Goal: Task Accomplishment & Management: Manage account settings

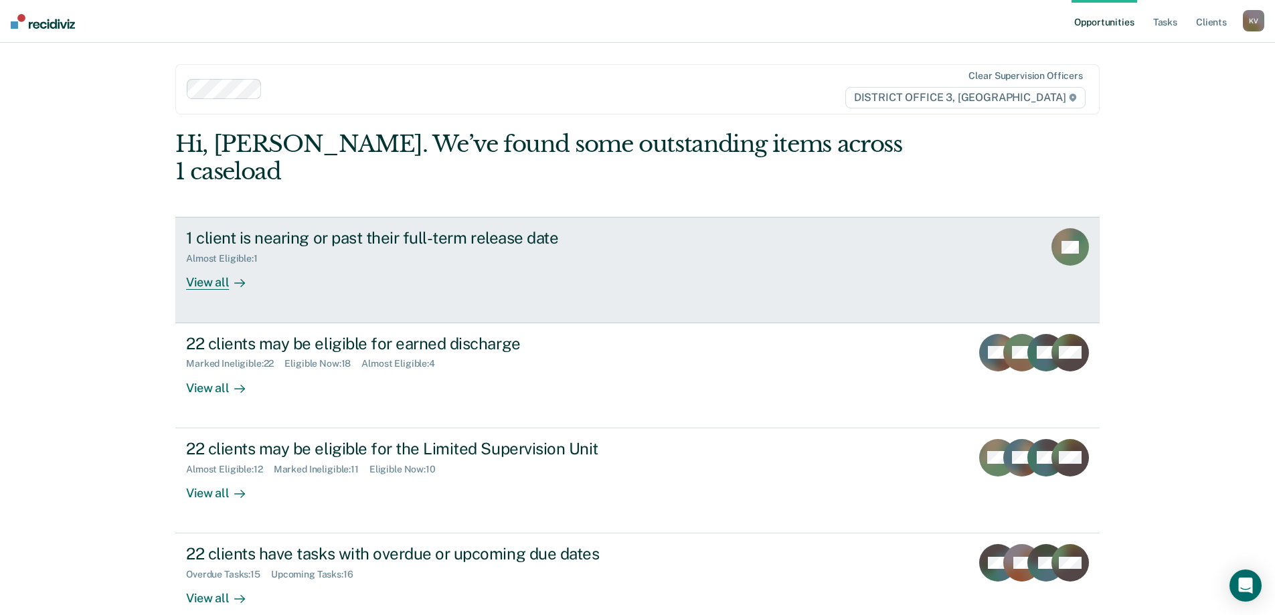
click at [559, 286] on link "1 client is nearing or past their full-term release date Almost Eligible : 1 Vi…" at bounding box center [637, 270] width 924 height 106
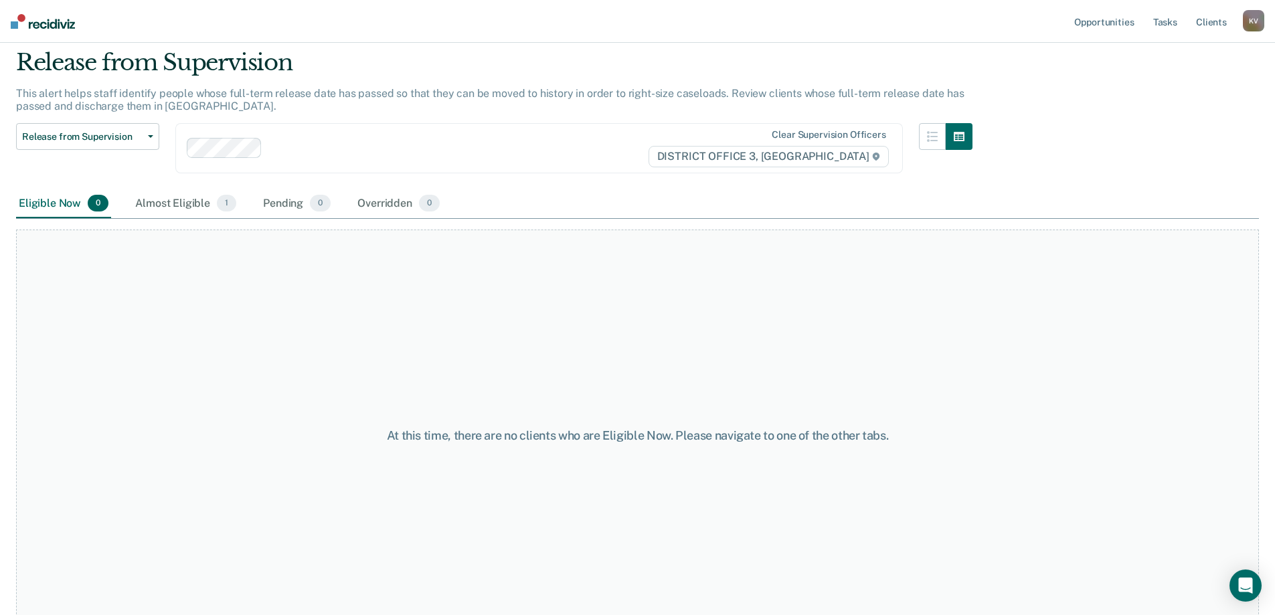
scroll to position [67, 0]
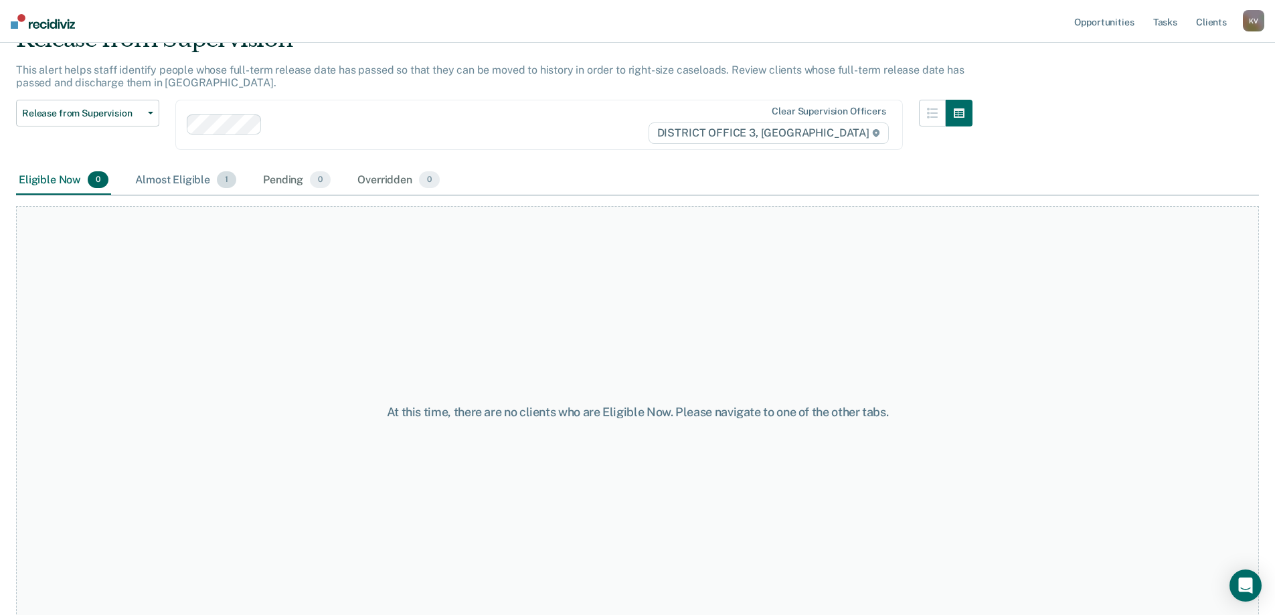
click at [174, 192] on div "Almost Eligible 1" at bounding box center [185, 180] width 106 height 29
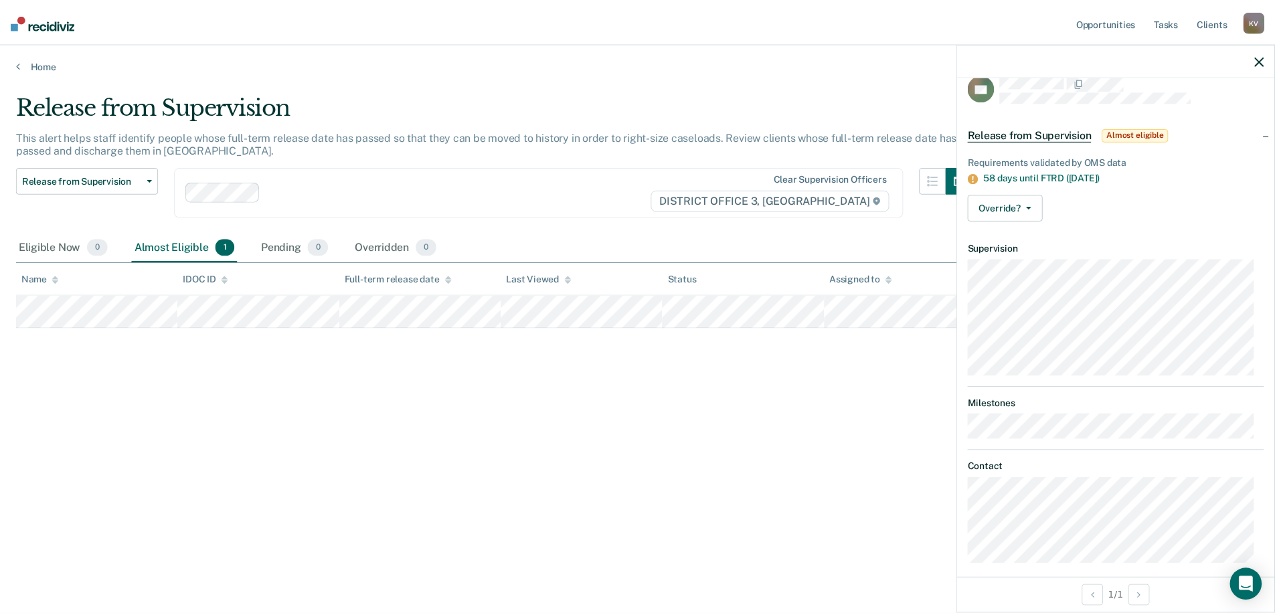
scroll to position [29, 0]
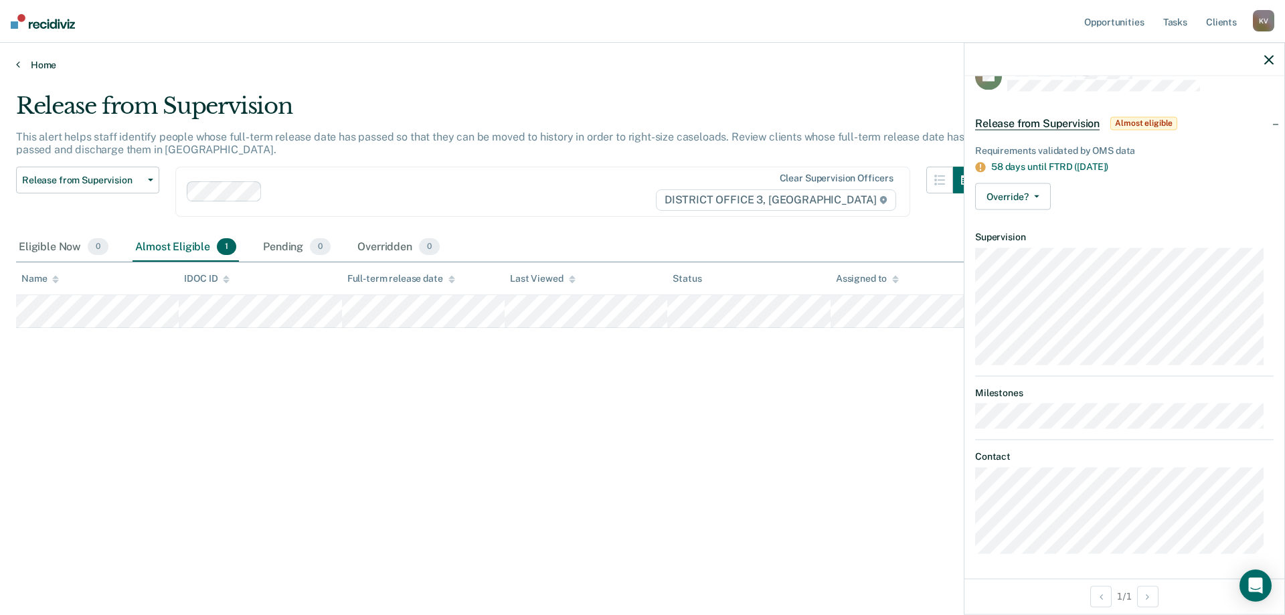
drag, startPoint x: 29, startPoint y: 77, endPoint x: 30, endPoint y: 59, distance: 18.1
click at [29, 74] on main "Release from Supervision This alert helps staff identify people whose full-term…" at bounding box center [642, 341] width 1285 height 540
click at [30, 59] on link "Home" at bounding box center [642, 65] width 1253 height 12
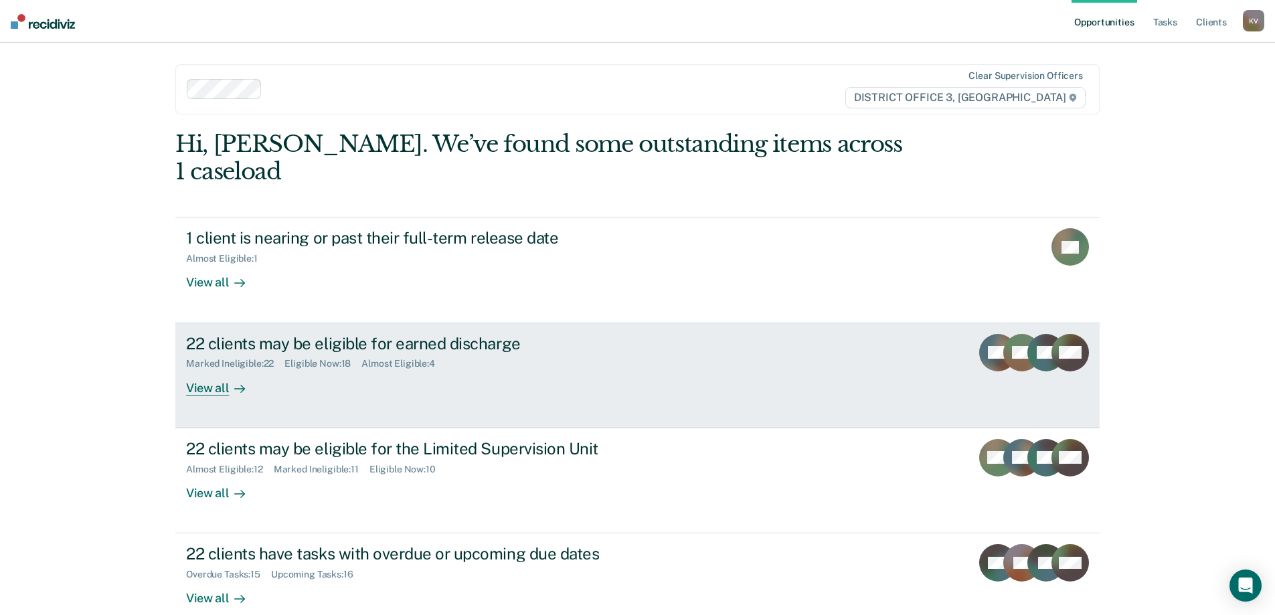
click at [513, 354] on div "22 clients may be eligible for earned discharge Marked Ineligible : 22 Eligible…" at bounding box center [437, 365] width 502 height 62
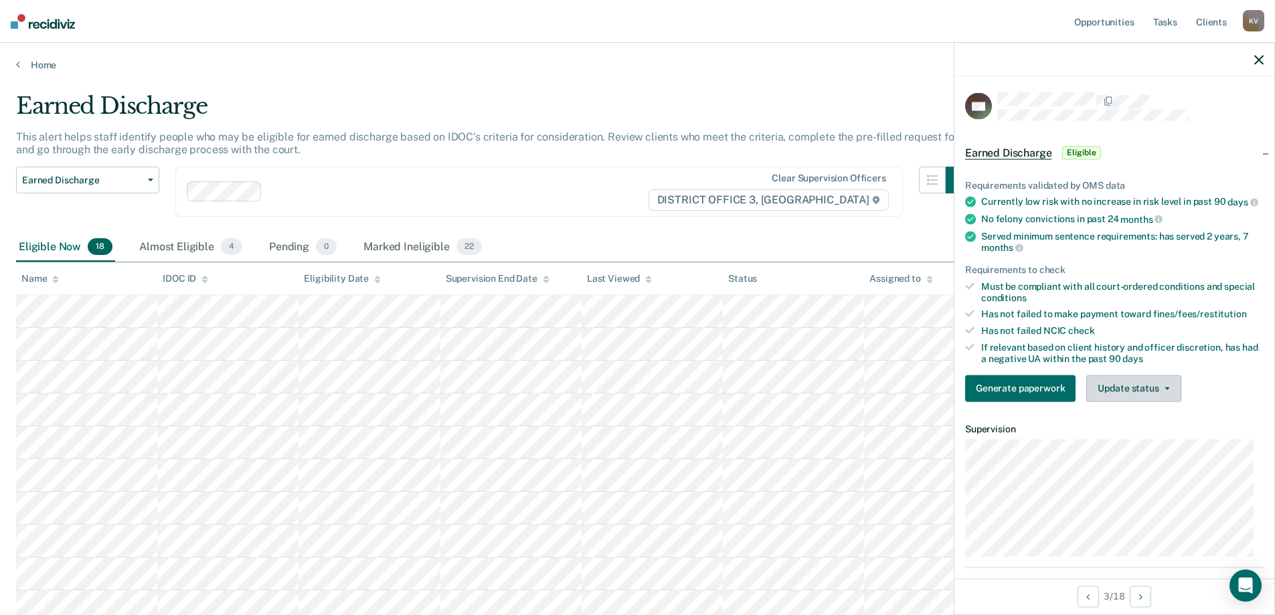
click at [1164, 389] on icon "button" at bounding box center [1166, 388] width 5 height 3
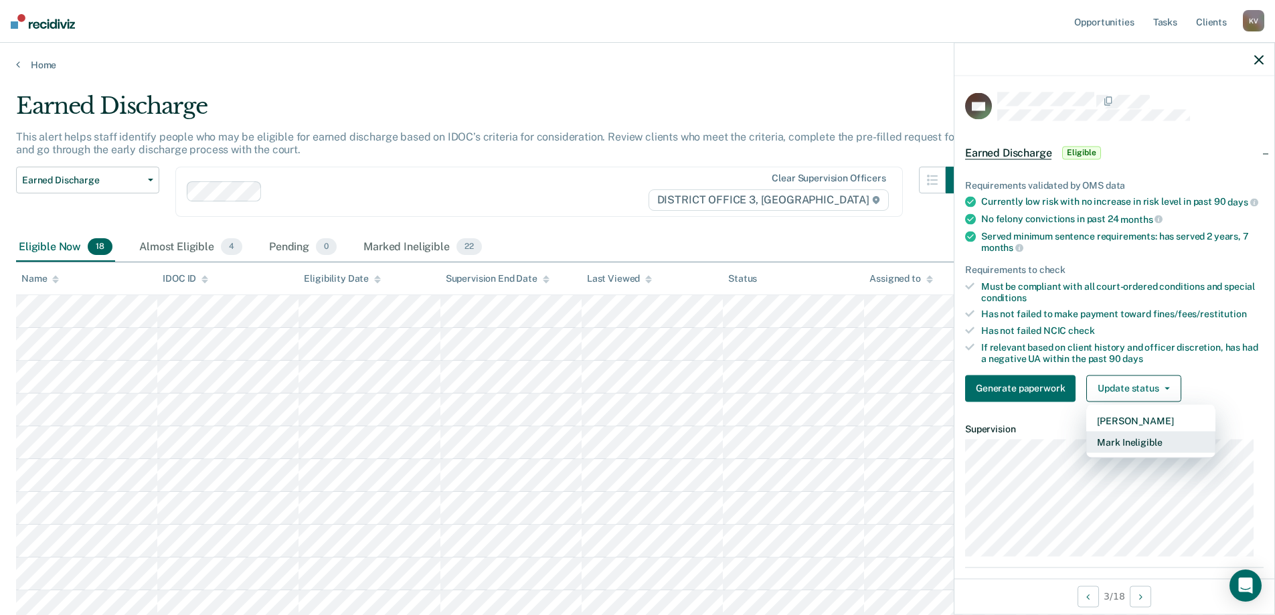
click at [1167, 448] on button "Mark Ineligible" at bounding box center [1150, 441] width 129 height 21
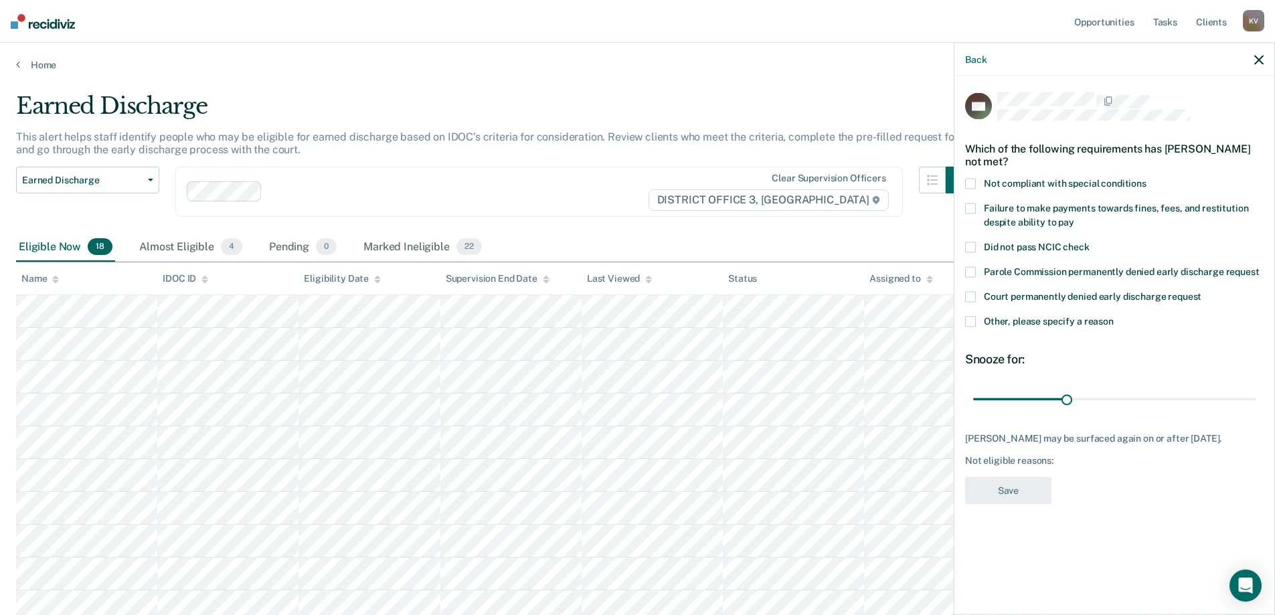
click at [1053, 215] on span "Failure to make payments towards fines, fees, and restitution despite ability t…" at bounding box center [1116, 215] width 264 height 25
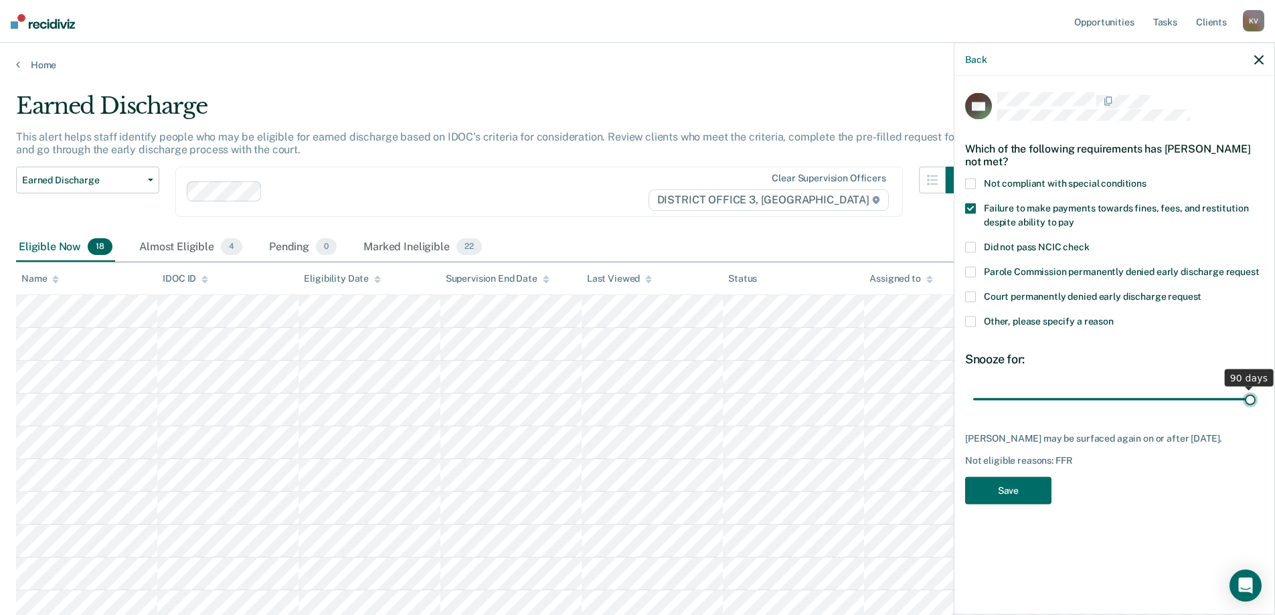
drag, startPoint x: 1063, startPoint y: 400, endPoint x: 1281, endPoint y: 407, distance: 217.6
type input "90"
click at [1255, 407] on input "range" at bounding box center [1114, 398] width 282 height 23
click at [1010, 498] on button "Save" at bounding box center [1008, 490] width 86 height 27
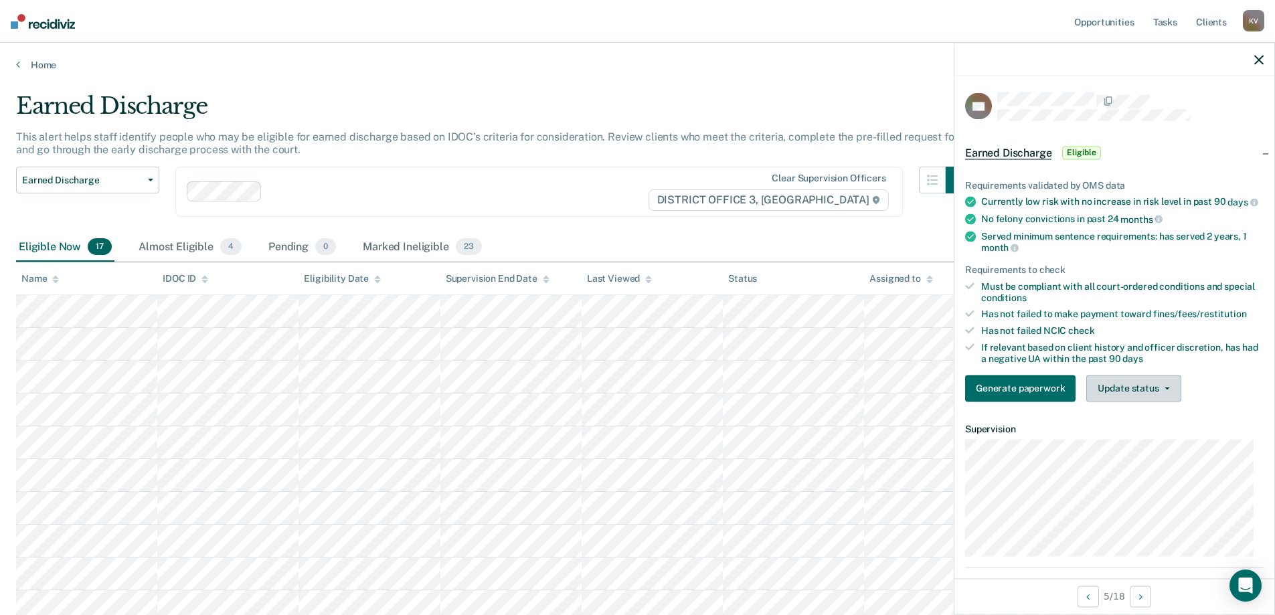
click at [1149, 401] on button "Update status" at bounding box center [1133, 388] width 94 height 27
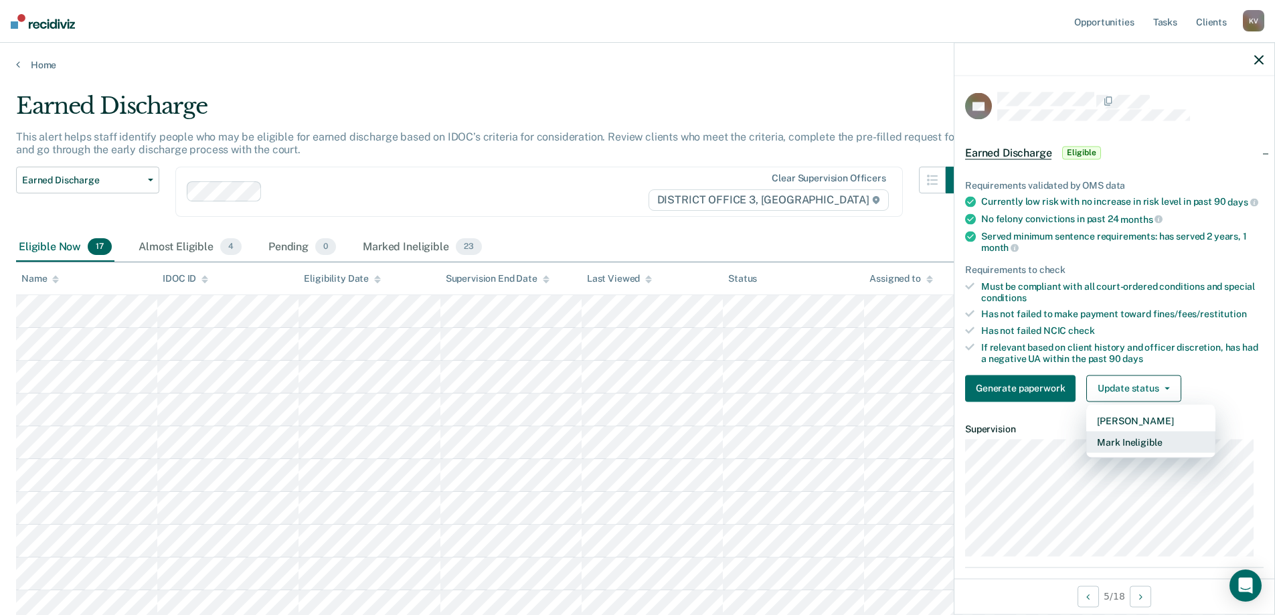
click at [1160, 448] on button "Mark Ineligible" at bounding box center [1150, 441] width 129 height 21
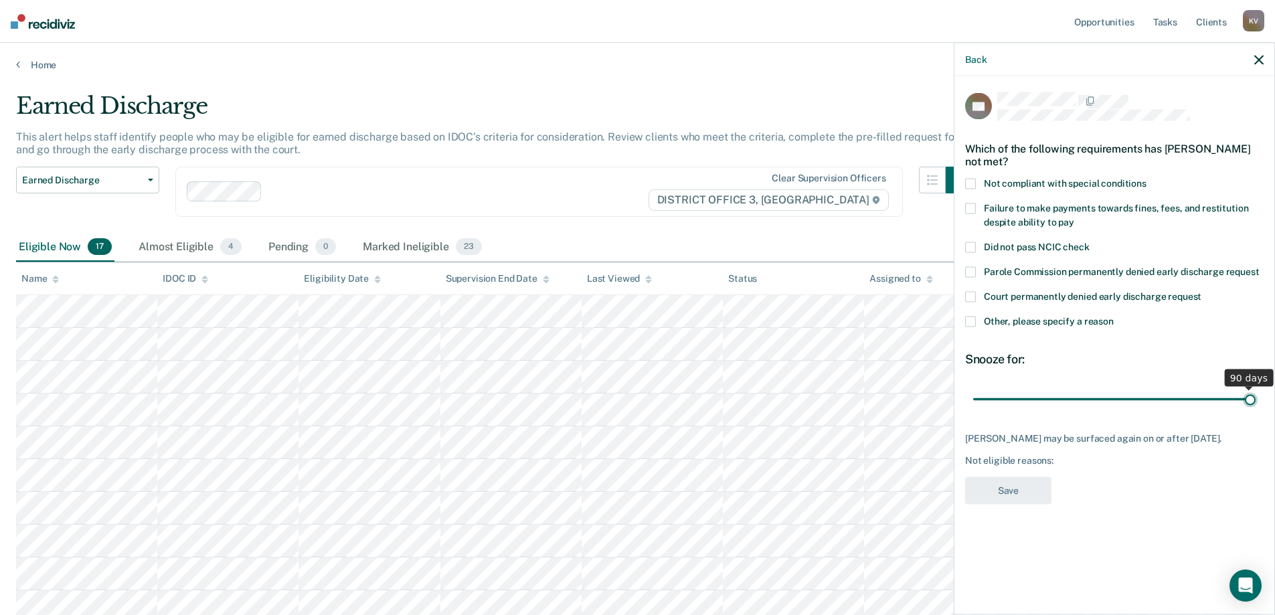
drag, startPoint x: 1068, startPoint y: 394, endPoint x: 1279, endPoint y: 397, distance: 210.8
type input "90"
click at [1255, 397] on input "range" at bounding box center [1114, 398] width 282 height 23
click at [1067, 219] on span "Failure to make payments towards fines, fees, and restitution despite ability t…" at bounding box center [1116, 215] width 264 height 25
click at [1029, 485] on button "Save" at bounding box center [1008, 490] width 86 height 27
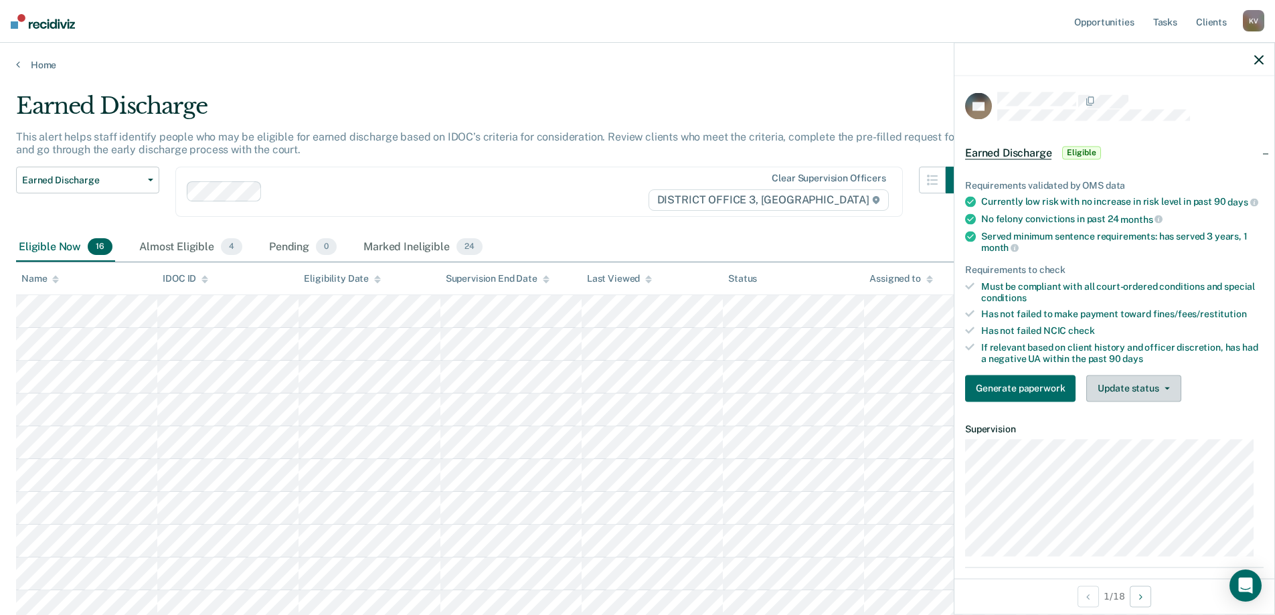
click at [1111, 401] on button "Update status" at bounding box center [1133, 388] width 94 height 27
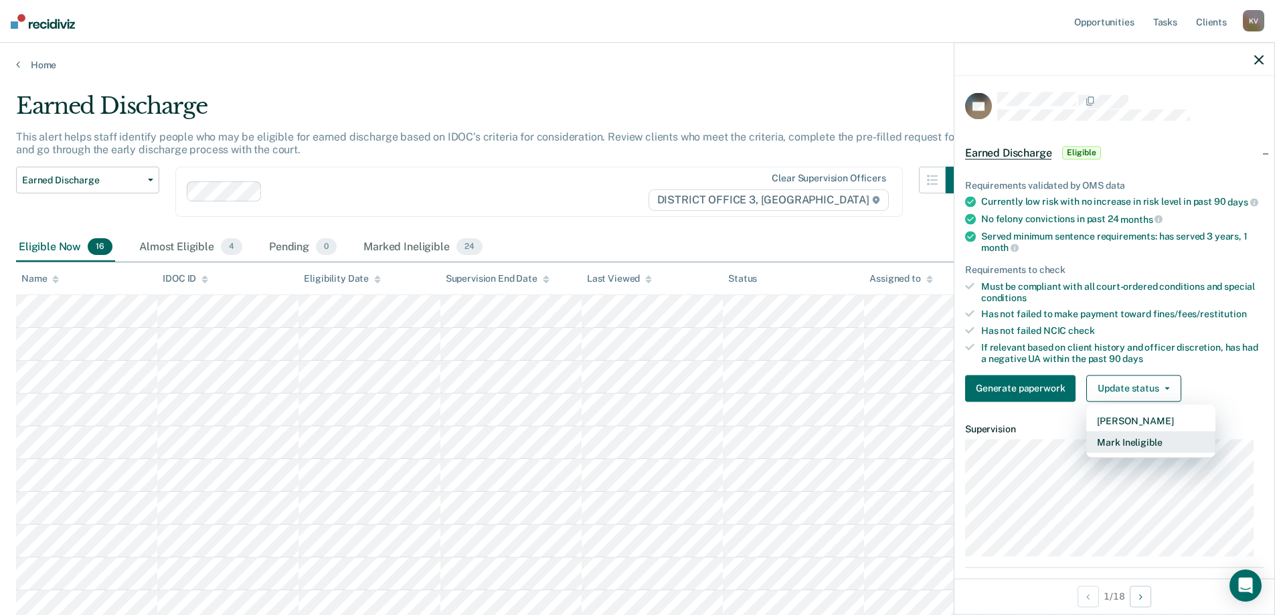
click at [1133, 452] on button "Mark Ineligible" at bounding box center [1150, 441] width 129 height 21
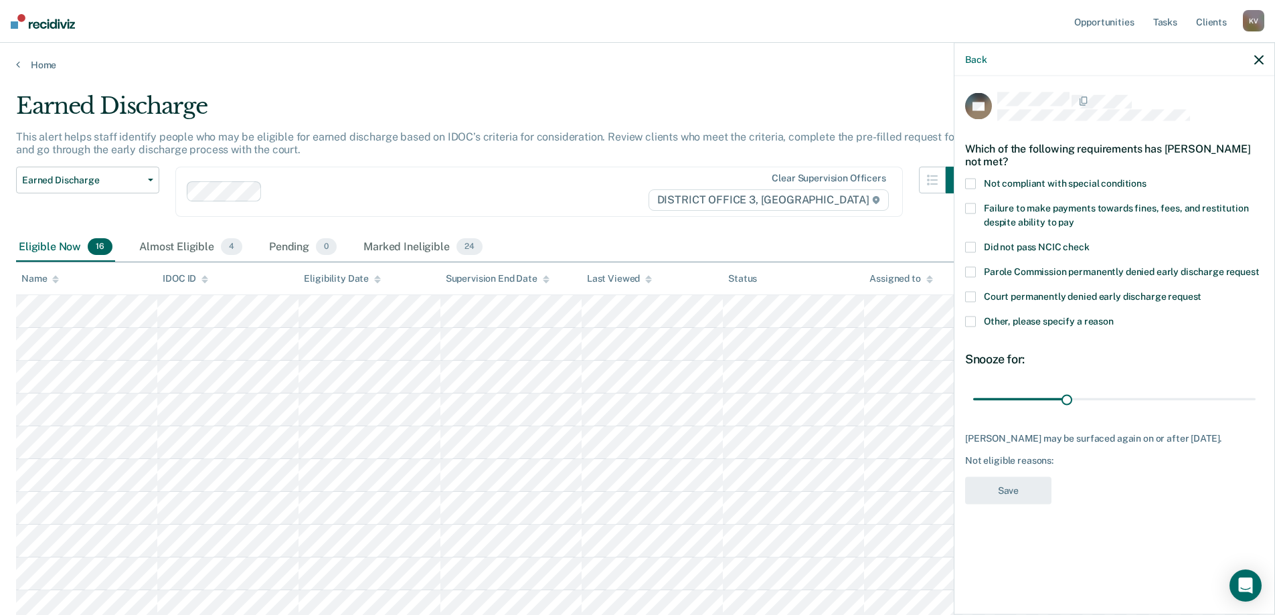
click at [1047, 319] on span "Other, please specify a reason" at bounding box center [1049, 321] width 130 height 11
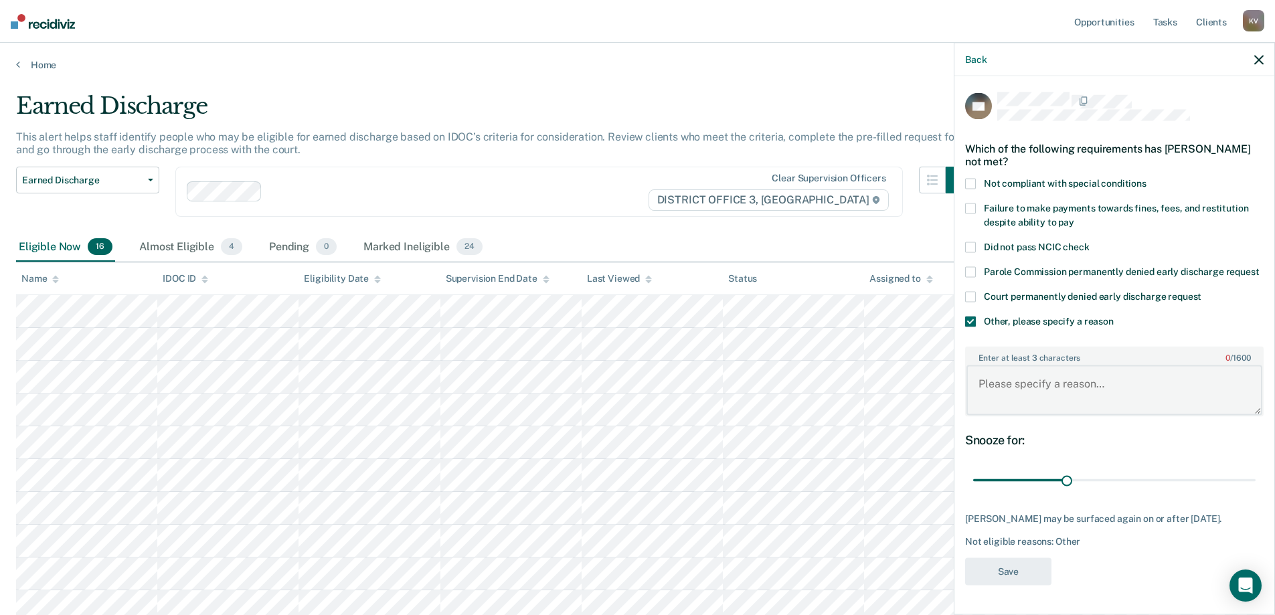
click at [1085, 397] on textarea "Enter at least 3 characters 0 / 1600" at bounding box center [1114, 390] width 296 height 50
type textarea "N"
type textarea "High COS balance"
drag, startPoint x: 1067, startPoint y: 483, endPoint x: 1284, endPoint y: 448, distance: 220.2
type input "90"
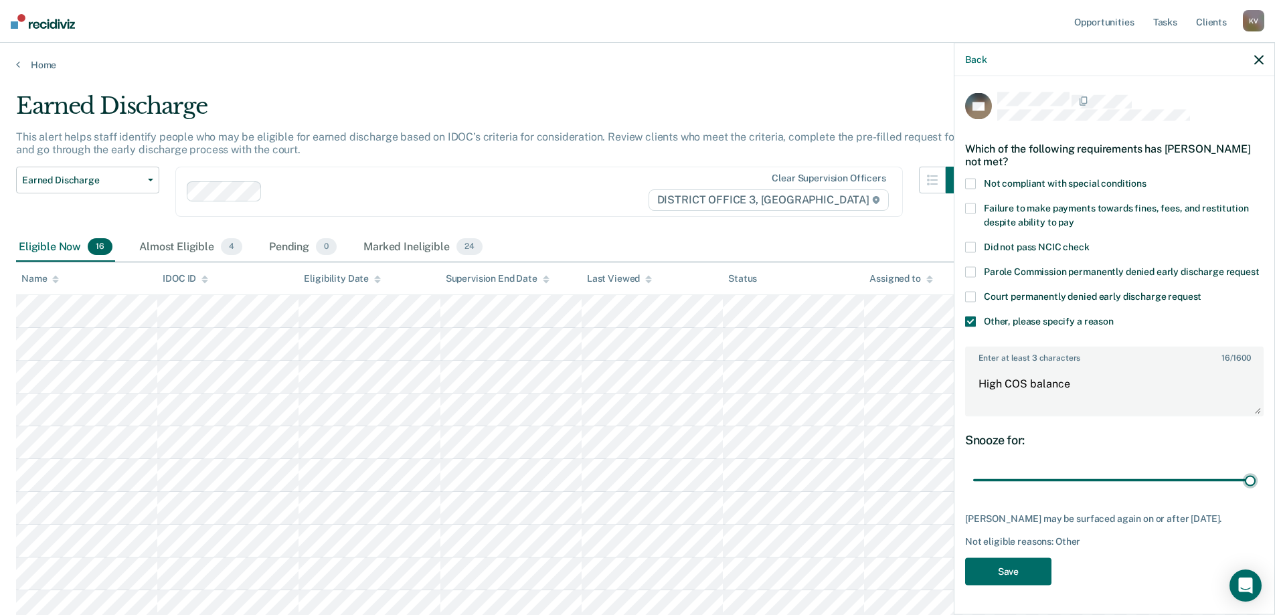
click at [1255, 468] on input "range" at bounding box center [1114, 479] width 282 height 23
click at [1027, 569] on button "Save" at bounding box center [1008, 570] width 86 height 27
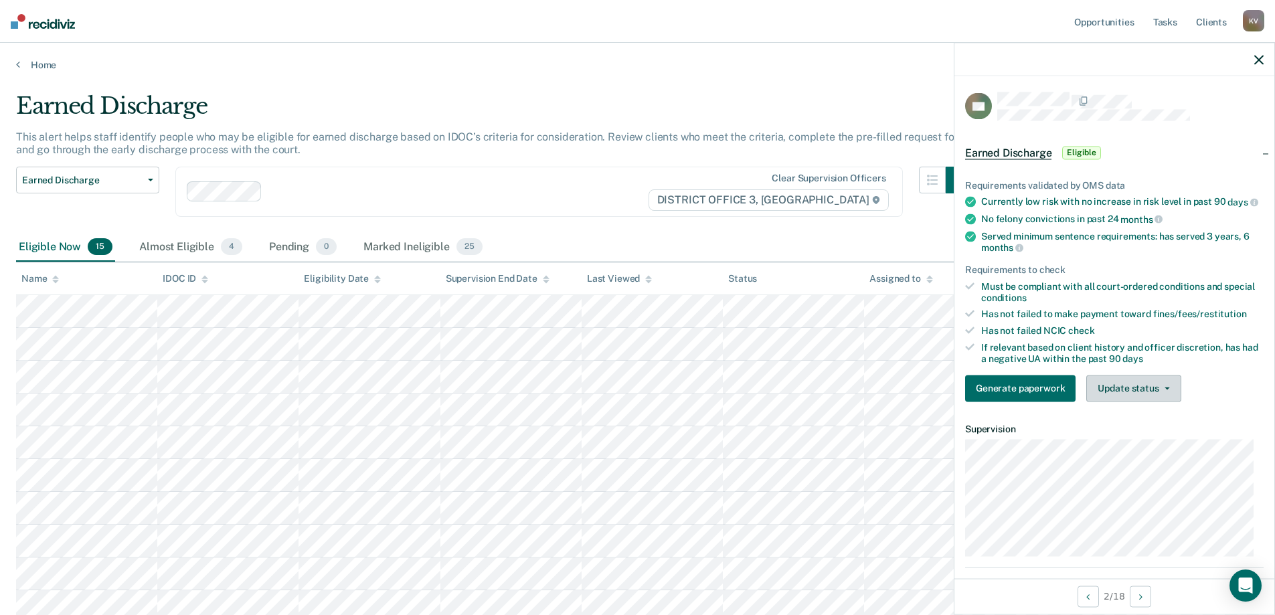
click at [1143, 401] on button "Update status" at bounding box center [1133, 388] width 94 height 27
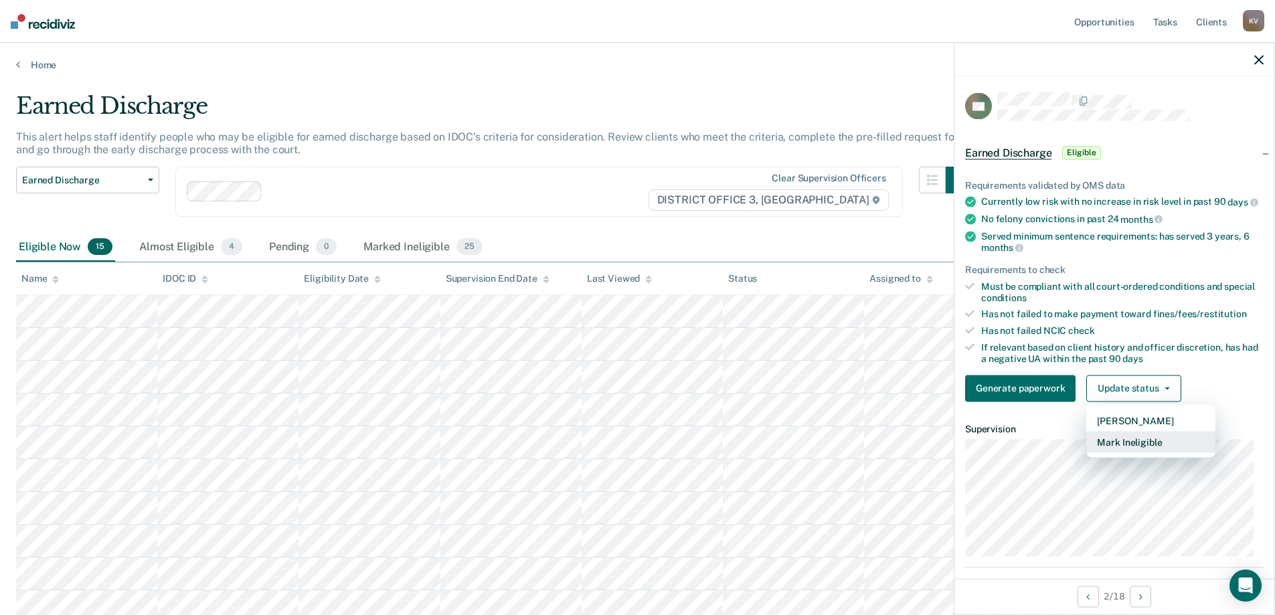
click at [1150, 446] on button "Mark Ineligible" at bounding box center [1150, 441] width 129 height 21
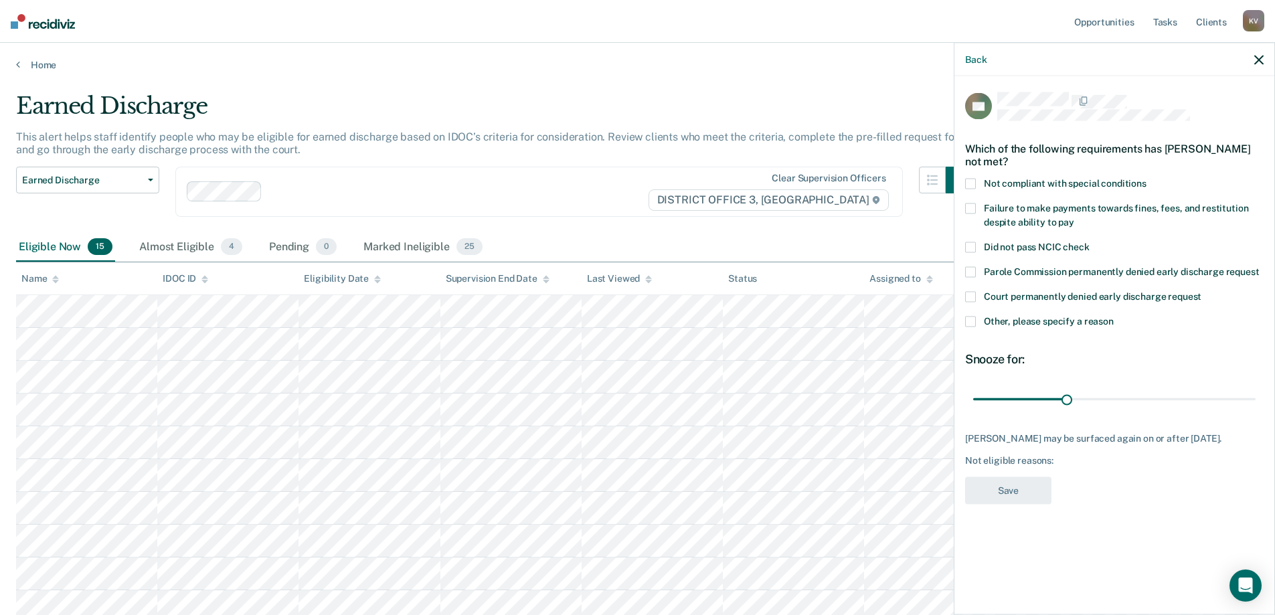
click at [972, 206] on span at bounding box center [970, 208] width 11 height 11
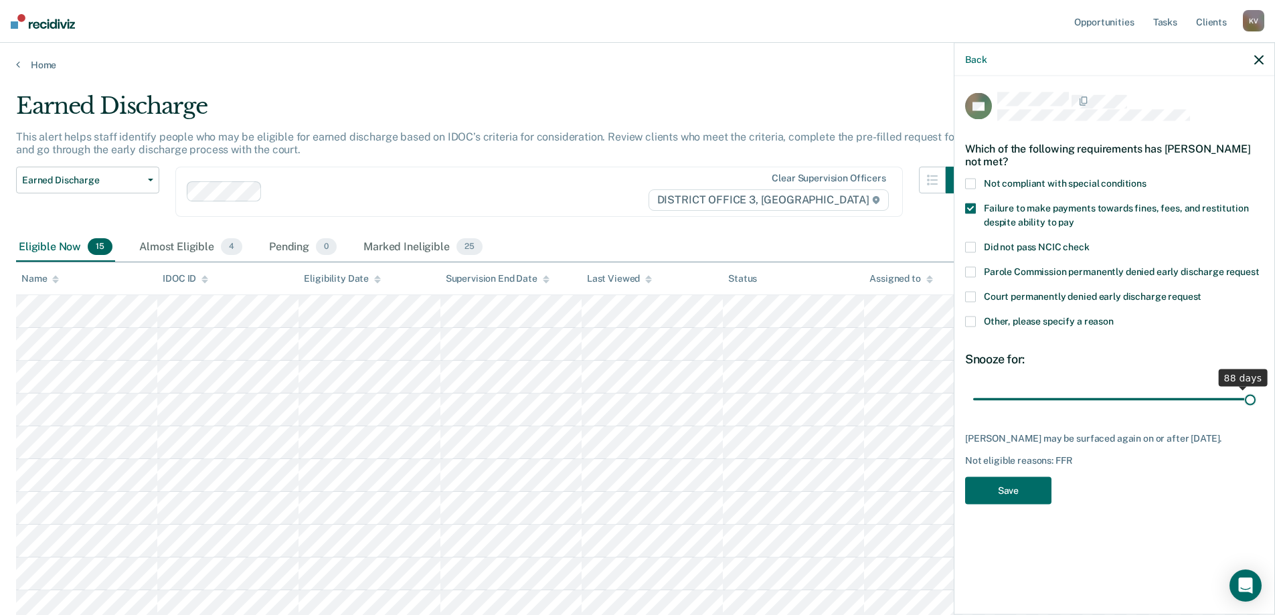
drag, startPoint x: 1067, startPoint y: 400, endPoint x: 1284, endPoint y: 403, distance: 217.5
type input "90"
click at [1255, 403] on input "range" at bounding box center [1114, 398] width 282 height 23
click at [1028, 482] on button "Save" at bounding box center [1008, 490] width 86 height 27
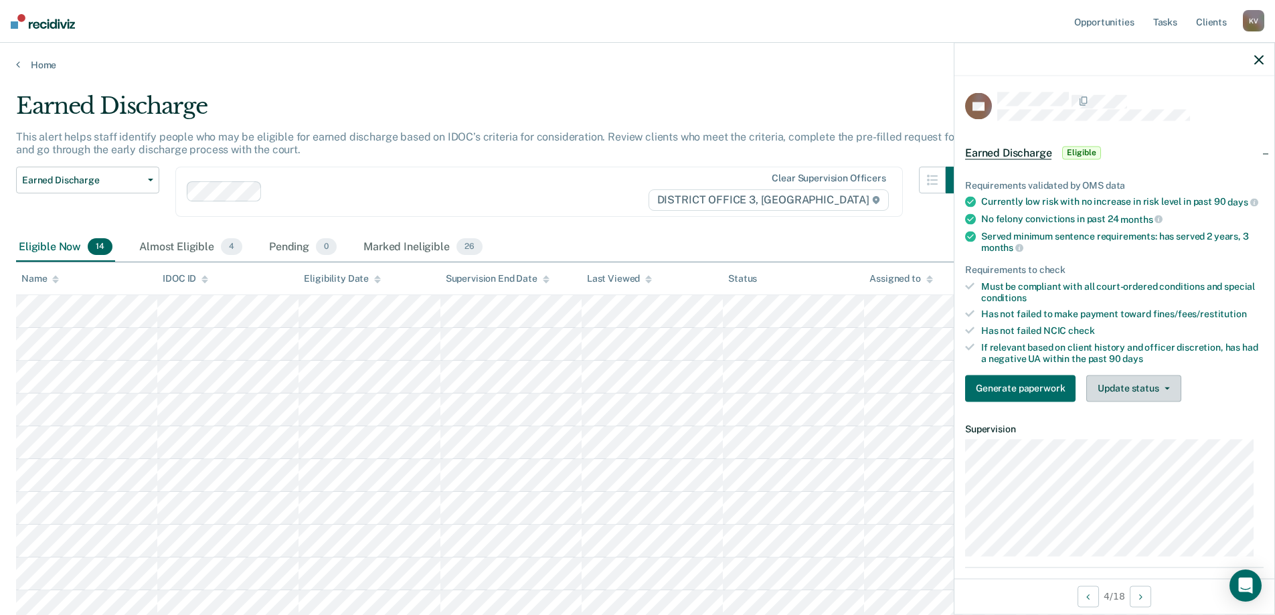
click at [1148, 392] on button "Update status" at bounding box center [1133, 388] width 94 height 27
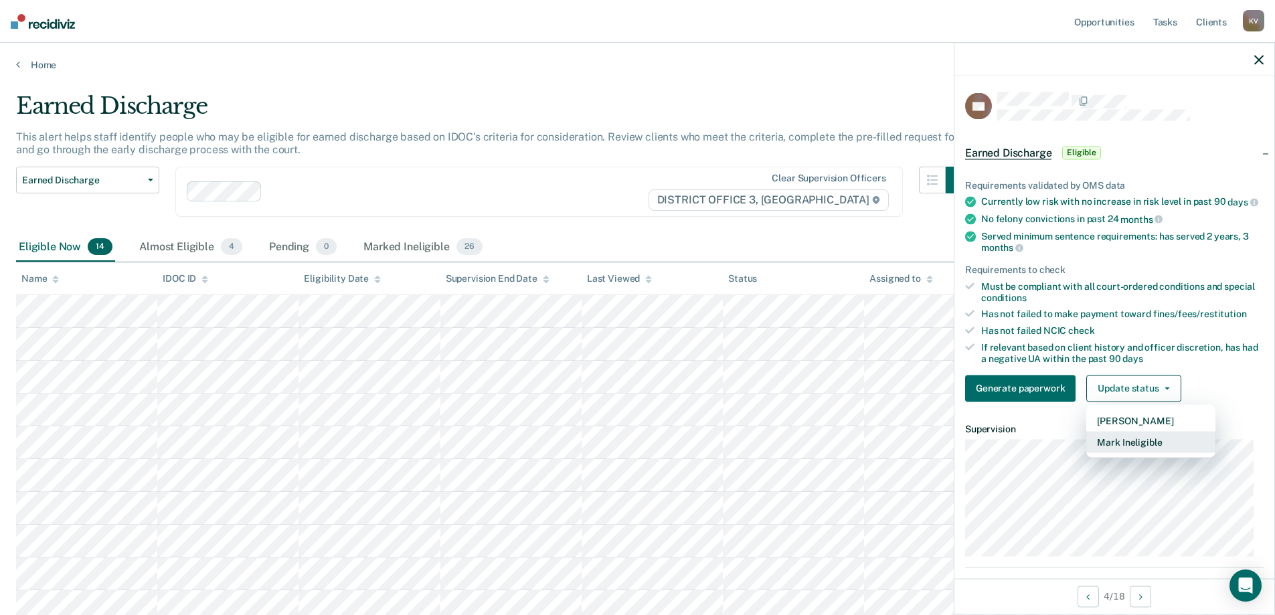
click at [1138, 452] on button "Mark Ineligible" at bounding box center [1150, 441] width 129 height 21
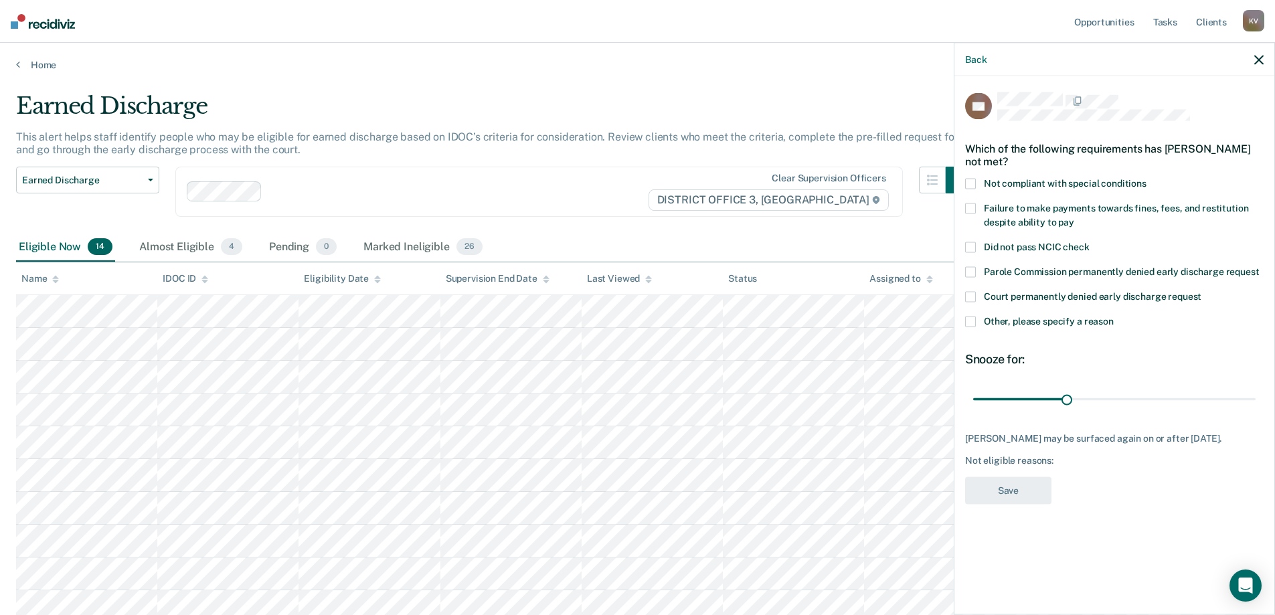
click at [972, 317] on span at bounding box center [970, 322] width 11 height 11
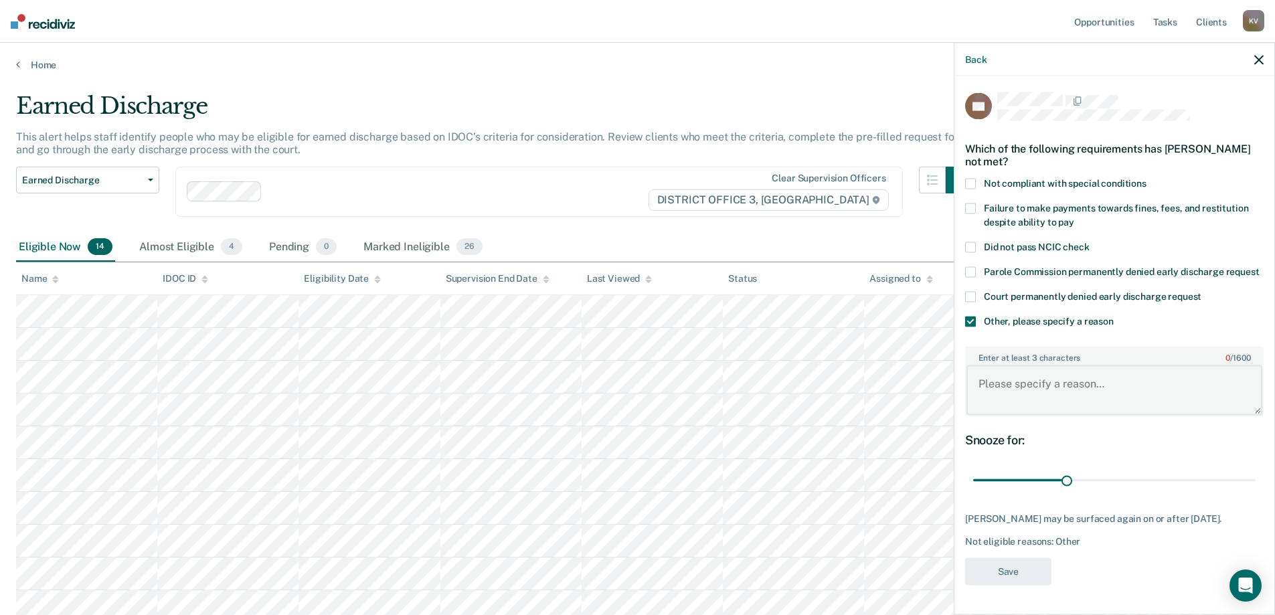
click at [1089, 402] on textarea "Enter at least 3 characters 0 / 1600" at bounding box center [1114, 390] width 296 height 50
type textarea "Will have to request own ED"
drag, startPoint x: 1066, startPoint y: 485, endPoint x: 1284, endPoint y: 479, distance: 218.2
type input "90"
click at [1255, 480] on input "range" at bounding box center [1114, 479] width 282 height 23
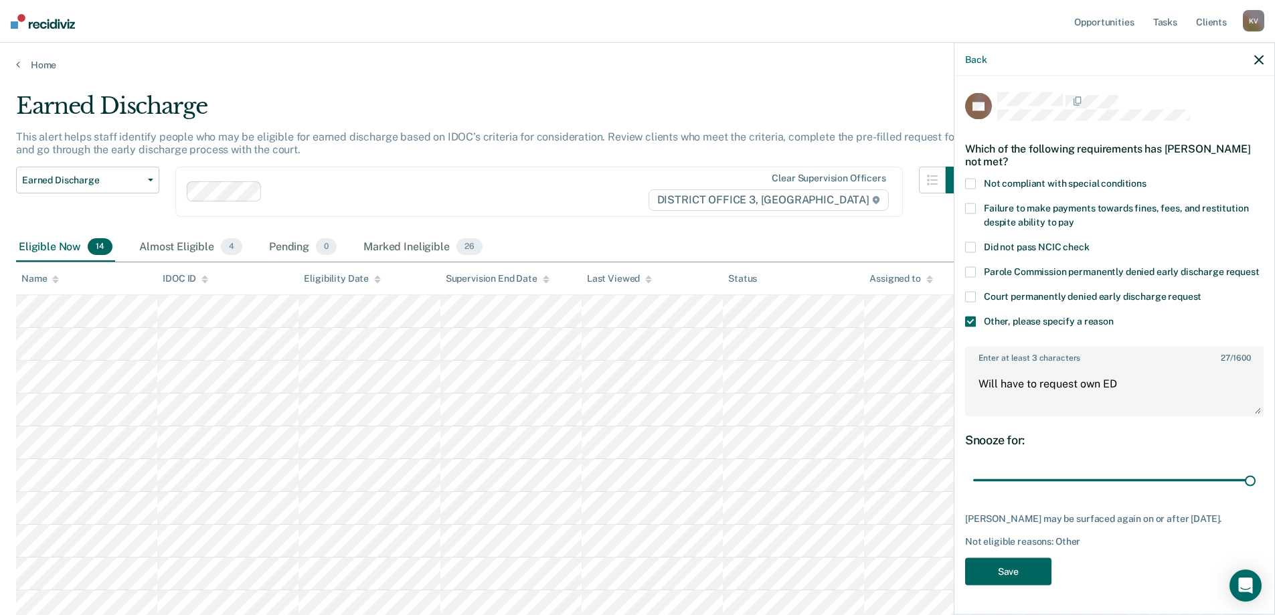
click at [1002, 574] on button "Save" at bounding box center [1008, 570] width 86 height 27
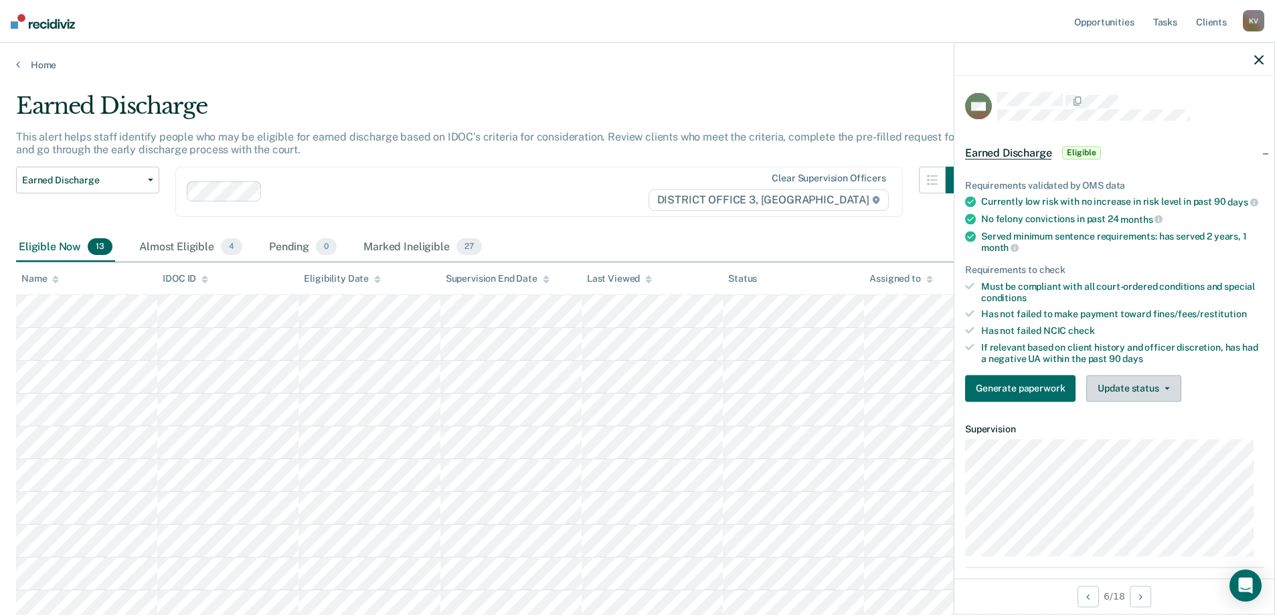
click at [1166, 386] on button "Update status" at bounding box center [1133, 388] width 94 height 27
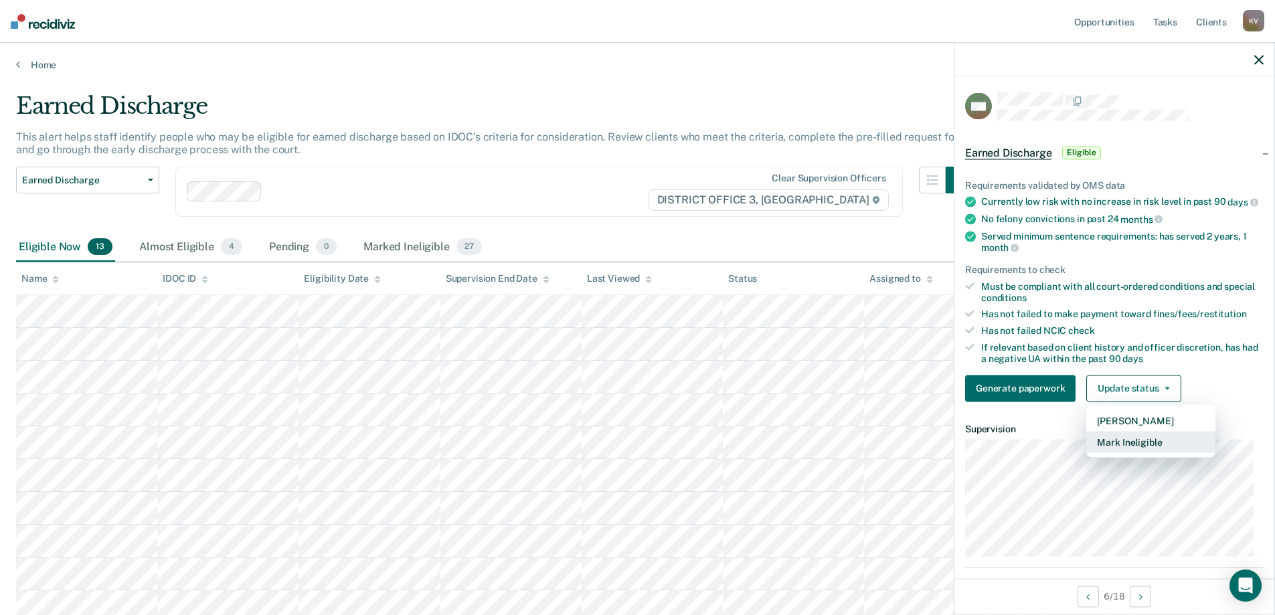
click at [1158, 452] on button "Mark Ineligible" at bounding box center [1150, 441] width 129 height 21
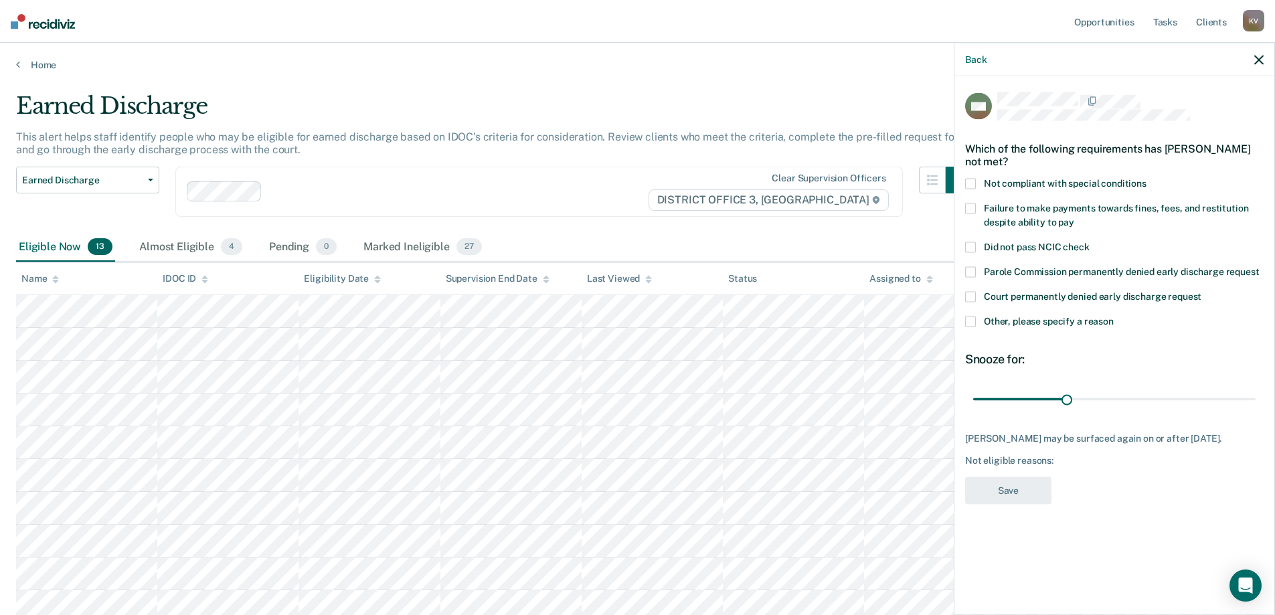
click at [1015, 186] on span "Not compliant with special conditions" at bounding box center [1065, 183] width 163 height 11
drag, startPoint x: 1067, startPoint y: 400, endPoint x: 1243, endPoint y: 445, distance: 181.6
type input "90"
click at [1255, 411] on input "range" at bounding box center [1114, 398] width 282 height 23
click at [1002, 502] on button "Save" at bounding box center [1008, 490] width 86 height 27
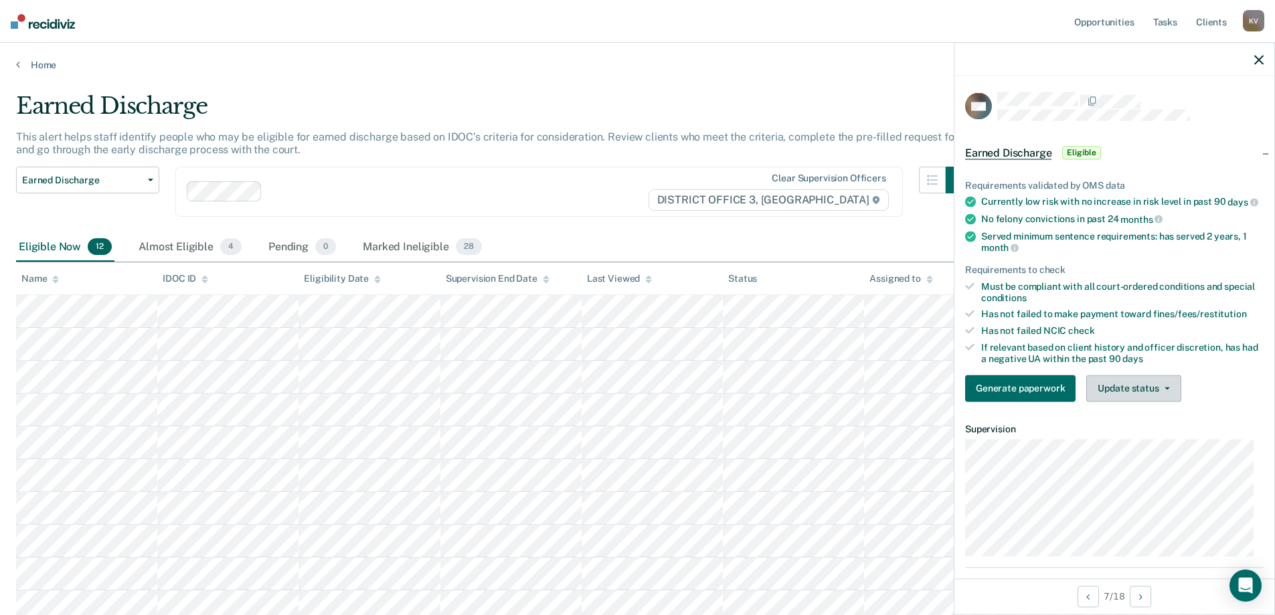
click at [1130, 401] on button "Update status" at bounding box center [1133, 388] width 94 height 27
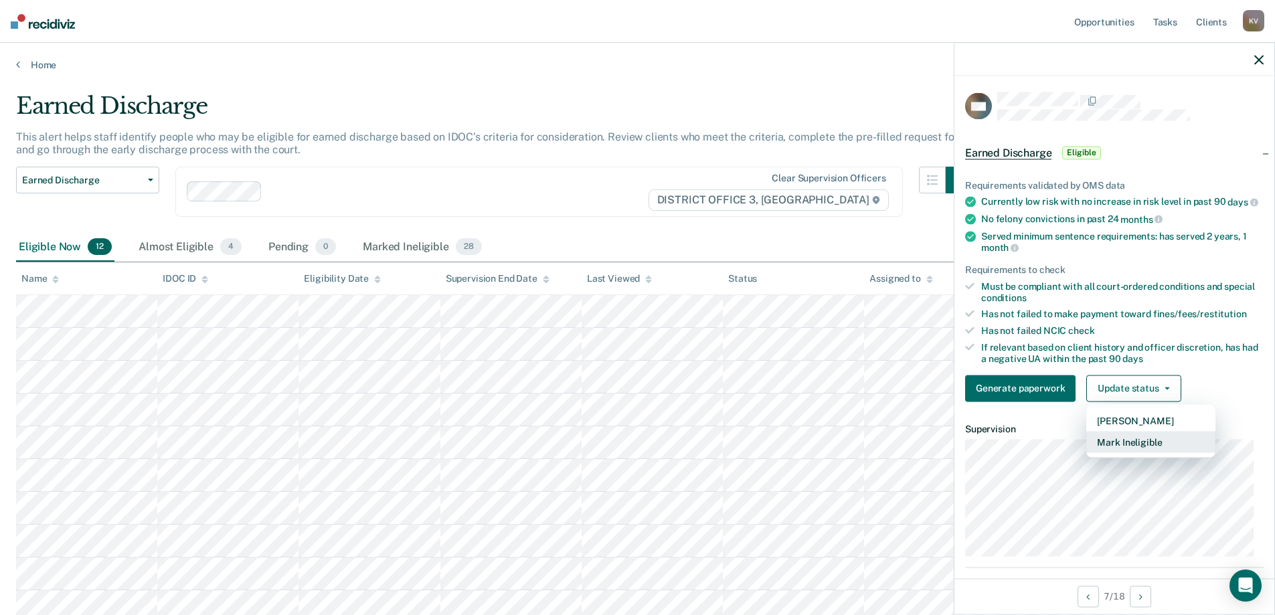
click at [1145, 452] on button "Mark Ineligible" at bounding box center [1150, 441] width 129 height 21
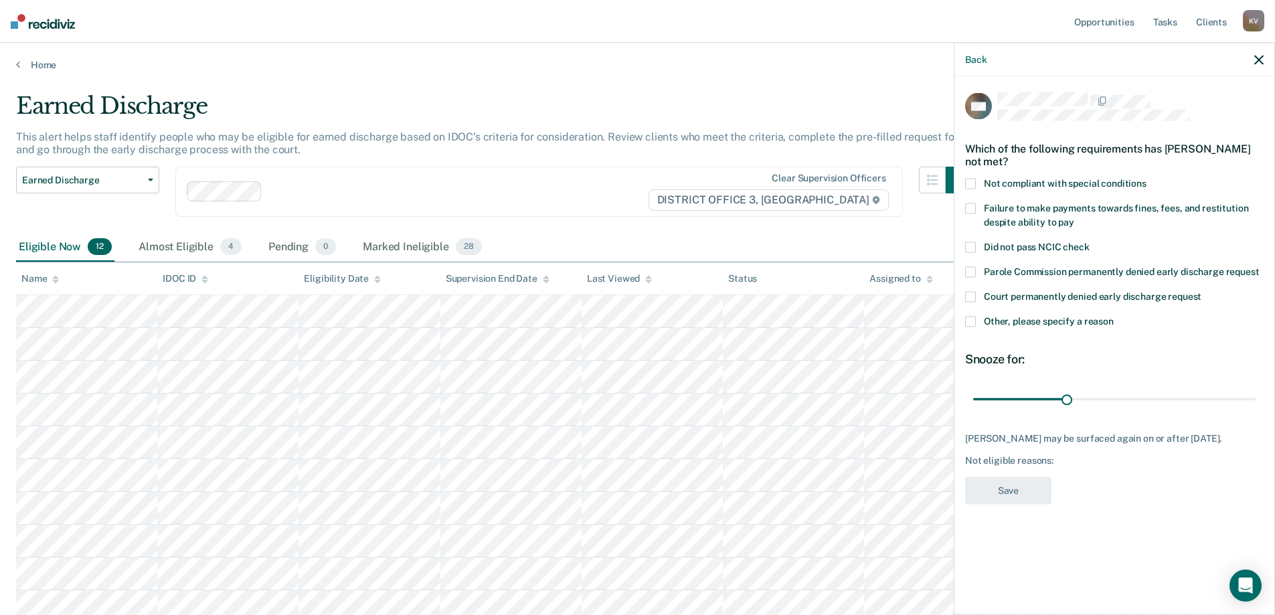
click at [974, 185] on span at bounding box center [970, 184] width 11 height 11
drag, startPoint x: 1061, startPoint y: 403, endPoint x: 1283, endPoint y: 399, distance: 222.2
type input "90"
click at [1255, 399] on input "range" at bounding box center [1114, 398] width 282 height 23
click at [1038, 497] on button "Save" at bounding box center [1008, 490] width 86 height 27
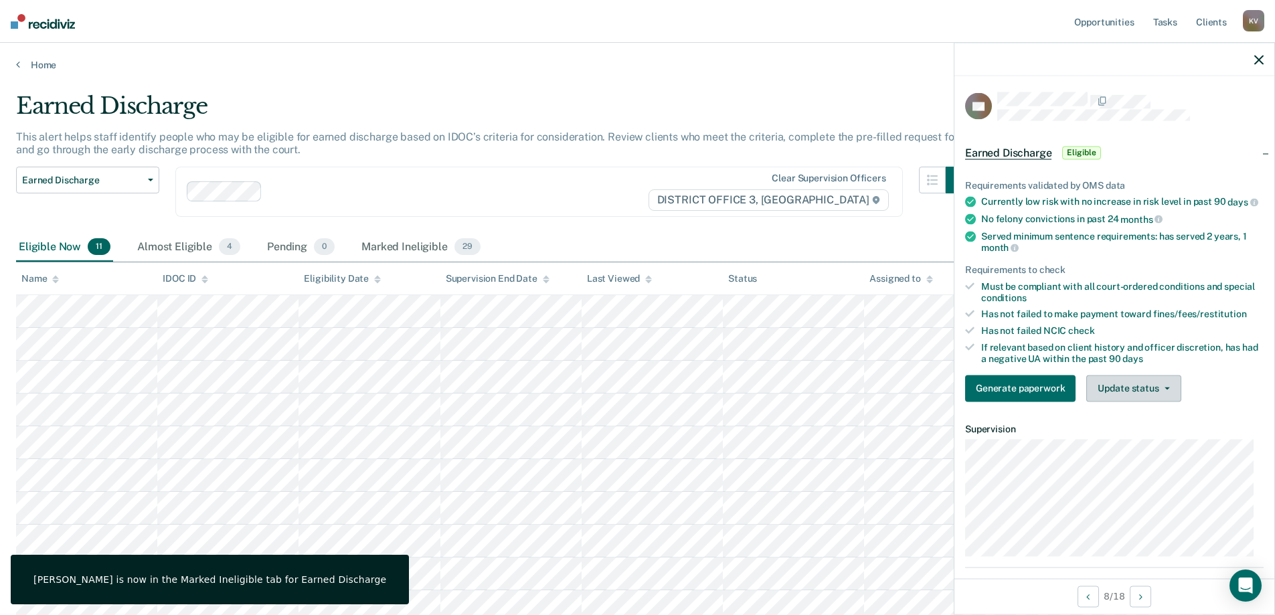
click at [1144, 398] on button "Update status" at bounding box center [1133, 388] width 94 height 27
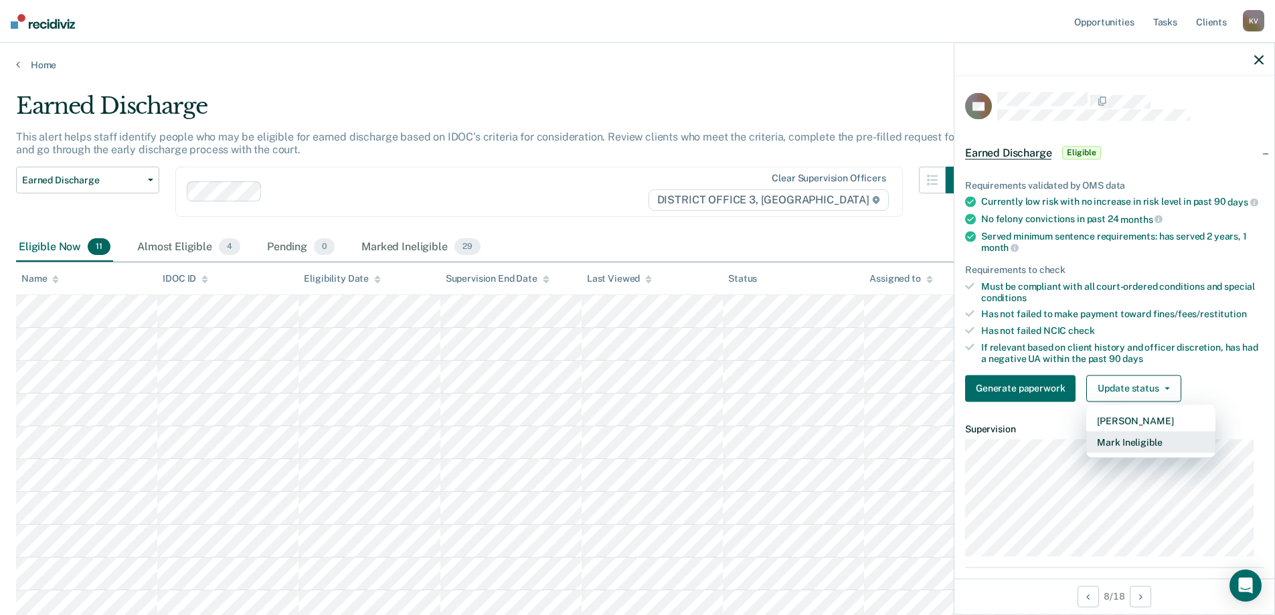
click at [1145, 448] on button "Mark Ineligible" at bounding box center [1150, 441] width 129 height 21
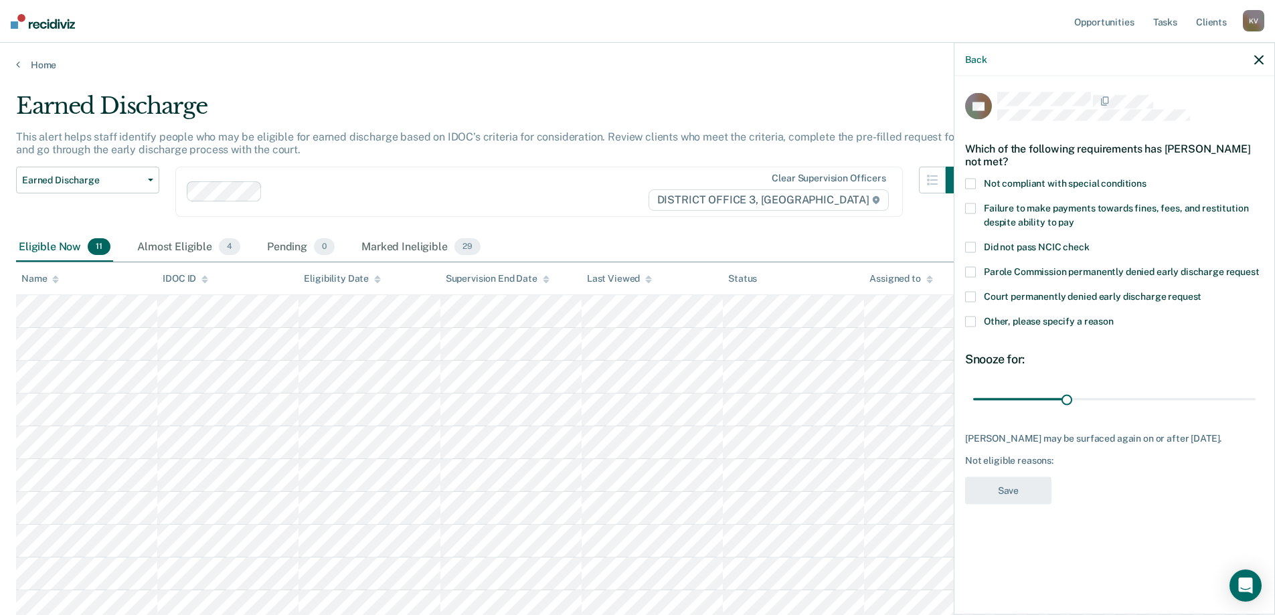
click at [996, 185] on span "Not compliant with special conditions" at bounding box center [1065, 183] width 163 height 11
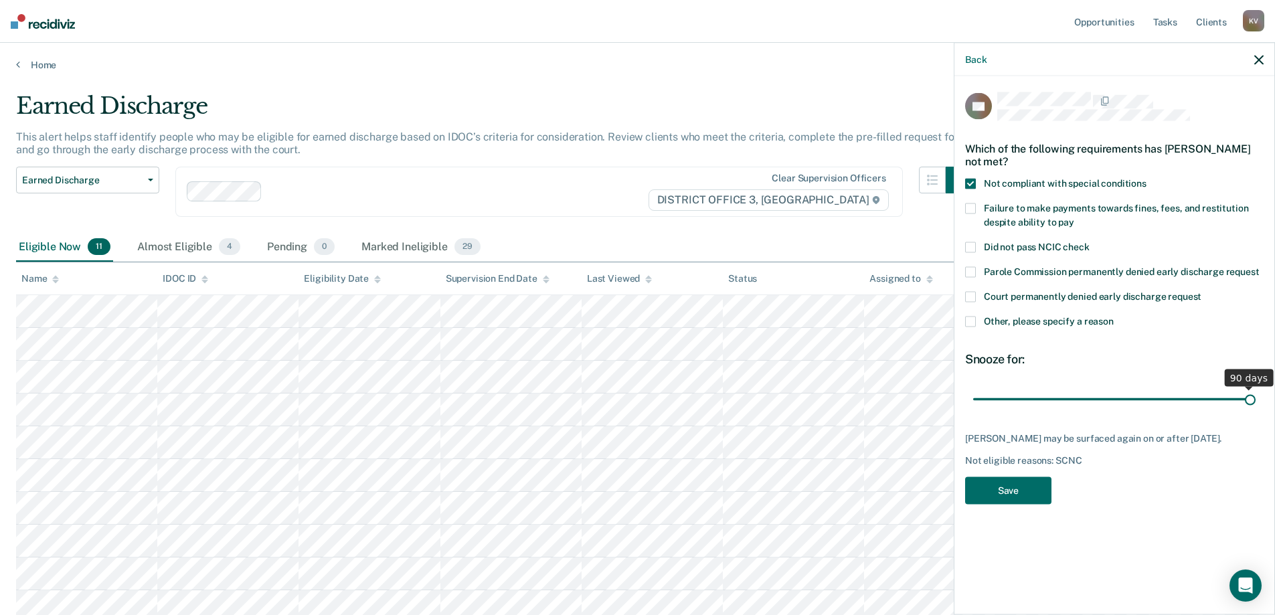
drag, startPoint x: 1068, startPoint y: 397, endPoint x: 1284, endPoint y: 403, distance: 216.2
type input "90"
click at [1255, 403] on input "range" at bounding box center [1114, 398] width 282 height 23
click at [1015, 503] on button "Save" at bounding box center [1008, 490] width 86 height 27
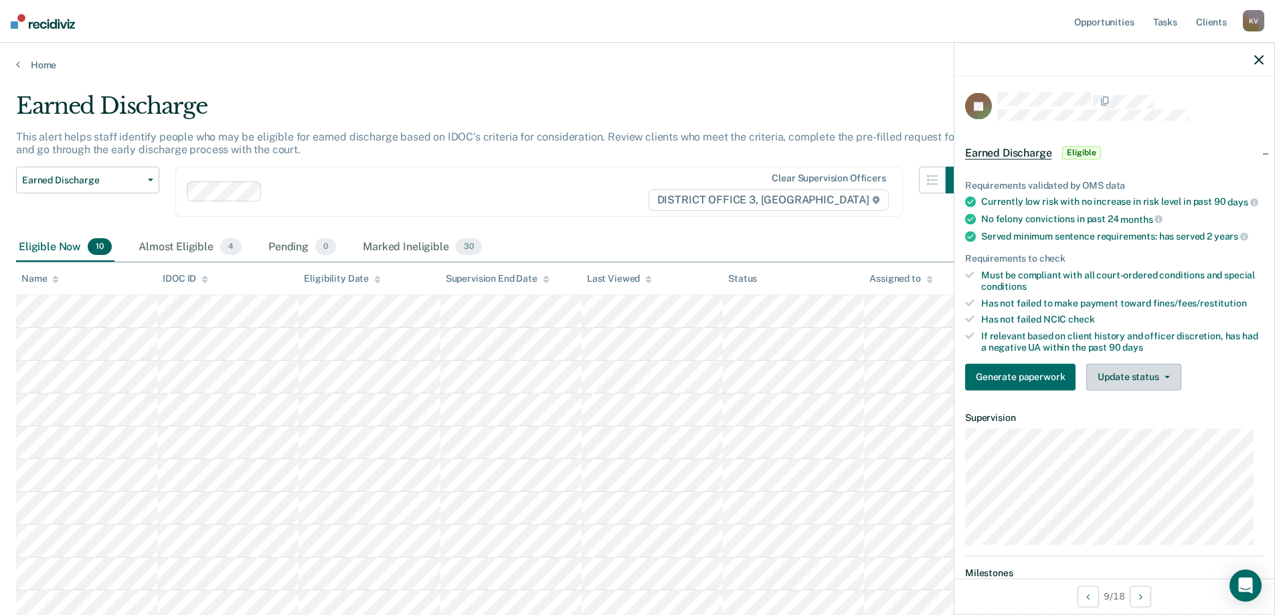
click at [1122, 388] on button "Update status" at bounding box center [1133, 376] width 94 height 27
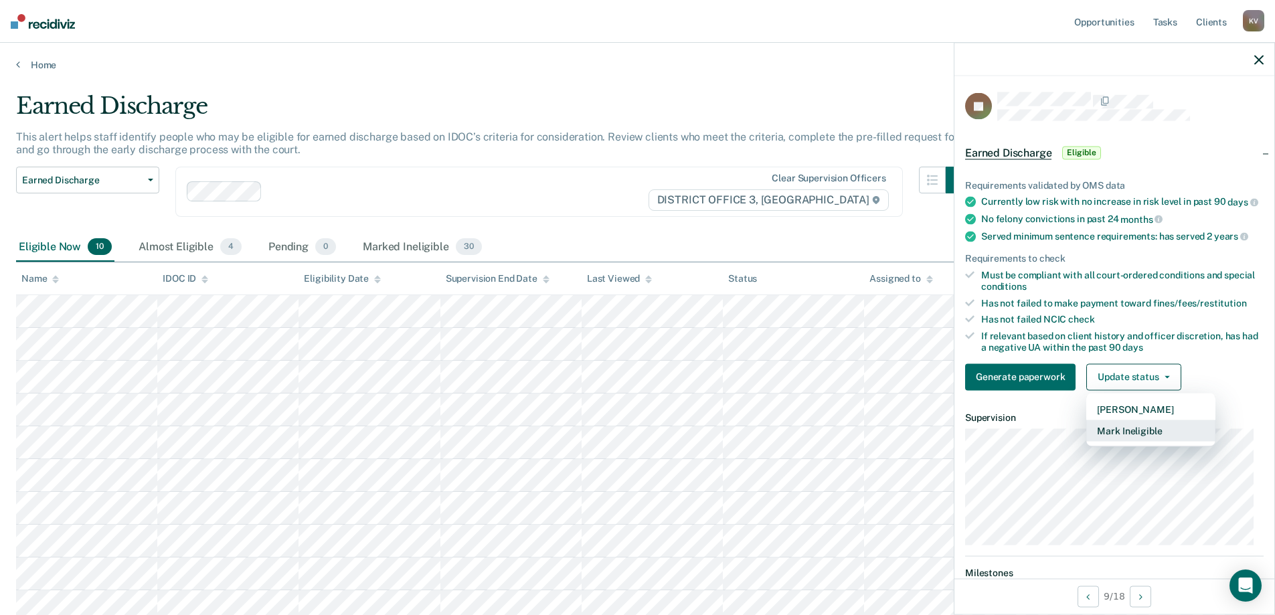
click at [1128, 441] on button "Mark Ineligible" at bounding box center [1150, 430] width 129 height 21
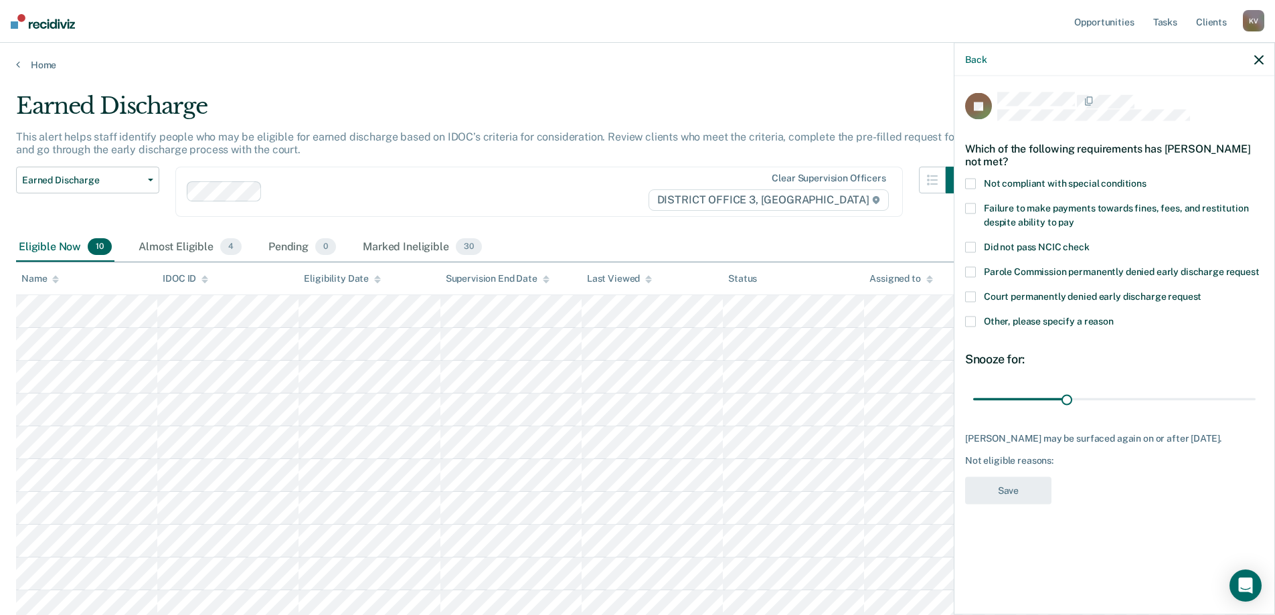
click at [1022, 212] on label "Failure to make payments towards fines, fees, and restitution despite ability t…" at bounding box center [1114, 217] width 298 height 28
drag, startPoint x: 1067, startPoint y: 399, endPoint x: 1243, endPoint y: 422, distance: 176.8
type input "89"
click at [1247, 406] on input "range" at bounding box center [1114, 398] width 282 height 23
click at [1029, 494] on button "Save" at bounding box center [1008, 490] width 86 height 27
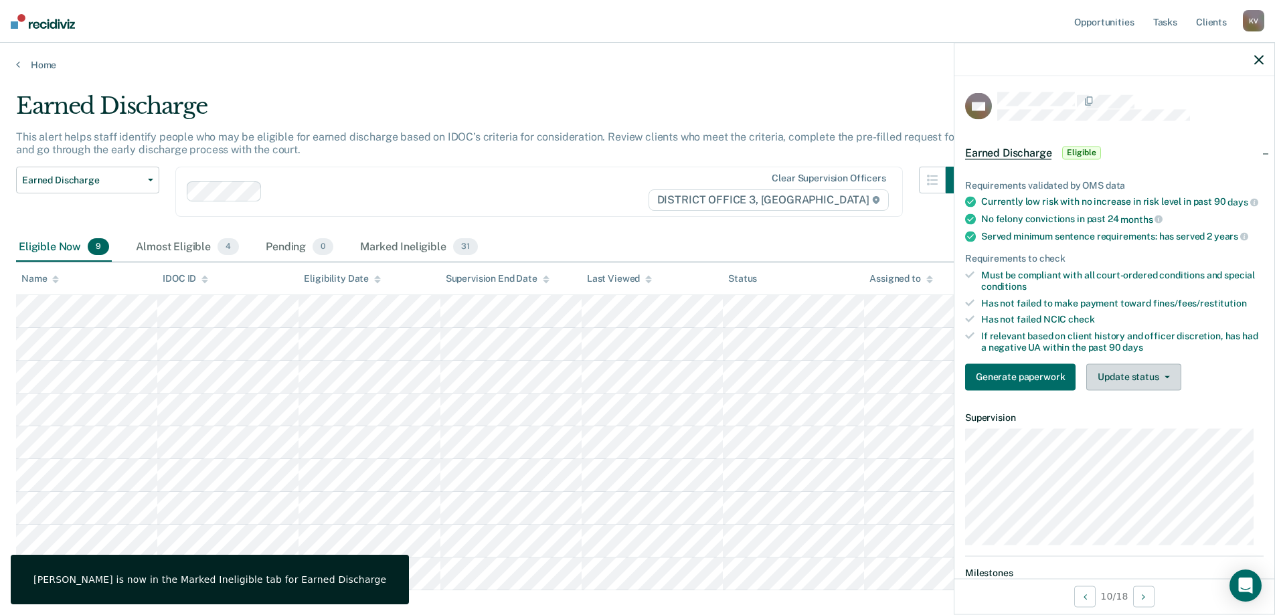
click at [1127, 390] on button "Update status" at bounding box center [1133, 376] width 94 height 27
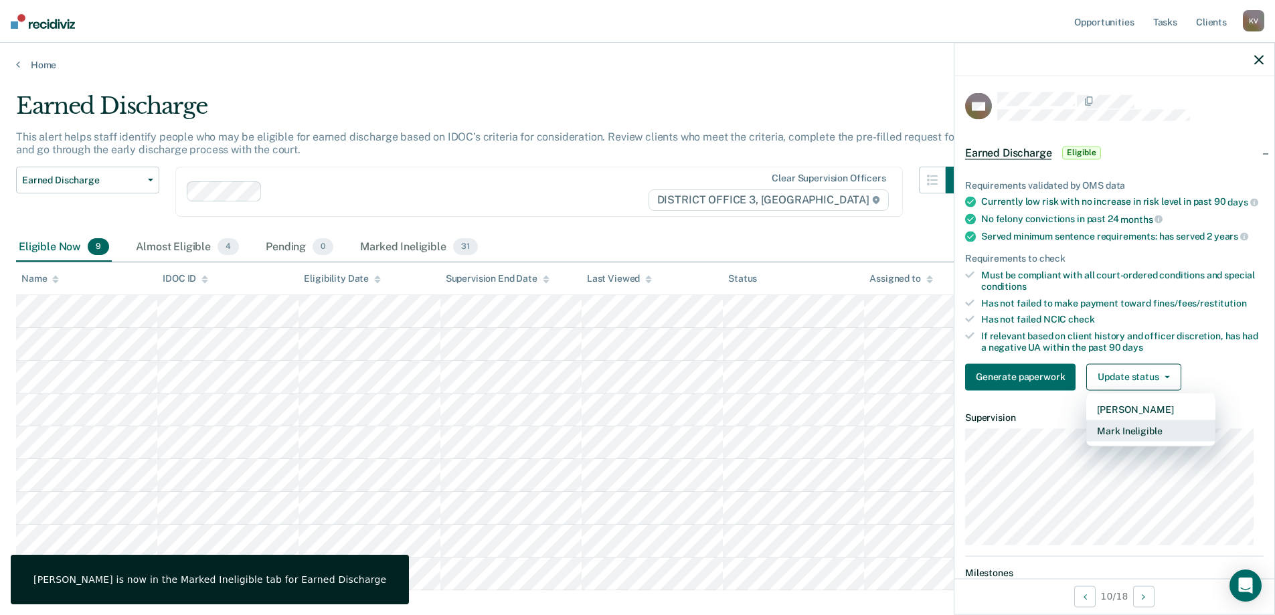
click at [1146, 441] on button "Mark Ineligible" at bounding box center [1150, 430] width 129 height 21
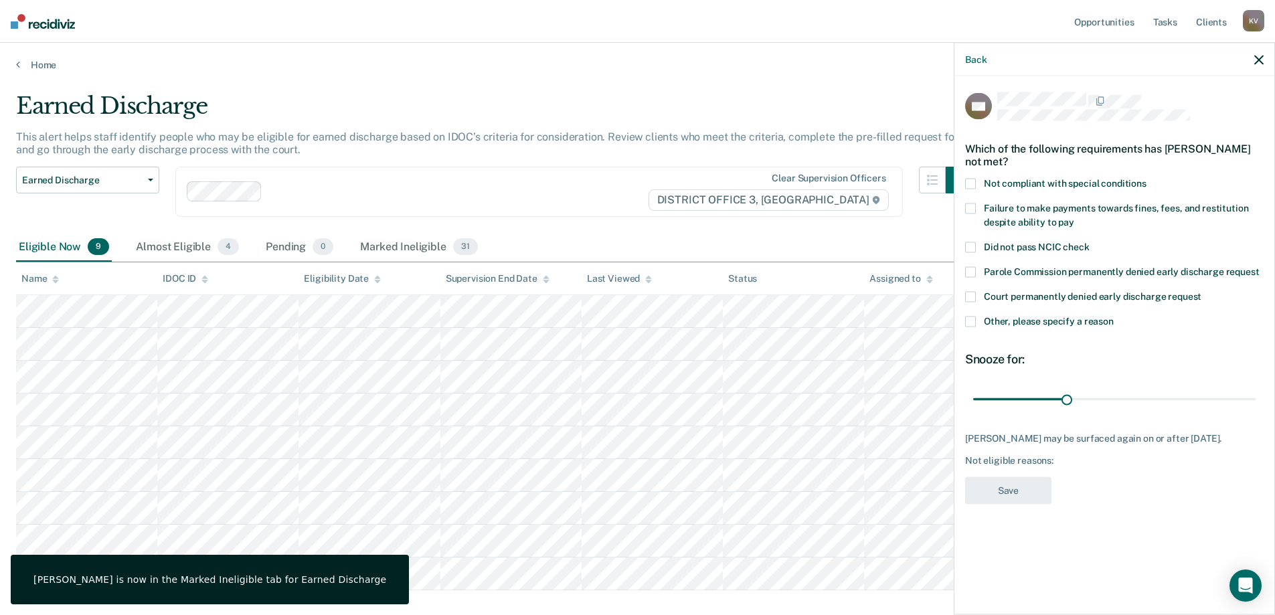
click at [1061, 179] on span "Not compliant with special conditions" at bounding box center [1065, 183] width 163 height 11
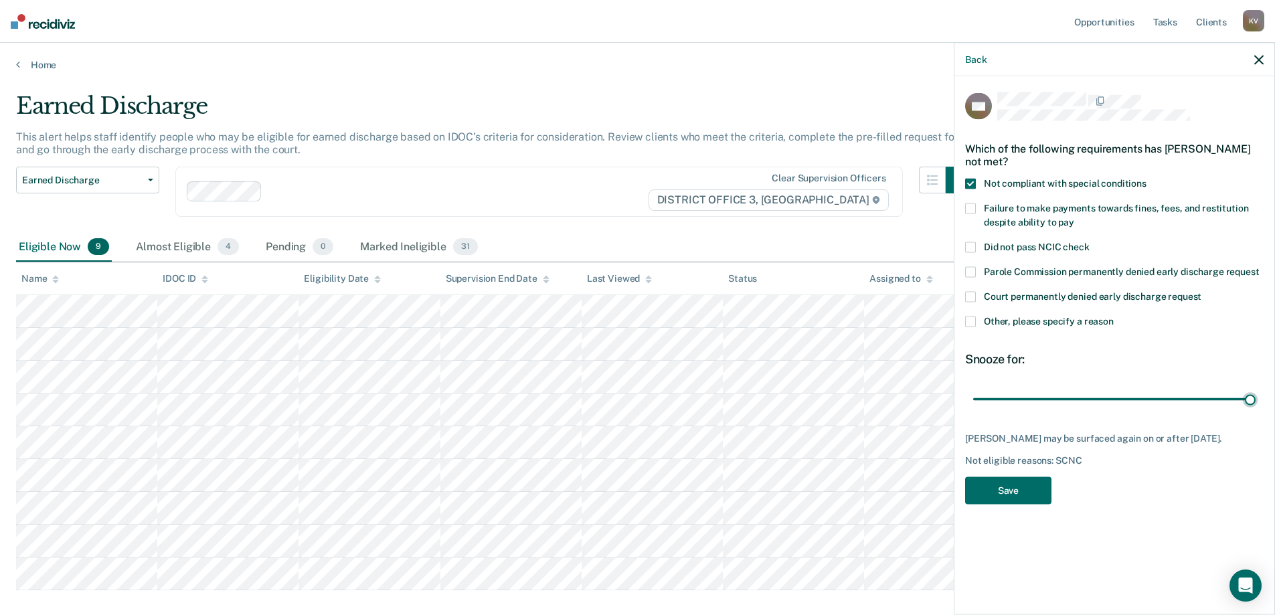
drag, startPoint x: 1065, startPoint y: 401, endPoint x: 1273, endPoint y: 412, distance: 208.4
type input "90"
click at [1255, 402] on input "range" at bounding box center [1114, 398] width 282 height 23
click at [1023, 505] on button "Save" at bounding box center [1008, 490] width 86 height 27
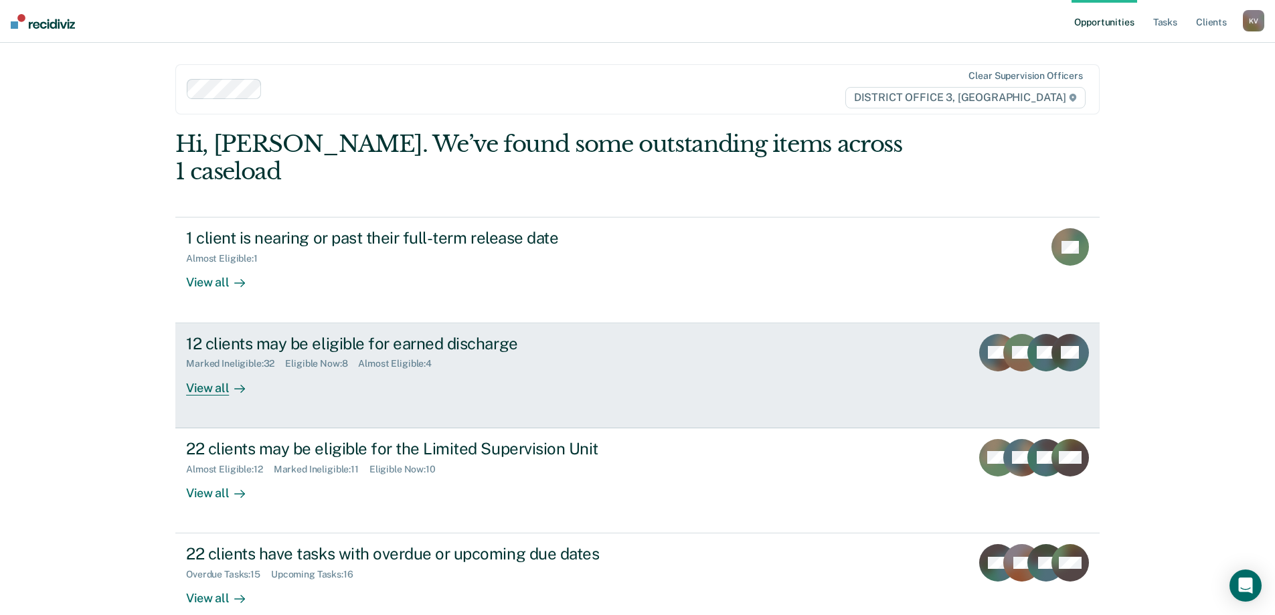
click at [392, 359] on div "12 clients may be eligible for earned discharge Marked Ineligible : 32 Eligible…" at bounding box center [437, 365] width 502 height 62
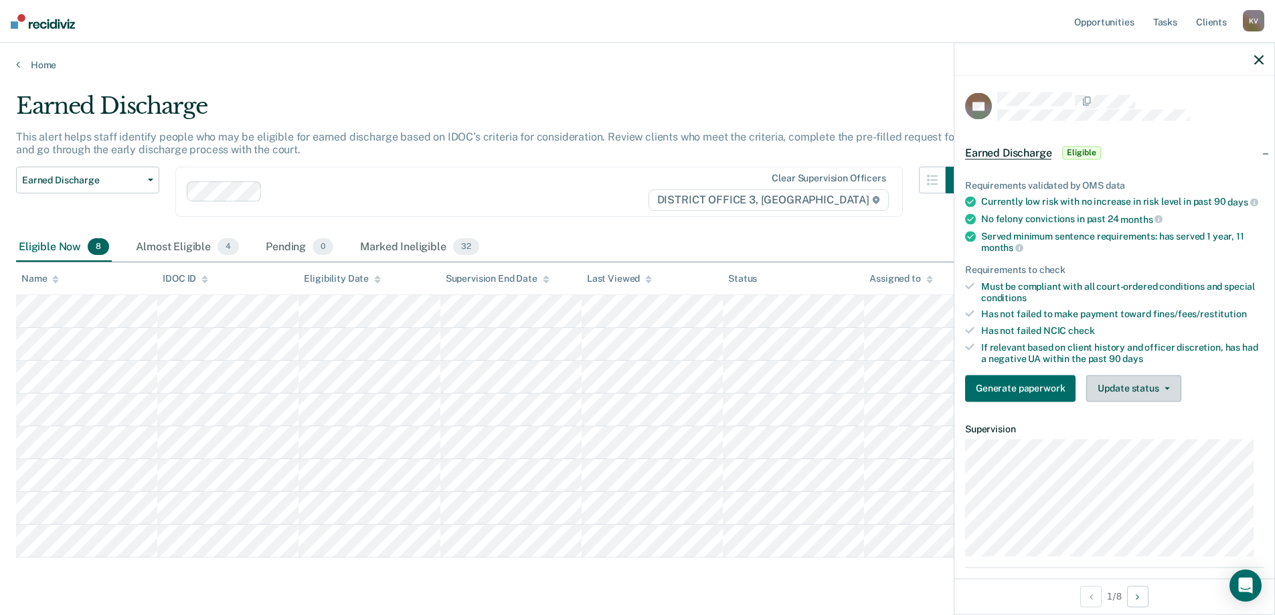
click at [1146, 398] on button "Update status" at bounding box center [1133, 388] width 94 height 27
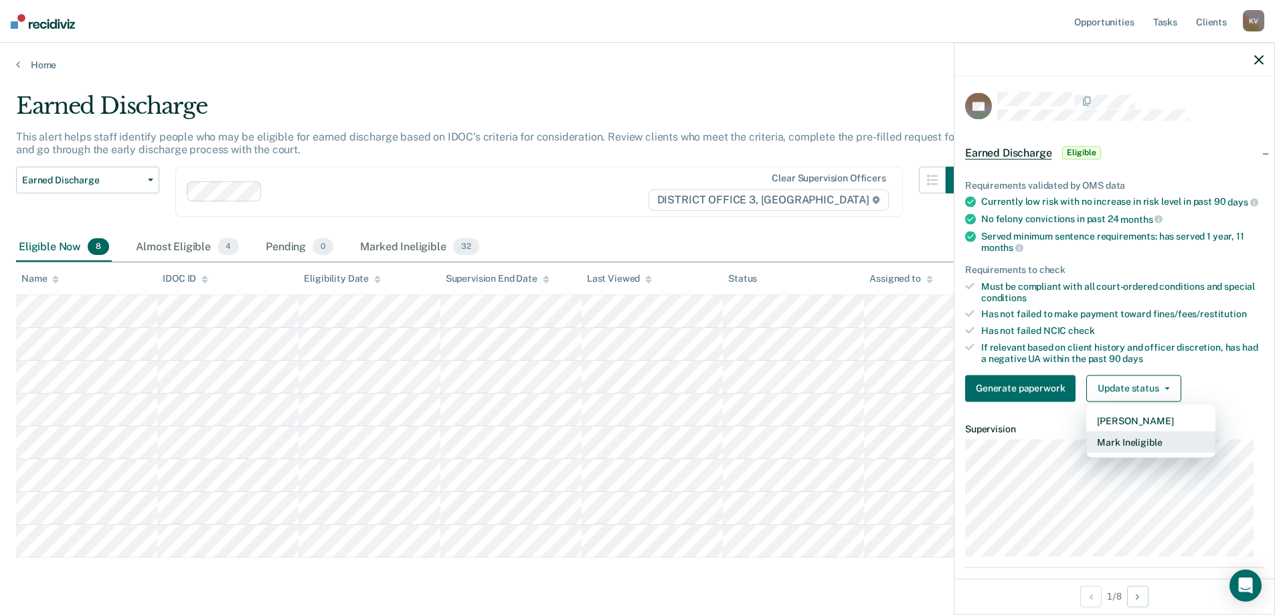
click at [1154, 445] on button "Mark Ineligible" at bounding box center [1150, 441] width 129 height 21
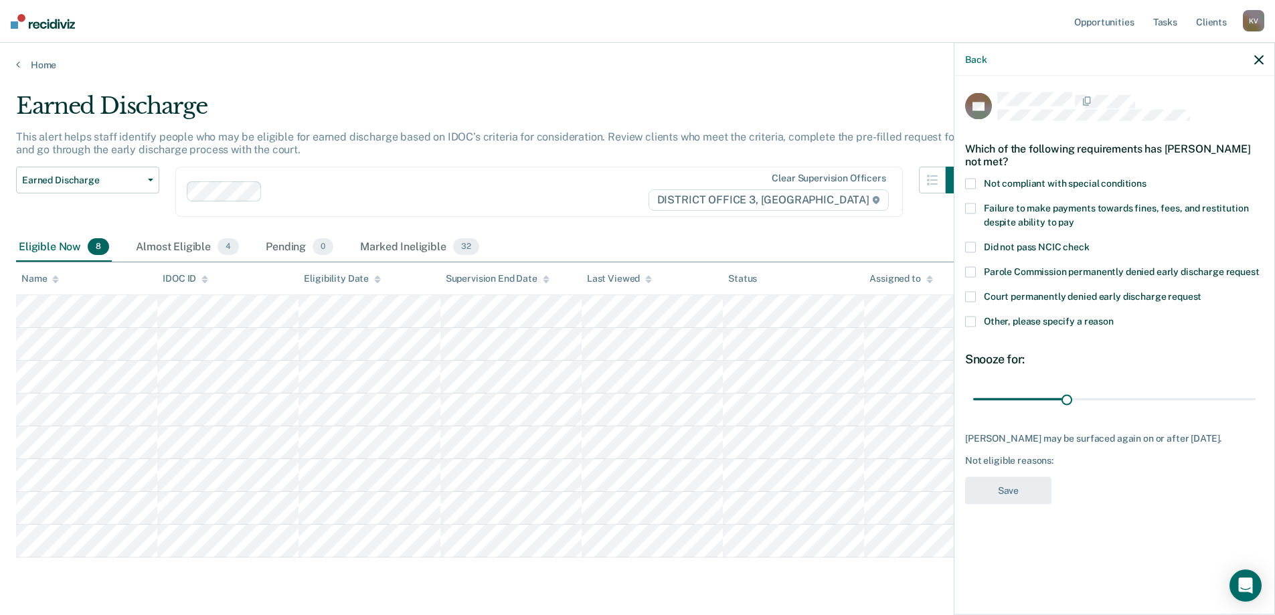
click at [1041, 211] on span "Failure to make payments towards fines, fees, and restitution despite ability t…" at bounding box center [1116, 215] width 264 height 25
drag, startPoint x: 1065, startPoint y: 395, endPoint x: 1271, endPoint y: 403, distance: 205.6
type input "90"
click at [1255, 404] on input "range" at bounding box center [1114, 398] width 282 height 23
click at [1007, 490] on button "Save" at bounding box center [1008, 490] width 86 height 27
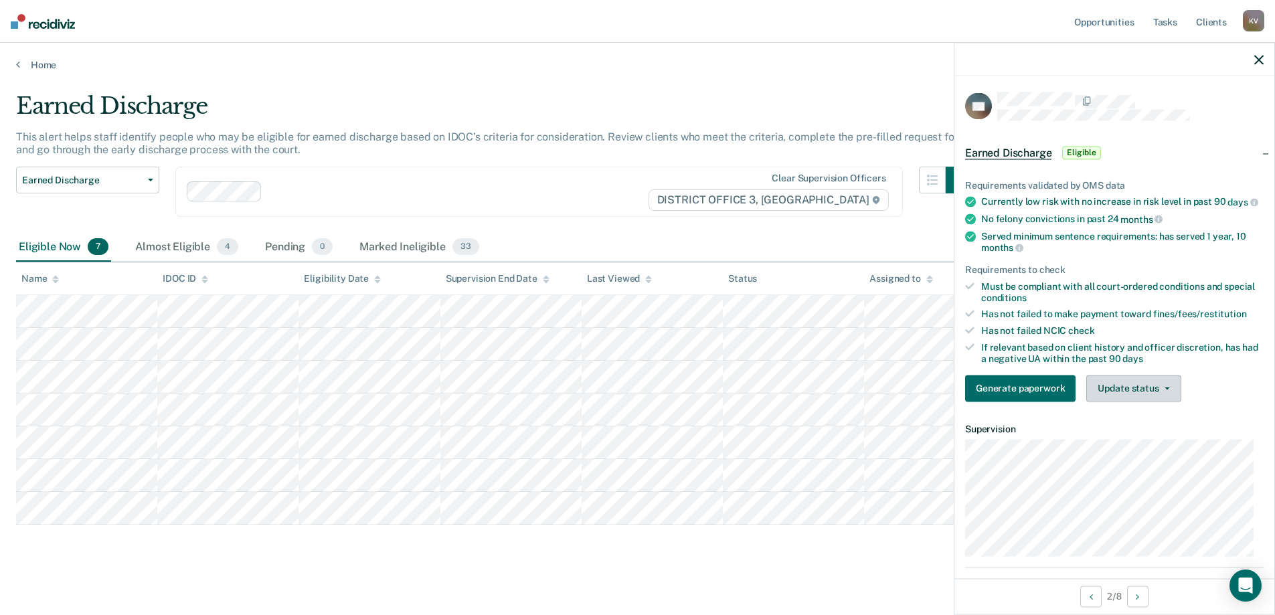
click at [1140, 400] on button "Update status" at bounding box center [1133, 388] width 94 height 27
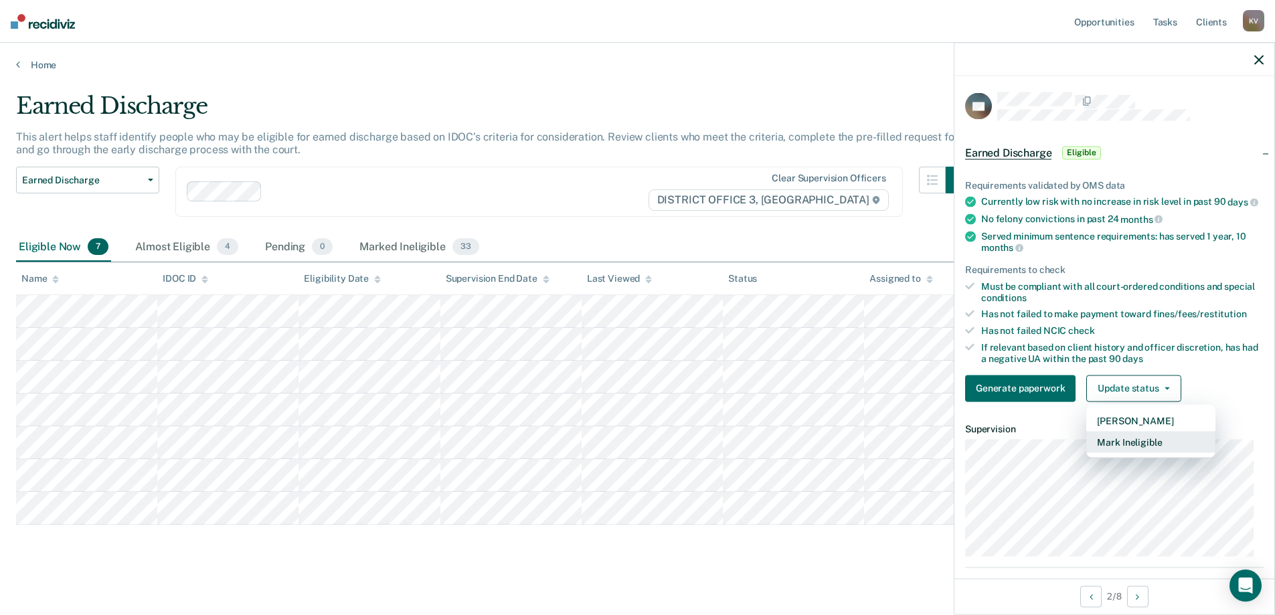
click at [1156, 448] on button "Mark Ineligible" at bounding box center [1150, 441] width 129 height 21
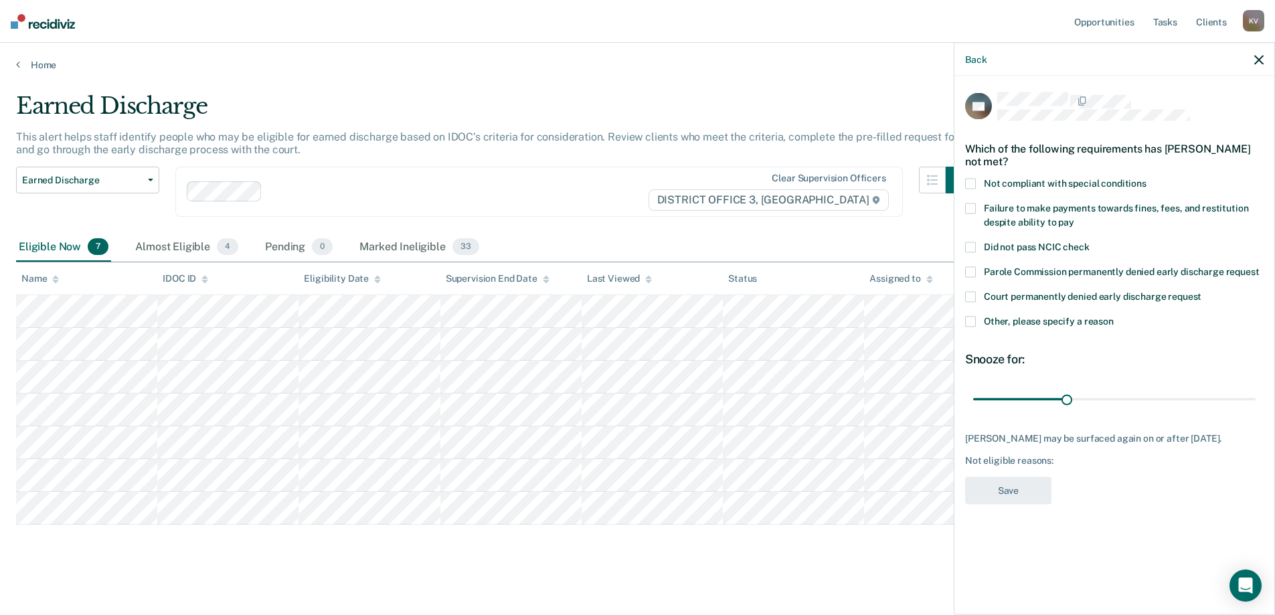
click at [1084, 181] on span "Not compliant with special conditions" at bounding box center [1065, 183] width 163 height 11
drag, startPoint x: 1066, startPoint y: 395, endPoint x: 1208, endPoint y: 432, distance: 146.6
type input "90"
click at [1255, 387] on input "range" at bounding box center [1114, 398] width 282 height 23
click at [1022, 487] on button "Save" at bounding box center [1008, 490] width 86 height 27
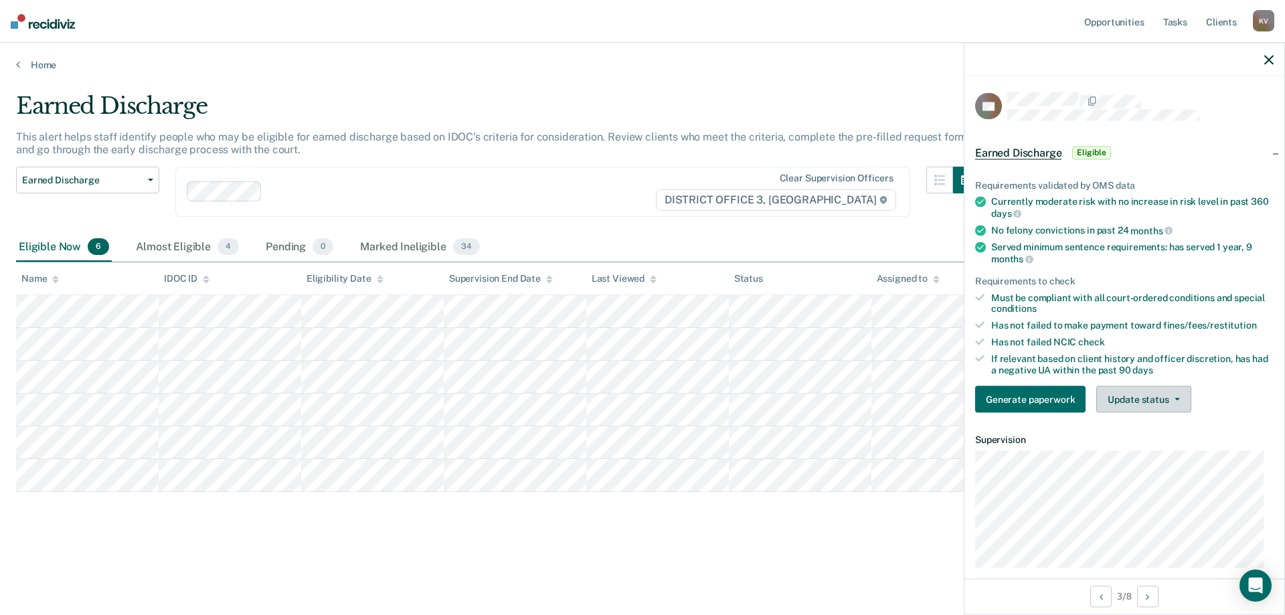
drag, startPoint x: 1138, startPoint y: 393, endPoint x: 1148, endPoint y: 401, distance: 12.3
click at [1138, 393] on button "Update status" at bounding box center [1143, 399] width 94 height 27
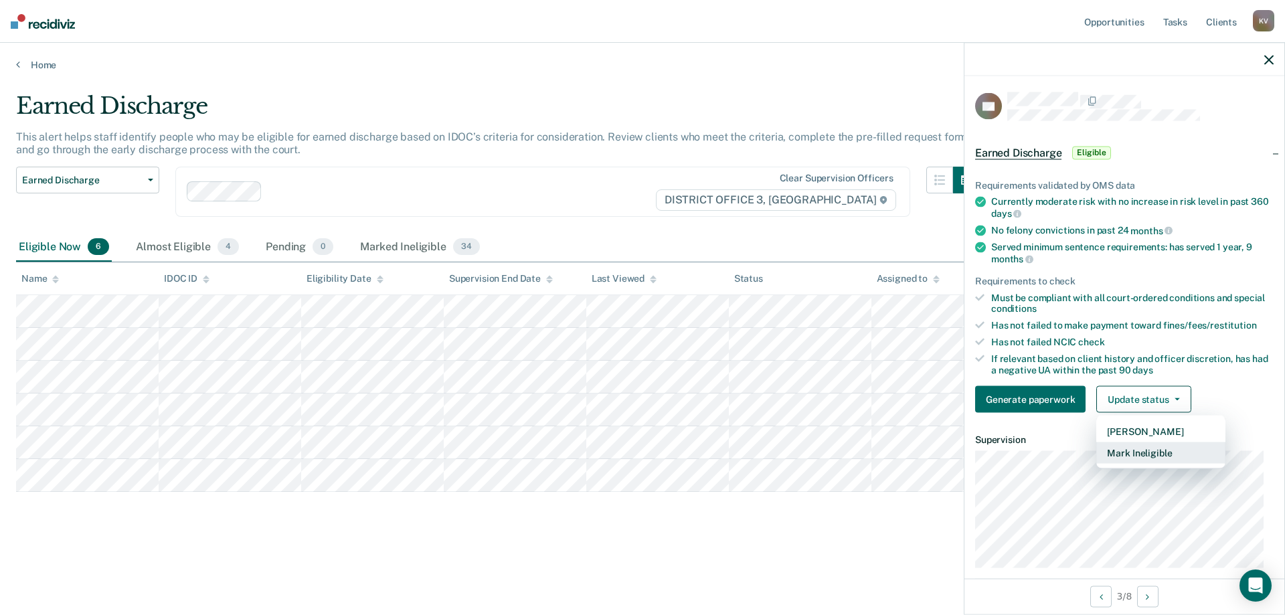
click at [1158, 446] on button "Mark Ineligible" at bounding box center [1160, 452] width 129 height 21
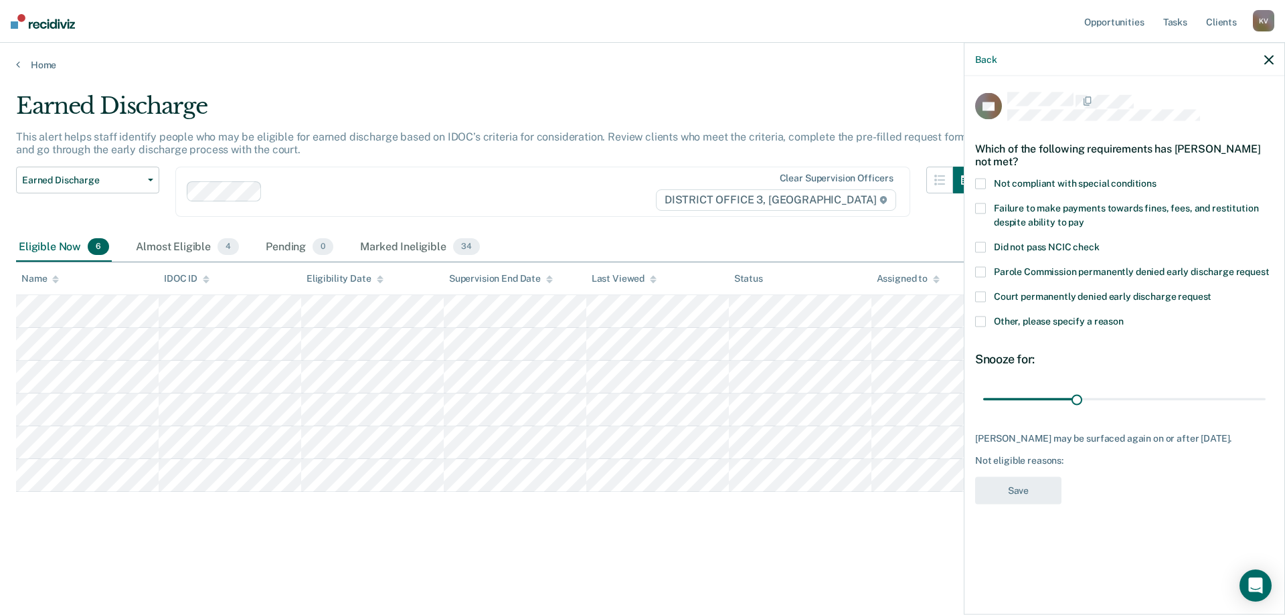
click at [1044, 217] on span "Failure to make payments towards fines, fees, and restitution despite ability t…" at bounding box center [1126, 215] width 264 height 25
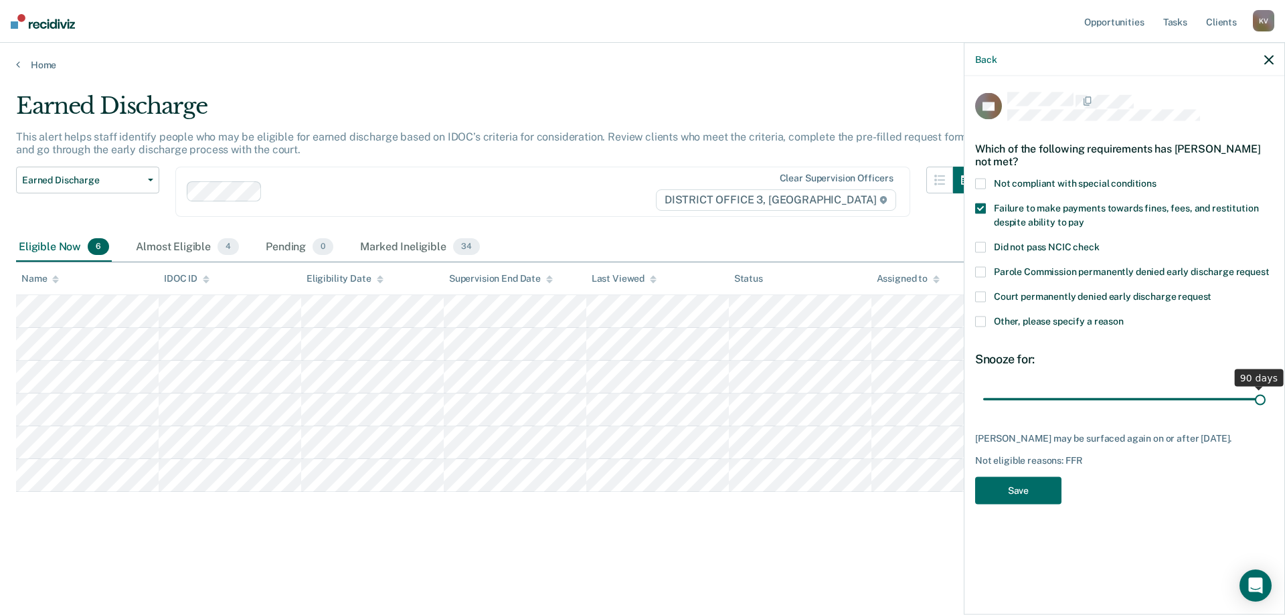
drag, startPoint x: 1167, startPoint y: 409, endPoint x: 1284, endPoint y: 397, distance: 117.7
type input "90"
click at [1265, 397] on input "range" at bounding box center [1124, 398] width 282 height 23
click at [1036, 493] on button "Save" at bounding box center [1018, 490] width 86 height 27
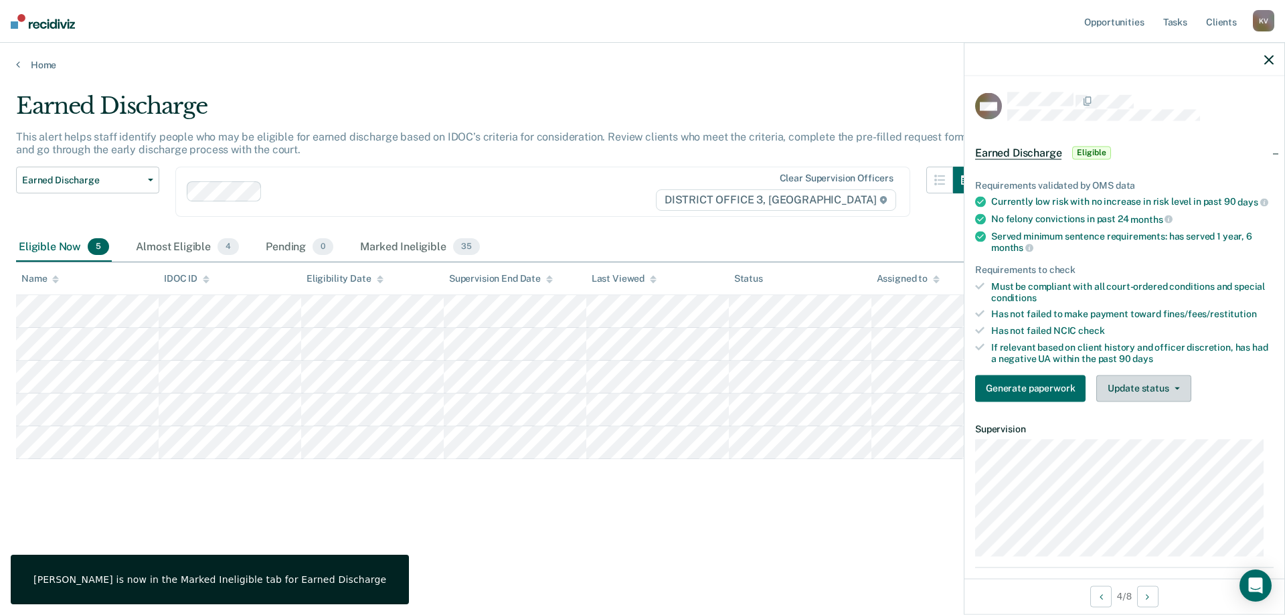
click at [1150, 399] on button "Update status" at bounding box center [1143, 388] width 94 height 27
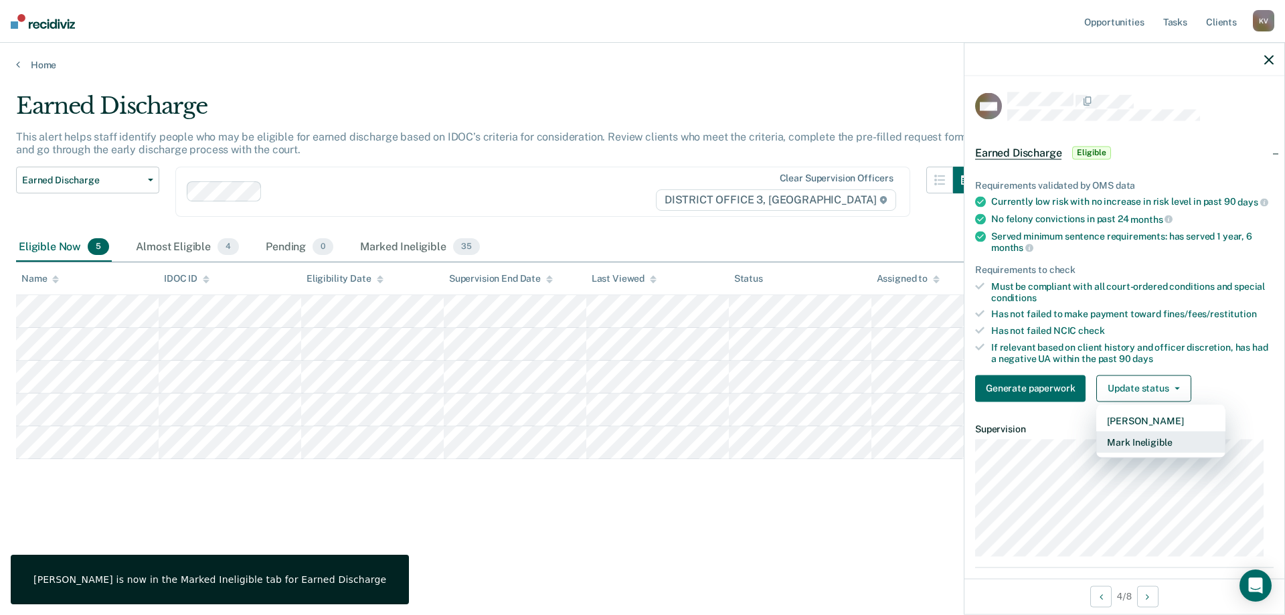
click at [1170, 452] on button "Mark Ineligible" at bounding box center [1160, 441] width 129 height 21
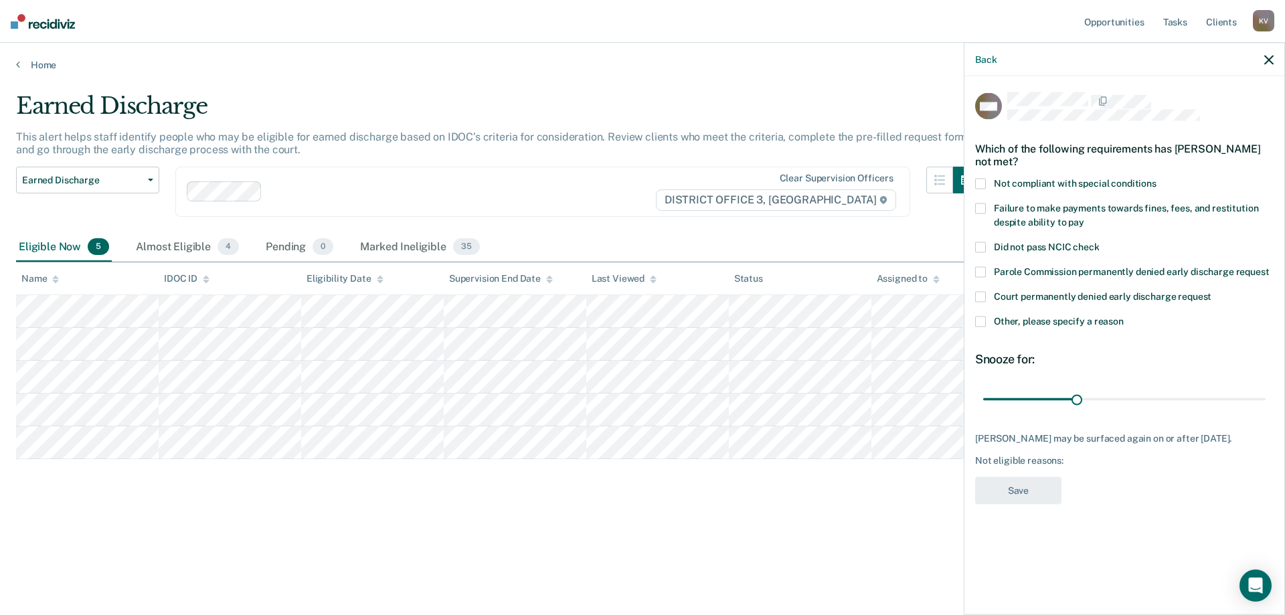
click at [1084, 183] on span "Not compliant with special conditions" at bounding box center [1075, 183] width 163 height 11
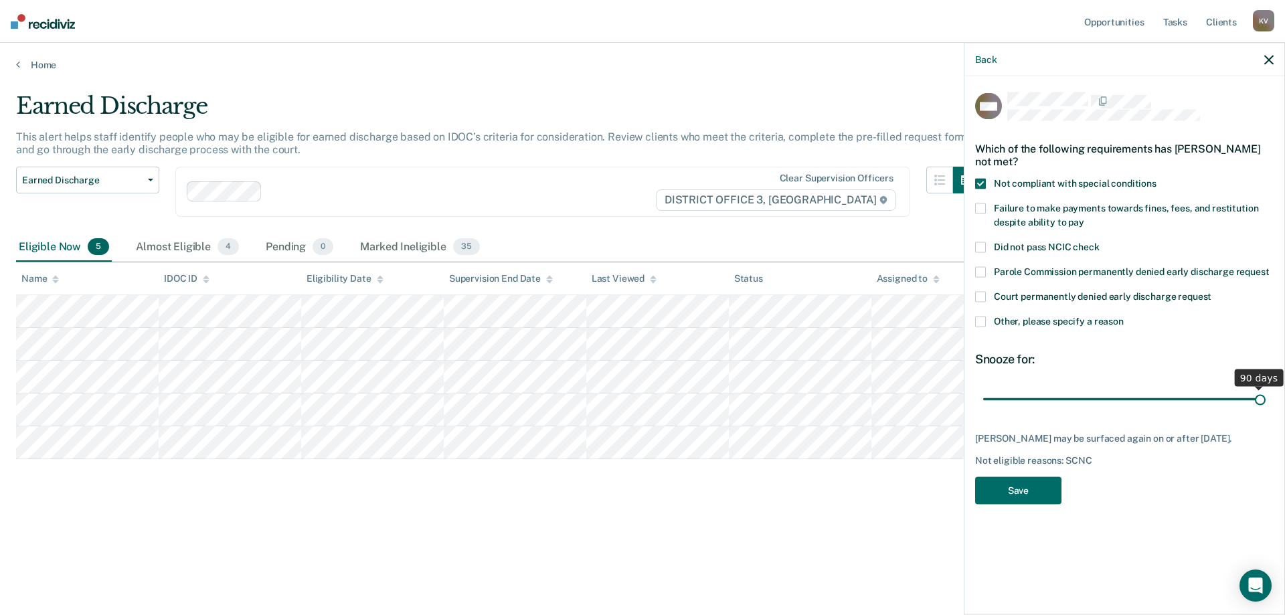
drag, startPoint x: 1077, startPoint y: 397, endPoint x: 1284, endPoint y: 393, distance: 207.5
type input "90"
click at [1265, 393] on input "range" at bounding box center [1124, 398] width 282 height 23
click at [1051, 503] on button "Save" at bounding box center [1018, 490] width 86 height 27
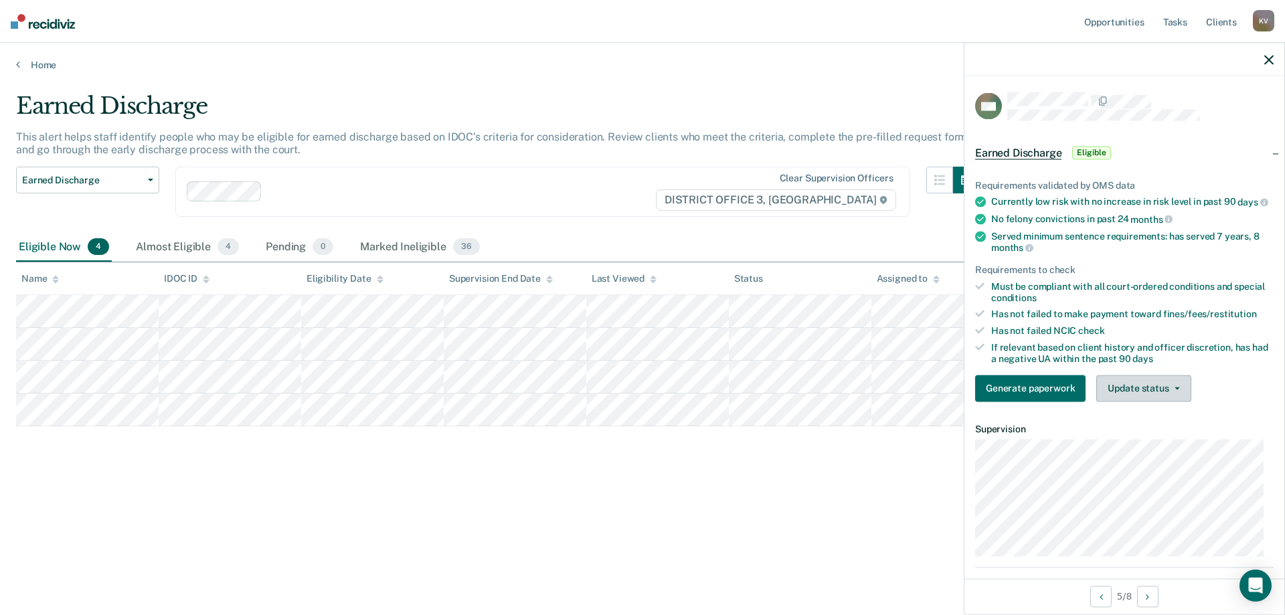
click at [1160, 399] on button "Update status" at bounding box center [1143, 388] width 94 height 27
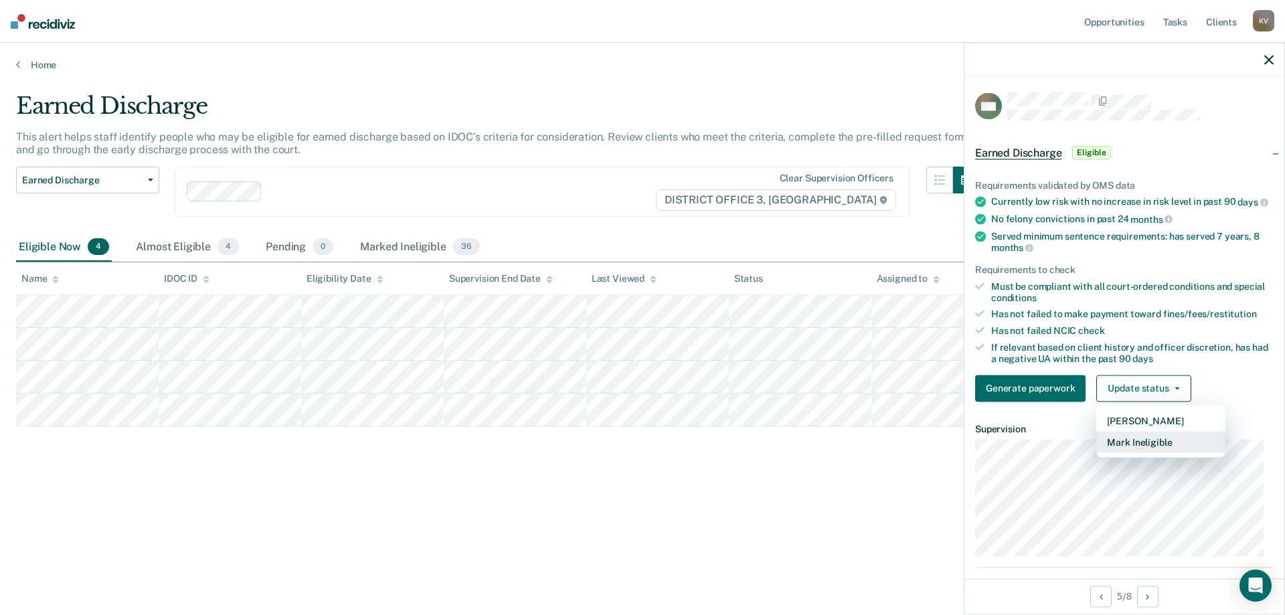
click at [1168, 446] on button "Mark Ineligible" at bounding box center [1160, 441] width 129 height 21
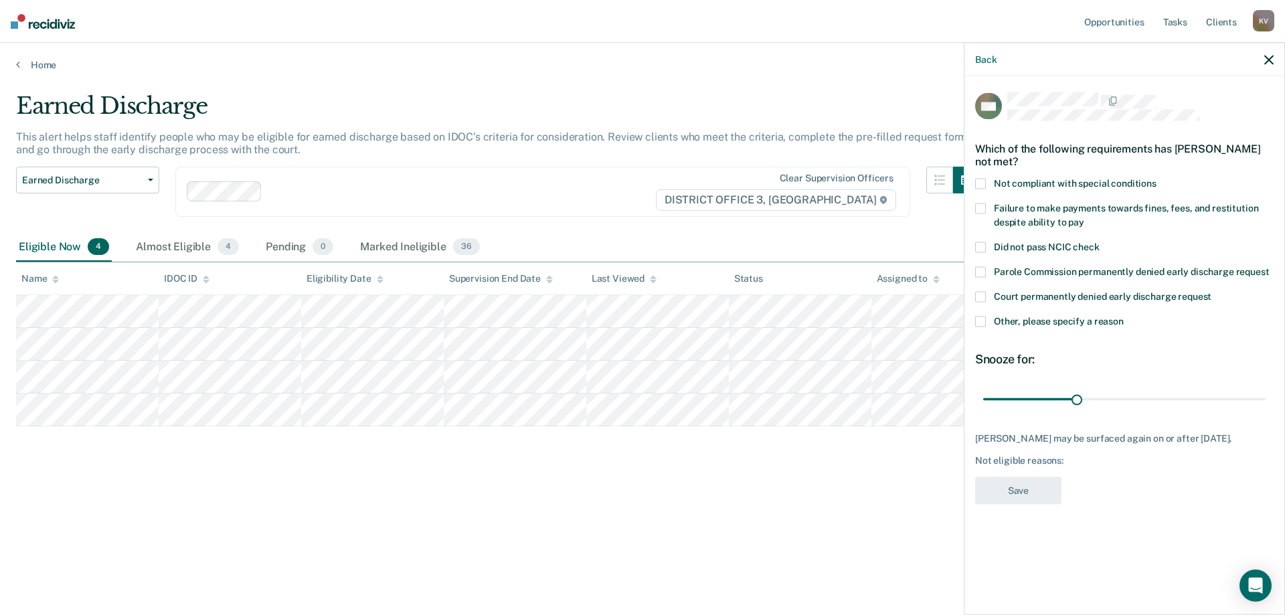
click at [1067, 214] on label "Failure to make payments towards fines, fees, and restitution despite ability t…" at bounding box center [1124, 217] width 298 height 28
drag, startPoint x: 1079, startPoint y: 397, endPoint x: 1284, endPoint y: 393, distance: 204.8
type input "90"
click at [1265, 395] on input "range" at bounding box center [1124, 398] width 282 height 23
click at [1026, 321] on span "Other, please specify a reason" at bounding box center [1059, 321] width 130 height 11
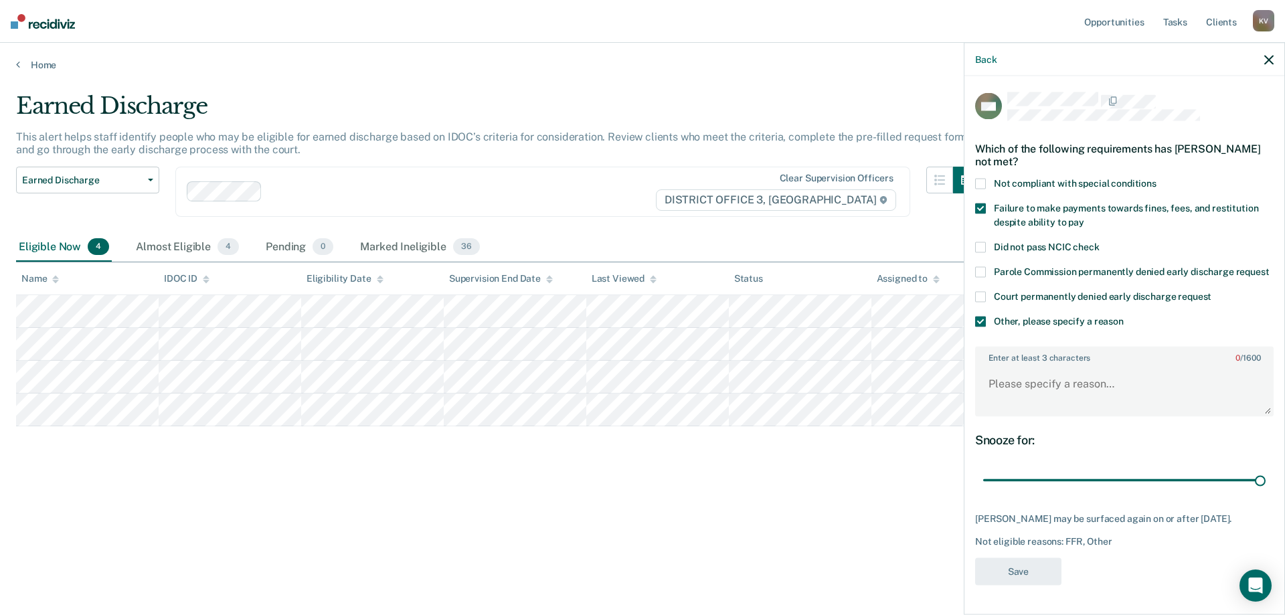
click at [983, 204] on span at bounding box center [980, 208] width 11 height 11
click at [1055, 394] on textarea "Enter at least 3 characters 0 / 1600" at bounding box center [1124, 390] width 296 height 50
type textarea "Still owes FFR and will have to self initiate as his on parole"
click at [1036, 585] on button "Save" at bounding box center [1018, 570] width 86 height 27
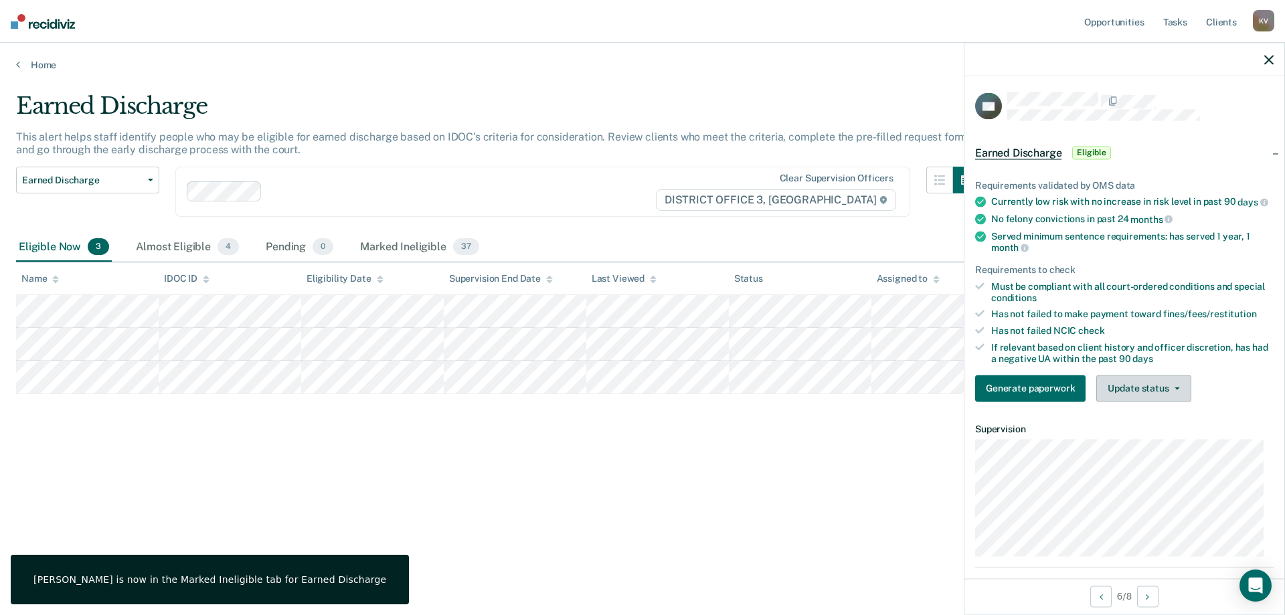
click at [1130, 400] on button "Update status" at bounding box center [1143, 388] width 94 height 27
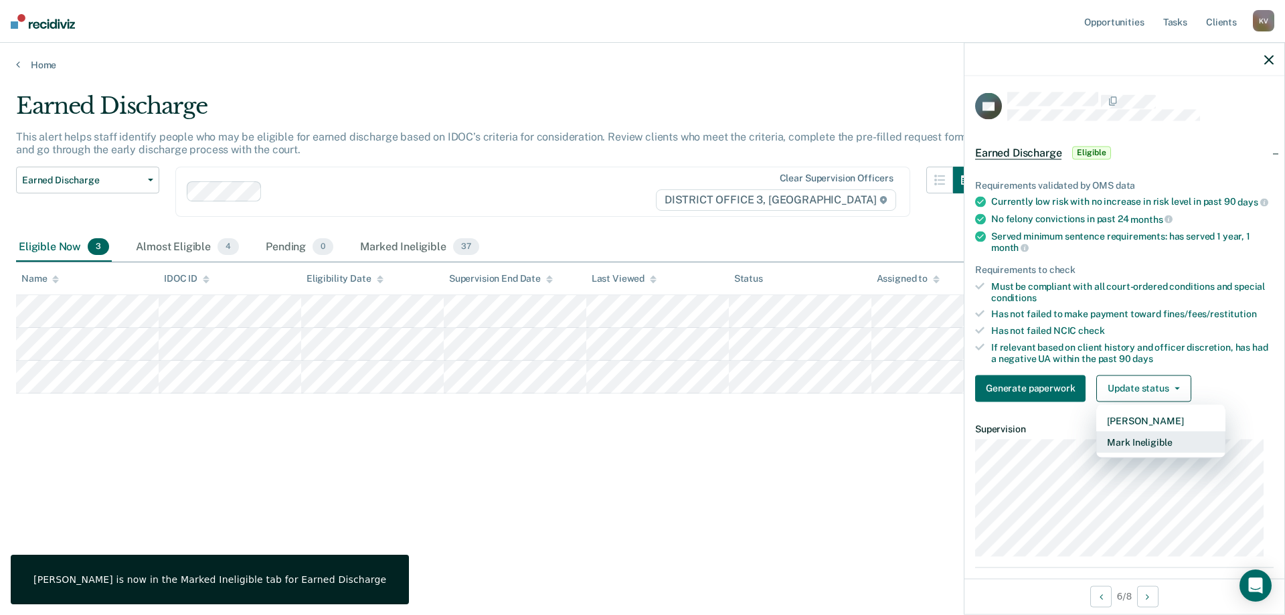
click at [1171, 452] on button "Mark Ineligible" at bounding box center [1160, 441] width 129 height 21
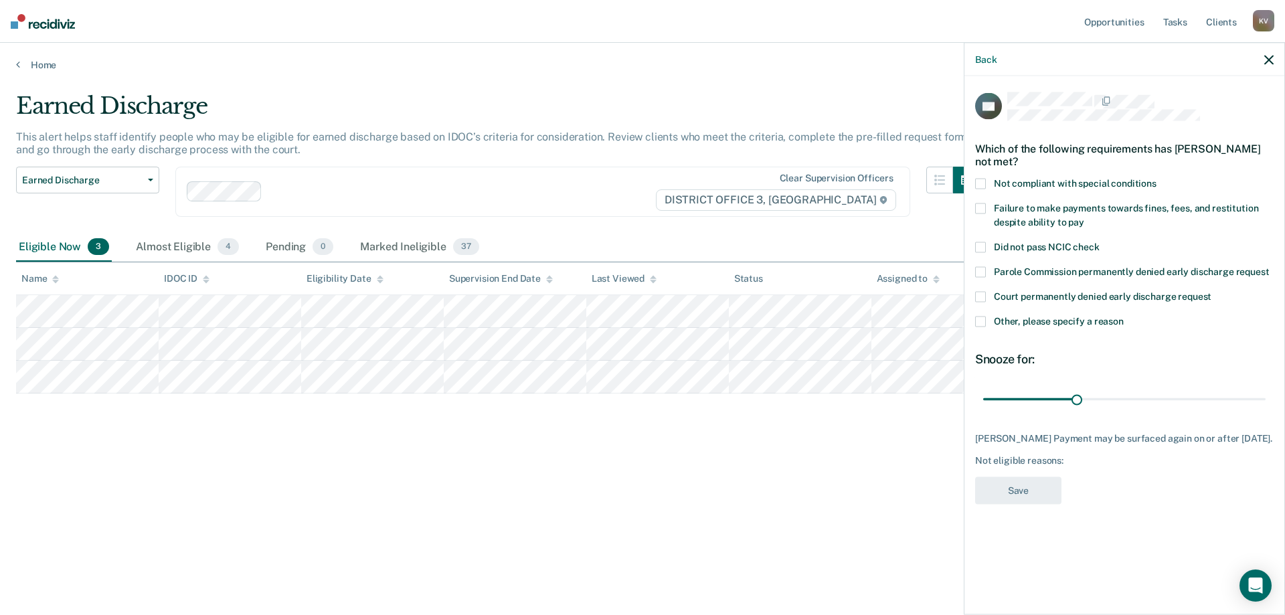
drag, startPoint x: 1002, startPoint y: 185, endPoint x: 1018, endPoint y: 209, distance: 28.0
click at [1003, 185] on span "Not compliant with special conditions" at bounding box center [1075, 183] width 163 height 11
click at [1019, 215] on label "Failure to make payments towards fines, fees, and restitution despite ability t…" at bounding box center [1124, 217] width 298 height 28
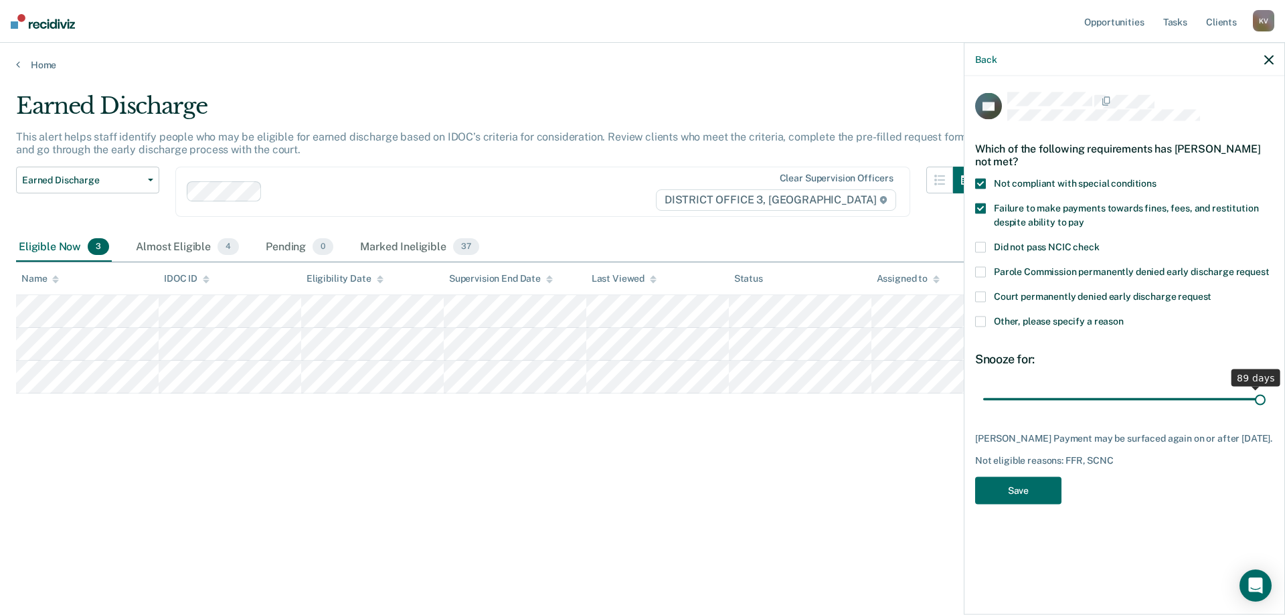
drag, startPoint x: 1076, startPoint y: 401, endPoint x: 1284, endPoint y: 401, distance: 208.1
type input "90"
click at [1265, 401] on input "range" at bounding box center [1124, 398] width 282 height 23
click at [1014, 499] on button "Save" at bounding box center [1018, 490] width 86 height 27
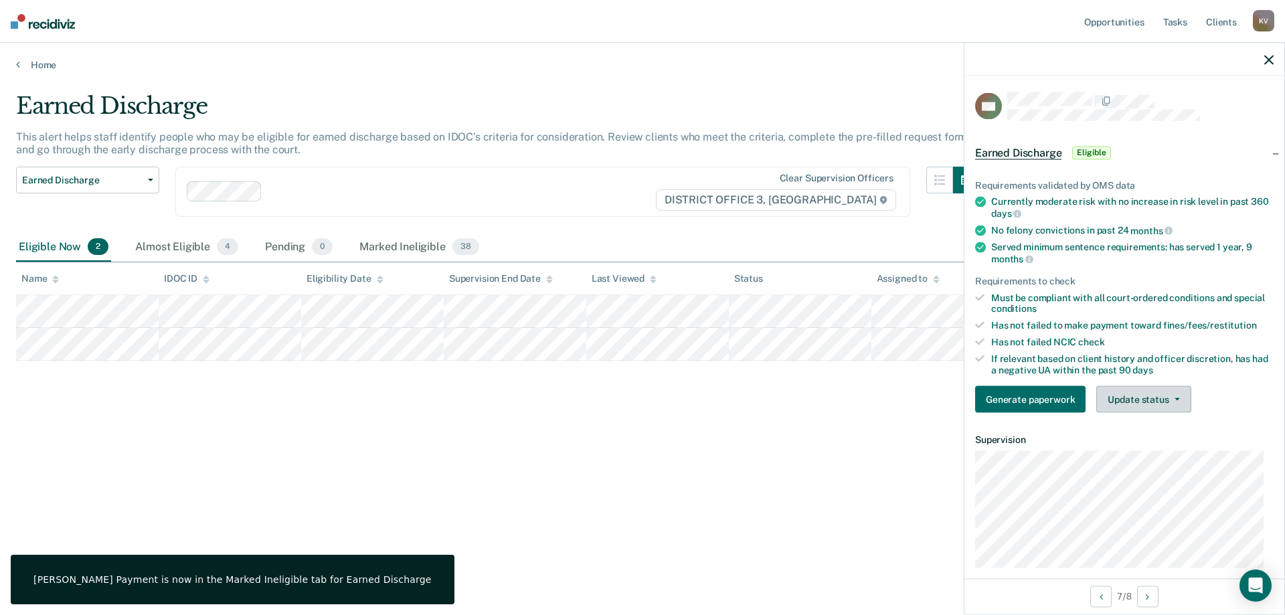
click at [1150, 404] on button "Update status" at bounding box center [1143, 399] width 94 height 27
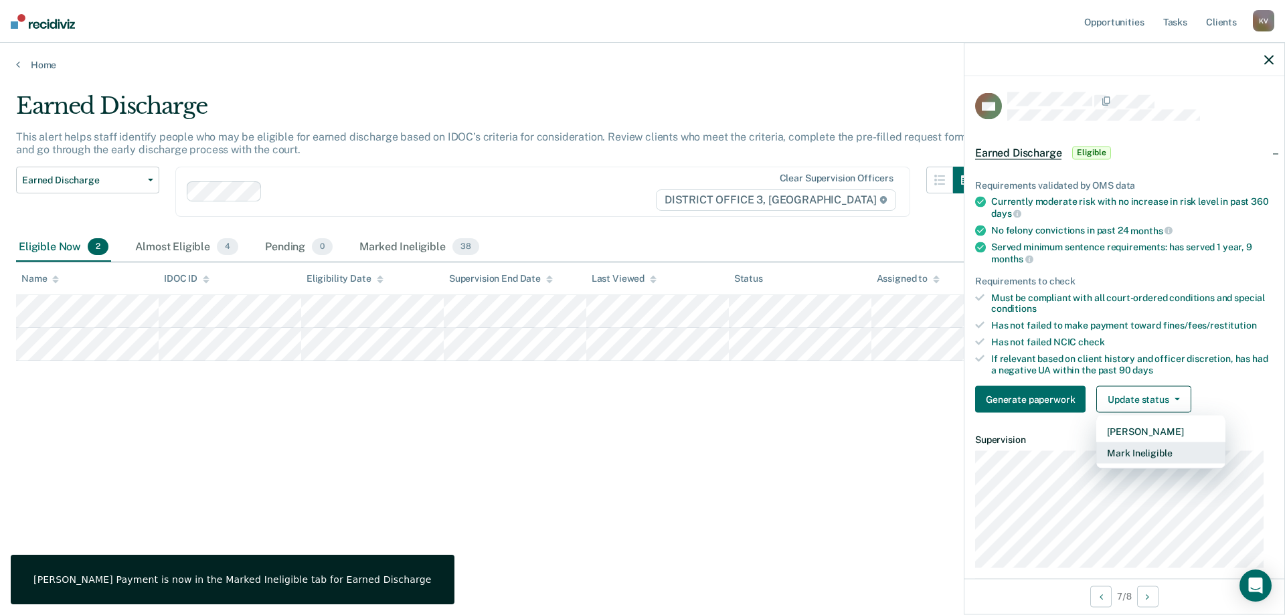
click at [1163, 450] on button "Mark Ineligible" at bounding box center [1160, 452] width 129 height 21
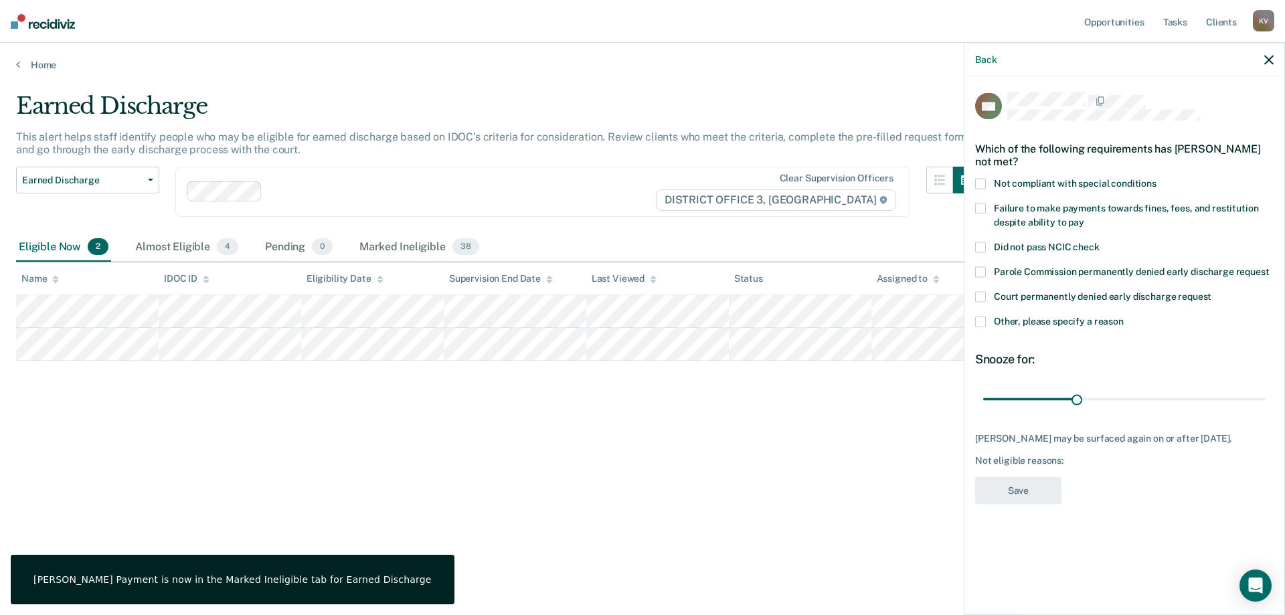
click at [1071, 186] on span "Not compliant with special conditions" at bounding box center [1075, 183] width 163 height 11
click at [1059, 211] on span "Failure to make payments towards fines, fees, and restitution despite ability t…" at bounding box center [1126, 215] width 264 height 25
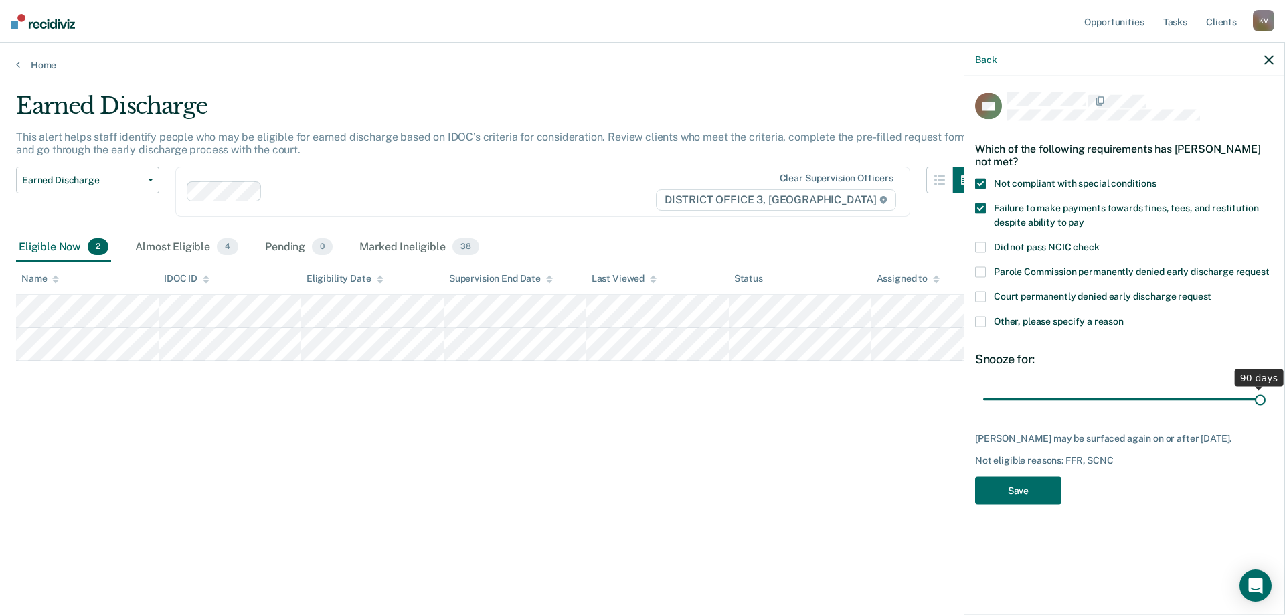
drag, startPoint x: 1078, startPoint y: 397, endPoint x: 1284, endPoint y: 405, distance: 206.3
type input "90"
click at [1265, 405] on input "range" at bounding box center [1124, 398] width 282 height 23
click at [1030, 499] on button "Save" at bounding box center [1018, 490] width 86 height 27
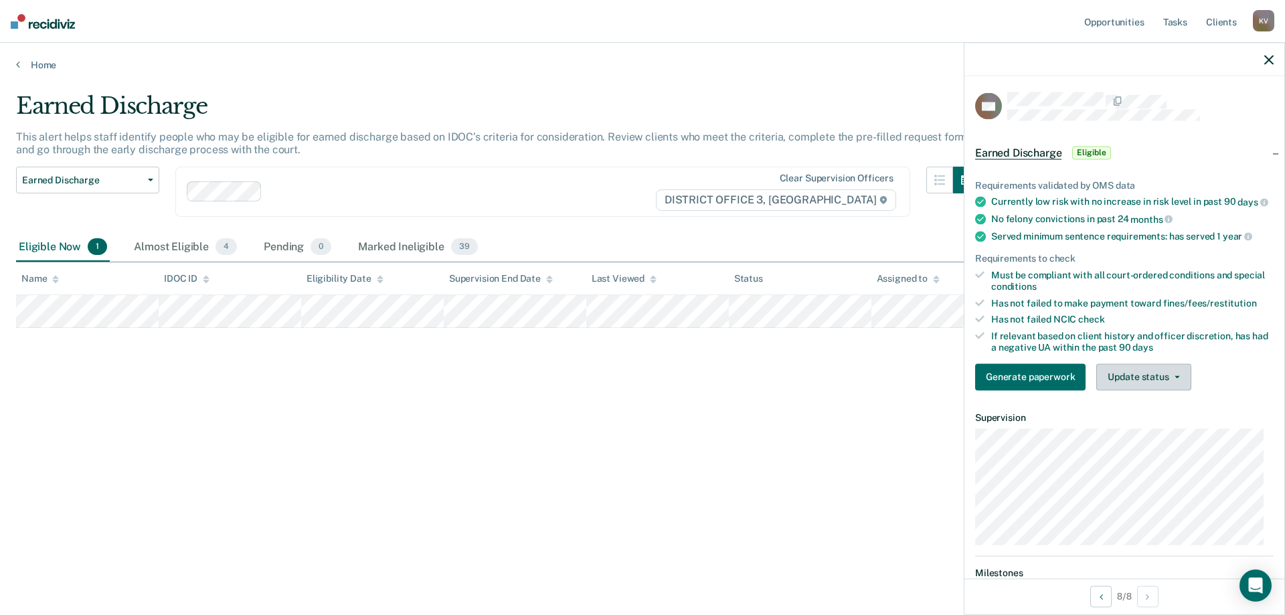
click at [1168, 389] on button "Update status" at bounding box center [1143, 376] width 94 height 27
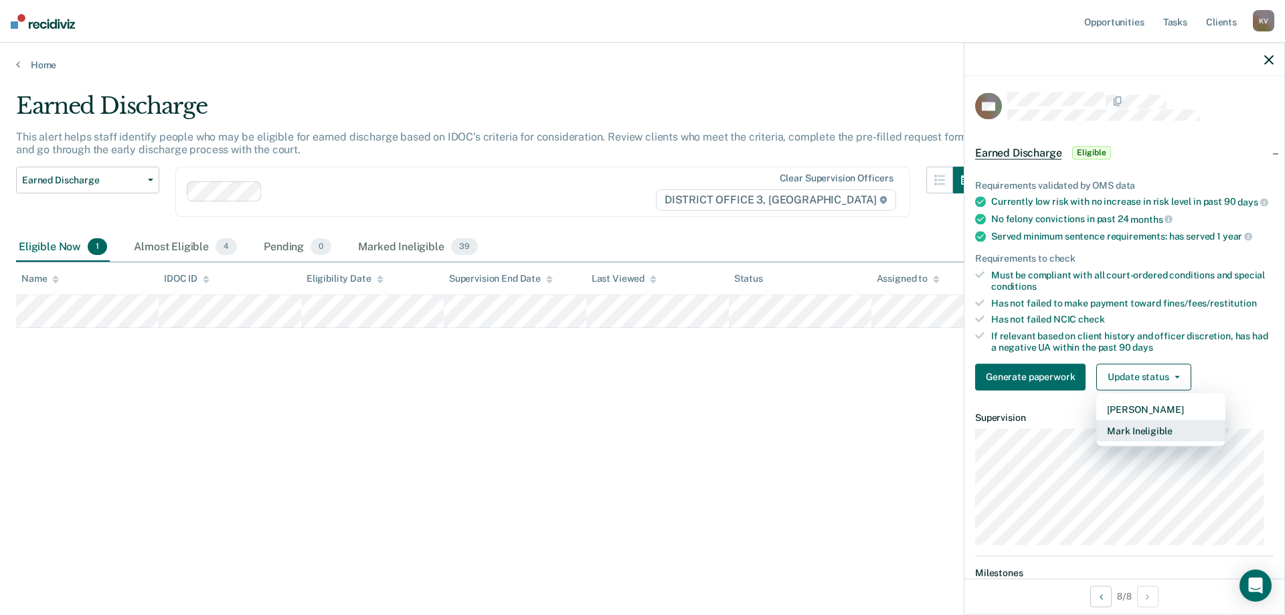
click at [1174, 441] on button "Mark Ineligible" at bounding box center [1160, 430] width 129 height 21
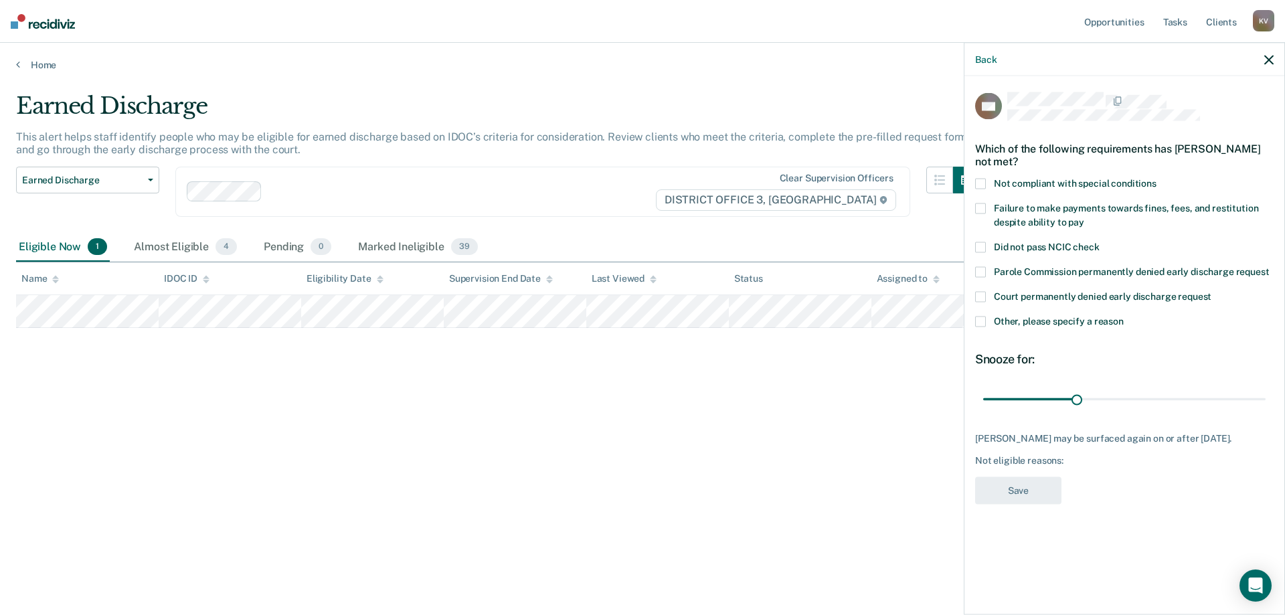
click at [1102, 217] on label "Failure to make payments towards fines, fees, and restitution despite ability t…" at bounding box center [1124, 217] width 298 height 28
drag, startPoint x: 1092, startPoint y: 393, endPoint x: 1283, endPoint y: 422, distance: 193.0
type input "90"
click at [1265, 411] on input "range" at bounding box center [1124, 398] width 282 height 23
click at [1016, 497] on button "Save" at bounding box center [1018, 490] width 86 height 27
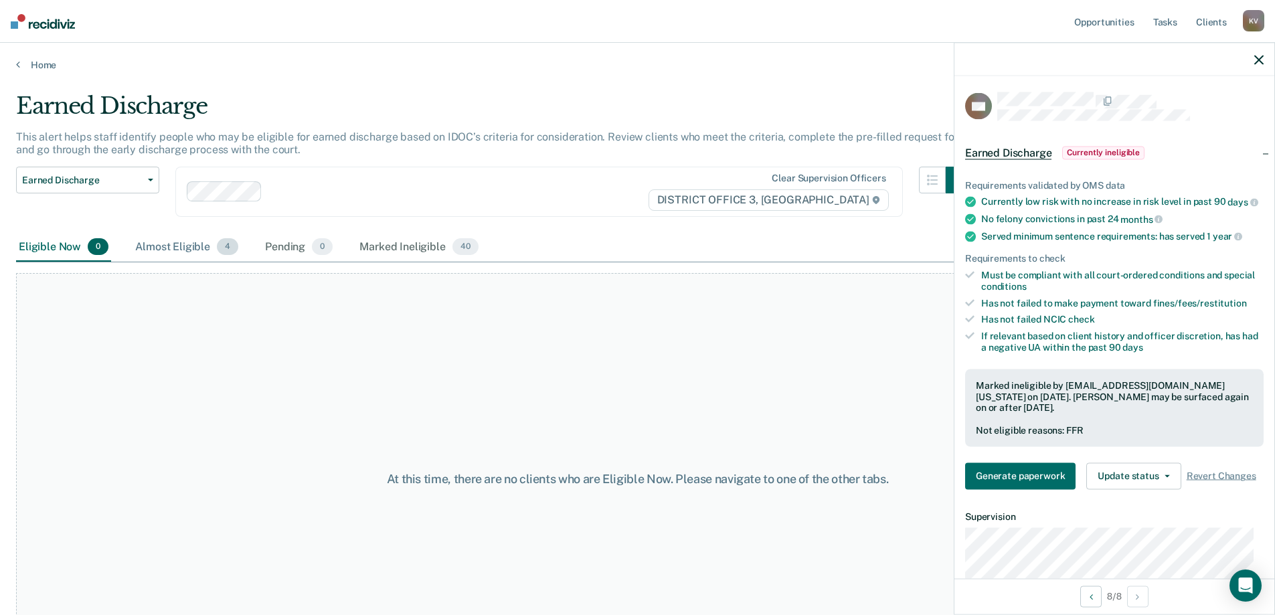
click at [205, 250] on div "Almost Eligible 4" at bounding box center [186, 247] width 108 height 29
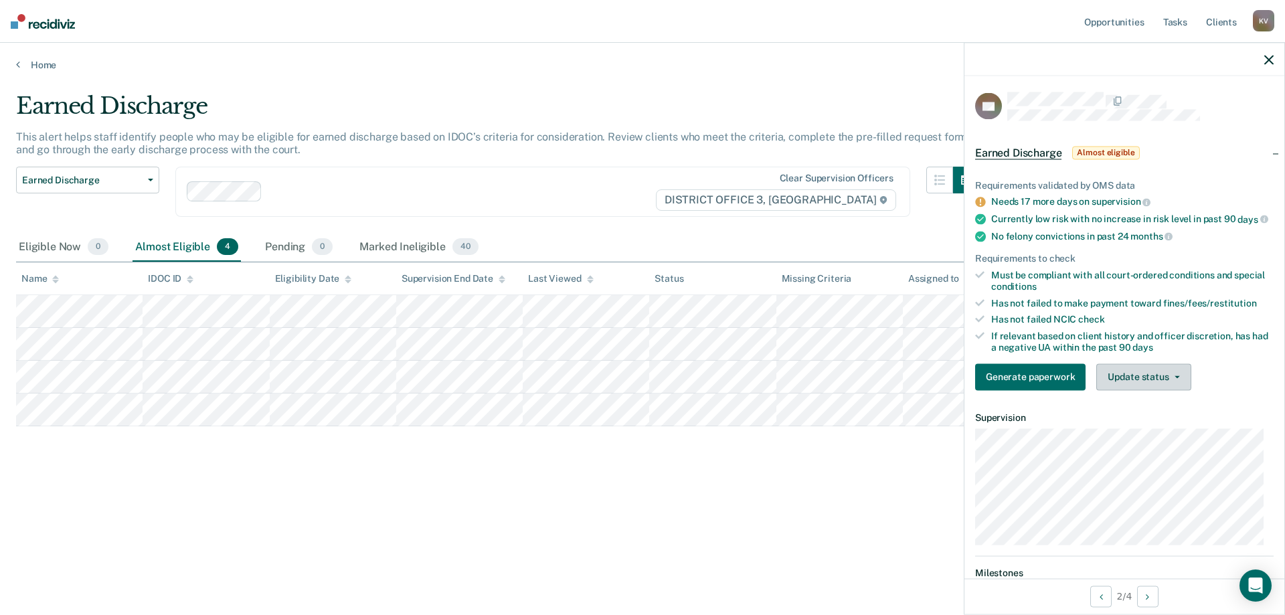
click at [1173, 390] on button "Update status" at bounding box center [1143, 376] width 94 height 27
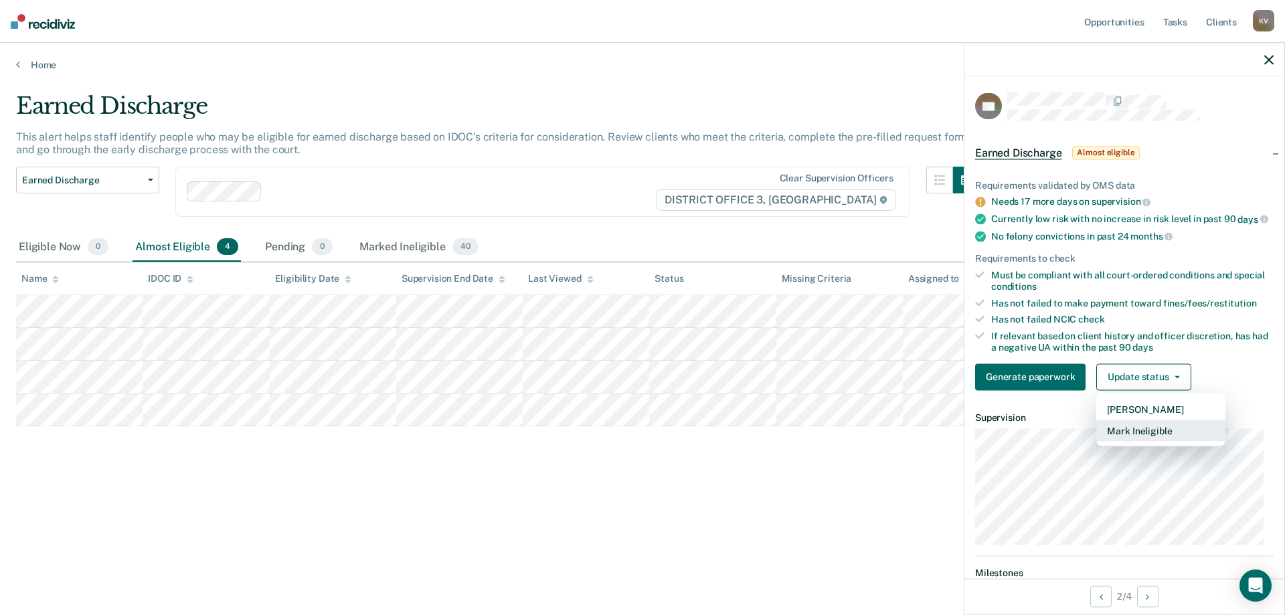
click at [1176, 441] on button "Mark Ineligible" at bounding box center [1160, 430] width 129 height 21
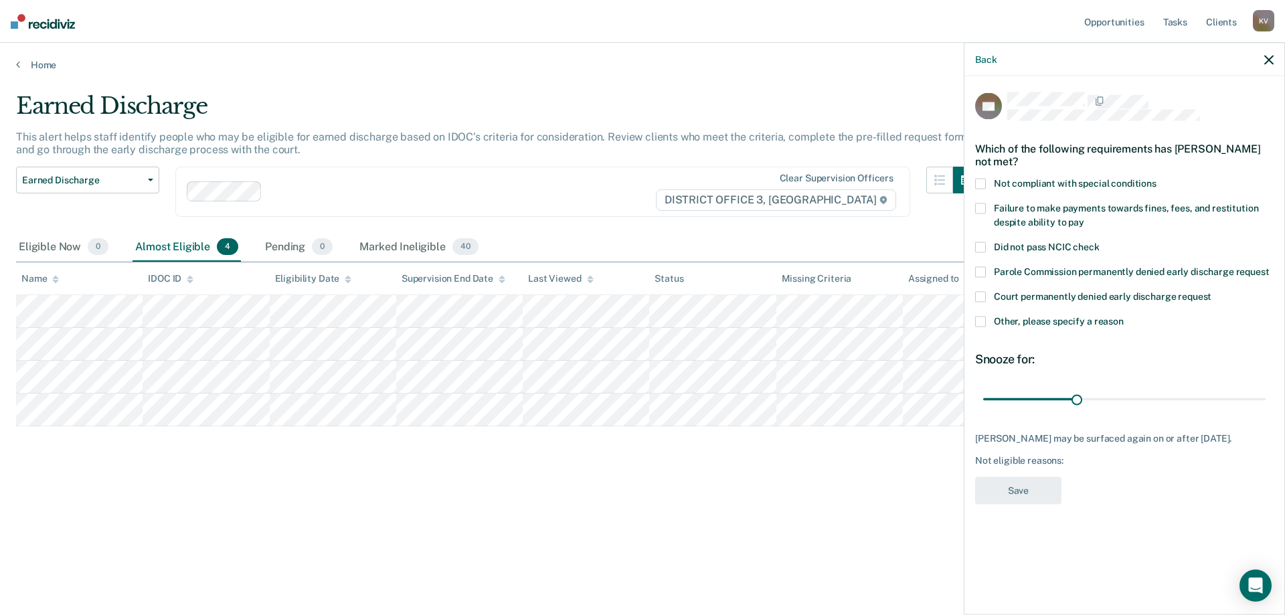
click at [1064, 205] on span "Failure to make payments towards fines, fees, and restitution despite ability t…" at bounding box center [1126, 215] width 264 height 25
drag, startPoint x: 1079, startPoint y: 399, endPoint x: 1284, endPoint y: 408, distance: 205.6
type input "90"
click at [1265, 409] on input "range" at bounding box center [1124, 398] width 282 height 23
click at [1042, 492] on button "Save" at bounding box center [1018, 490] width 86 height 27
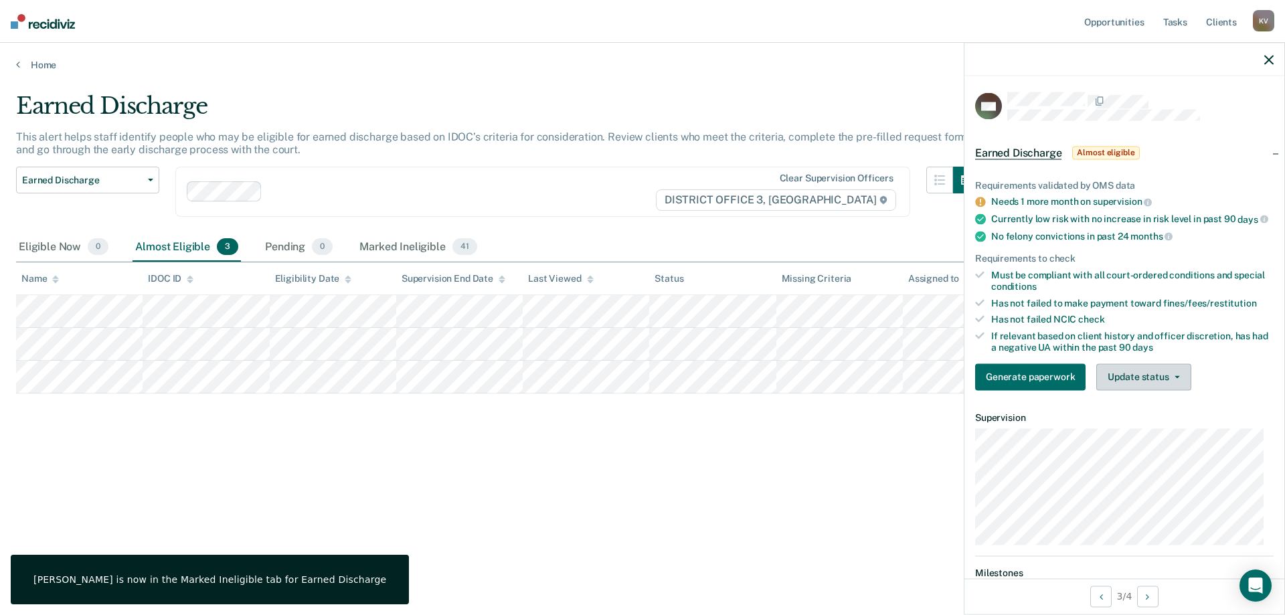
click at [1158, 390] on button "Update status" at bounding box center [1143, 376] width 94 height 27
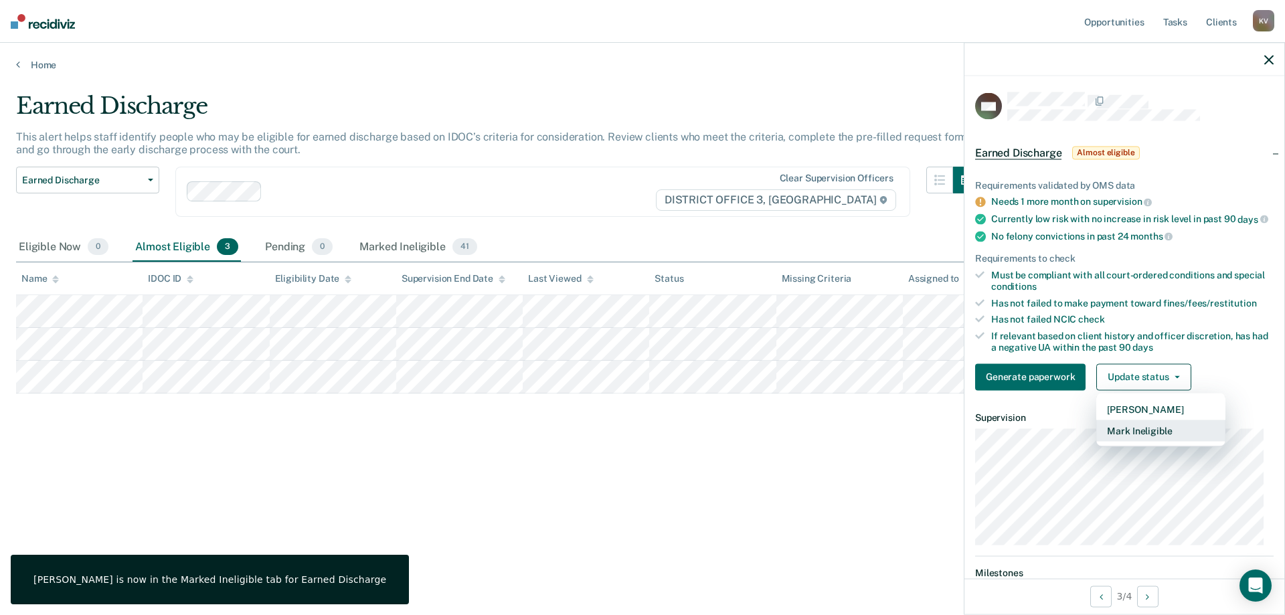
click at [1160, 441] on button "Mark Ineligible" at bounding box center [1160, 430] width 129 height 21
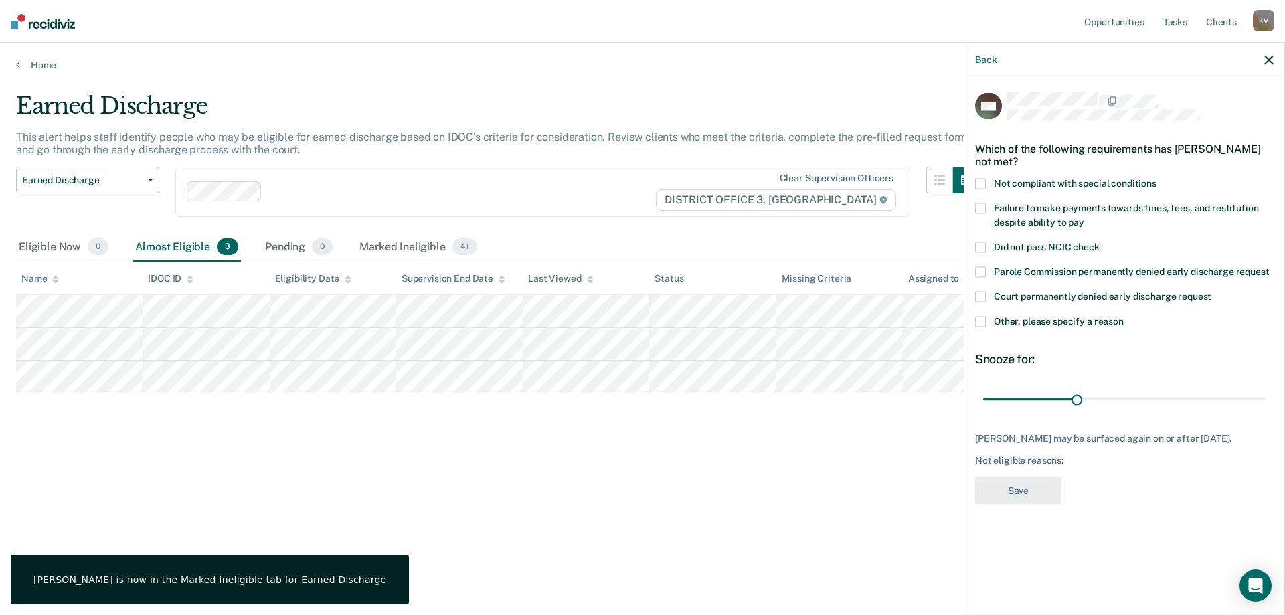
click at [1104, 179] on span "Not compliant with special conditions" at bounding box center [1075, 183] width 163 height 11
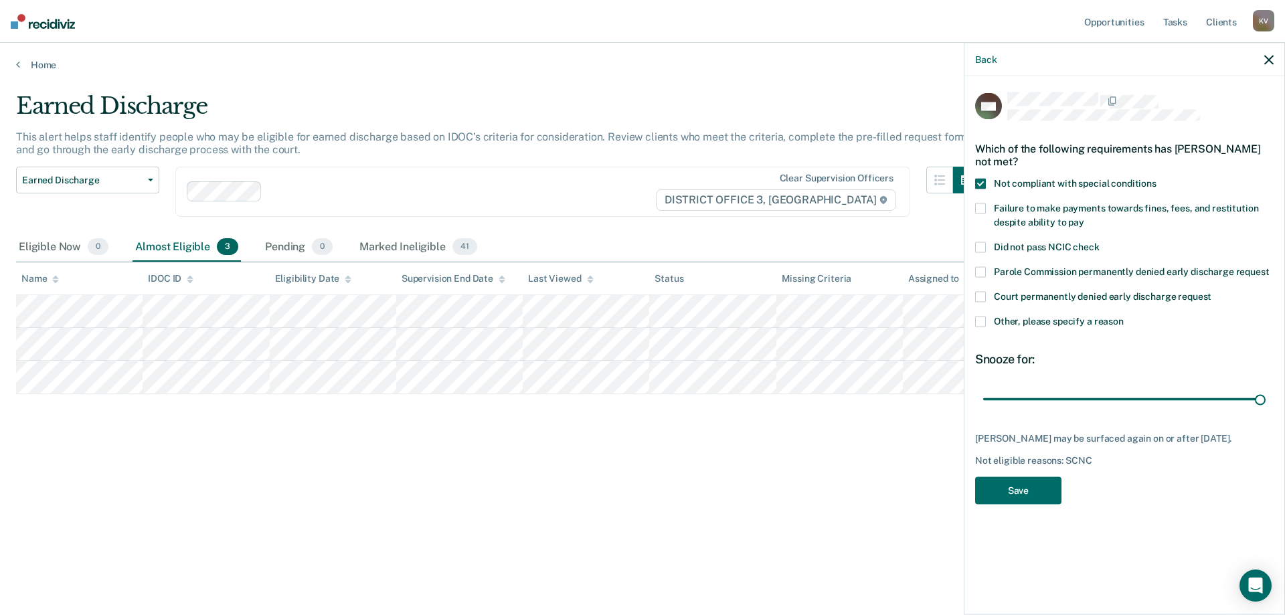
drag, startPoint x: 1075, startPoint y: 397, endPoint x: 1284, endPoint y: 375, distance: 209.9
type input "90"
click at [1265, 387] on input "range" at bounding box center [1124, 398] width 282 height 23
click at [1012, 505] on button "Save" at bounding box center [1018, 490] width 86 height 27
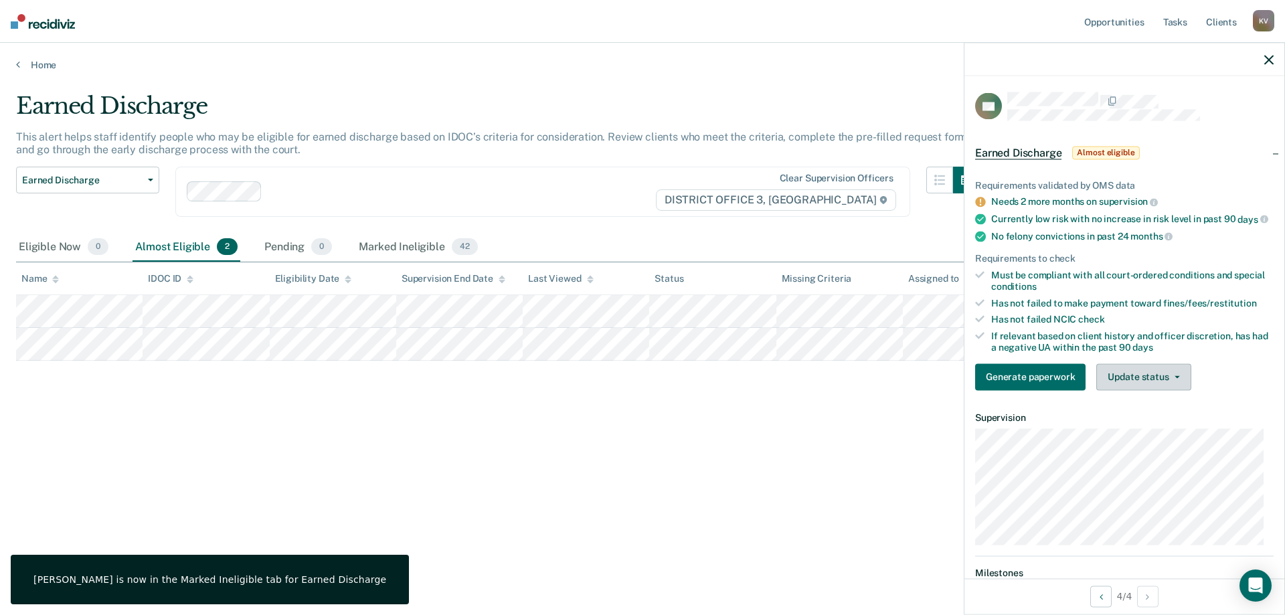
click at [1146, 390] on button "Update status" at bounding box center [1143, 376] width 94 height 27
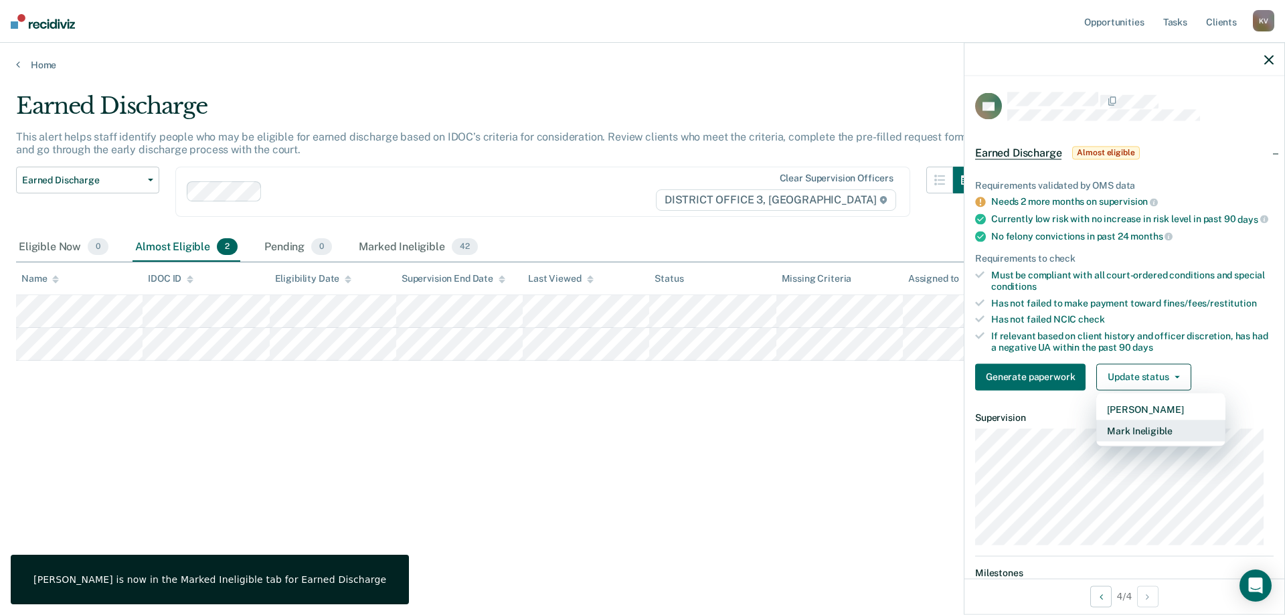
click at [1152, 441] on button "Mark Ineligible" at bounding box center [1160, 430] width 129 height 21
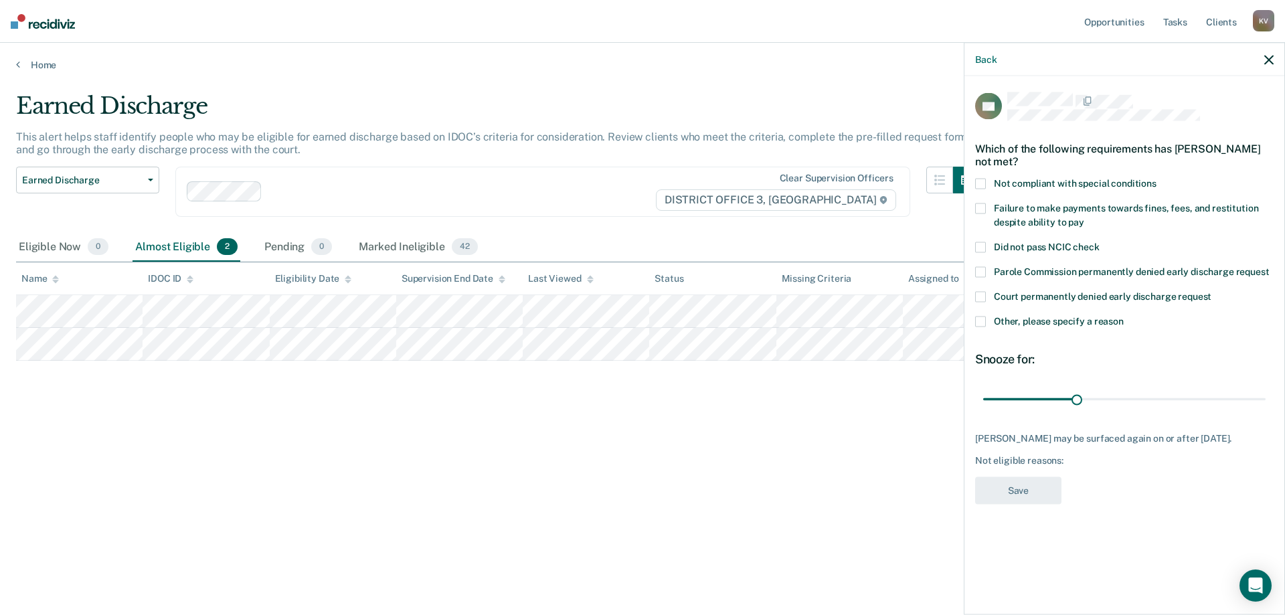
click at [1028, 215] on label "Failure to make payments towards fines, fees, and restitution despite ability t…" at bounding box center [1124, 217] width 298 height 28
drag, startPoint x: 1124, startPoint y: 409, endPoint x: 1284, endPoint y: 435, distance: 162.0
type input "90"
click at [1265, 411] on input "range" at bounding box center [1124, 398] width 282 height 23
click at [1039, 490] on button "Save" at bounding box center [1018, 490] width 86 height 27
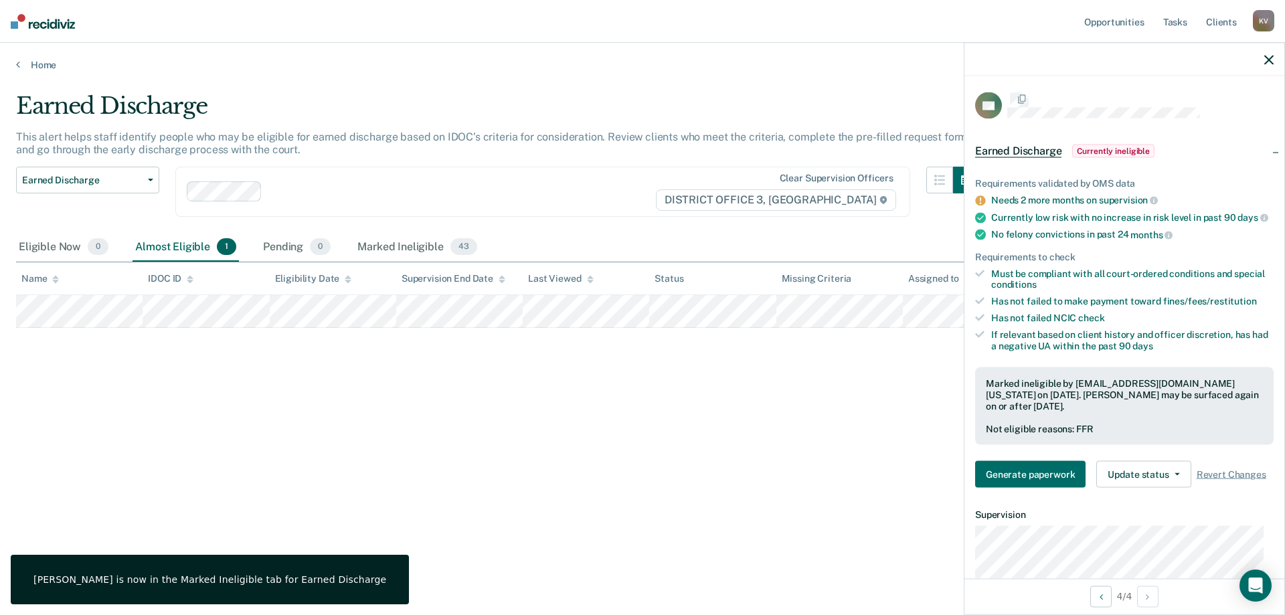
click at [528, 466] on div "Earned Discharge This alert helps staff identify people who may be eligible for…" at bounding box center [642, 303] width 1253 height 422
click at [38, 64] on link "Home" at bounding box center [642, 65] width 1253 height 12
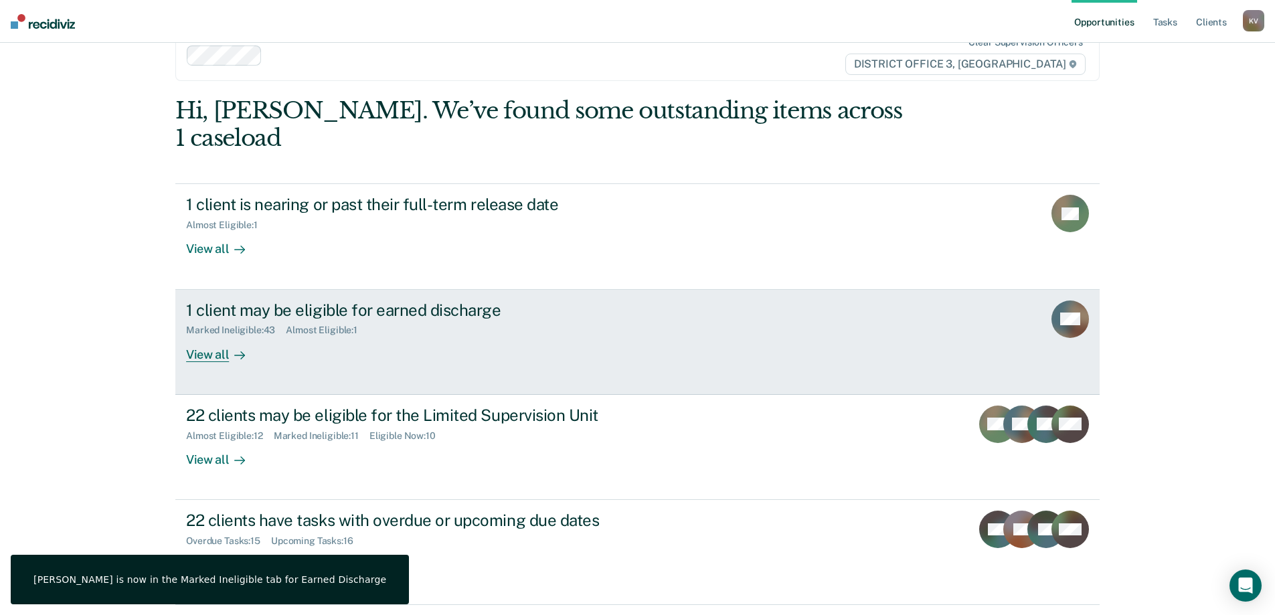
scroll to position [50, 0]
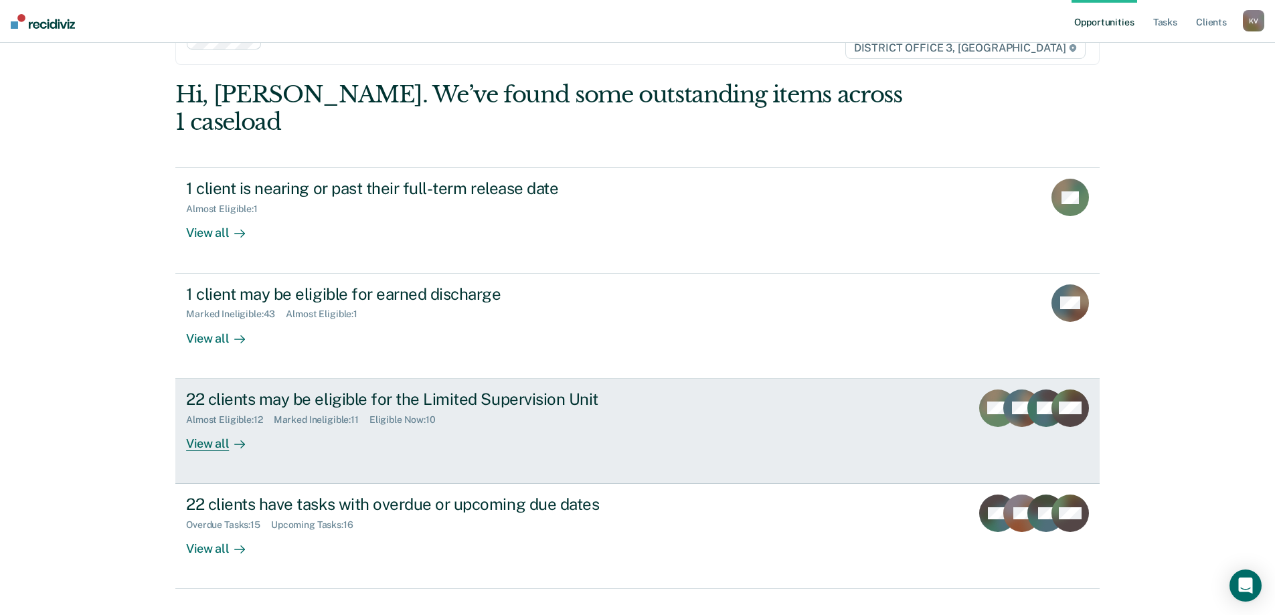
click at [464, 416] on div "22 clients may be eligible for the Limited Supervision Unit Almost Eligible : 1…" at bounding box center [437, 420] width 502 height 62
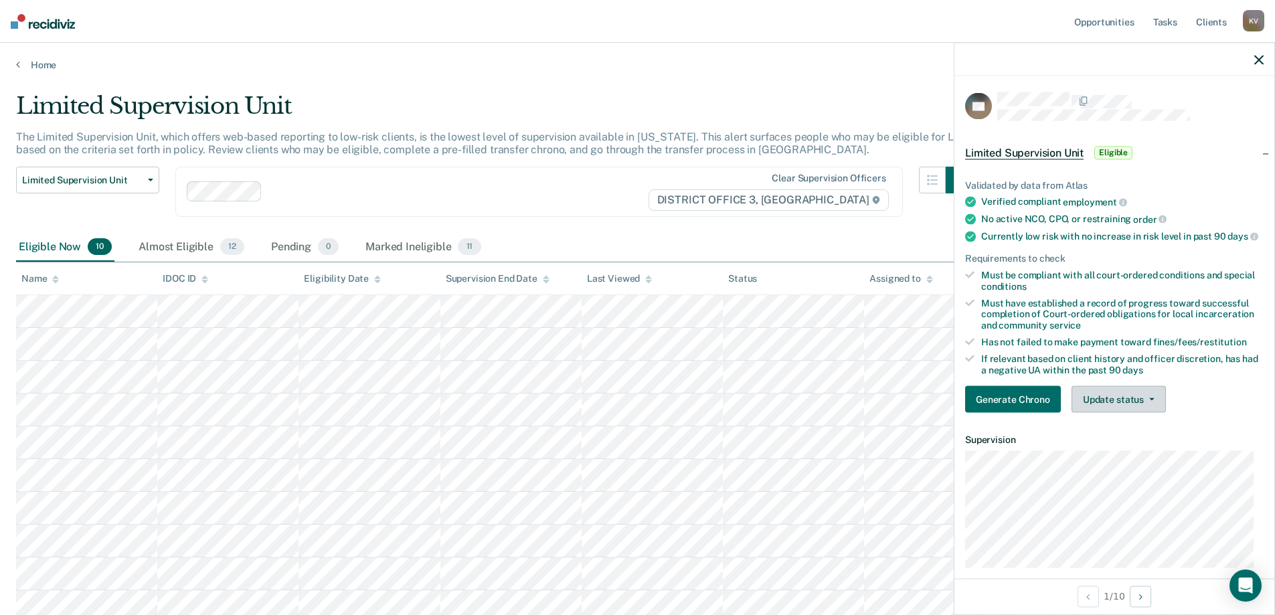
click at [1144, 413] on button "Update status" at bounding box center [1118, 399] width 94 height 27
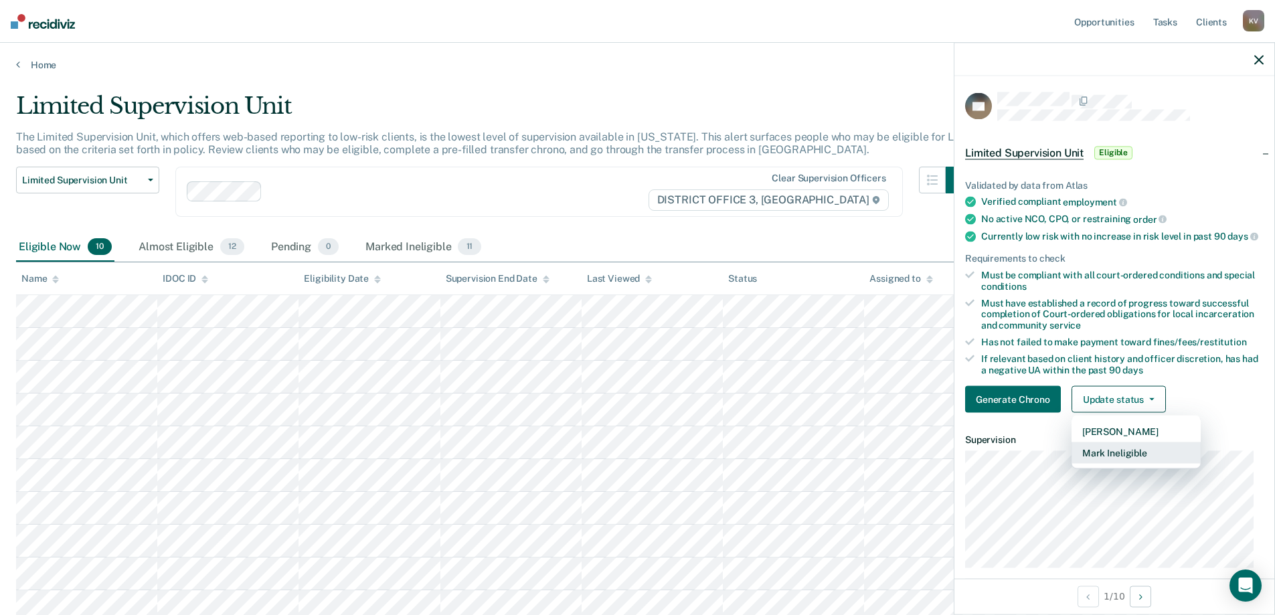
click at [1149, 464] on button "Mark Ineligible" at bounding box center [1135, 452] width 129 height 21
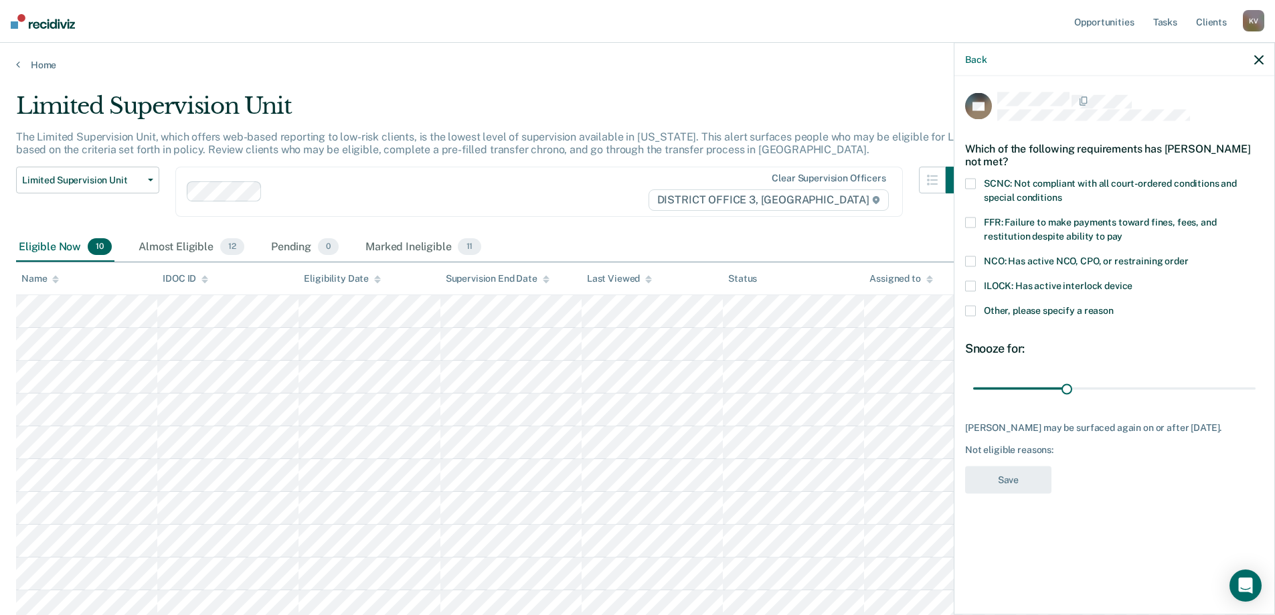
click at [1025, 316] on label "Other, please specify a reason" at bounding box center [1114, 313] width 298 height 14
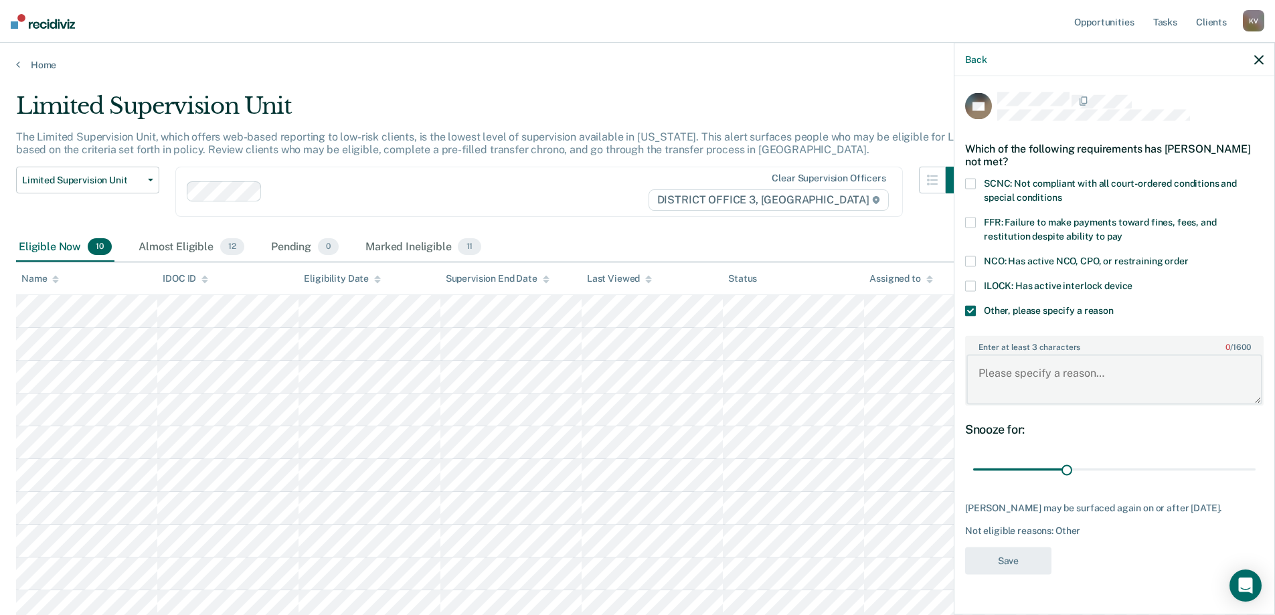
click at [1063, 371] on textarea "Enter at least 3 characters 0 / 1600" at bounding box center [1114, 380] width 296 height 50
type textarea "Owes on COS"
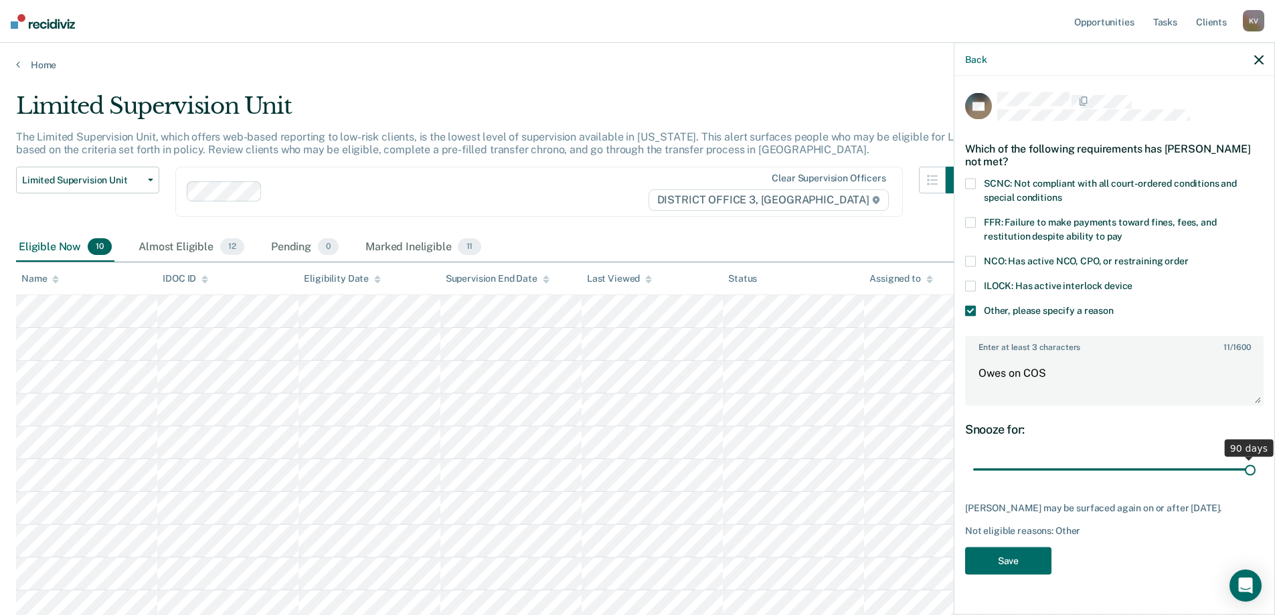
drag, startPoint x: 1067, startPoint y: 464, endPoint x: 1284, endPoint y: 466, distance: 217.5
type input "90"
click at [1255, 466] on input "range" at bounding box center [1114, 469] width 282 height 23
click at [1006, 563] on button "Save" at bounding box center [1008, 560] width 86 height 27
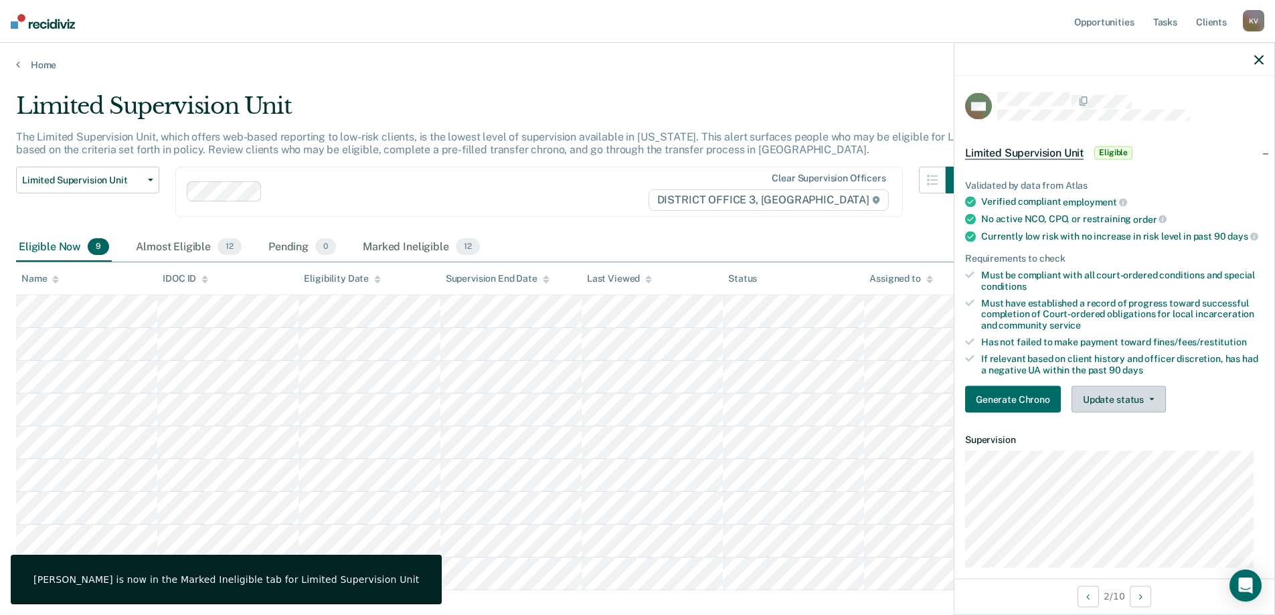
click at [1135, 405] on button "Update status" at bounding box center [1118, 399] width 94 height 27
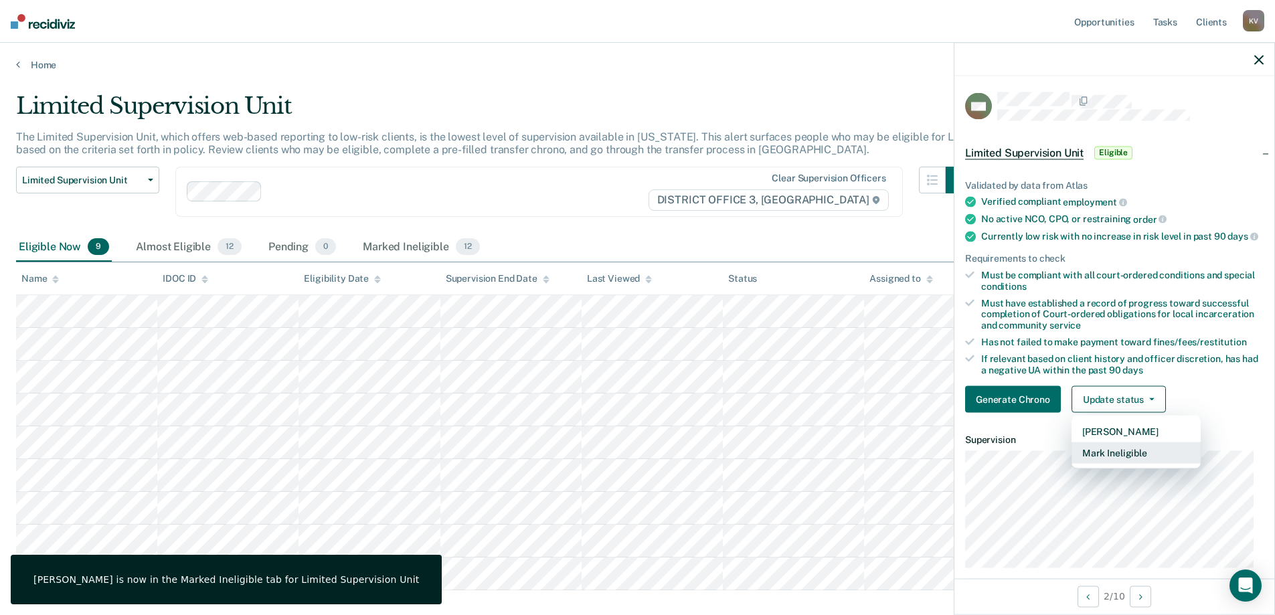
click at [1136, 464] on button "Mark Ineligible" at bounding box center [1135, 452] width 129 height 21
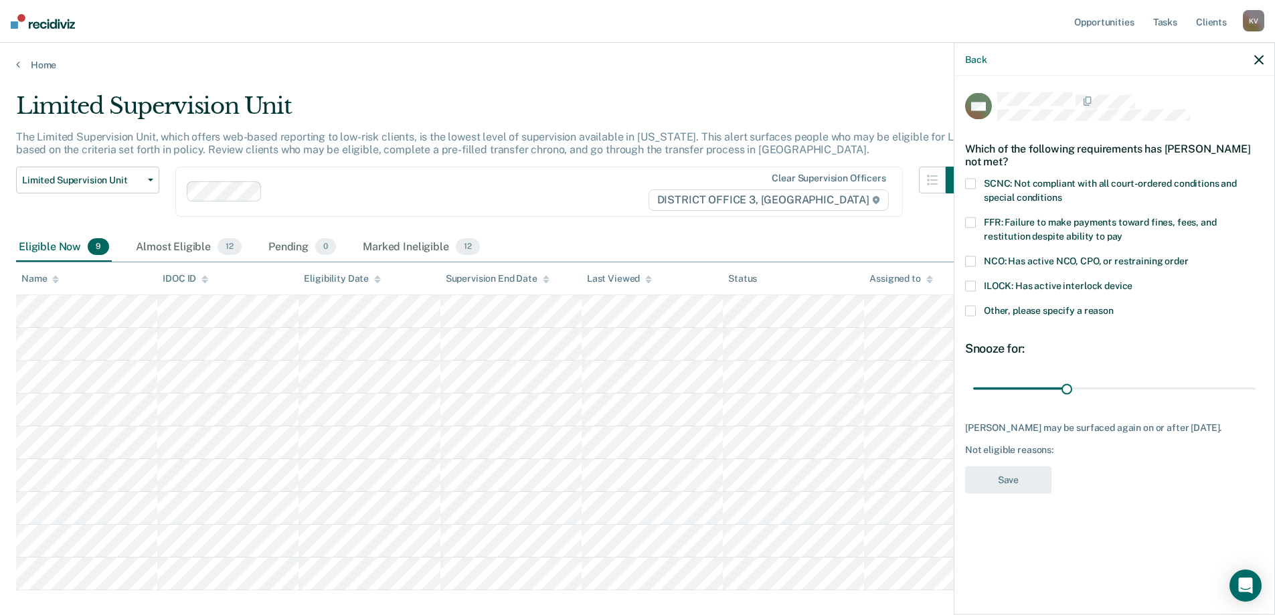
click at [1065, 185] on span "SCNC: Not compliant with all court-ordered conditions and special conditions" at bounding box center [1110, 190] width 253 height 25
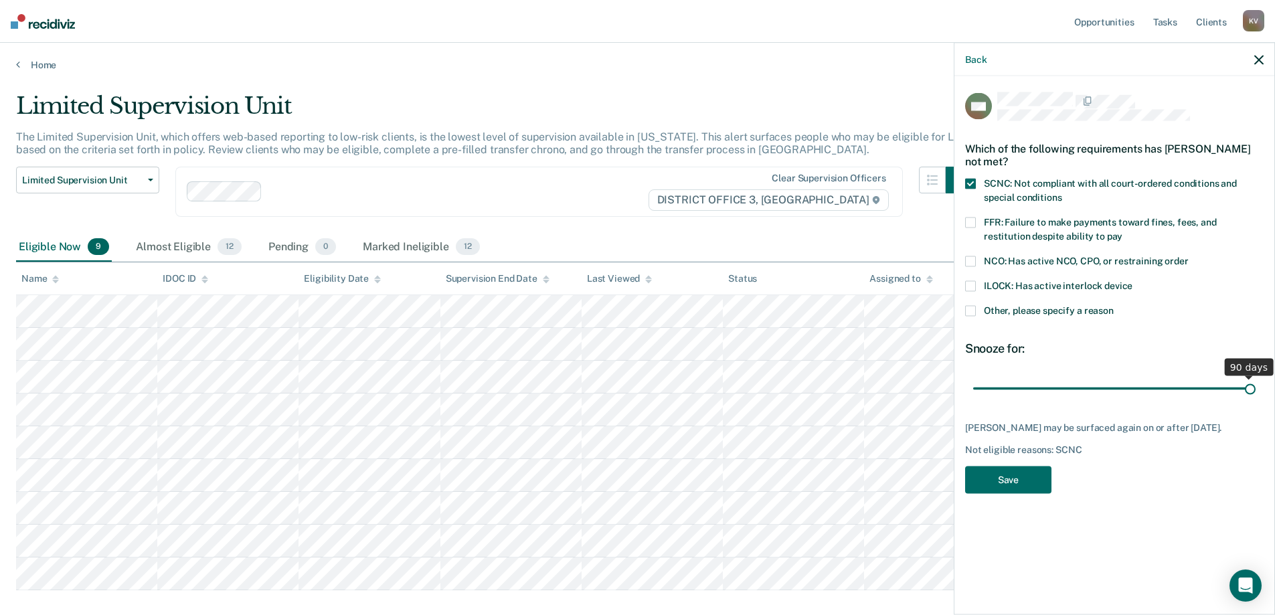
drag, startPoint x: 1066, startPoint y: 388, endPoint x: 1272, endPoint y: 412, distance: 207.5
type input "90"
click at [1255, 398] on input "range" at bounding box center [1114, 388] width 282 height 23
click at [1031, 481] on button "Save" at bounding box center [1008, 479] width 86 height 27
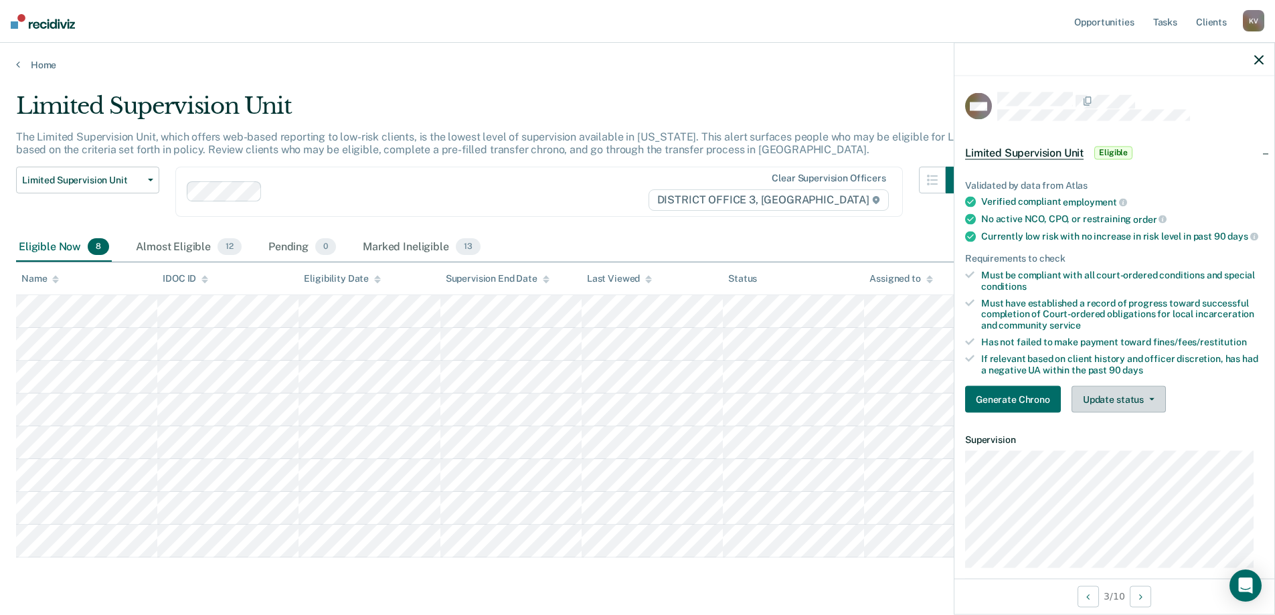
click at [1126, 406] on button "Update status" at bounding box center [1118, 399] width 94 height 27
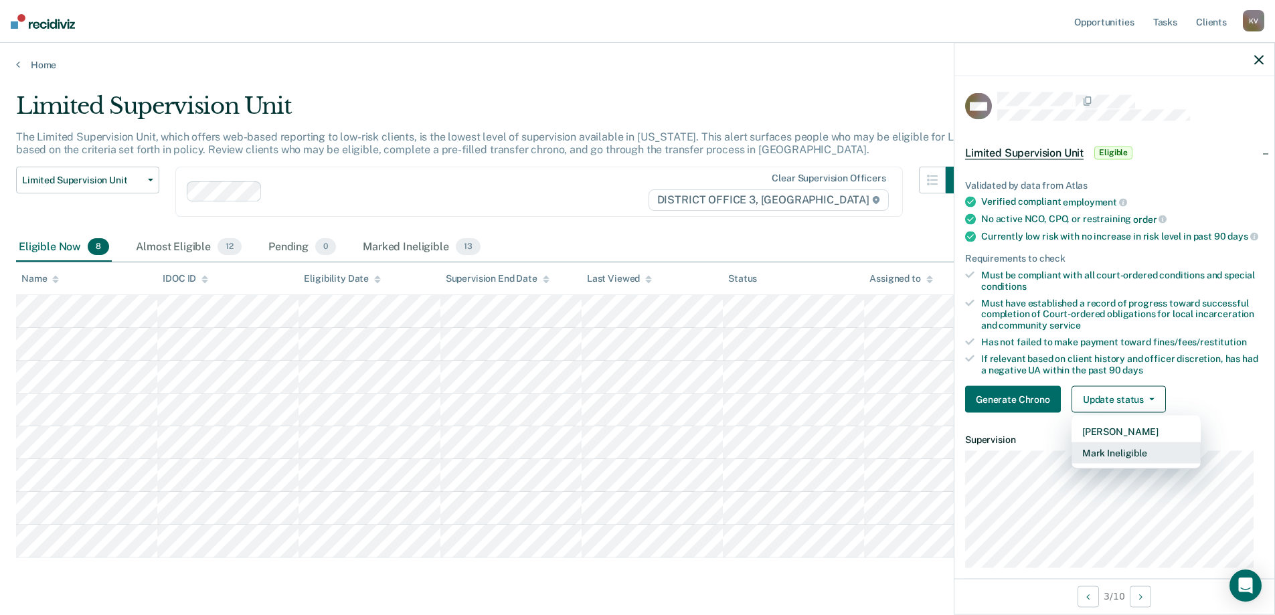
click at [1142, 461] on button "Mark Ineligible" at bounding box center [1135, 452] width 129 height 21
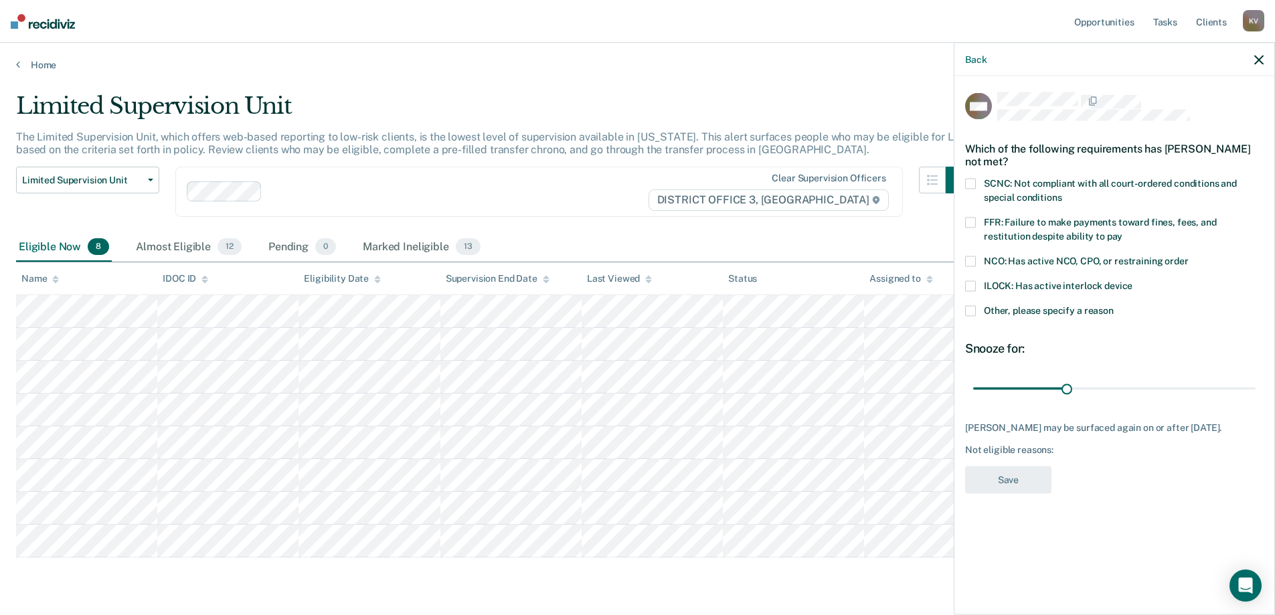
click at [1042, 174] on div "Which of the following requirements has William Walker not met?" at bounding box center [1114, 154] width 298 height 47
click at [1043, 184] on span "SCNC: Not compliant with all court-ordered conditions and special conditions" at bounding box center [1110, 190] width 253 height 25
drag, startPoint x: 1069, startPoint y: 386, endPoint x: 1281, endPoint y: 428, distance: 216.9
type input "90"
click at [1255, 400] on input "range" at bounding box center [1114, 388] width 282 height 23
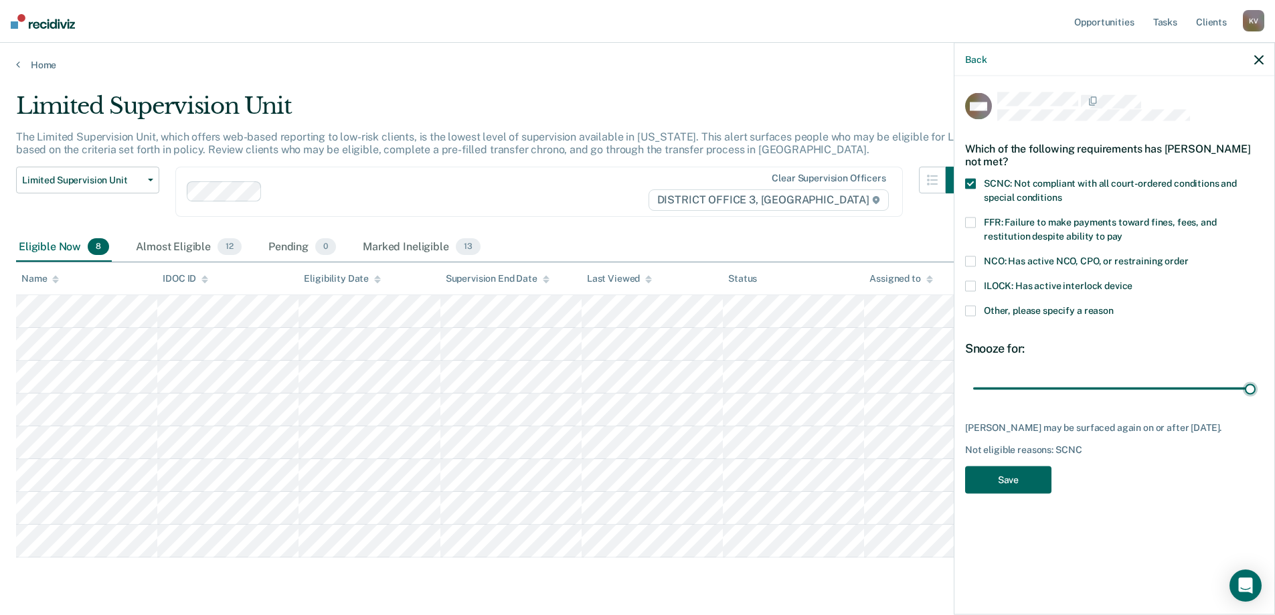
click at [1022, 493] on button "Save" at bounding box center [1008, 479] width 86 height 27
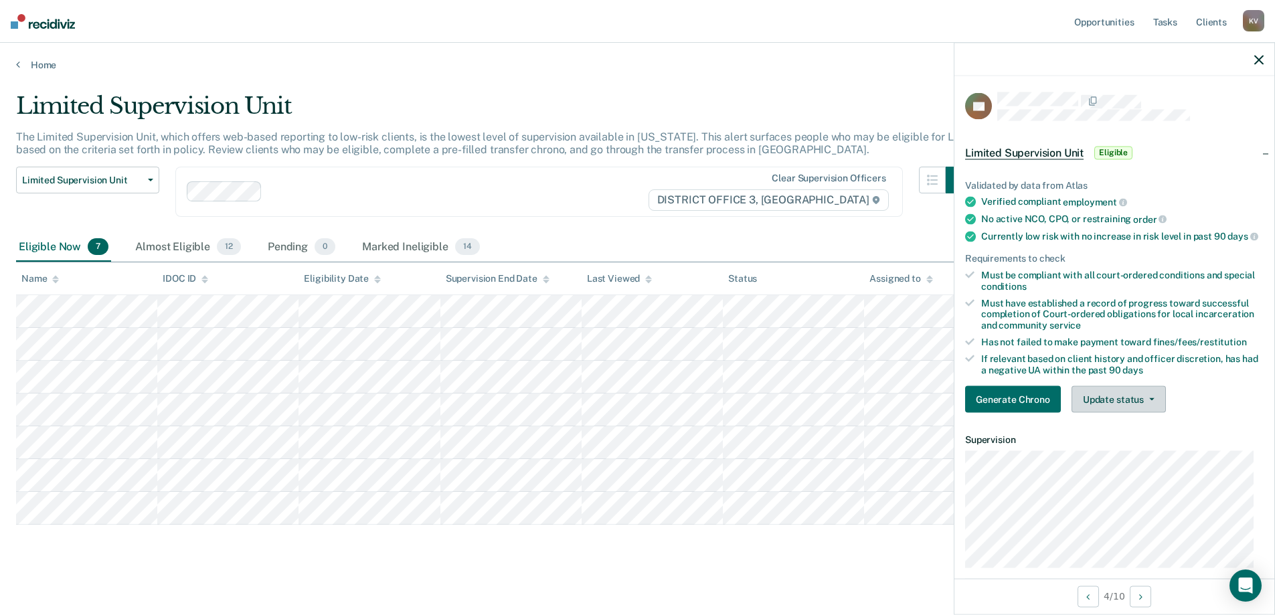
click at [1153, 400] on button "Update status" at bounding box center [1118, 399] width 94 height 27
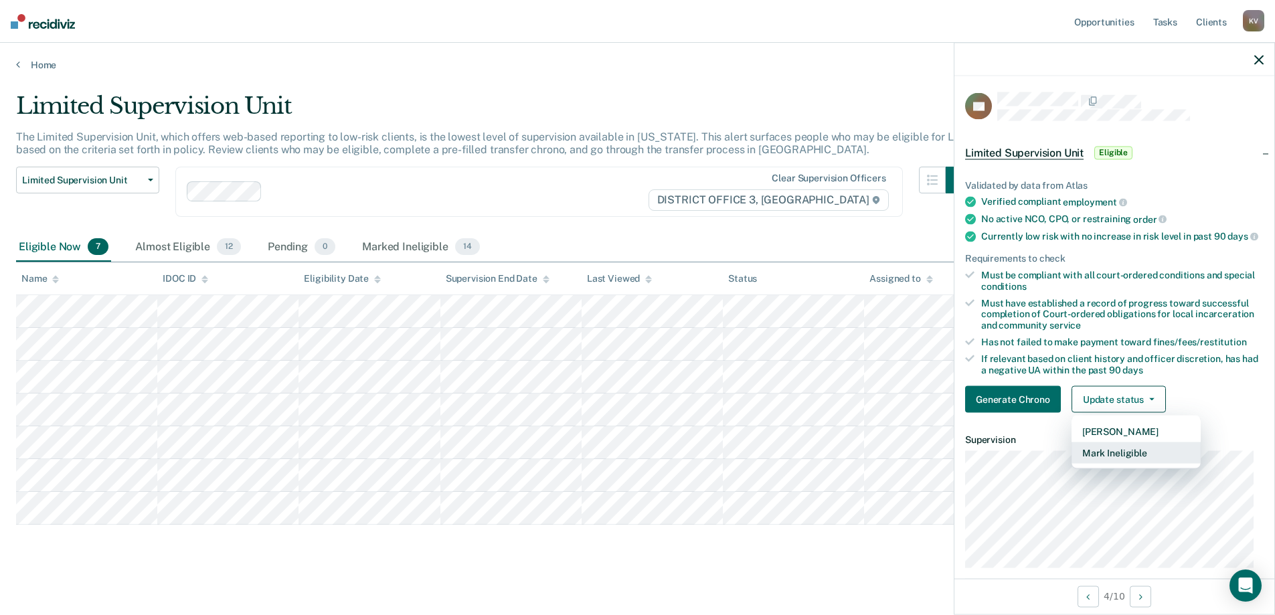
click at [1161, 462] on button "Mark Ineligible" at bounding box center [1135, 452] width 129 height 21
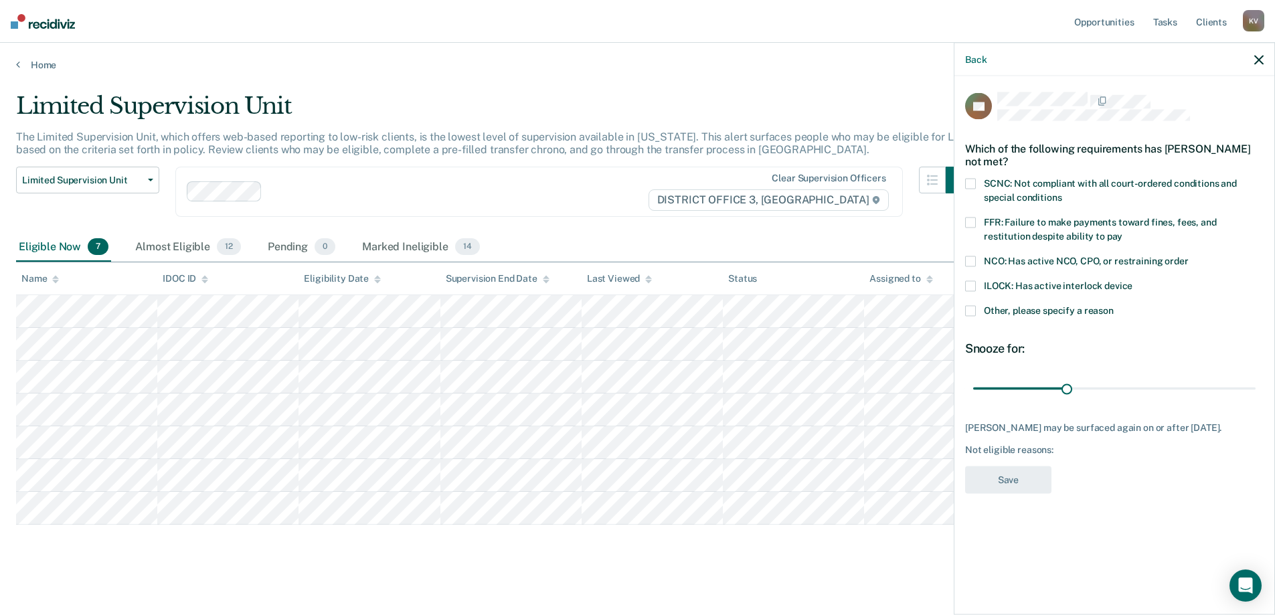
click at [1084, 228] on label "FFR: Failure to make payments toward fines, fees, and restitution despite abili…" at bounding box center [1114, 231] width 298 height 28
drag, startPoint x: 1091, startPoint y: 383, endPoint x: 1283, endPoint y: 353, distance: 194.4
type input "90"
click at [1255, 377] on input "range" at bounding box center [1114, 388] width 282 height 23
click at [1010, 490] on button "Save" at bounding box center [1008, 479] width 86 height 27
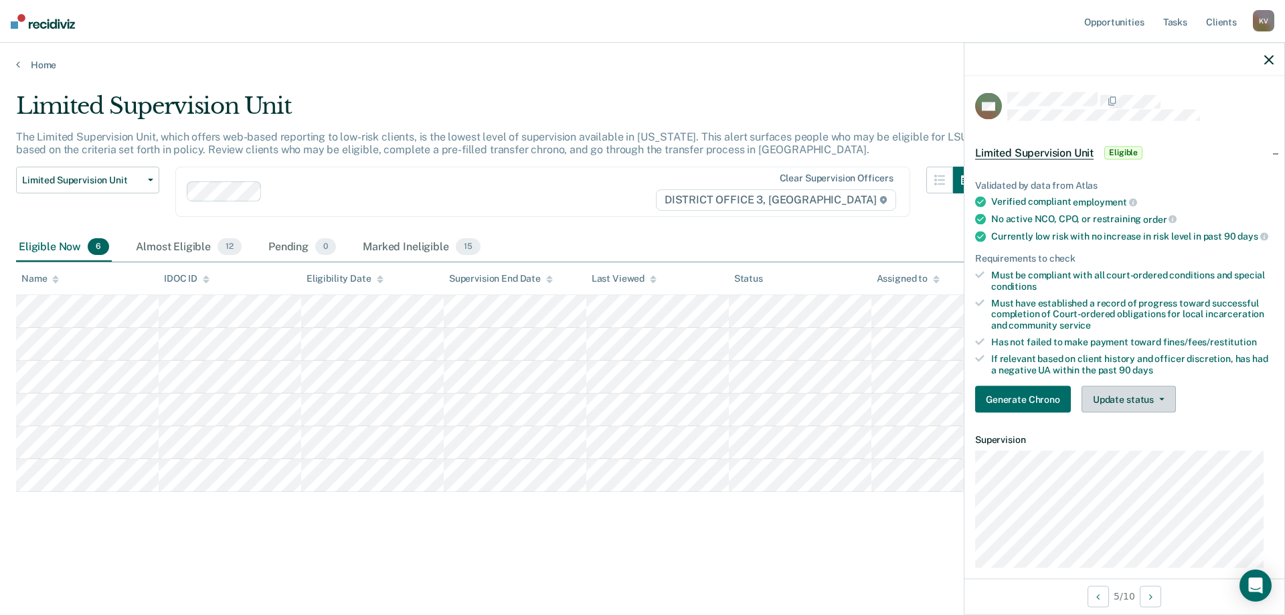
click at [1164, 408] on button "Update status" at bounding box center [1128, 399] width 94 height 27
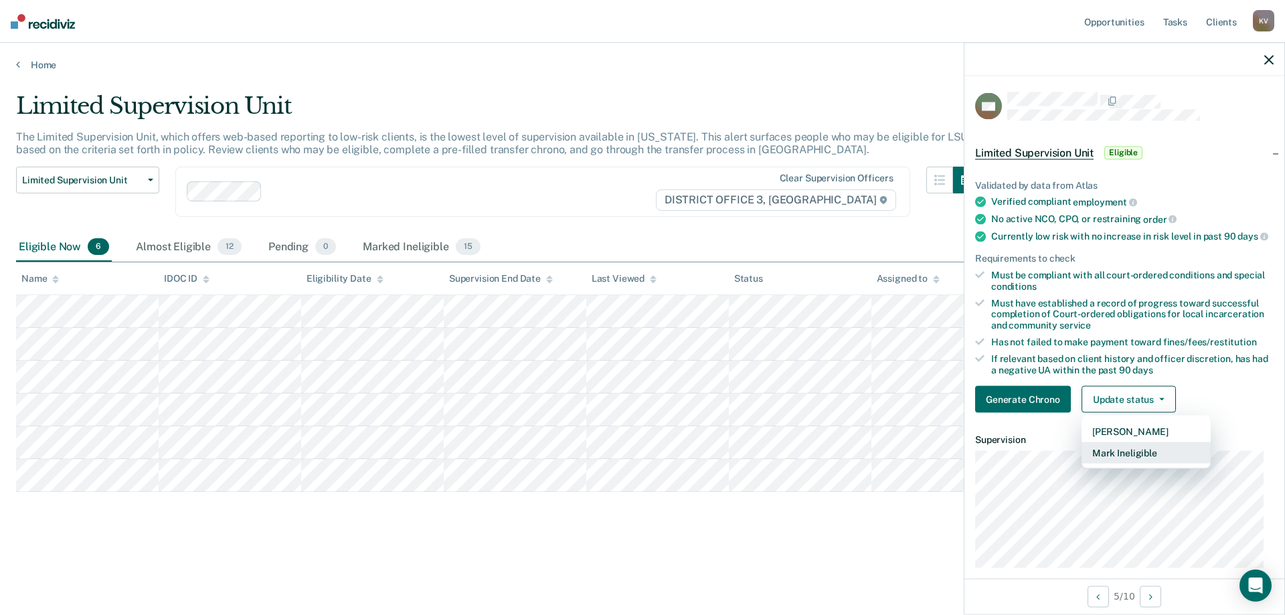
click at [1174, 464] on button "Mark Ineligible" at bounding box center [1145, 452] width 129 height 21
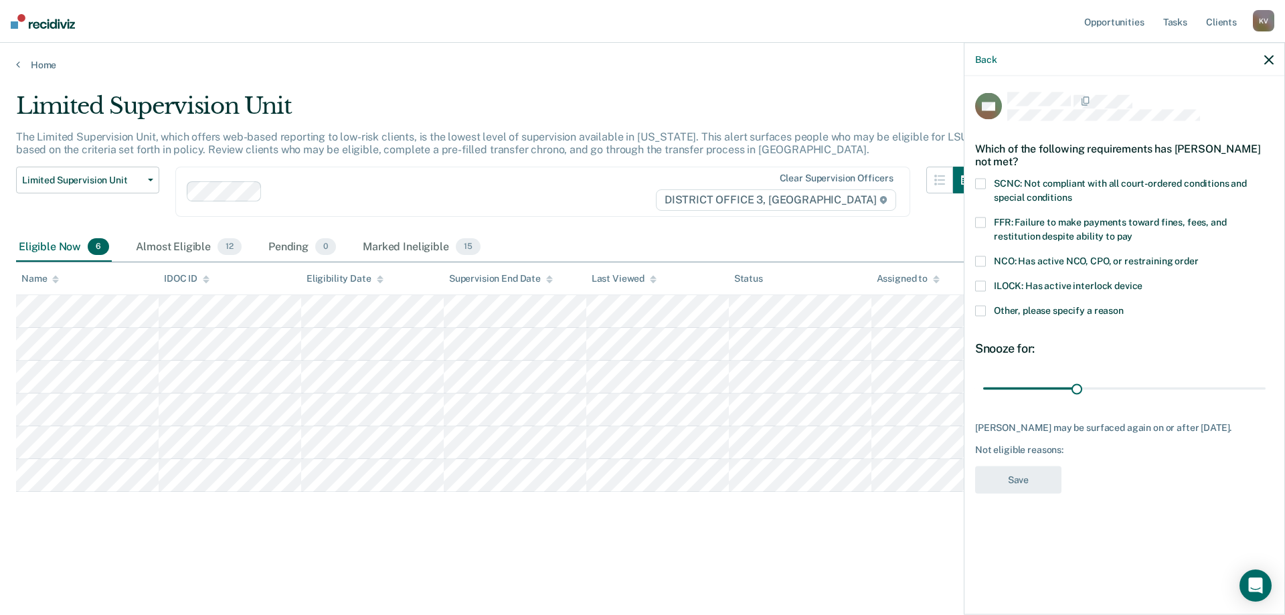
click at [1058, 224] on span "FFR: Failure to make payments toward fines, fees, and restitution despite abili…" at bounding box center [1110, 229] width 233 height 25
drag, startPoint x: 1075, startPoint y: 385, endPoint x: 1284, endPoint y: 385, distance: 208.8
type input "90"
click at [1265, 385] on input "range" at bounding box center [1124, 388] width 282 height 23
click at [1028, 485] on button "Save" at bounding box center [1018, 479] width 86 height 27
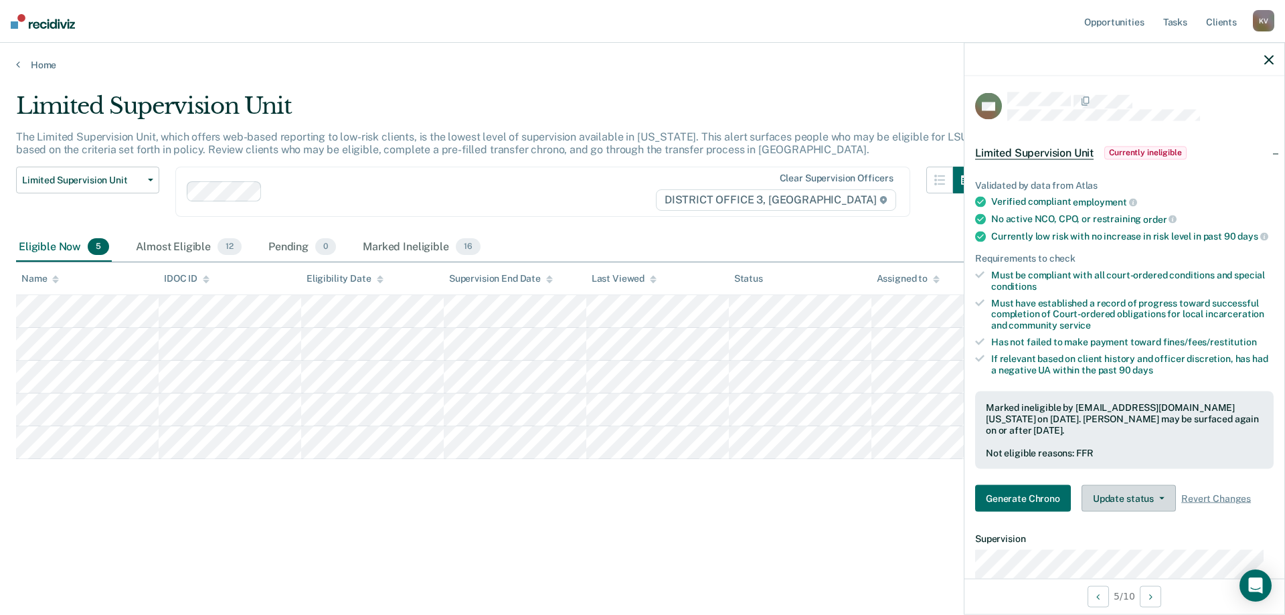
click at [1159, 500] on icon "button" at bounding box center [1161, 498] width 5 height 3
click at [1150, 563] on button "Update Ineligibility" at bounding box center [1145, 551] width 129 height 21
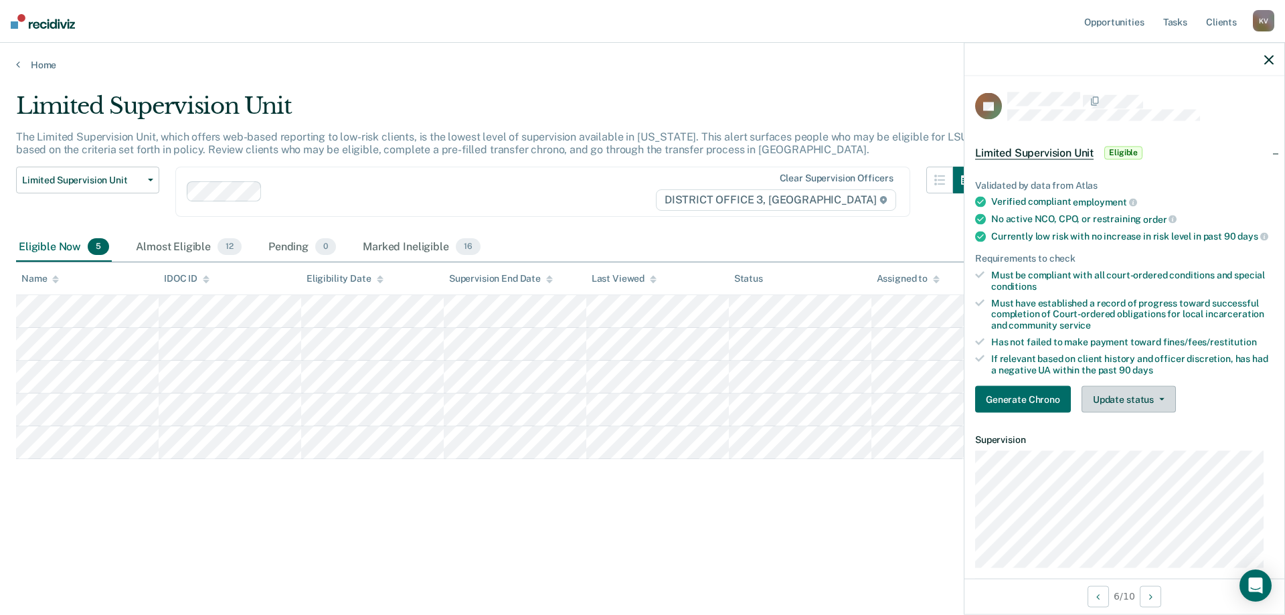
click at [1164, 399] on button "Update status" at bounding box center [1128, 399] width 94 height 27
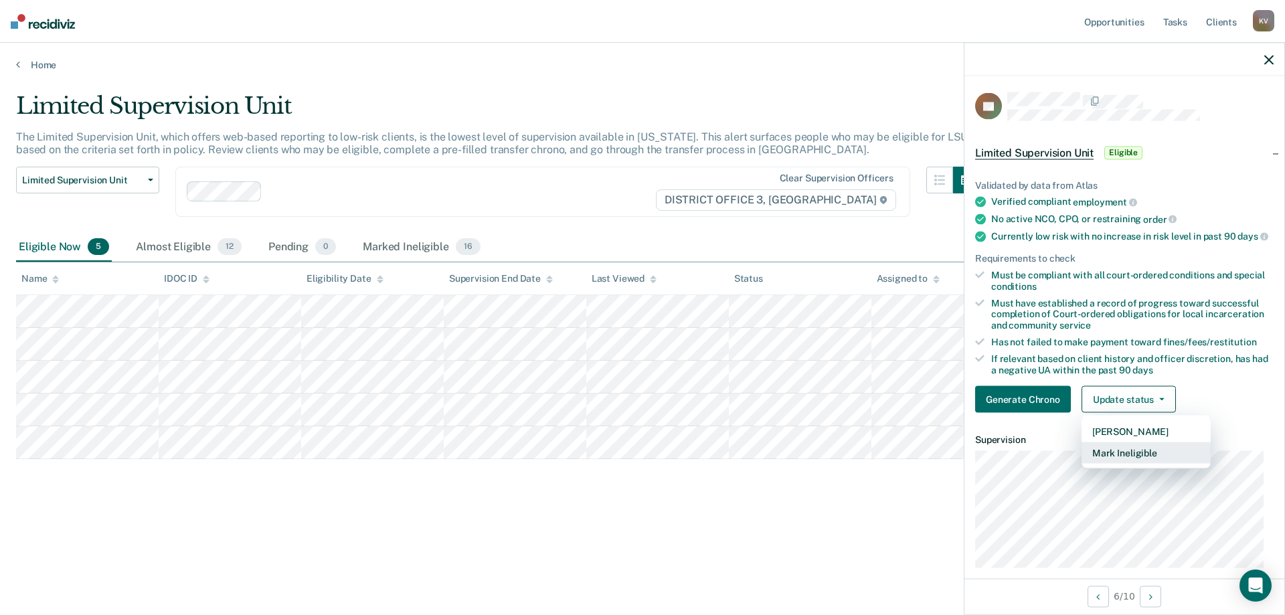
click at [1171, 463] on button "Mark Ineligible" at bounding box center [1145, 452] width 129 height 21
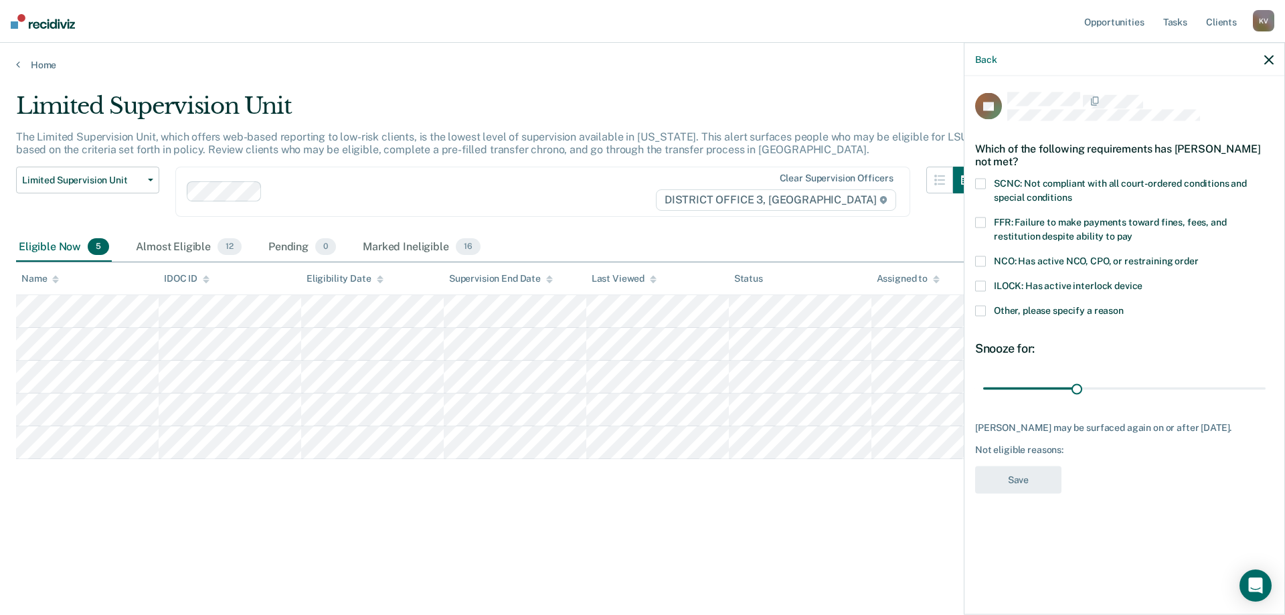
click at [1075, 221] on span "FFR: Failure to make payments toward fines, fees, and restitution despite abili…" at bounding box center [1110, 229] width 233 height 25
drag, startPoint x: 1073, startPoint y: 388, endPoint x: 1284, endPoint y: 421, distance: 213.3
type input "90"
click at [1265, 400] on input "range" at bounding box center [1124, 388] width 282 height 23
click at [1034, 470] on button "Save" at bounding box center [1018, 479] width 86 height 27
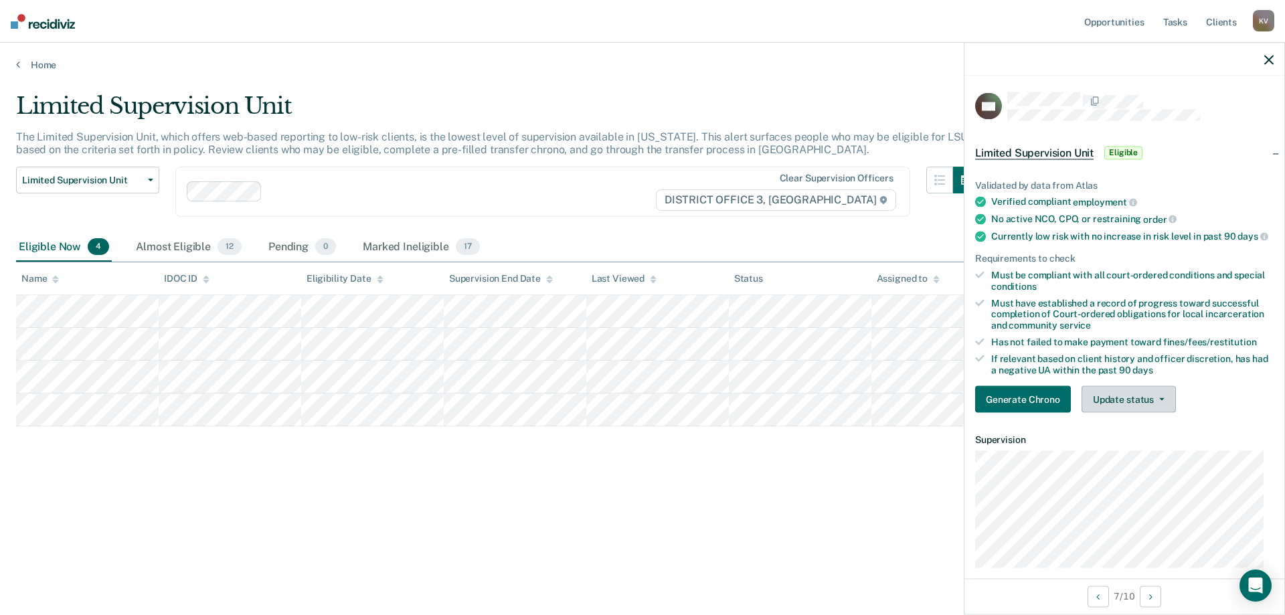
click at [1152, 405] on button "Update status" at bounding box center [1128, 399] width 94 height 27
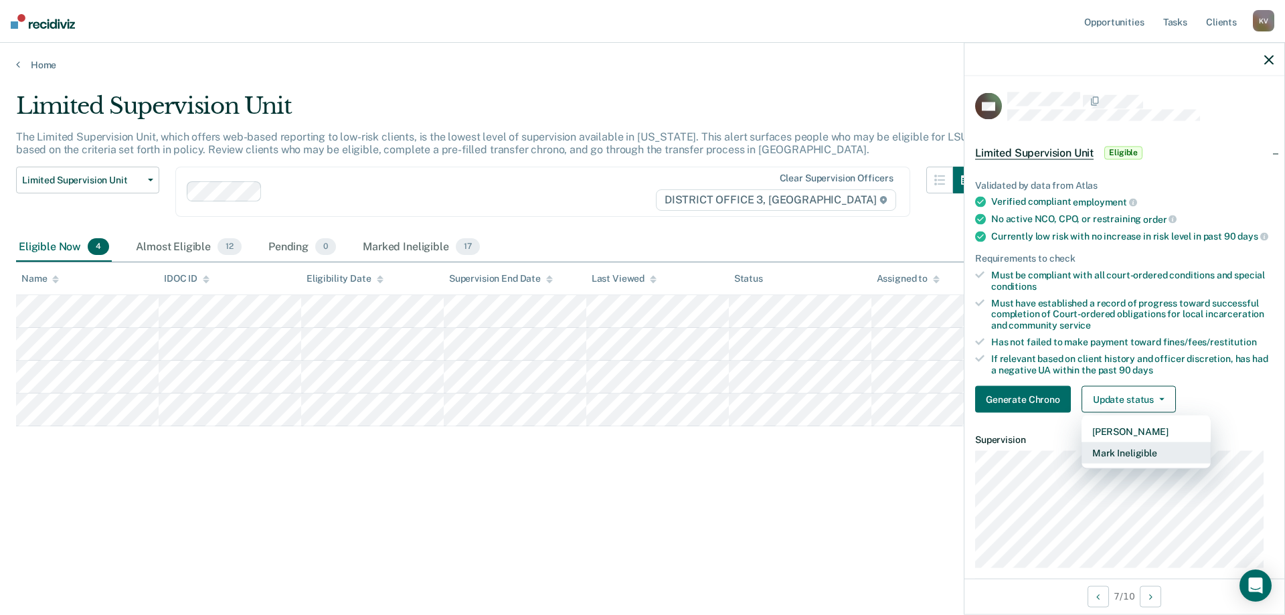
click at [1138, 464] on button "Mark Ineligible" at bounding box center [1145, 452] width 129 height 21
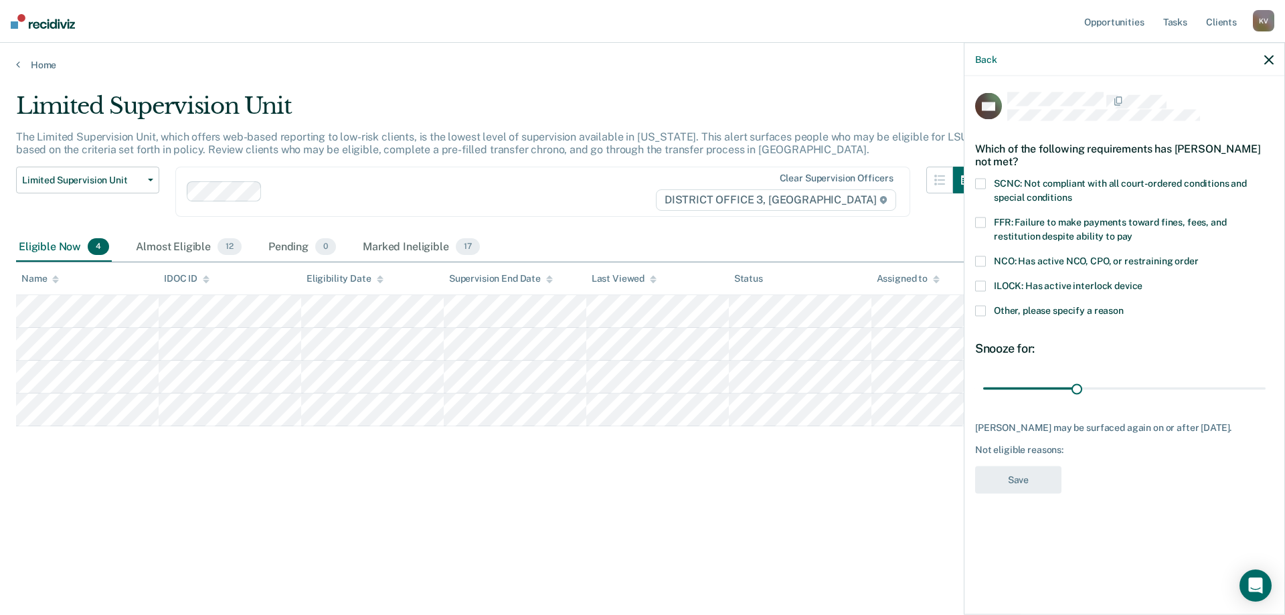
click at [1019, 232] on span "FFR: Failure to make payments toward fines, fees, and restitution despite abili…" at bounding box center [1110, 229] width 233 height 25
drag, startPoint x: 1077, startPoint y: 380, endPoint x: 1284, endPoint y: 367, distance: 207.2
type input "90"
click at [1265, 377] on input "range" at bounding box center [1124, 388] width 282 height 23
click at [1005, 494] on button "Save" at bounding box center [1018, 479] width 86 height 27
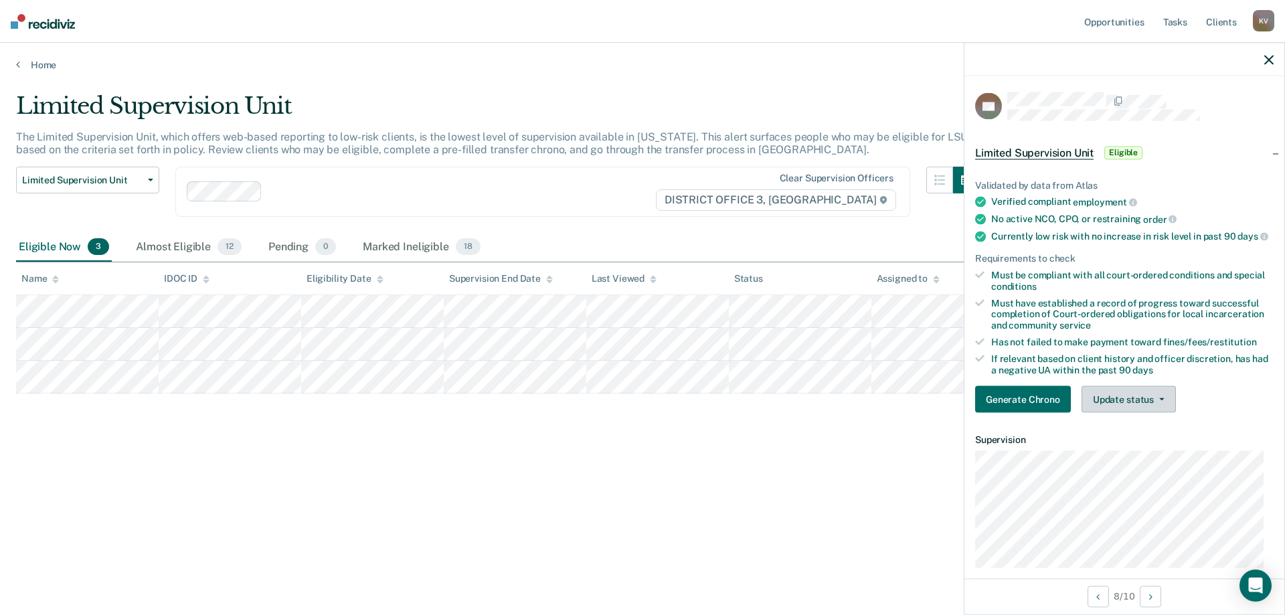
click at [1107, 406] on button "Update status" at bounding box center [1128, 399] width 94 height 27
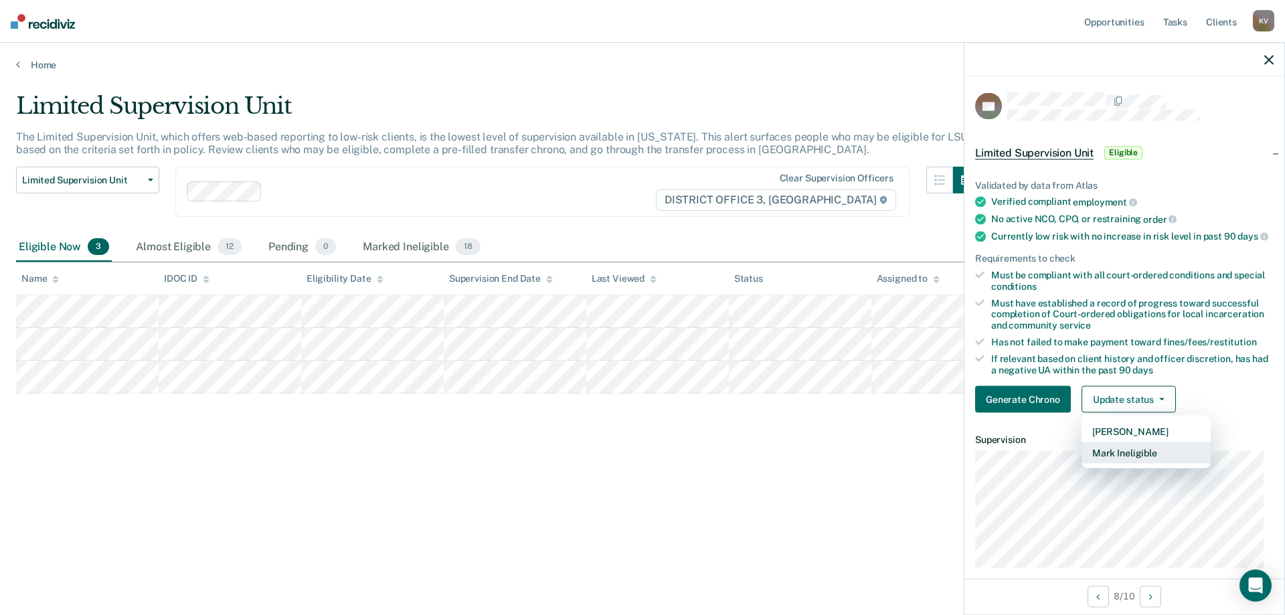
click at [1117, 464] on button "Mark Ineligible" at bounding box center [1145, 452] width 129 height 21
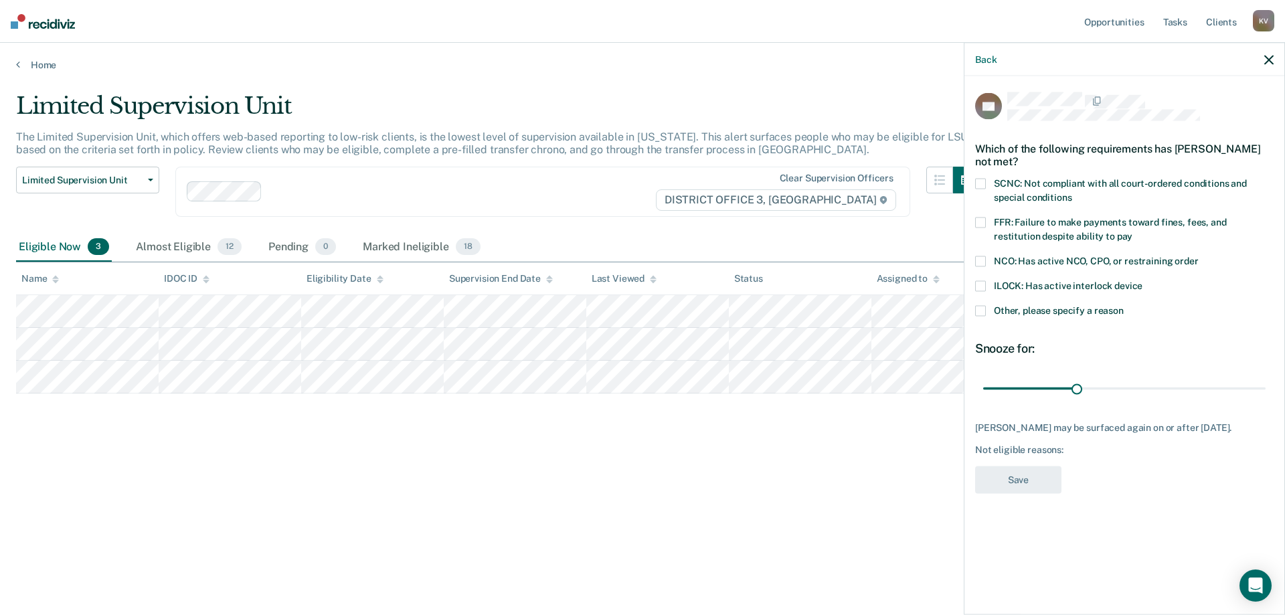
drag, startPoint x: 1069, startPoint y: 213, endPoint x: 1073, endPoint y: 227, distance: 14.8
click at [1068, 213] on div "SCNC: Not compliant with all court-ordered conditions and special conditions" at bounding box center [1124, 198] width 298 height 39
click at [1075, 232] on span "FFR: Failure to make payments toward fines, fees, and restitution despite abili…" at bounding box center [1110, 229] width 233 height 25
click at [1052, 175] on div "Which of the following requirements has Sixto Sendejo not met?" at bounding box center [1124, 154] width 298 height 47
click at [1063, 195] on span "SCNC: Not compliant with all court-ordered conditions and special conditions" at bounding box center [1120, 190] width 253 height 25
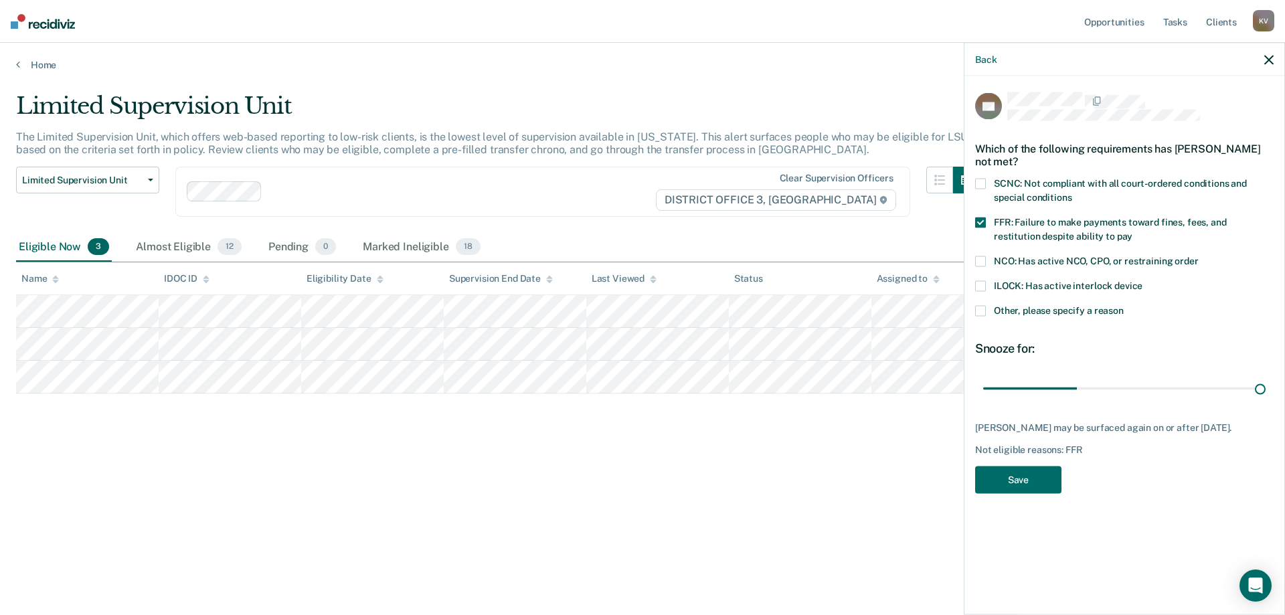
drag, startPoint x: 1075, startPoint y: 390, endPoint x: 1283, endPoint y: 412, distance: 209.9
type input "90"
click at [1265, 400] on input "range" at bounding box center [1124, 388] width 282 height 23
click at [1010, 477] on button "Save" at bounding box center [1018, 479] width 86 height 27
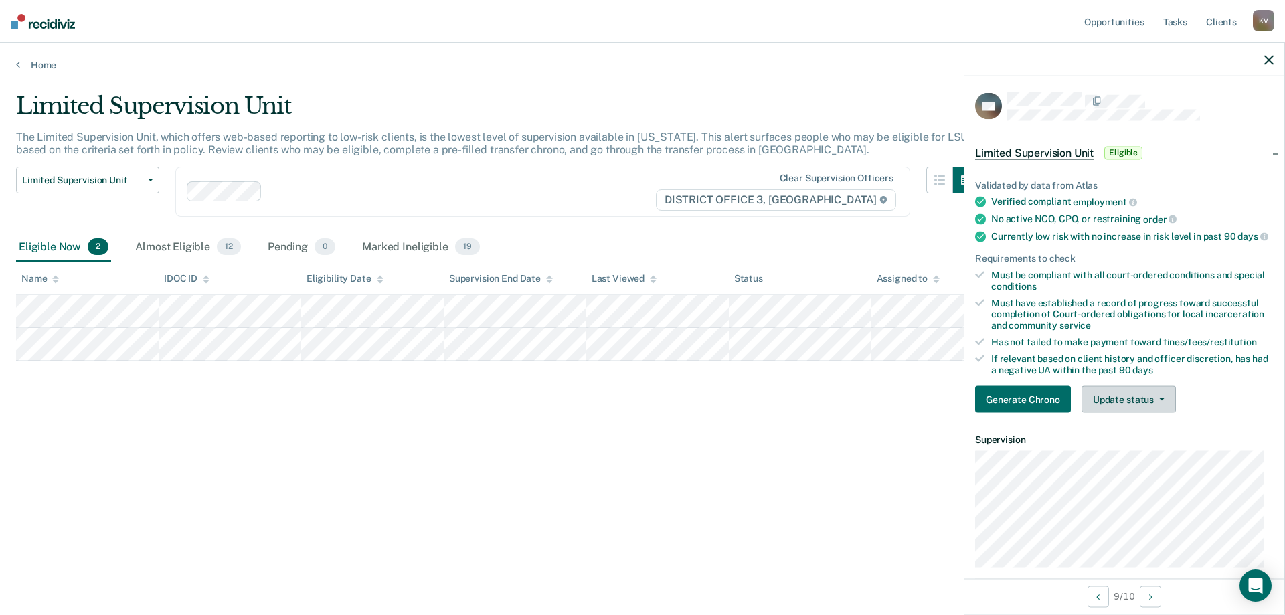
click at [1124, 408] on button "Update status" at bounding box center [1128, 399] width 94 height 27
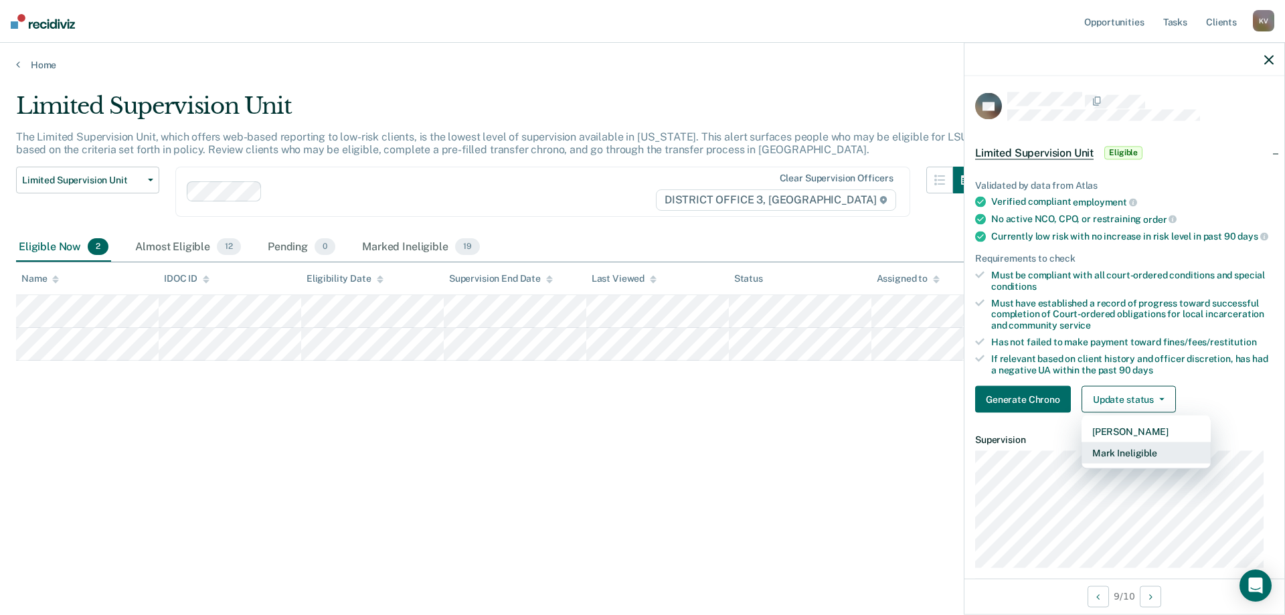
click at [1145, 464] on button "Mark Ineligible" at bounding box center [1145, 452] width 129 height 21
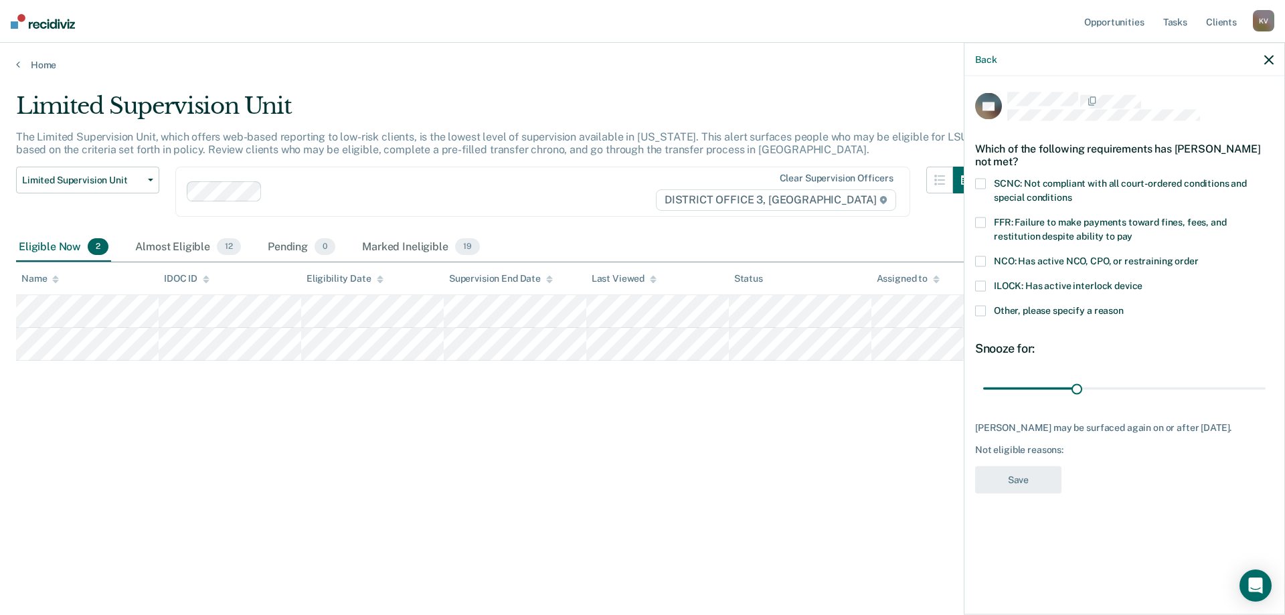
click at [1065, 175] on div "Which of the following requirements has Jesse Murray not met?" at bounding box center [1124, 154] width 298 height 47
click at [1074, 186] on span "SCNC: Not compliant with all court-ordered conditions and special conditions" at bounding box center [1120, 190] width 253 height 25
drag, startPoint x: 1076, startPoint y: 381, endPoint x: 1282, endPoint y: 424, distance: 210.6
type input "90"
click at [1265, 400] on input "range" at bounding box center [1124, 388] width 282 height 23
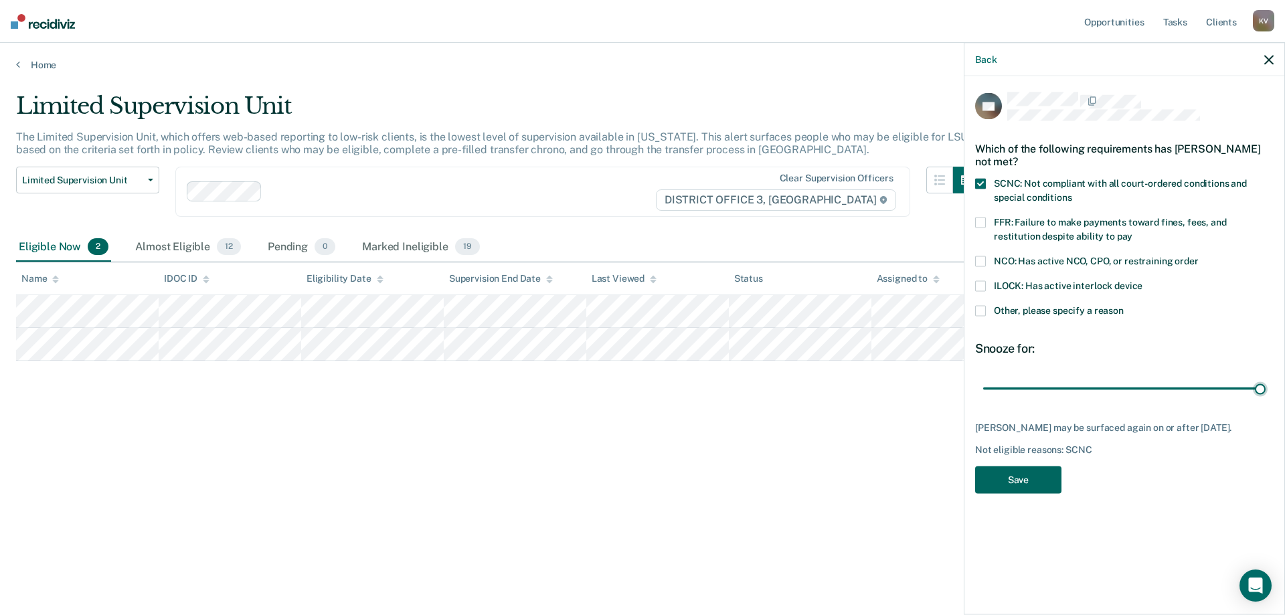
click at [1008, 482] on button "Save" at bounding box center [1018, 479] width 86 height 27
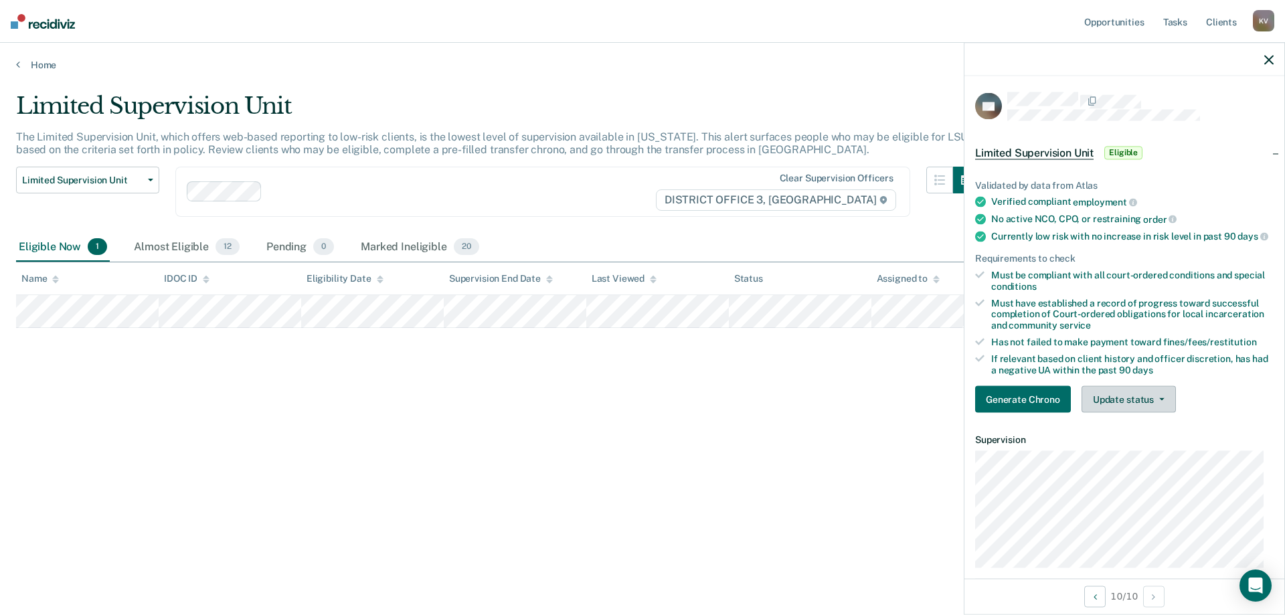
click at [1167, 403] on button "Update status" at bounding box center [1128, 399] width 94 height 27
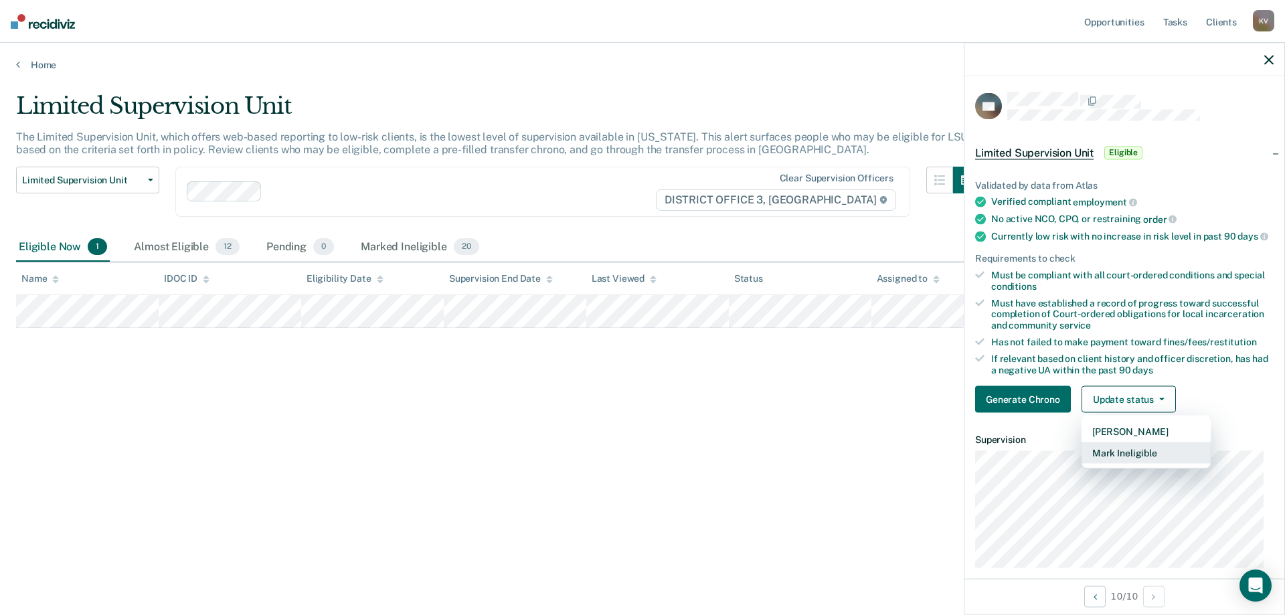
click at [1172, 464] on button "Mark Ineligible" at bounding box center [1145, 452] width 129 height 21
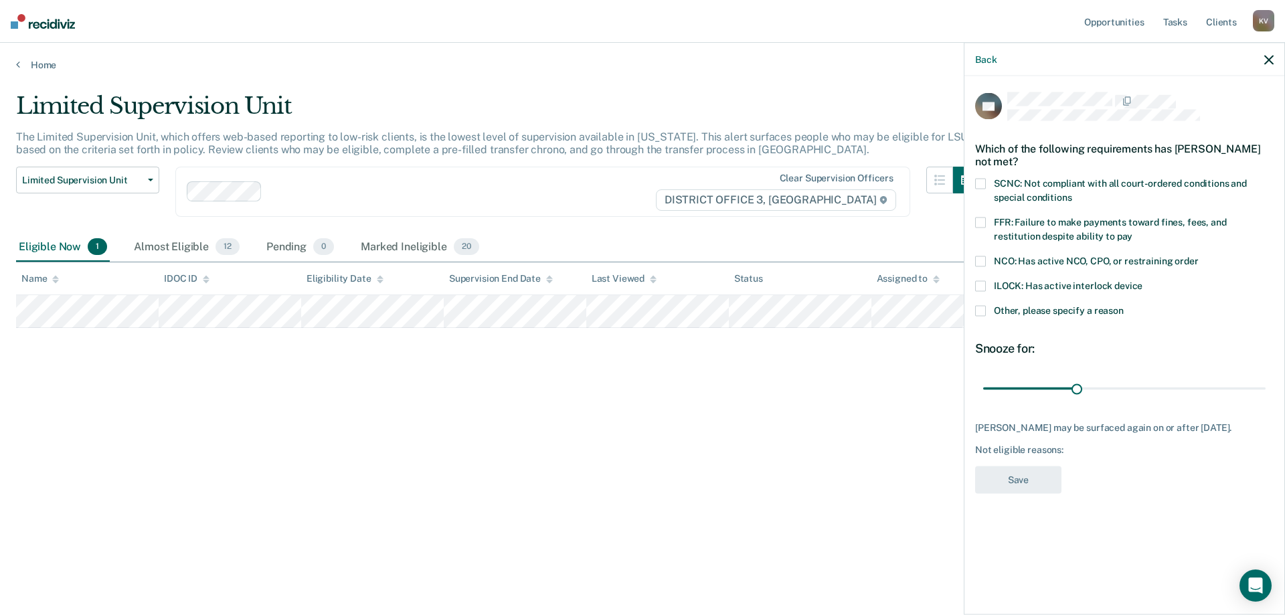
click at [1048, 300] on div "ILOCK: Has active interlock device" at bounding box center [1124, 293] width 298 height 25
click at [1051, 310] on span "Other, please specify a reason" at bounding box center [1059, 310] width 130 height 11
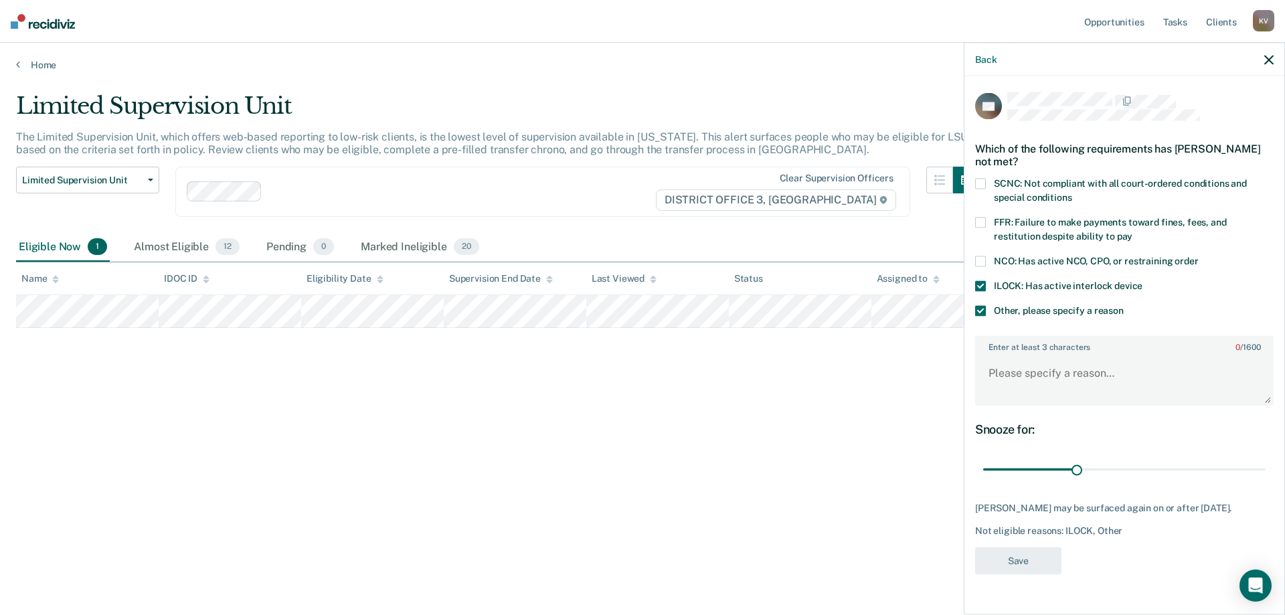
click at [1012, 285] on span "ILOCK: Has active interlock device" at bounding box center [1068, 285] width 149 height 11
click at [1076, 383] on textarea "Enter at least 3 characters 0 / 1600" at bounding box center [1124, 380] width 296 height 50
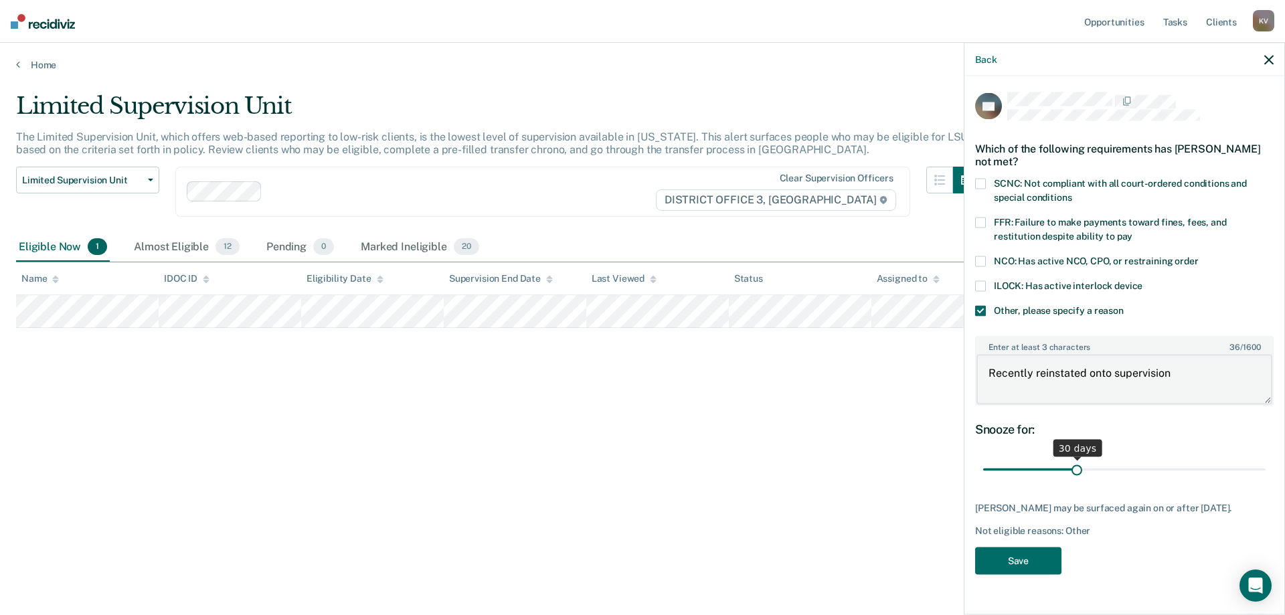
type textarea "Recently reinstated onto supervision"
drag, startPoint x: 1091, startPoint y: 468, endPoint x: 1284, endPoint y: 447, distance: 194.6
type input "90"
click at [1265, 458] on input "range" at bounding box center [1124, 469] width 282 height 23
click at [1029, 567] on button "Save" at bounding box center [1018, 560] width 86 height 27
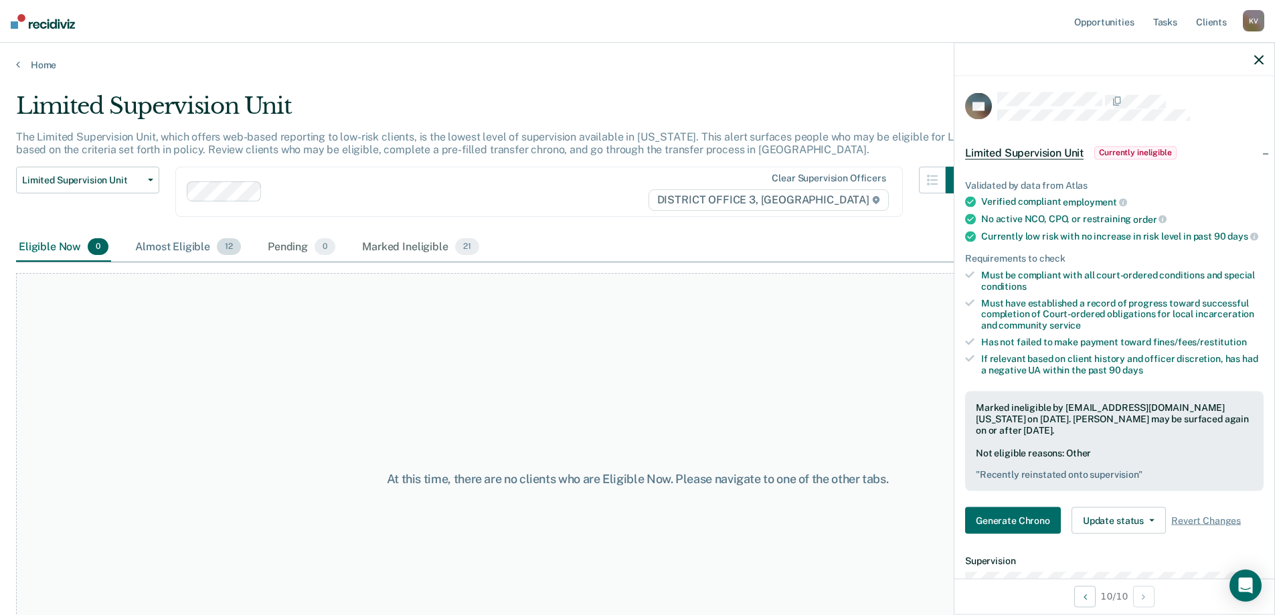
click at [218, 245] on span "12" at bounding box center [229, 246] width 24 height 17
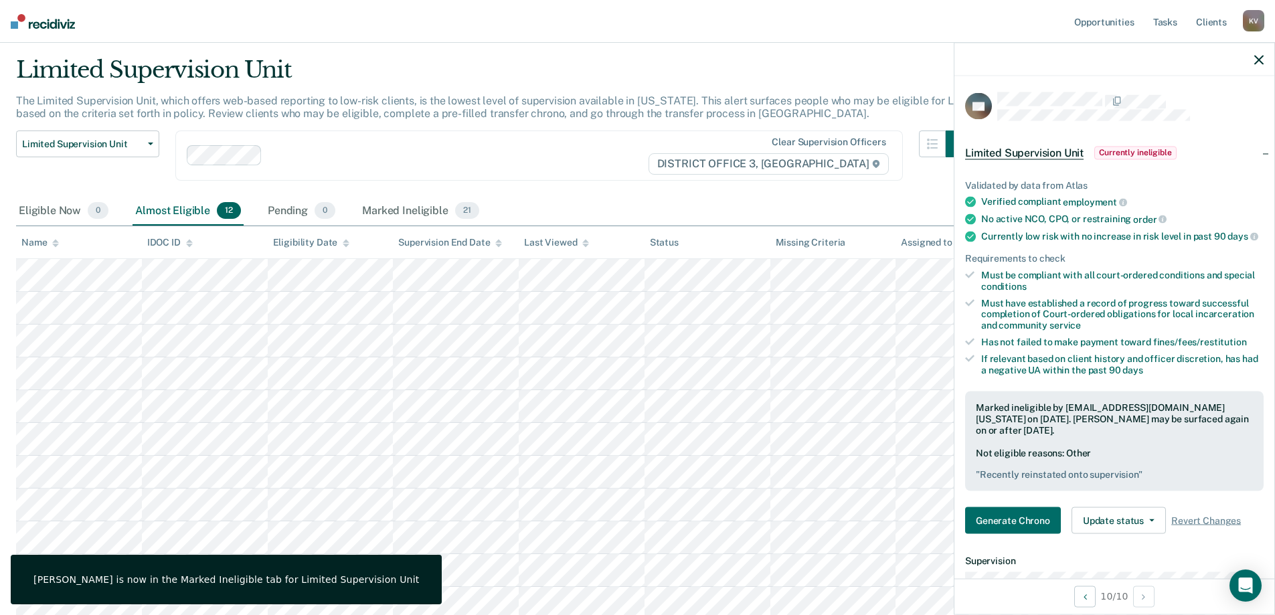
scroll to position [67, 0]
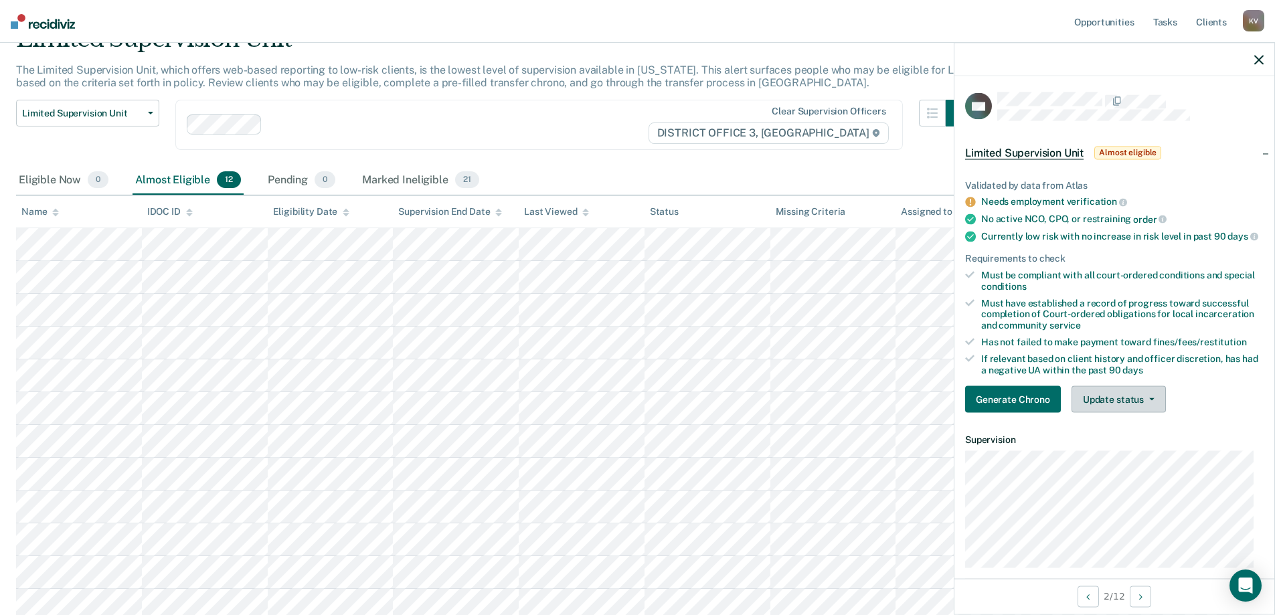
click at [1135, 405] on button "Update status" at bounding box center [1118, 399] width 94 height 27
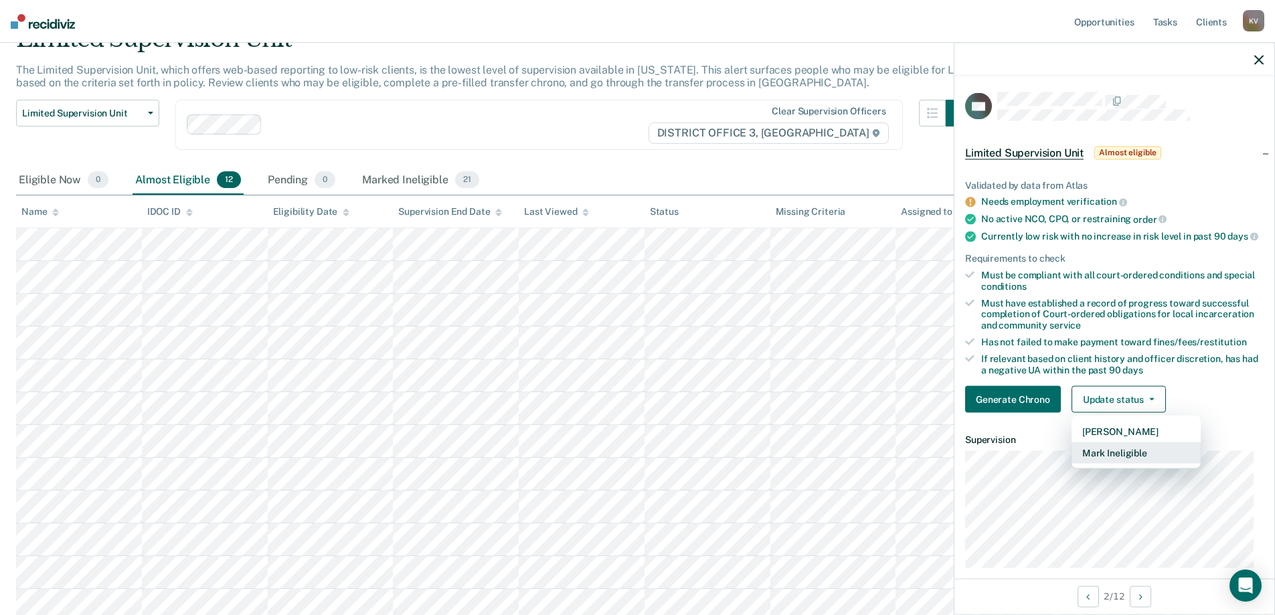
click at [1142, 460] on button "Mark Ineligible" at bounding box center [1135, 452] width 129 height 21
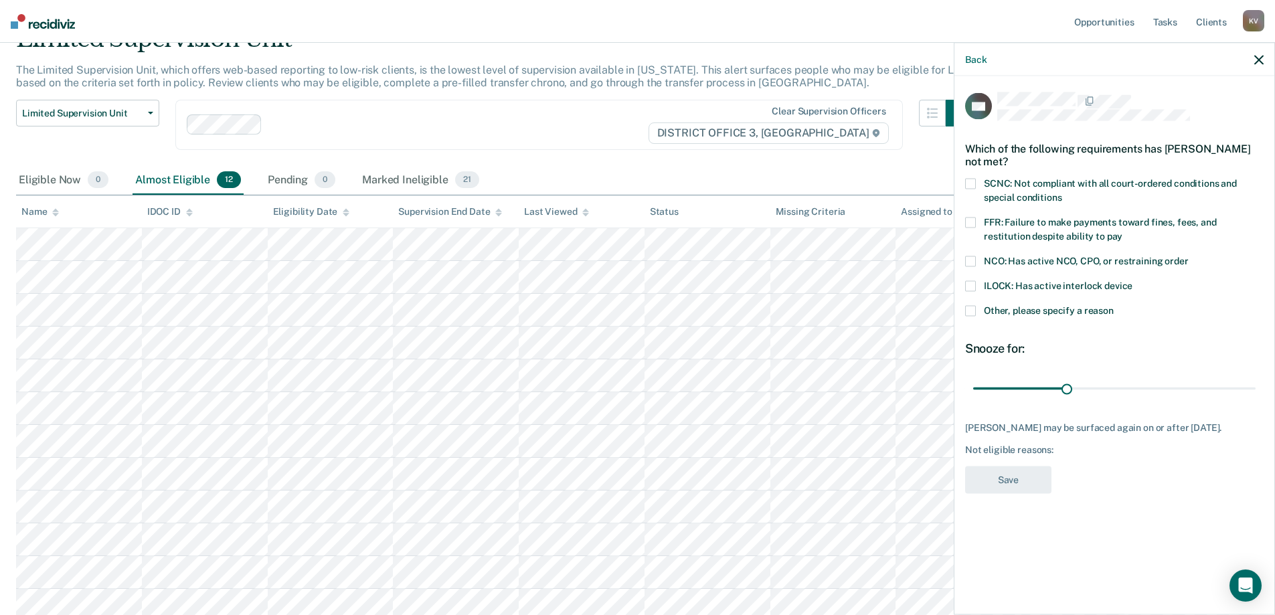
click at [1053, 180] on span "SCNC: Not compliant with all court-ordered conditions and special conditions" at bounding box center [1110, 190] width 253 height 25
drag, startPoint x: 1072, startPoint y: 389, endPoint x: 1284, endPoint y: 353, distance: 215.3
type input "90"
click at [1255, 377] on input "range" at bounding box center [1114, 388] width 282 height 23
click at [996, 477] on button "Save" at bounding box center [1008, 479] width 86 height 27
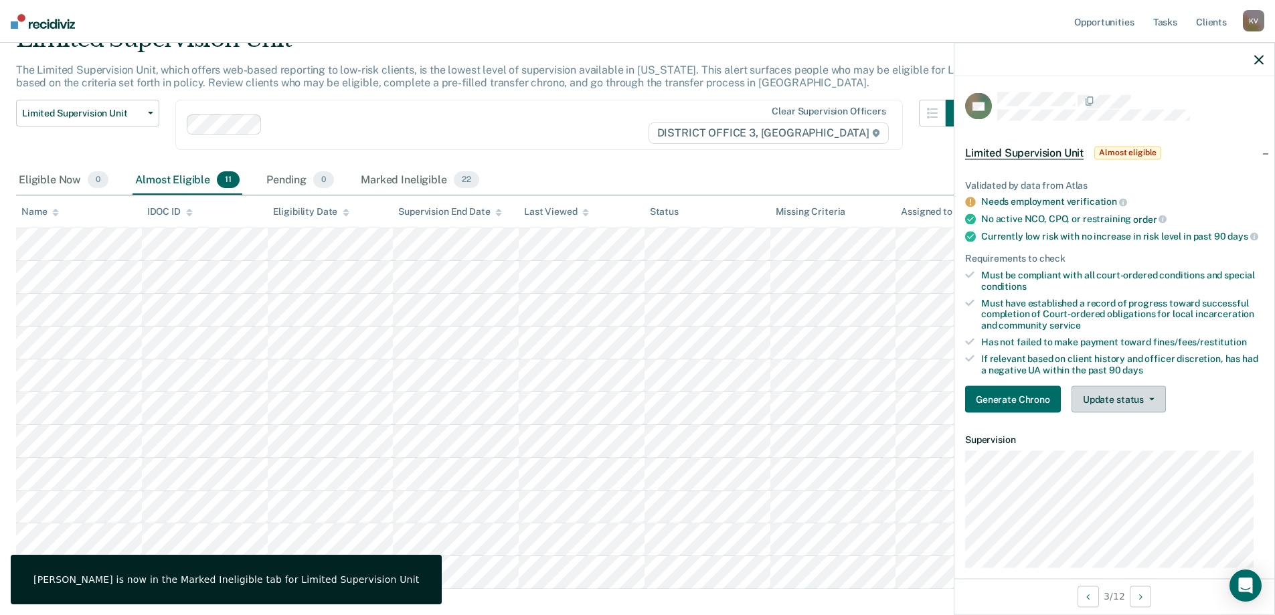
click at [1147, 413] on button "Update status" at bounding box center [1118, 399] width 94 height 27
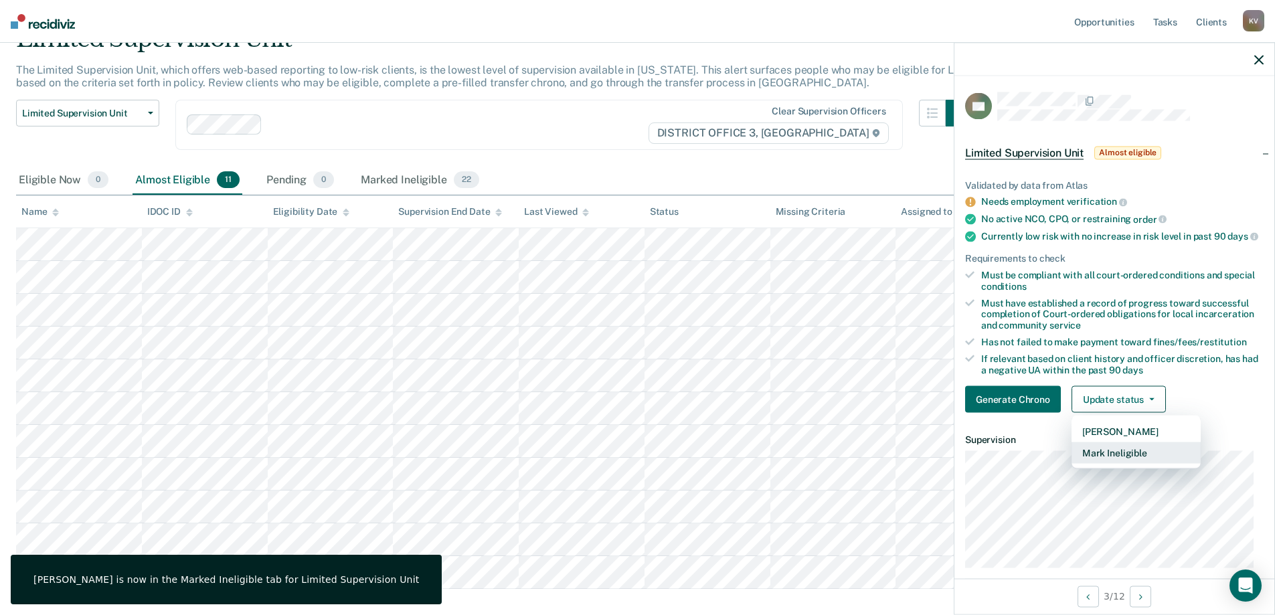
click at [1131, 464] on button "Mark Ineligible" at bounding box center [1135, 452] width 129 height 21
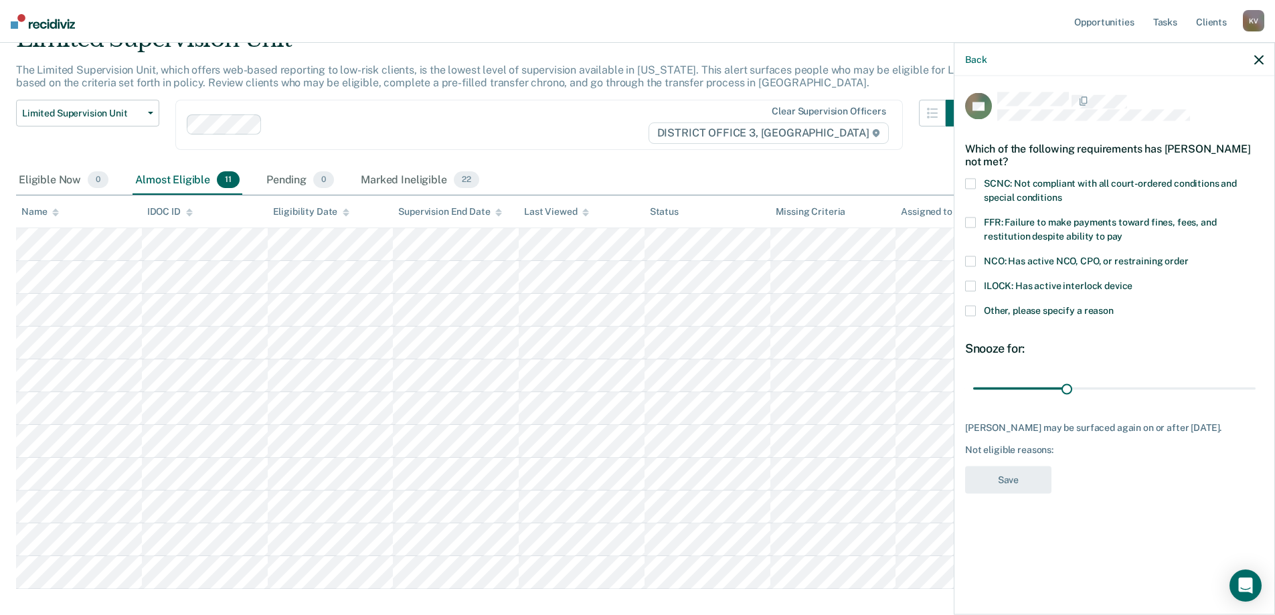
click at [1031, 231] on span "FFR: Failure to make payments toward fines, fees, and restitution despite abili…" at bounding box center [1100, 229] width 233 height 25
drag, startPoint x: 1067, startPoint y: 387, endPoint x: 1284, endPoint y: 381, distance: 217.6
type input "90"
click at [1255, 381] on input "range" at bounding box center [1114, 388] width 282 height 23
click at [987, 476] on button "Save" at bounding box center [1008, 479] width 86 height 27
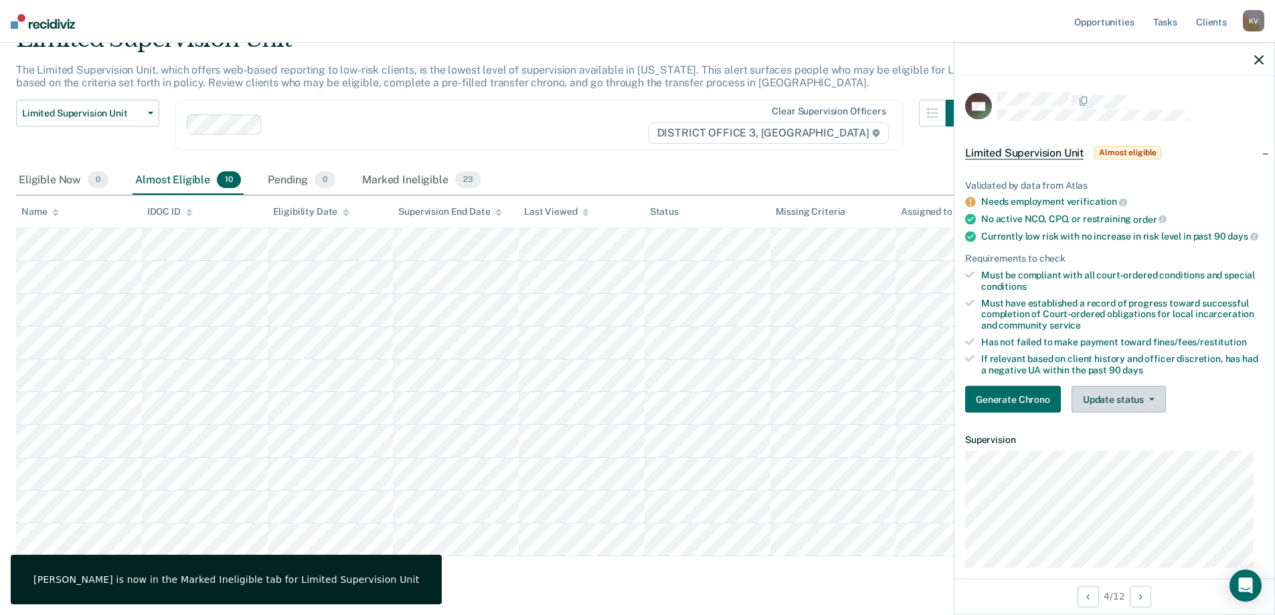
click at [1141, 413] on button "Update status" at bounding box center [1118, 399] width 94 height 27
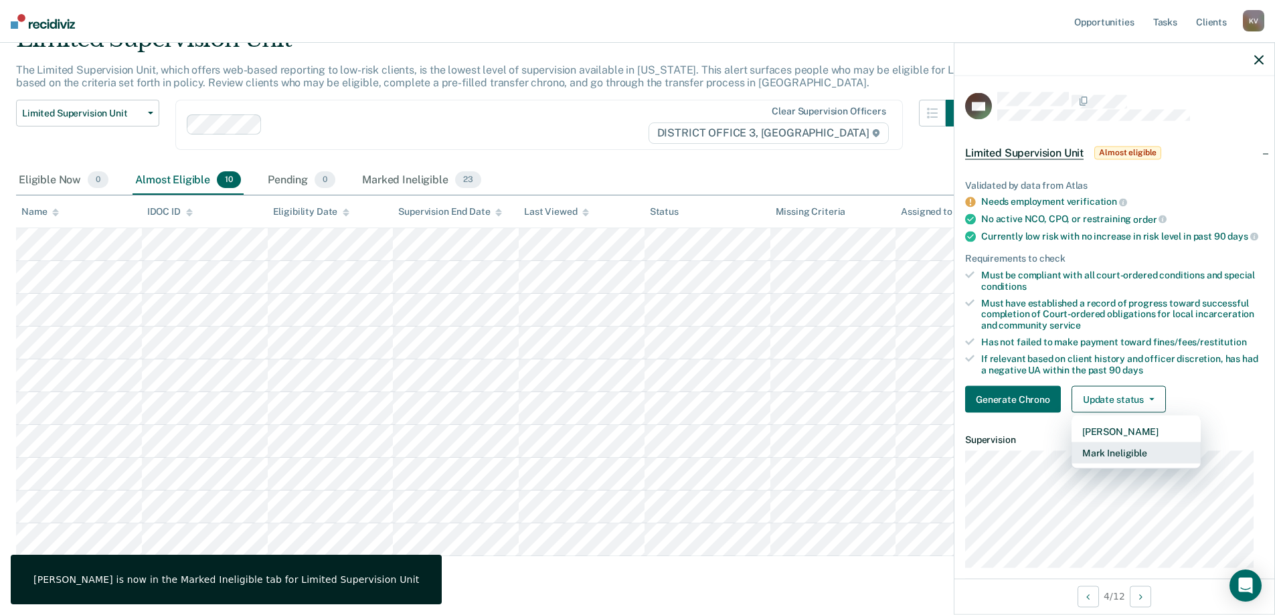
click at [1126, 464] on button "Mark Ineligible" at bounding box center [1135, 452] width 129 height 21
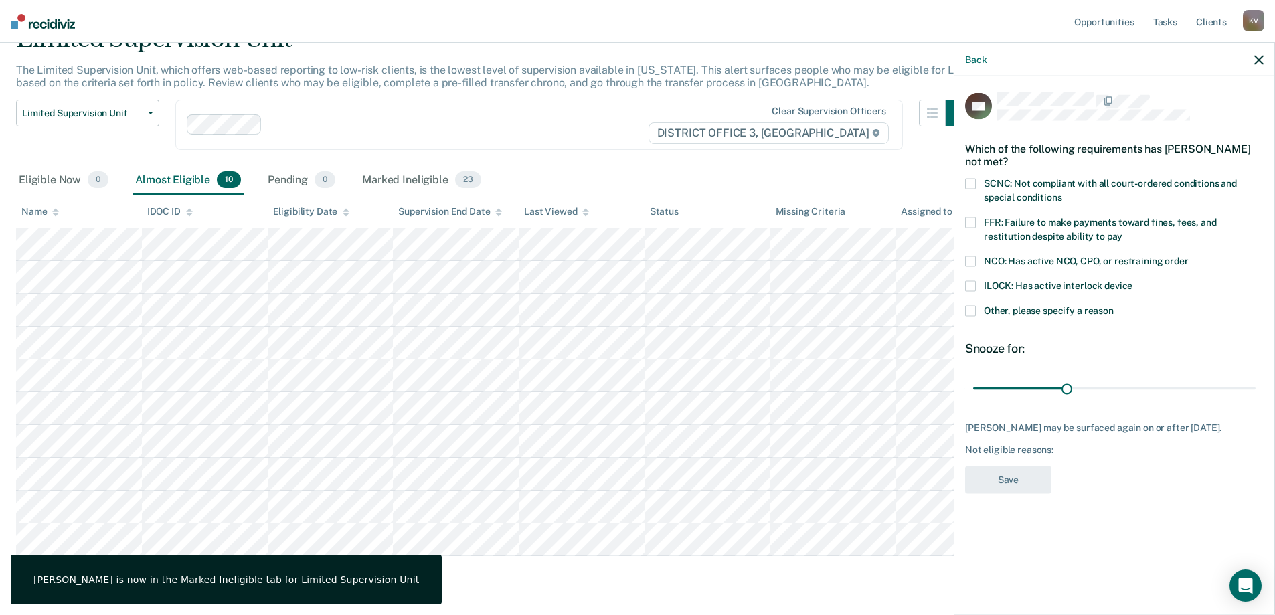
click at [1004, 224] on span "FFR: Failure to make payments toward fines, fees, and restitution despite abili…" at bounding box center [1100, 229] width 233 height 25
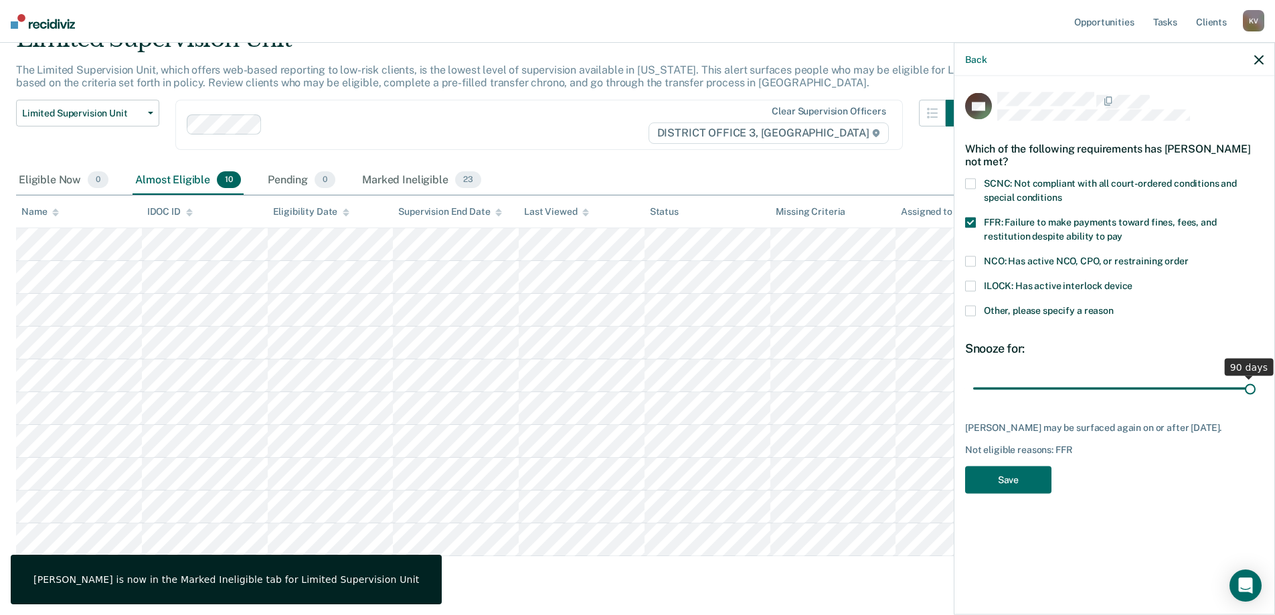
drag, startPoint x: 1063, startPoint y: 386, endPoint x: 1284, endPoint y: 352, distance: 223.4
type input "90"
click at [1255, 377] on input "range" at bounding box center [1114, 388] width 282 height 23
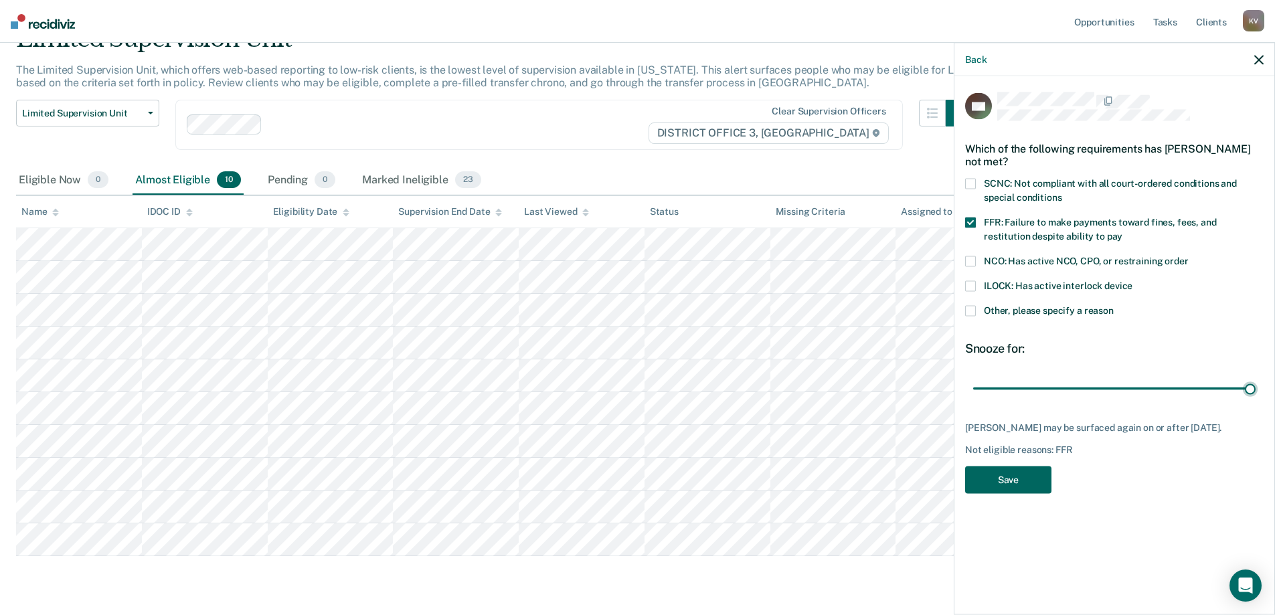
click at [1031, 488] on button "Save" at bounding box center [1008, 479] width 86 height 27
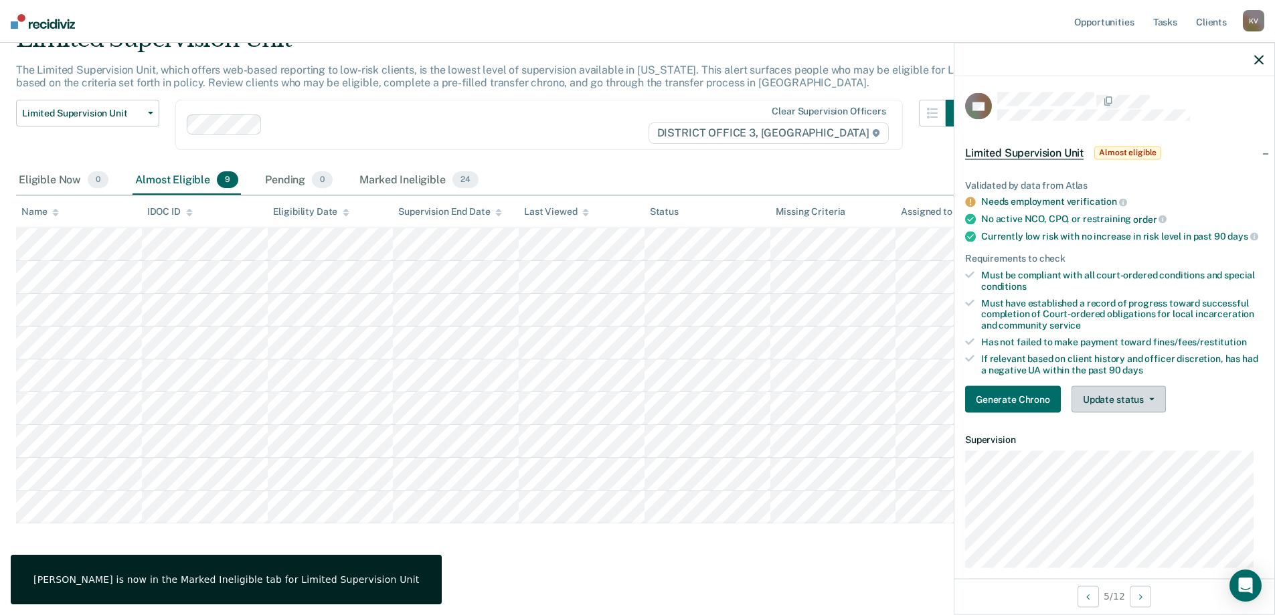
click at [1128, 413] on button "Update status" at bounding box center [1118, 399] width 94 height 27
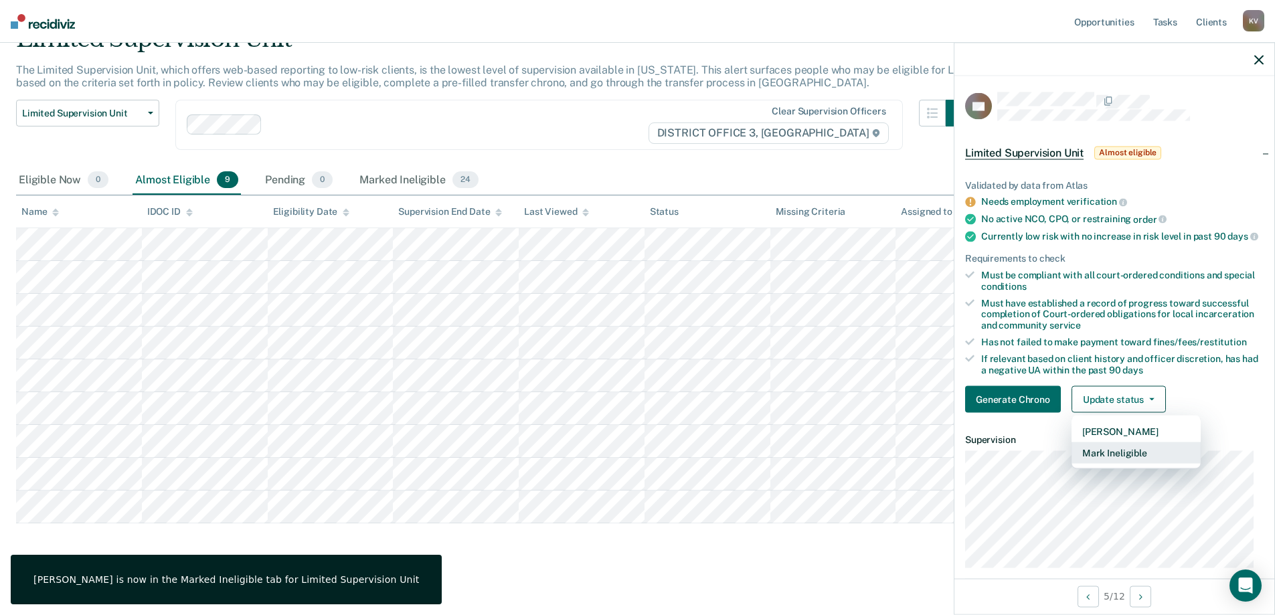
click at [1132, 464] on button "Mark Ineligible" at bounding box center [1135, 452] width 129 height 21
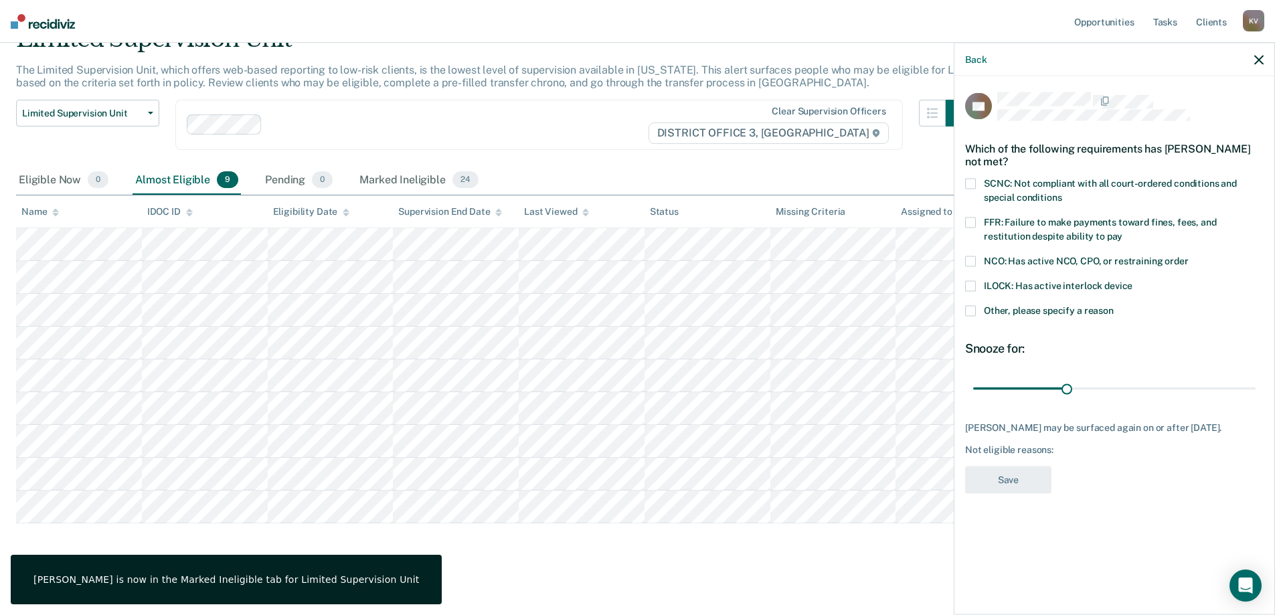
click at [1053, 179] on span "SCNC: Not compliant with all court-ordered conditions and special conditions" at bounding box center [1110, 190] width 253 height 25
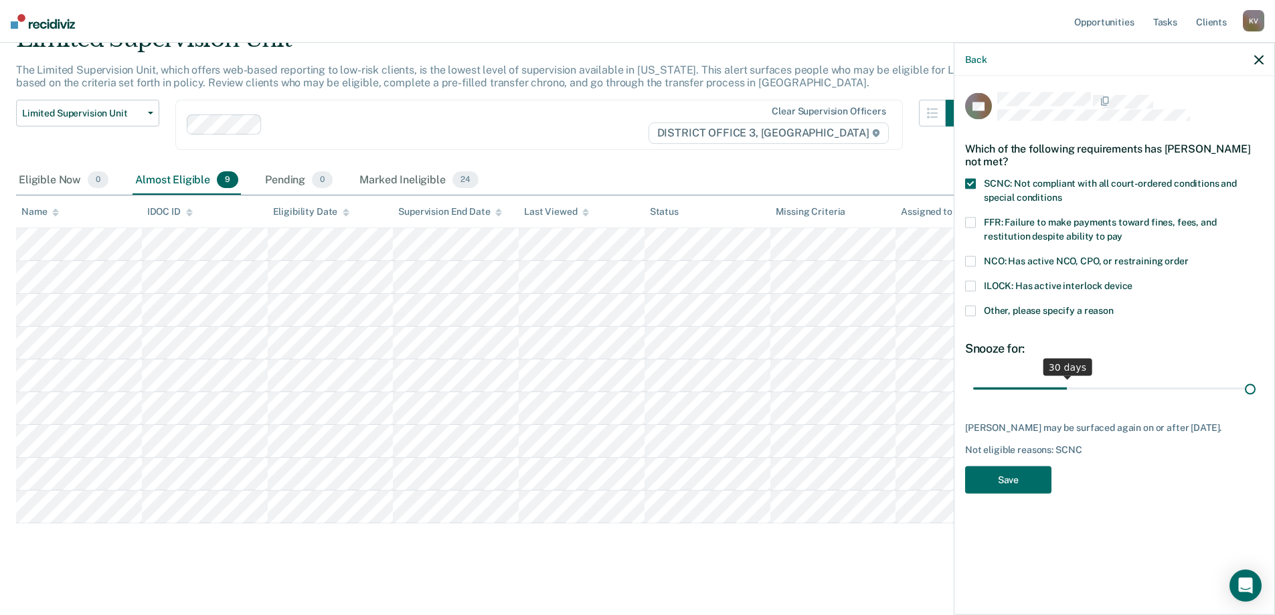
drag, startPoint x: 1065, startPoint y: 386, endPoint x: 1284, endPoint y: 375, distance: 219.8
type input "90"
click at [1255, 377] on input "range" at bounding box center [1114, 388] width 282 height 23
click at [993, 494] on button "Save" at bounding box center [1008, 479] width 86 height 27
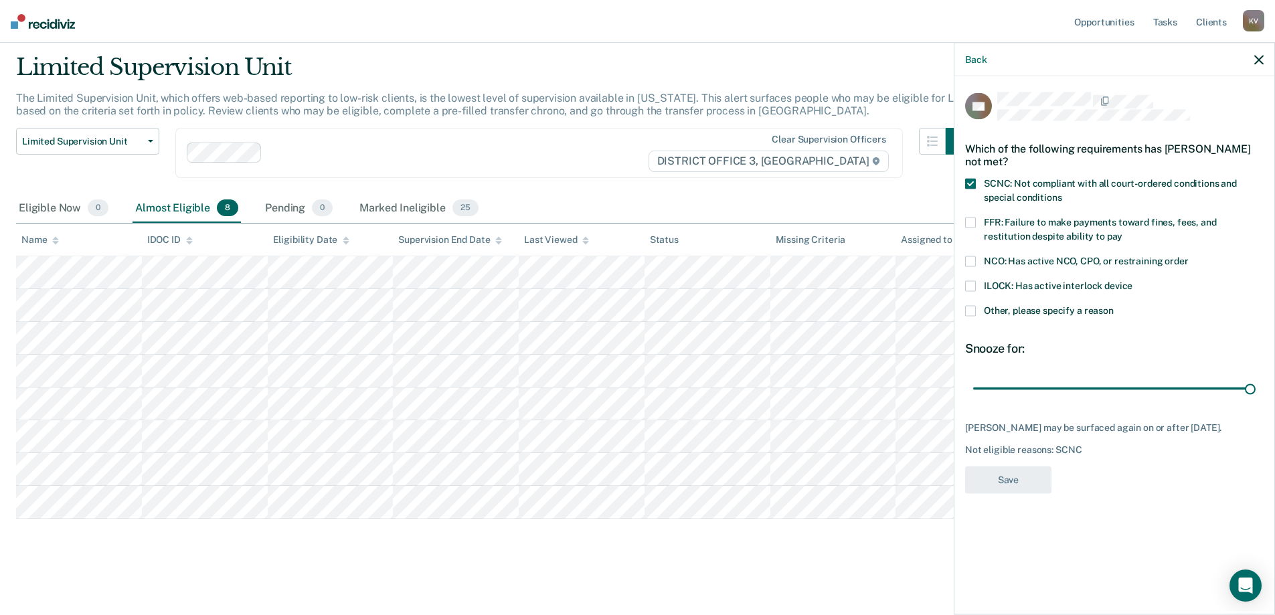
scroll to position [39, 0]
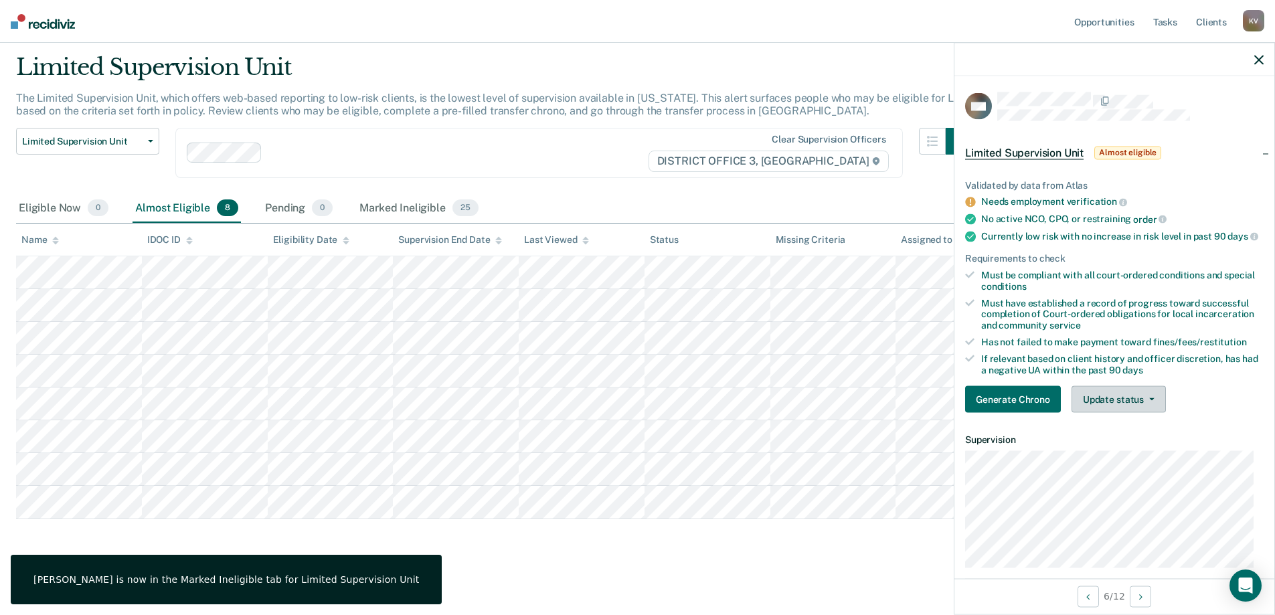
click at [1094, 397] on button "Update status" at bounding box center [1118, 399] width 94 height 27
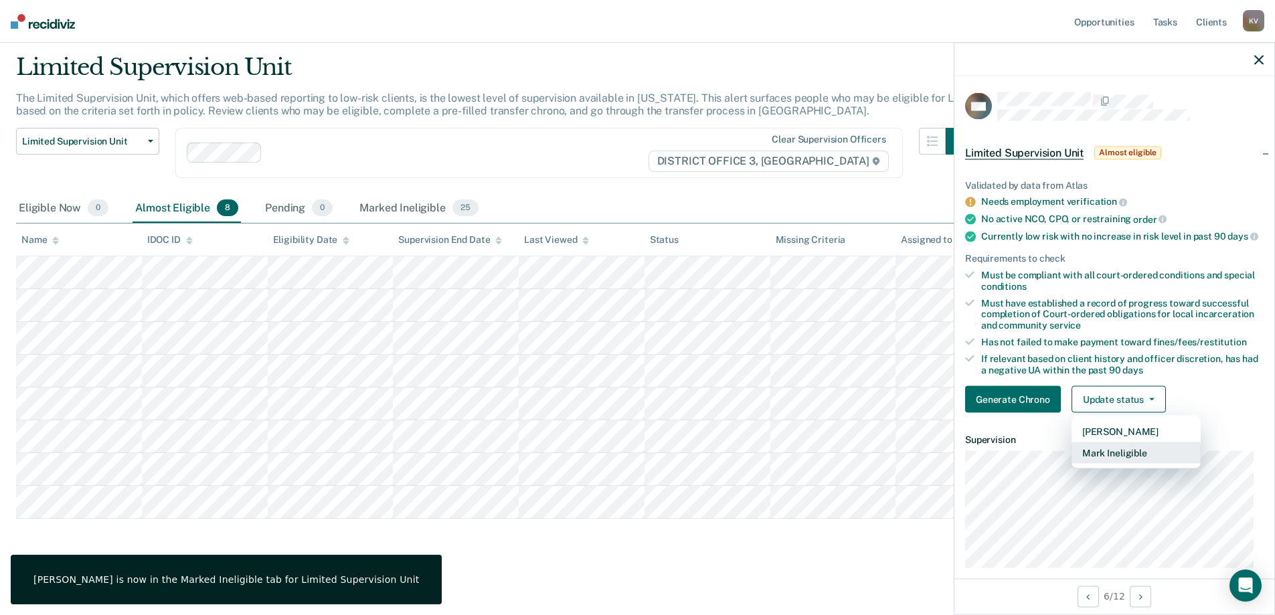
click at [1102, 458] on button "Mark Ineligible" at bounding box center [1135, 452] width 129 height 21
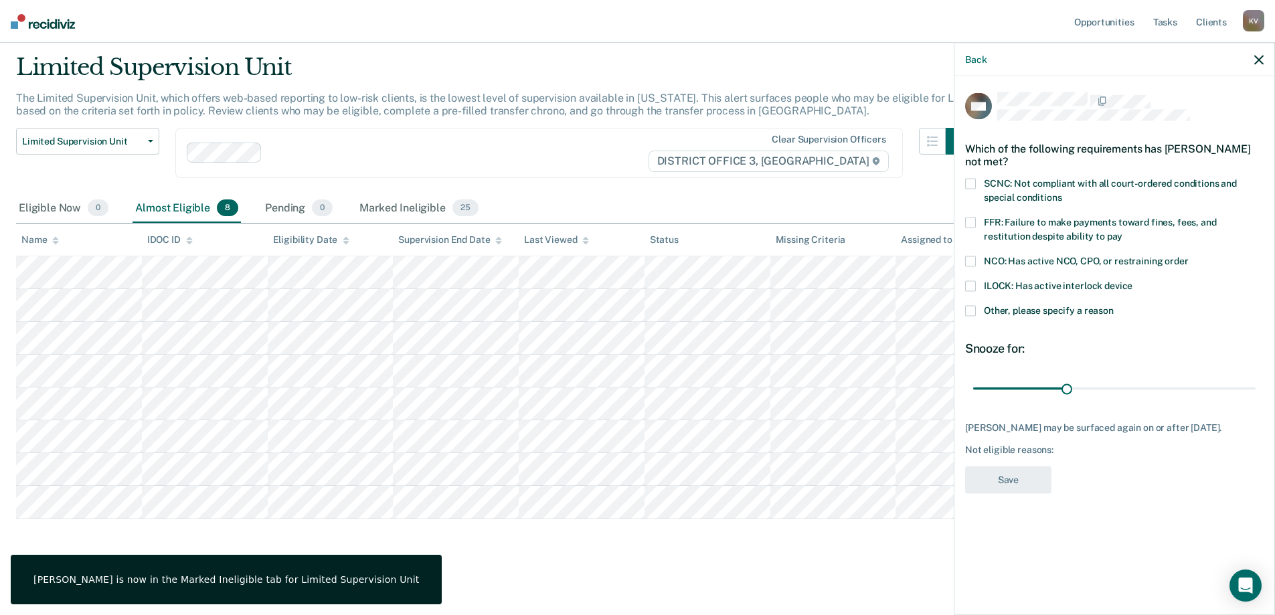
click at [1059, 238] on span "FFR: Failure to make payments toward fines, fees, and restitution despite abili…" at bounding box center [1100, 229] width 233 height 25
drag, startPoint x: 1067, startPoint y: 386, endPoint x: 1284, endPoint y: 359, distance: 219.1
type input "90"
click at [1255, 377] on input "range" at bounding box center [1114, 388] width 282 height 23
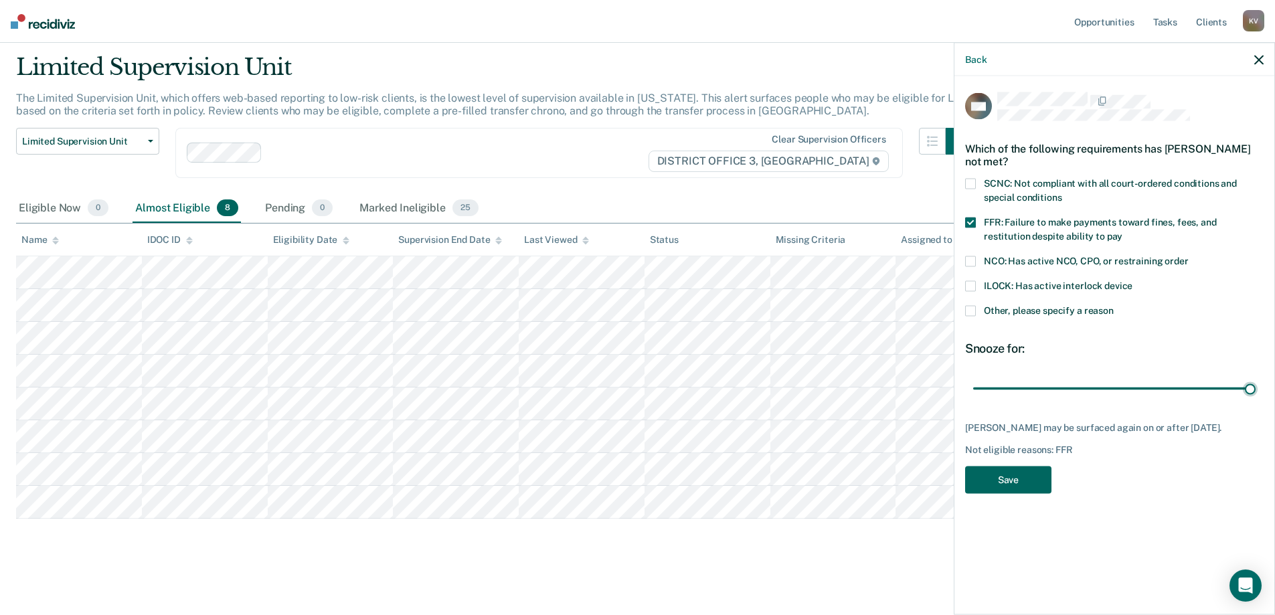
click at [1010, 485] on button "Save" at bounding box center [1008, 479] width 86 height 27
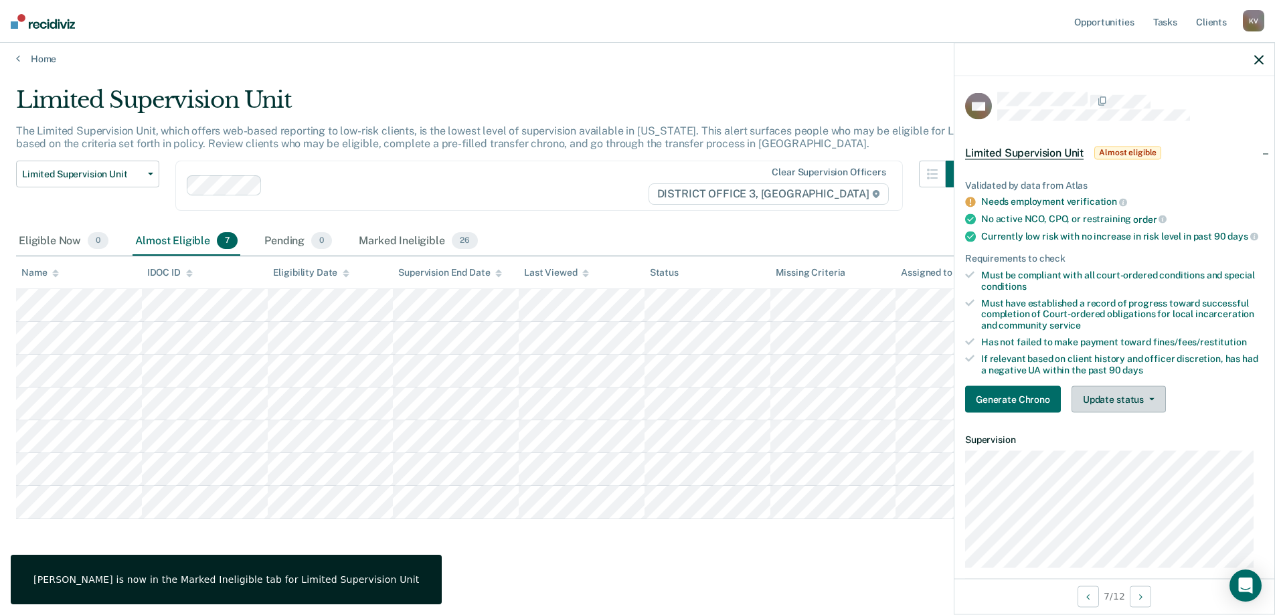
click at [1115, 412] on button "Update status" at bounding box center [1118, 399] width 94 height 27
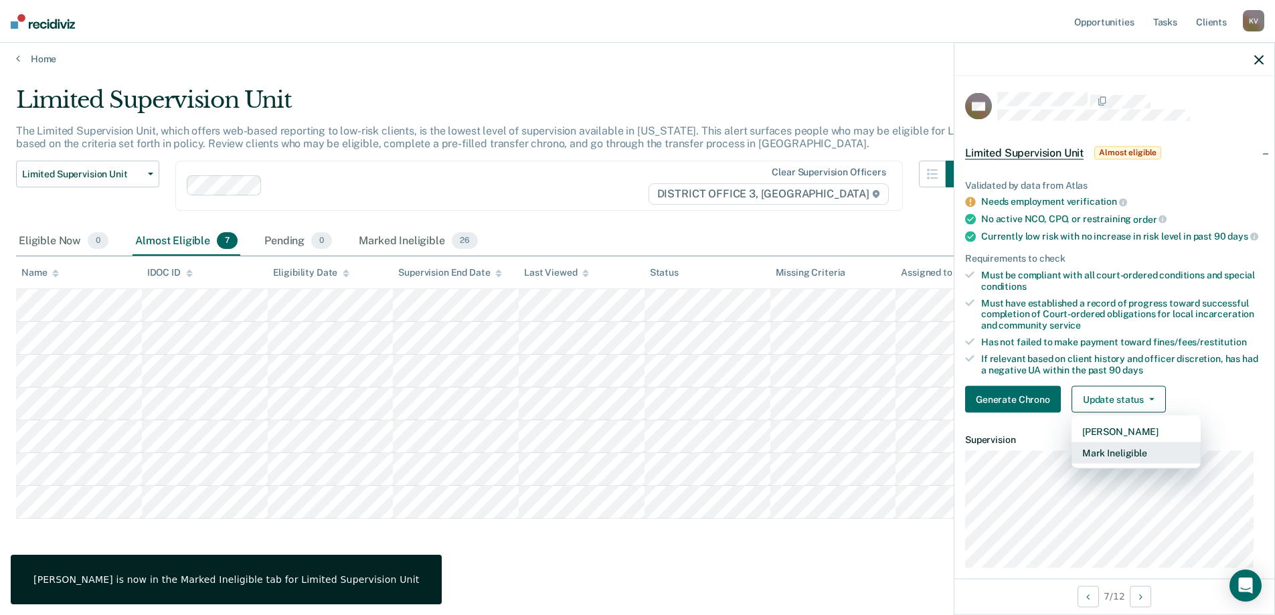
click at [1121, 464] on button "Mark Ineligible" at bounding box center [1135, 452] width 129 height 21
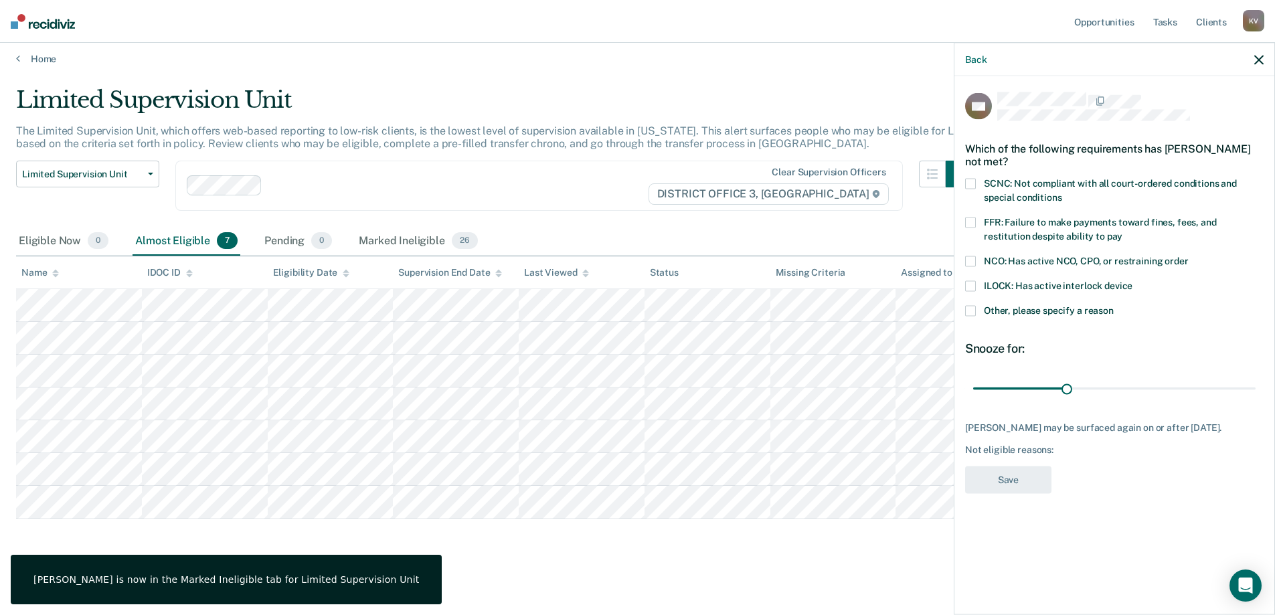
click at [1052, 193] on span "SCNC: Not compliant with all court-ordered conditions and special conditions" at bounding box center [1110, 190] width 253 height 25
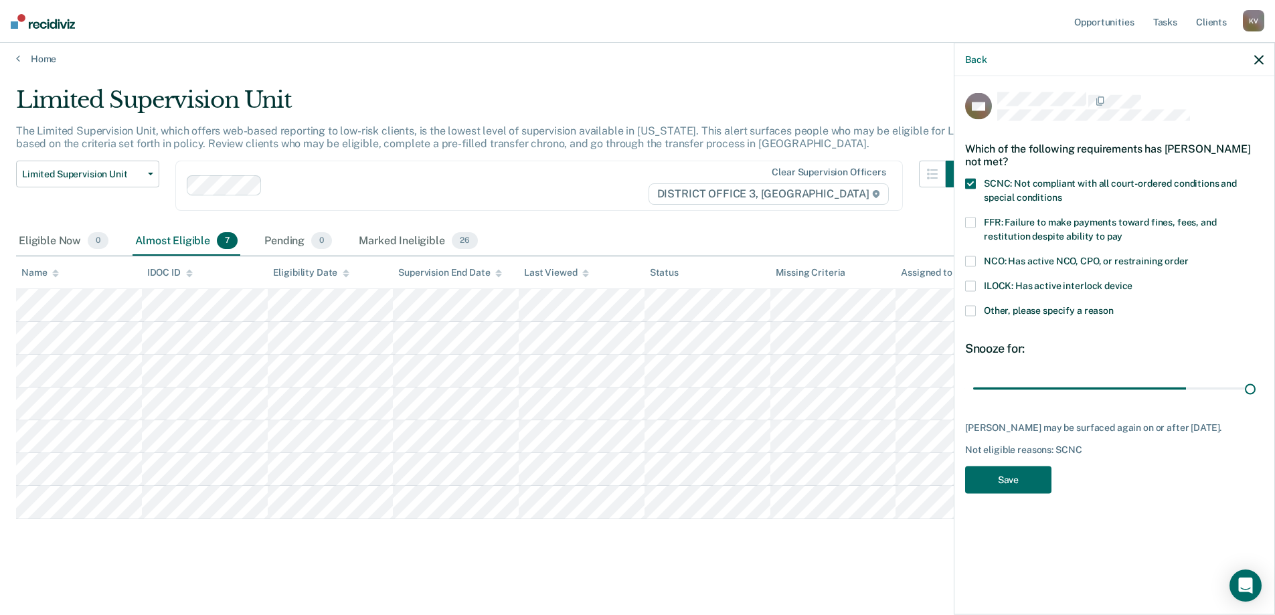
drag, startPoint x: 1065, startPoint y: 387, endPoint x: 1284, endPoint y: 397, distance: 219.1
type input "90"
click at [1255, 398] on input "range" at bounding box center [1114, 388] width 282 height 23
click at [1019, 483] on button "Save" at bounding box center [1008, 479] width 86 height 27
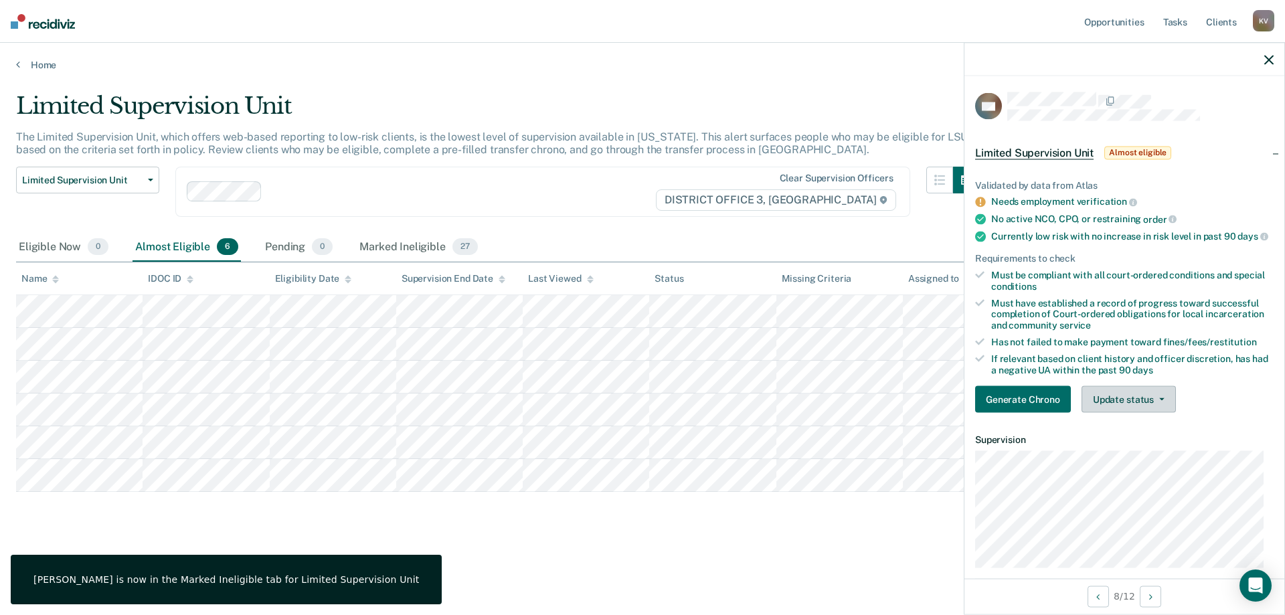
drag, startPoint x: 1087, startPoint y: 405, endPoint x: 1107, endPoint y: 438, distance: 38.7
click at [1088, 405] on button "Update status" at bounding box center [1128, 399] width 94 height 27
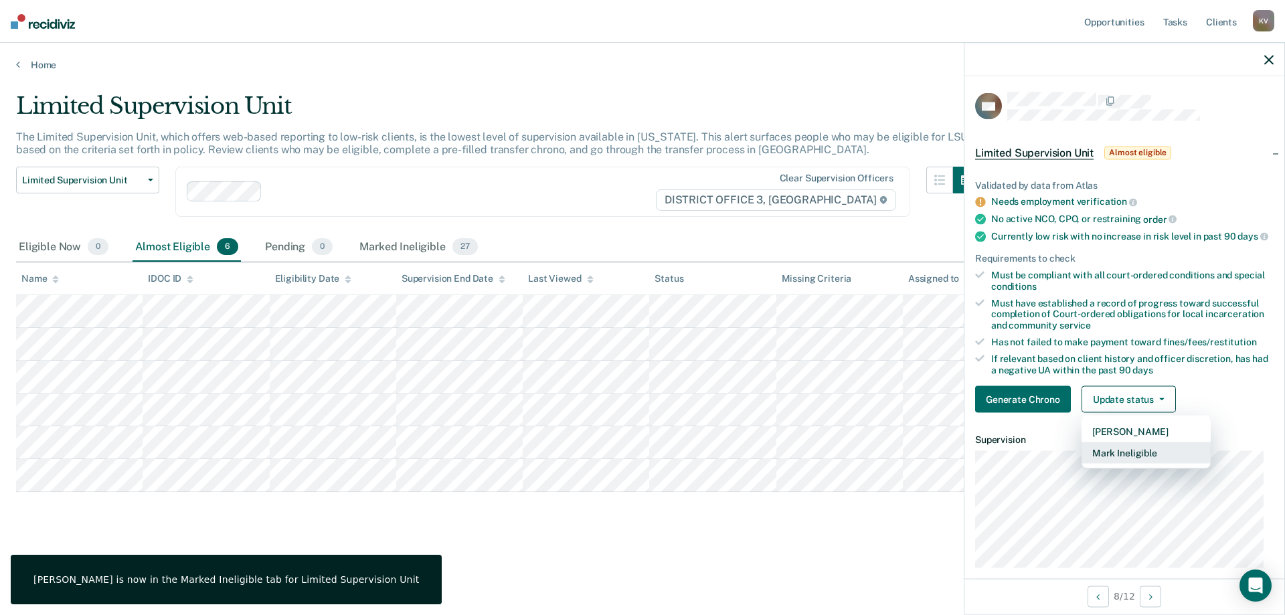
click at [1120, 464] on button "Mark Ineligible" at bounding box center [1145, 452] width 129 height 21
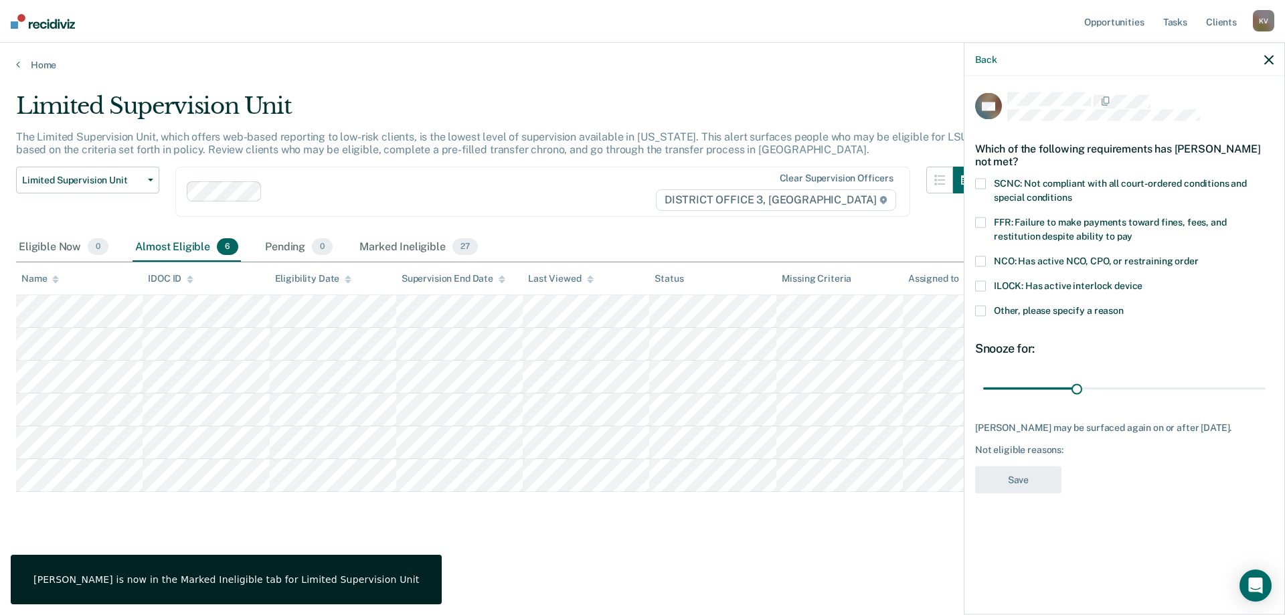
click at [1052, 186] on span "SCNC: Not compliant with all court-ordered conditions and special conditions" at bounding box center [1120, 190] width 253 height 25
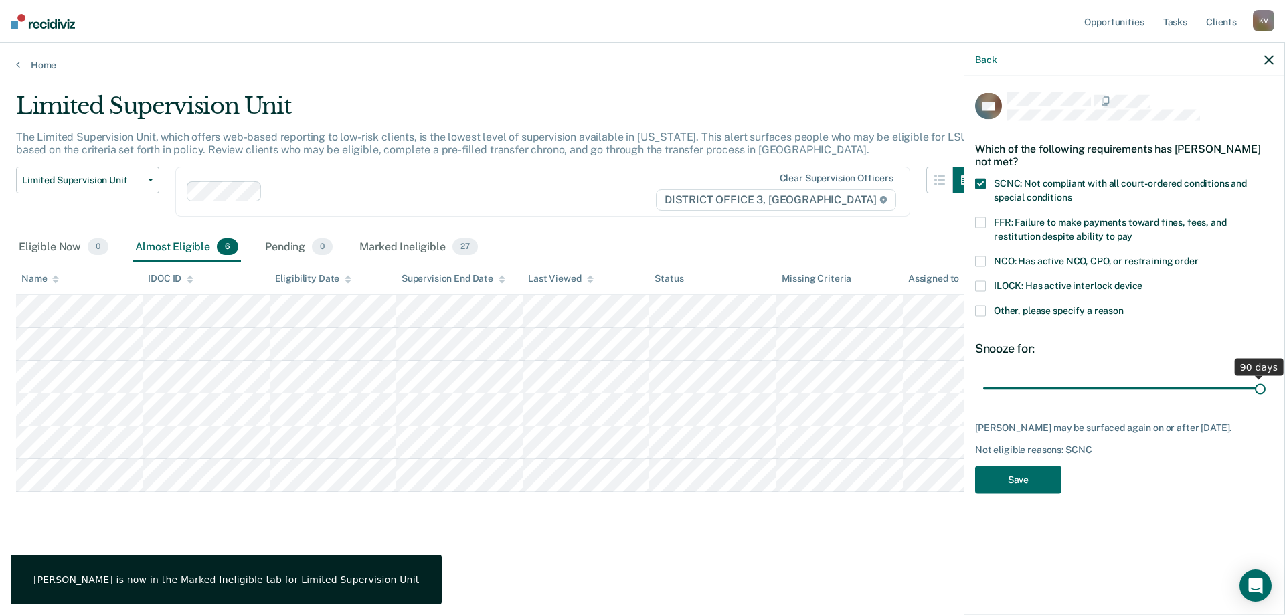
drag, startPoint x: 1113, startPoint y: 391, endPoint x: 1284, endPoint y: 377, distance: 171.8
type input "90"
click at [1265, 377] on input "range" at bounding box center [1124, 388] width 282 height 23
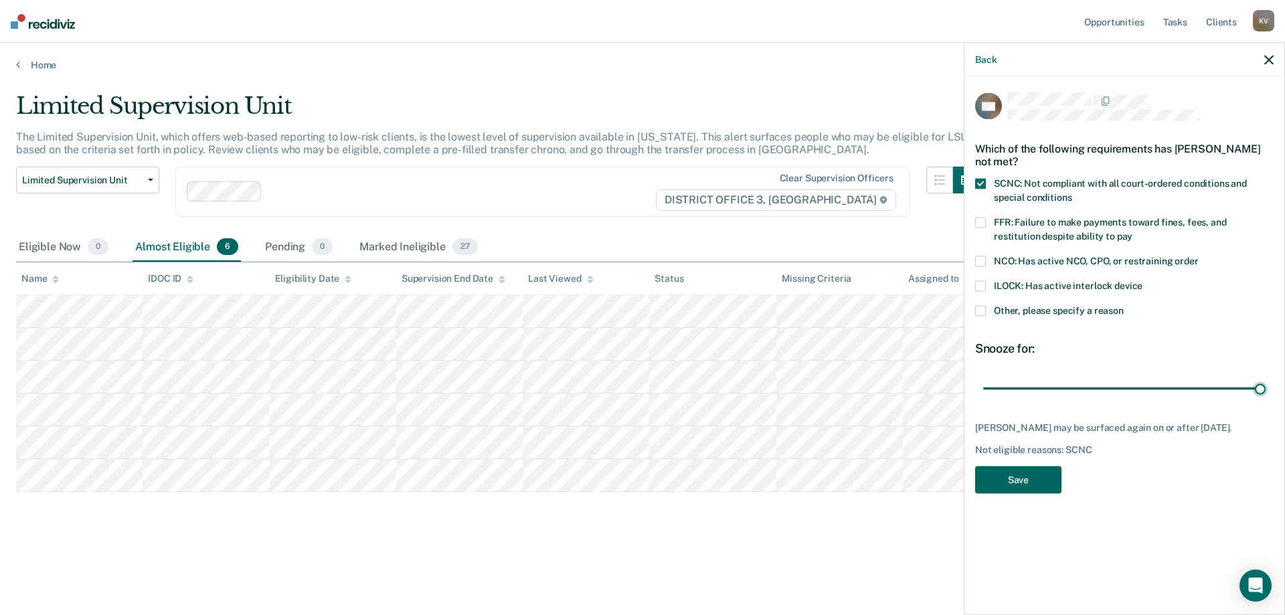
click at [1022, 485] on button "Save" at bounding box center [1018, 479] width 86 height 27
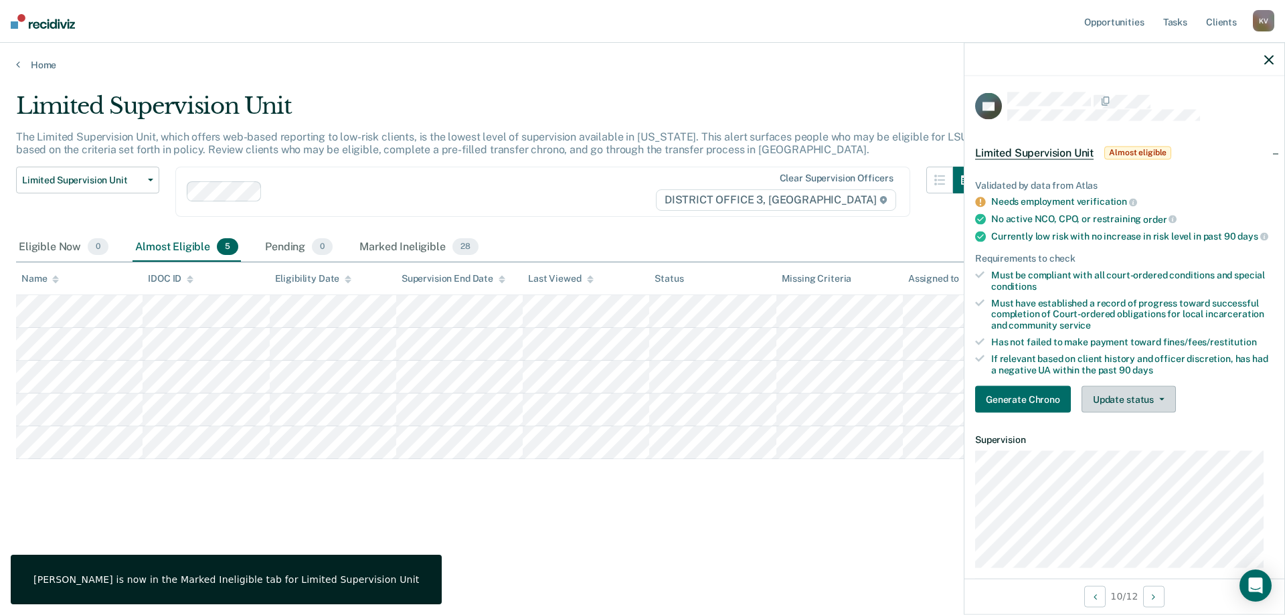
click at [1106, 411] on button "Update status" at bounding box center [1128, 399] width 94 height 27
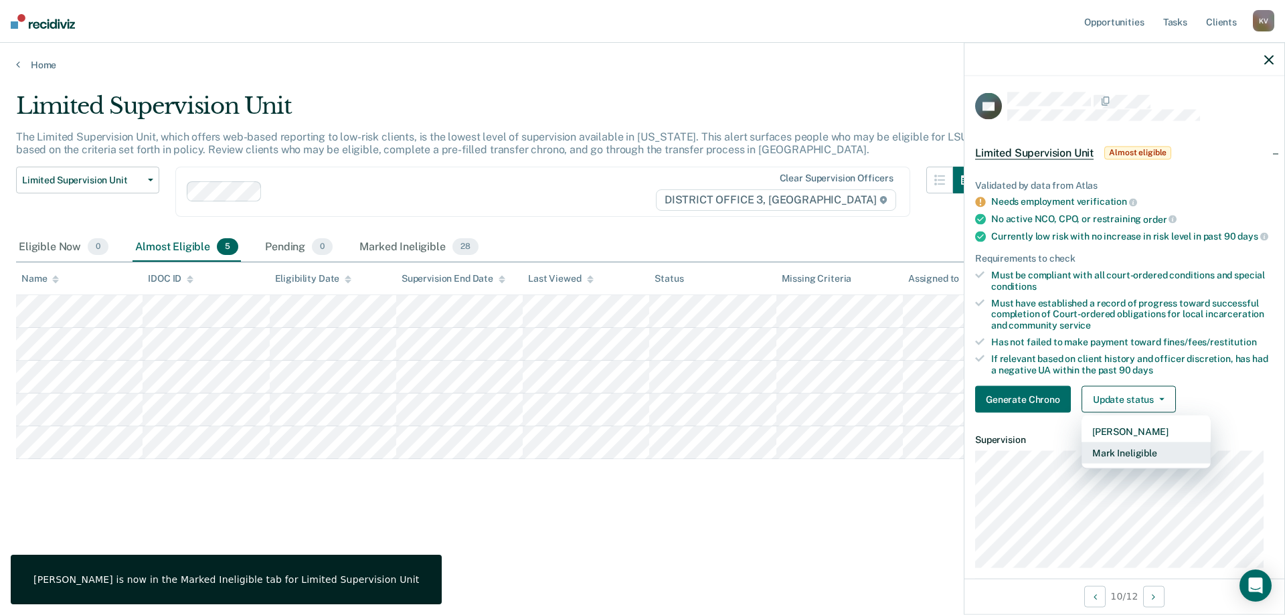
click at [1111, 464] on button "Mark Ineligible" at bounding box center [1145, 452] width 129 height 21
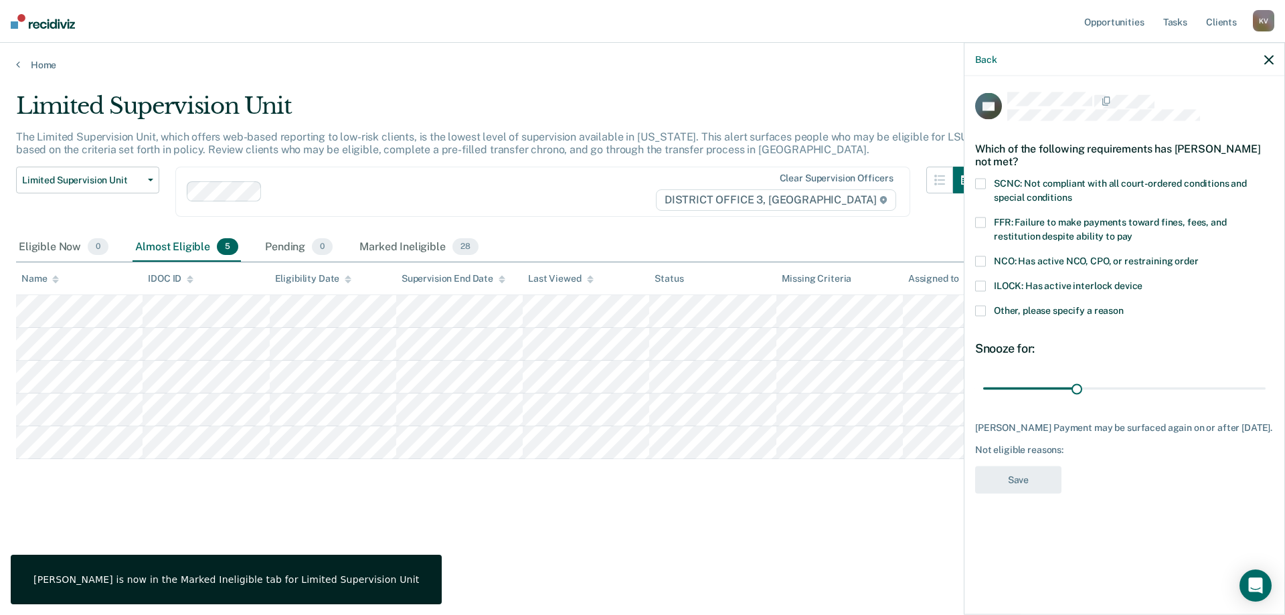
click at [1022, 172] on div "Which of the following requirements has Daniel Payment not met?" at bounding box center [1124, 154] width 298 height 47
drag, startPoint x: 1050, startPoint y: 208, endPoint x: 1049, endPoint y: 201, distance: 6.8
click at [1050, 205] on div "SCNC: Not compliant with all court-ordered conditions and special conditions" at bounding box center [1124, 198] width 298 height 39
click at [1049, 195] on span "SCNC: Not compliant with all court-ordered conditions and special conditions" at bounding box center [1120, 190] width 253 height 25
click at [1050, 197] on span "SCNC: Not compliant with all court-ordered conditions and special conditions" at bounding box center [1120, 190] width 253 height 25
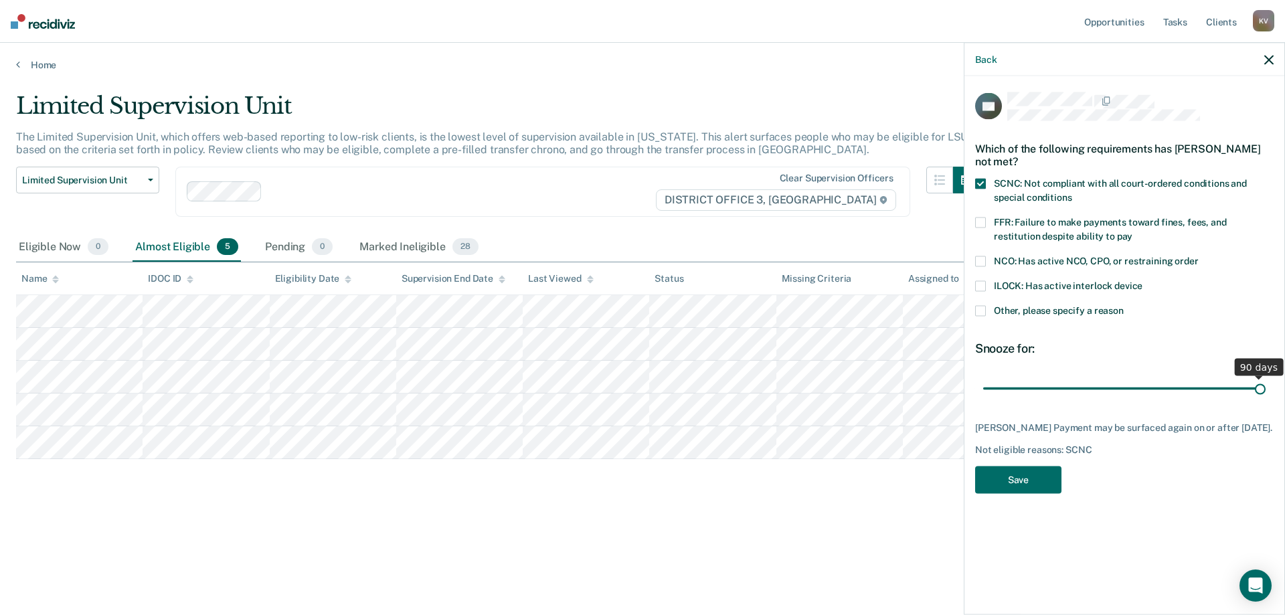
drag, startPoint x: 1077, startPoint y: 385, endPoint x: 1284, endPoint y: 423, distance: 210.9
type input "90"
click at [1265, 400] on input "range" at bounding box center [1124, 388] width 282 height 23
click at [1039, 494] on button "Save" at bounding box center [1018, 479] width 86 height 27
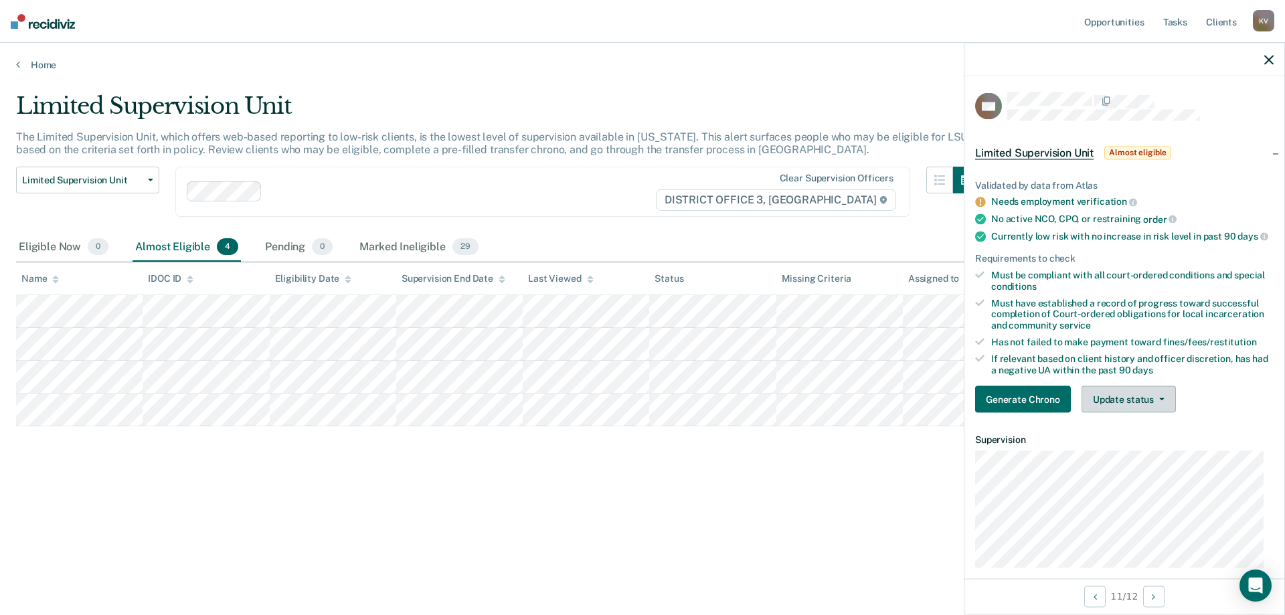
click at [1123, 404] on button "Update status" at bounding box center [1128, 399] width 94 height 27
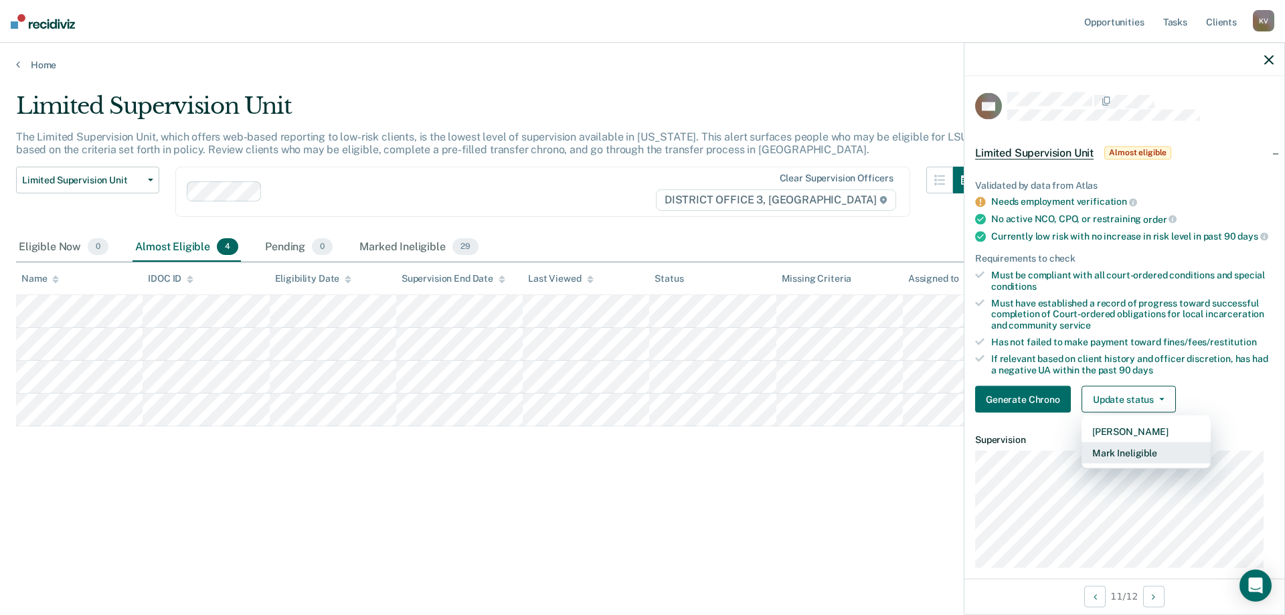
click at [1148, 464] on button "Mark Ineligible" at bounding box center [1145, 452] width 129 height 21
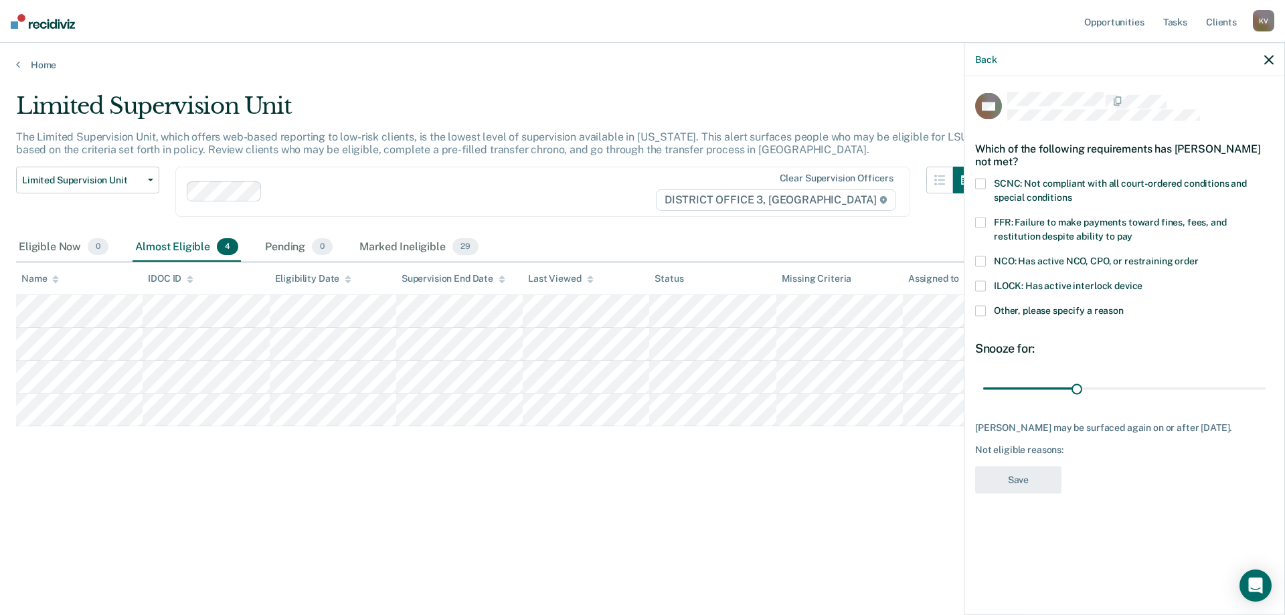
click at [1095, 224] on span "FFR: Failure to make payments toward fines, fees, and restitution despite abili…" at bounding box center [1110, 229] width 233 height 25
drag, startPoint x: 1078, startPoint y: 387, endPoint x: 1250, endPoint y: 420, distance: 175.1
type input "90"
click at [1265, 385] on input "range" at bounding box center [1124, 388] width 282 height 23
click at [1055, 486] on button "Save" at bounding box center [1018, 479] width 86 height 27
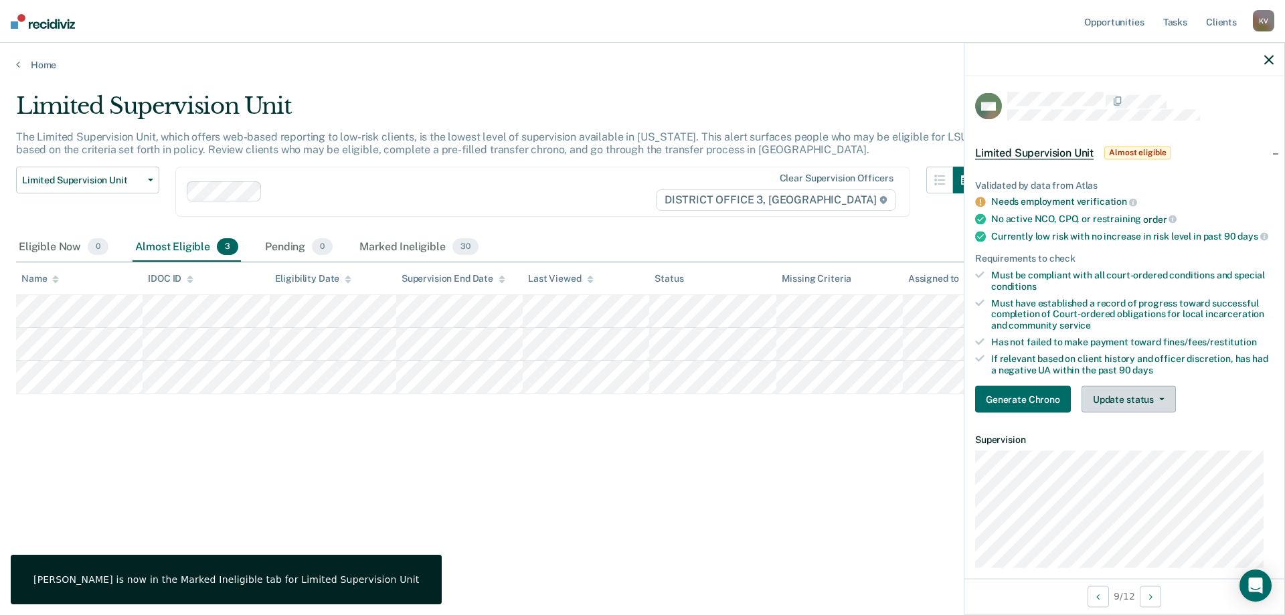
click at [1138, 398] on button "Update status" at bounding box center [1128, 399] width 94 height 27
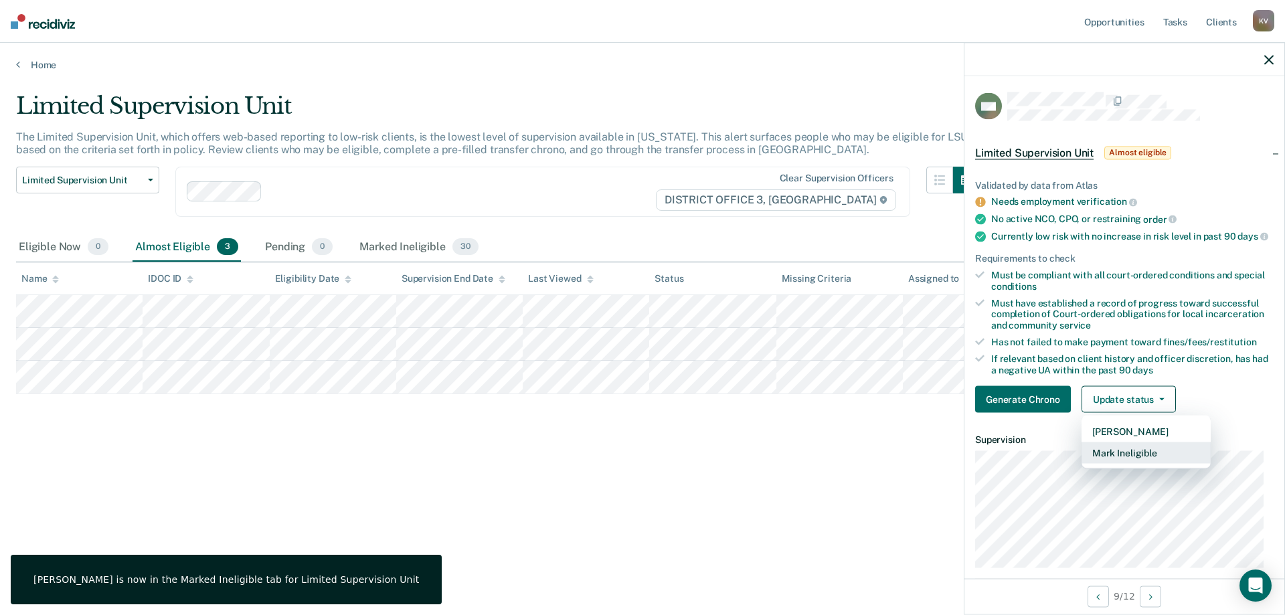
click at [1152, 458] on button "Mark Ineligible" at bounding box center [1145, 452] width 129 height 21
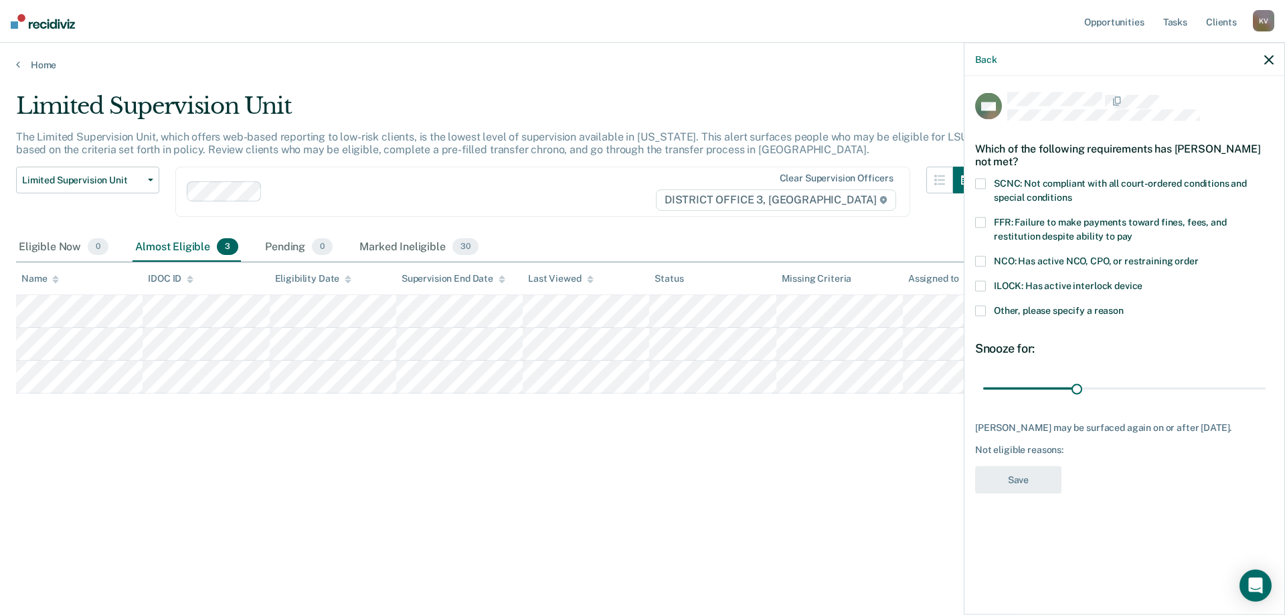
click at [1073, 231] on span "FFR: Failure to make payments toward fines, fees, and restitution despite abili…" at bounding box center [1110, 229] width 233 height 25
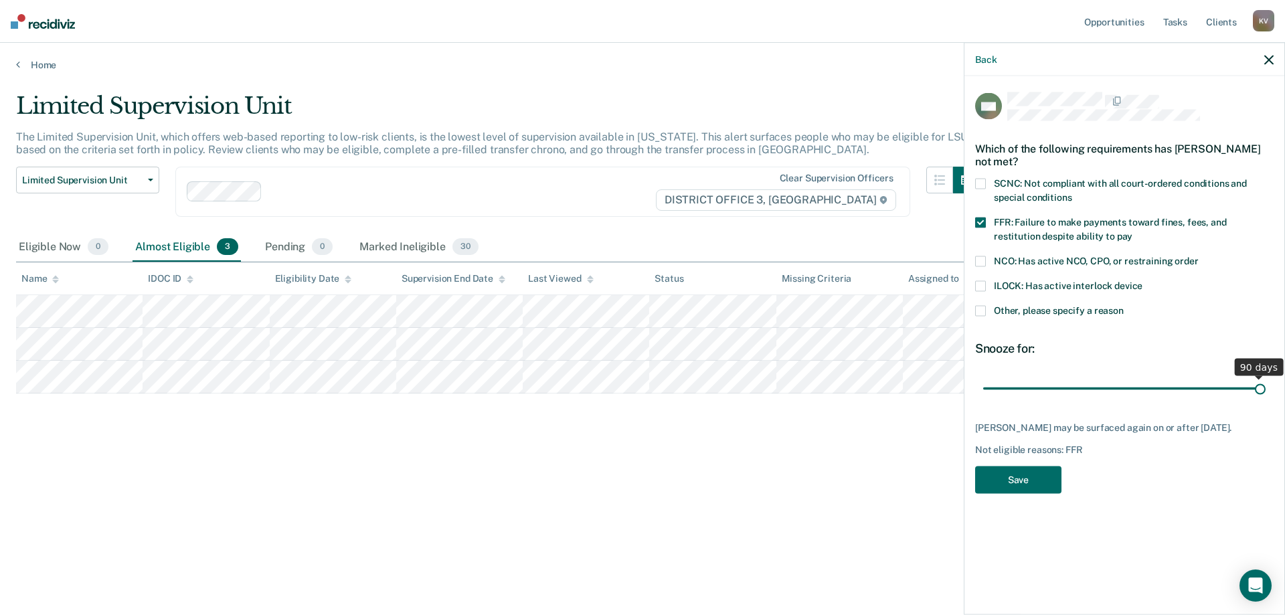
drag, startPoint x: 1077, startPoint y: 385, endPoint x: 1254, endPoint y: 430, distance: 182.9
type input "90"
click at [1265, 397] on input "range" at bounding box center [1124, 388] width 282 height 23
click at [1049, 486] on button "Save" at bounding box center [1018, 479] width 86 height 27
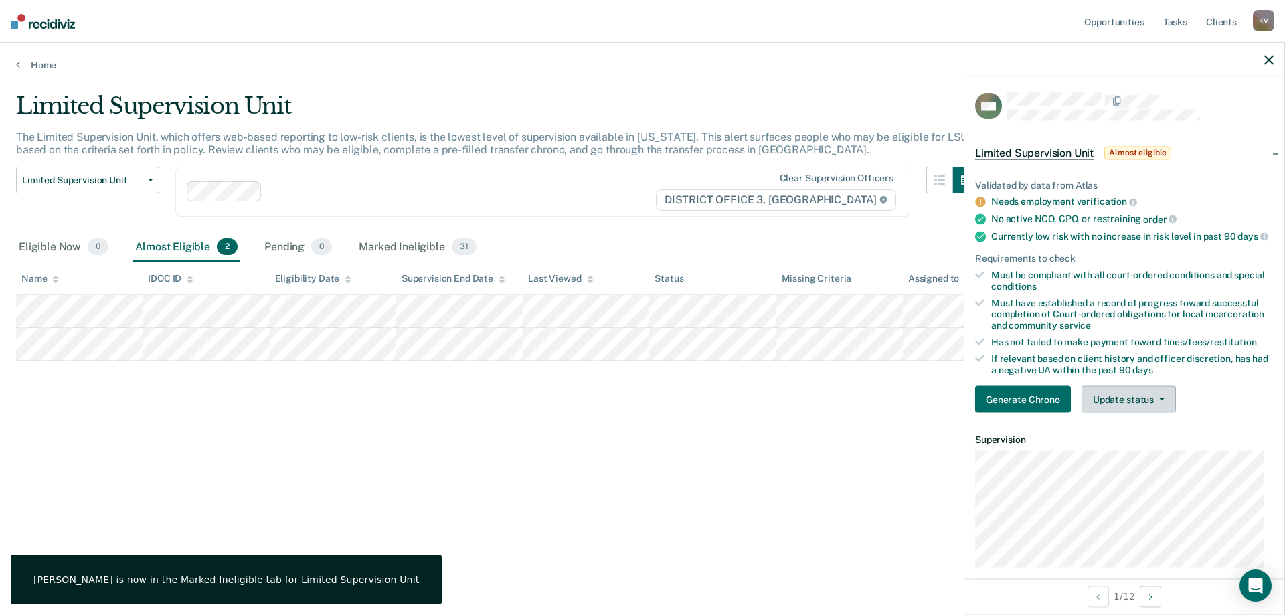
click at [1158, 405] on button "Update status" at bounding box center [1128, 399] width 94 height 27
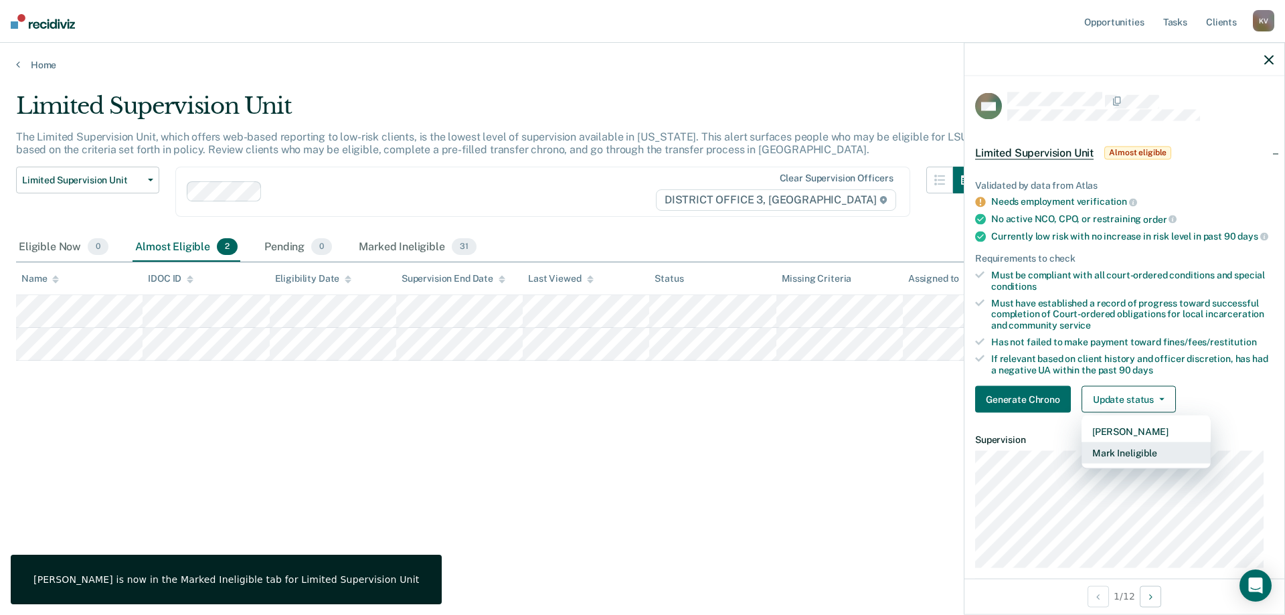
click at [1167, 464] on button "Mark Ineligible" at bounding box center [1145, 452] width 129 height 21
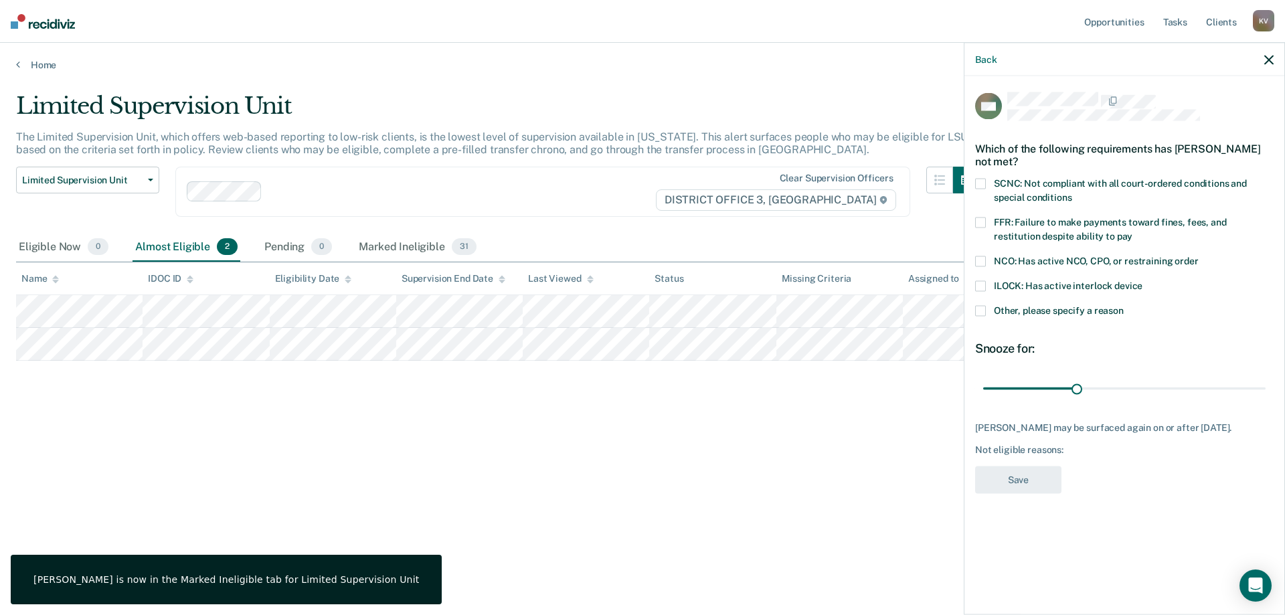
click at [1077, 215] on div "SCNC: Not compliant with all court-ordered conditions and special conditions" at bounding box center [1124, 198] width 298 height 39
click at [1077, 226] on span "FFR: Failure to make payments toward fines, fees, and restitution despite abili…" at bounding box center [1110, 229] width 233 height 25
click at [1069, 195] on span "SCNC: Not compliant with all court-ordered conditions and special conditions" at bounding box center [1120, 190] width 253 height 25
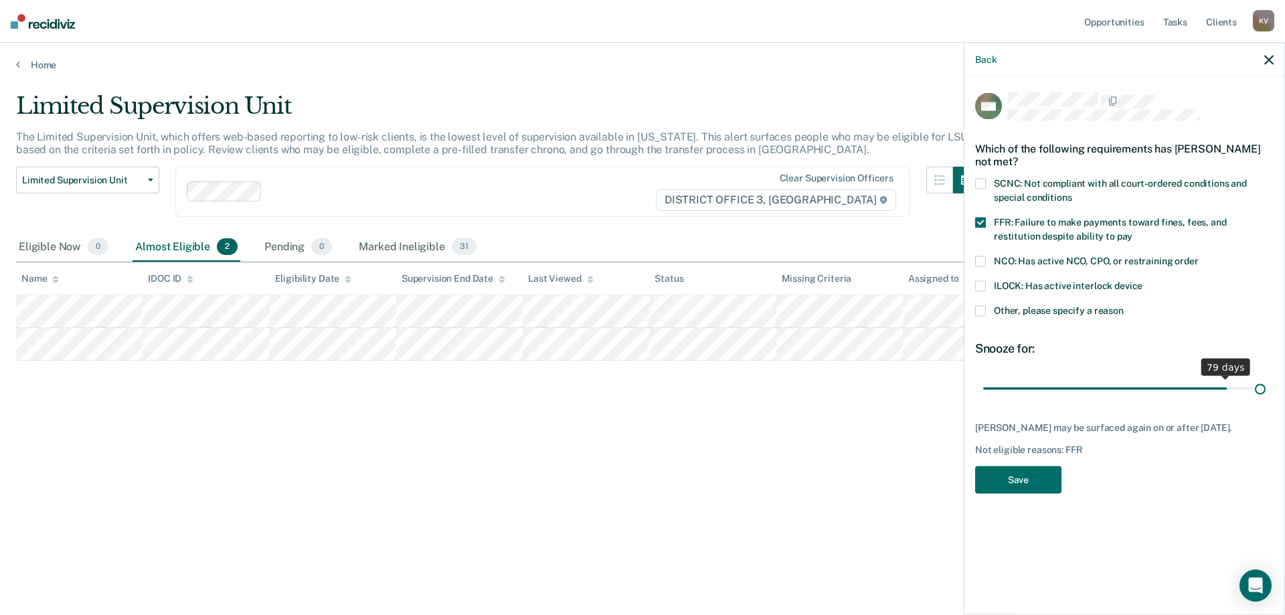
drag, startPoint x: 1076, startPoint y: 389, endPoint x: 1284, endPoint y: 385, distance: 208.2
type input "90"
click at [1265, 385] on input "range" at bounding box center [1124, 388] width 282 height 23
click at [1015, 487] on button "Save" at bounding box center [1018, 479] width 86 height 27
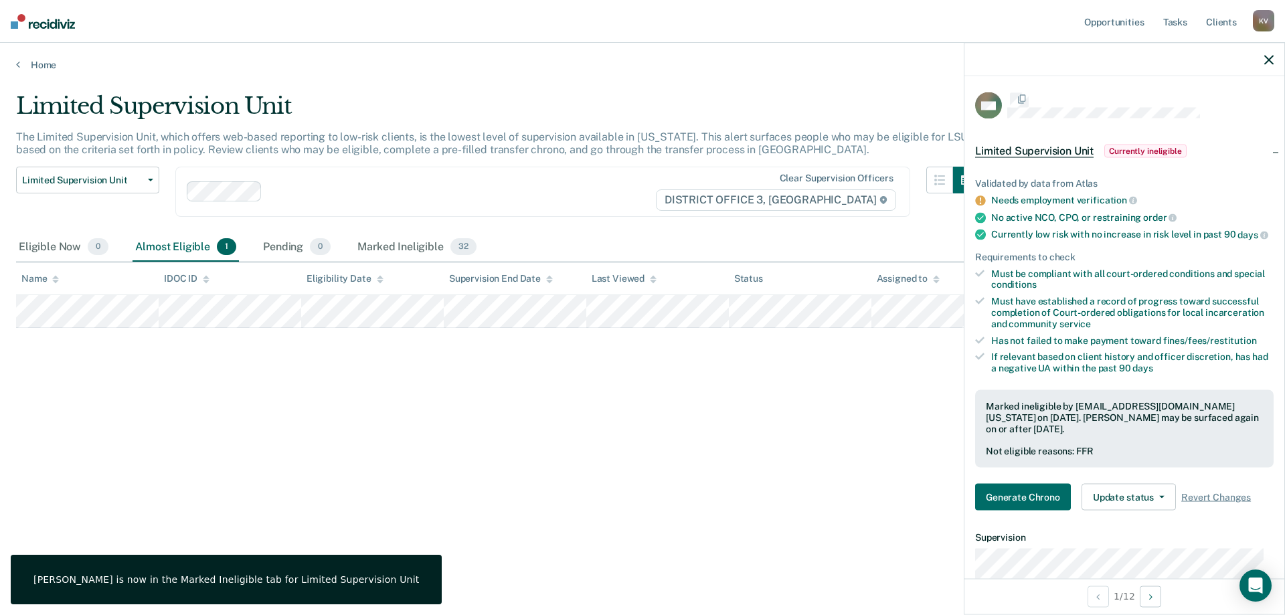
click at [606, 447] on div "Limited Supervision Unit The Limited Supervision Unit, which offers web-based r…" at bounding box center [642, 303] width 1253 height 422
click at [41, 68] on link "Home" at bounding box center [642, 65] width 1253 height 12
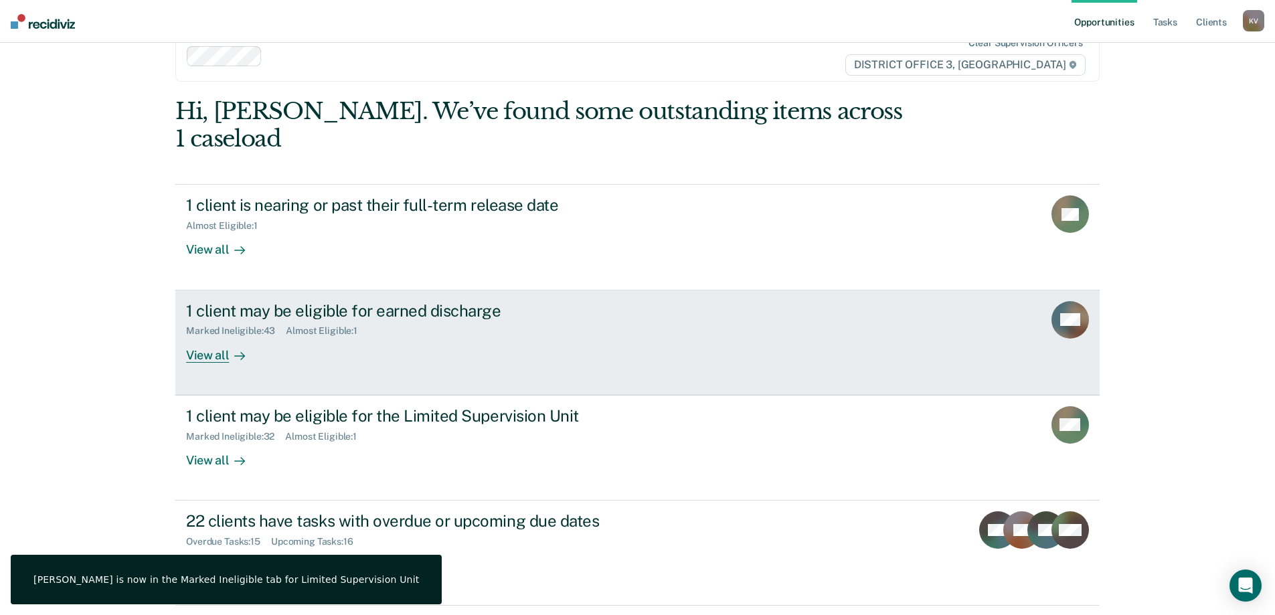
scroll to position [50, 0]
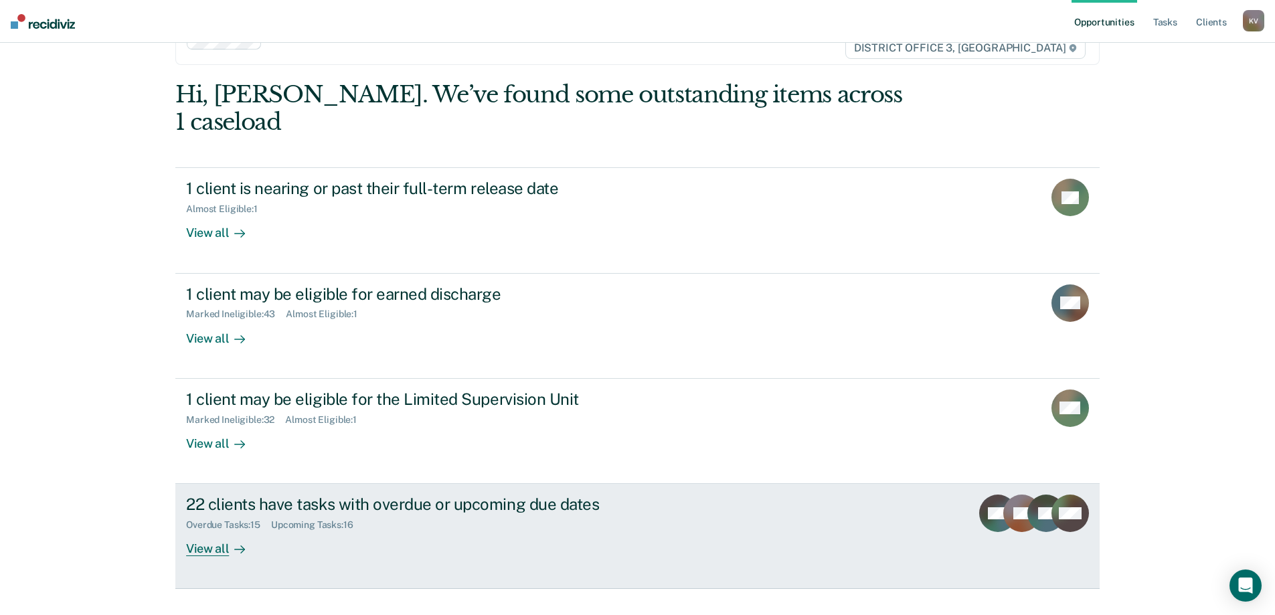
click at [452, 510] on div "22 clients have tasks with overdue or upcoming due dates Overdue Tasks : 15 Upc…" at bounding box center [437, 526] width 502 height 62
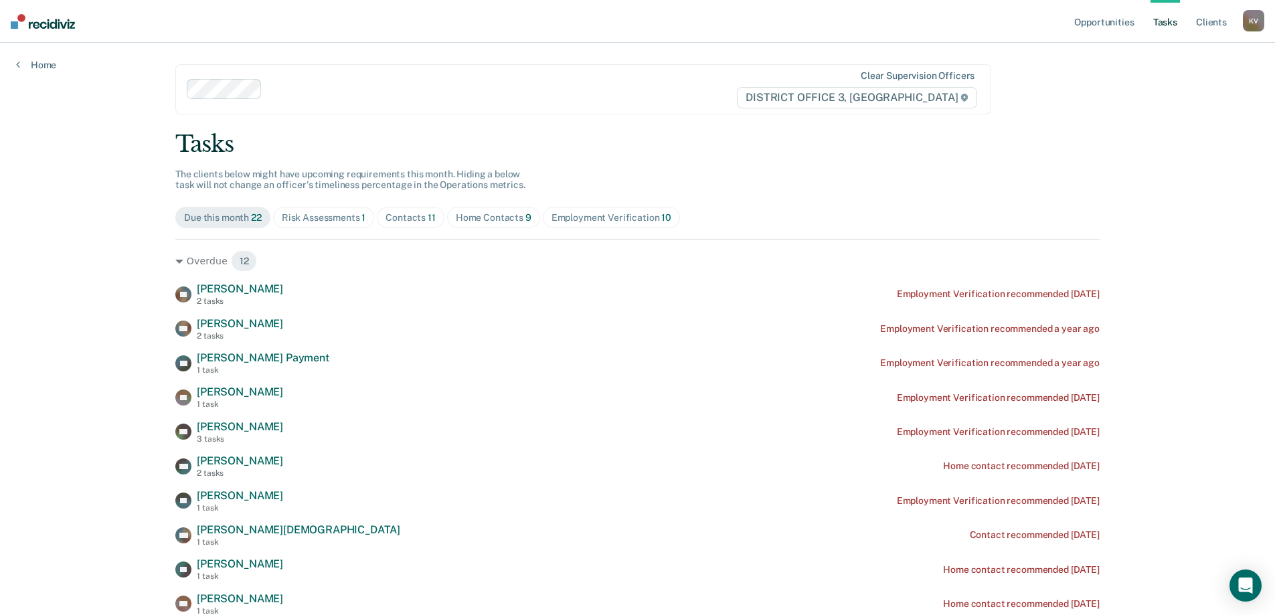
click at [300, 211] on span "Risk Assessments 1" at bounding box center [324, 217] width 102 height 21
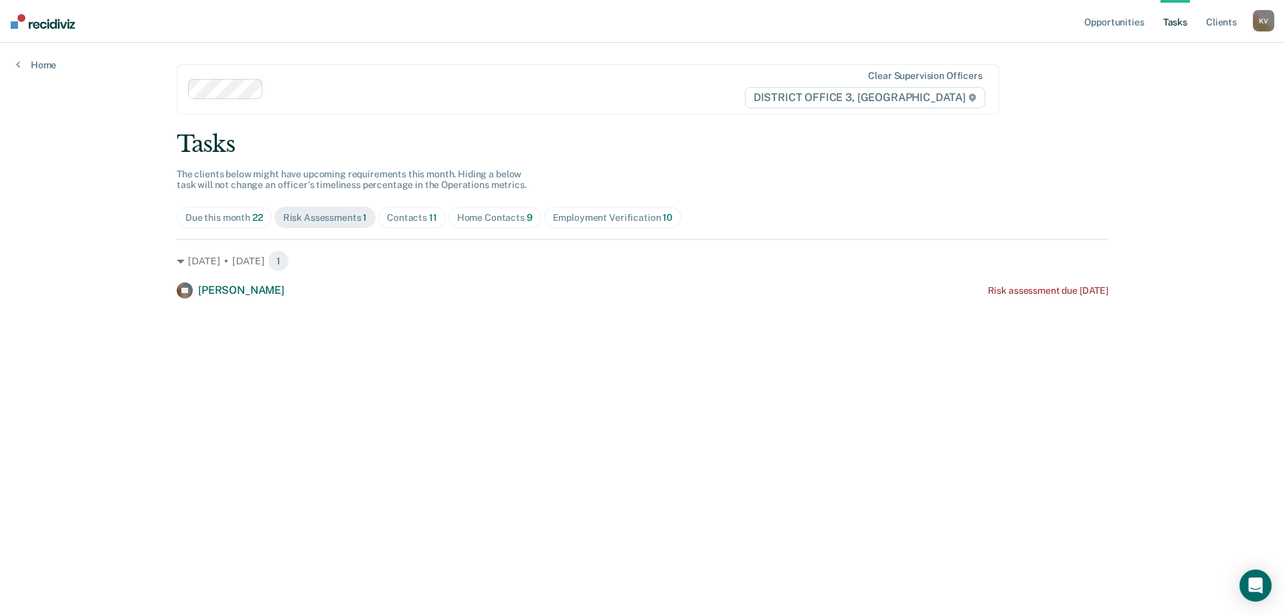
click at [425, 220] on div "Contacts 11" at bounding box center [412, 217] width 50 height 11
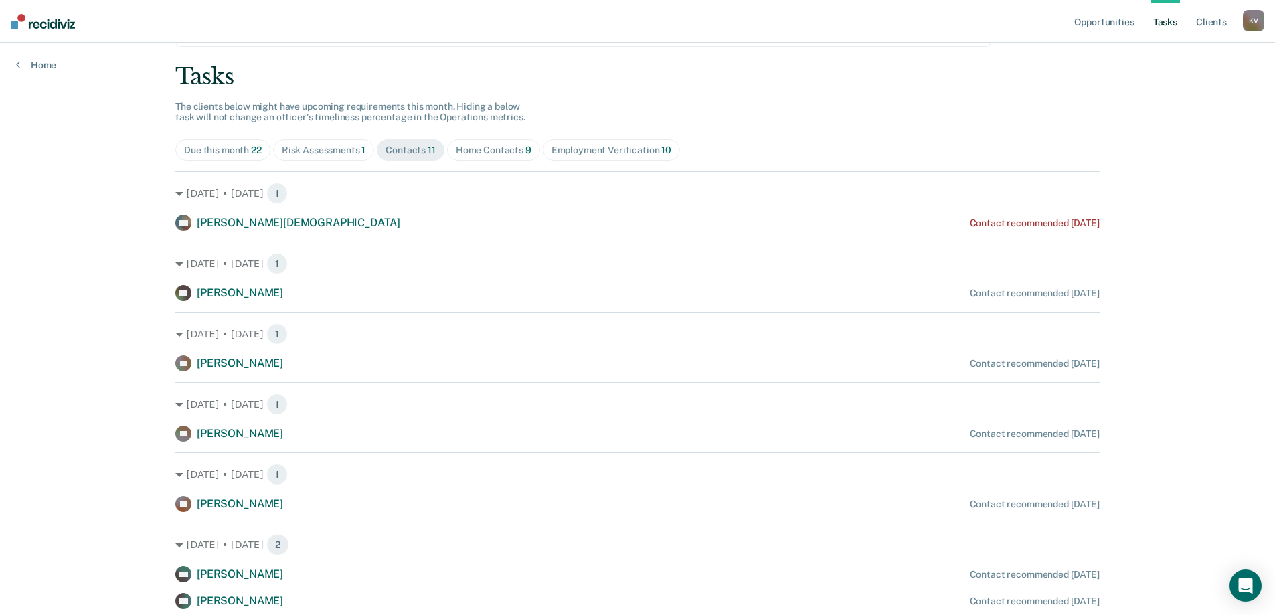
scroll to position [67, 0]
click at [466, 159] on span "Home Contacts 9" at bounding box center [493, 150] width 93 height 21
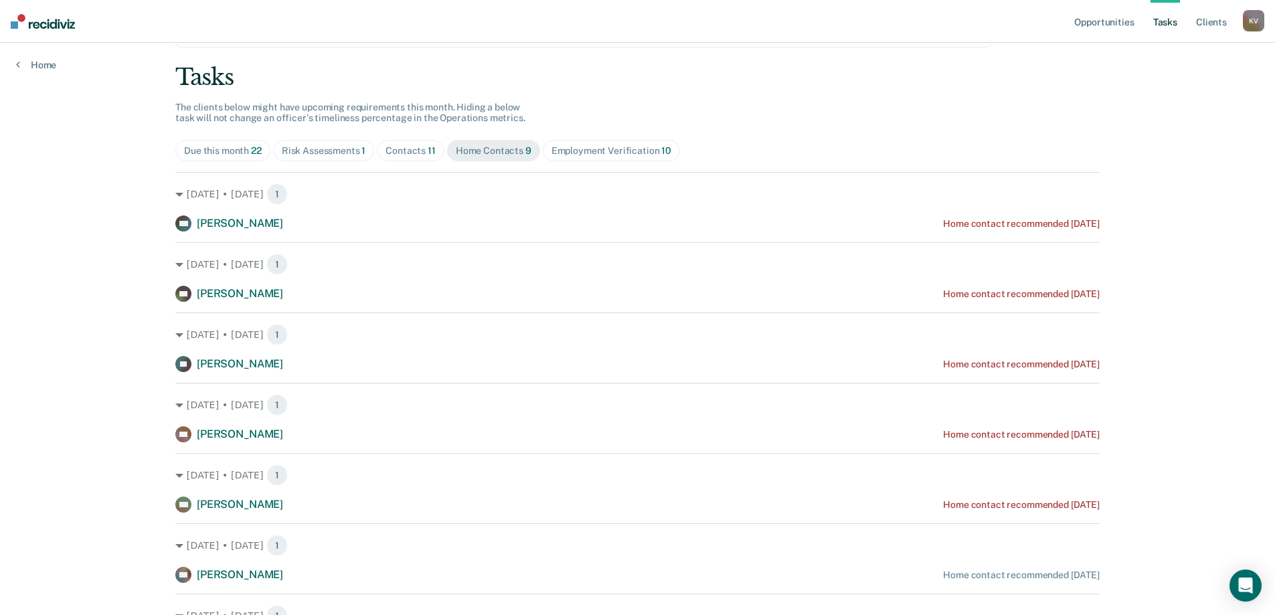
click at [418, 143] on span "Contacts 11" at bounding box center [411, 150] width 68 height 21
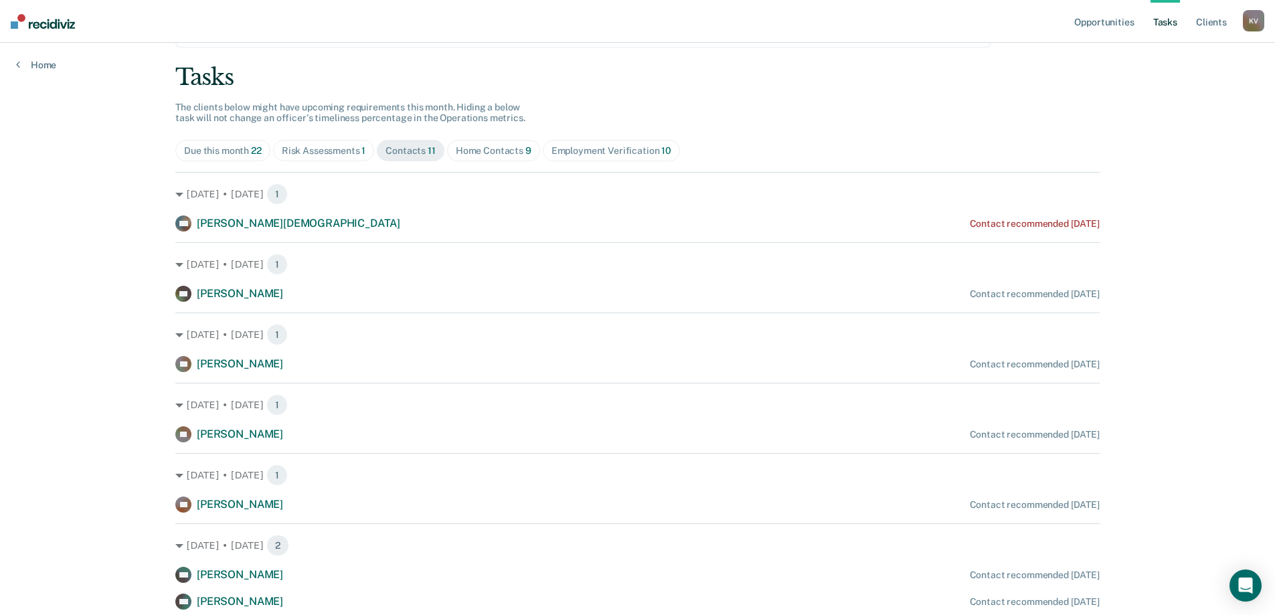
click at [472, 155] on div "Home Contacts 9" at bounding box center [494, 150] width 76 height 11
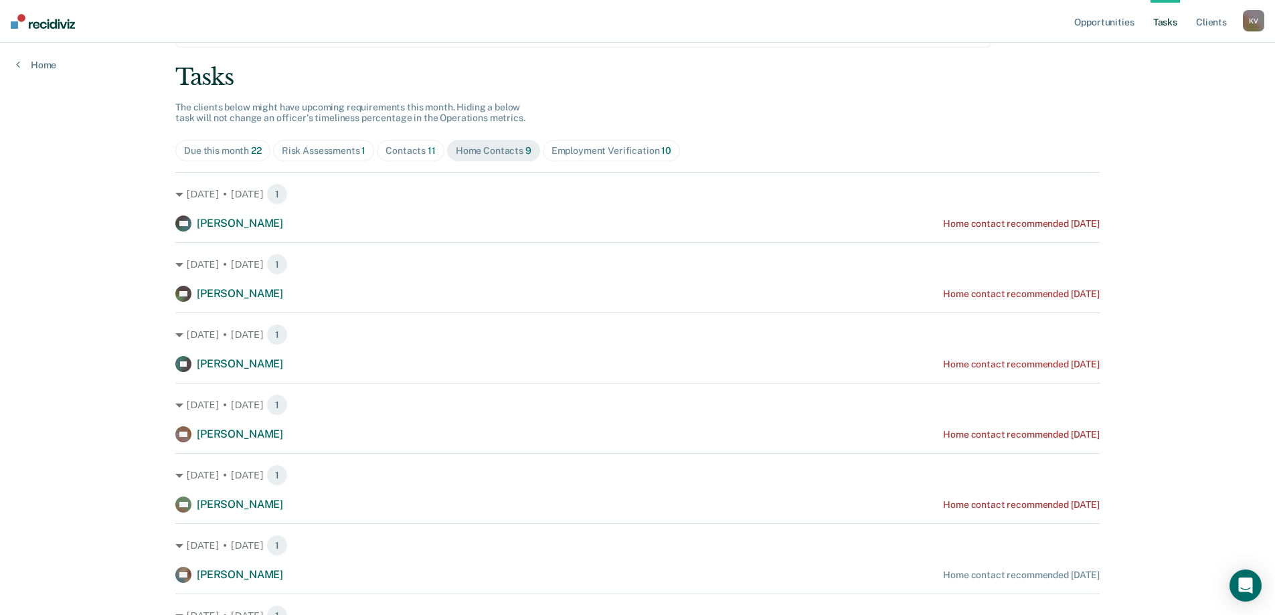
click at [557, 144] on span "Employment Verification 10" at bounding box center [611, 150] width 137 height 21
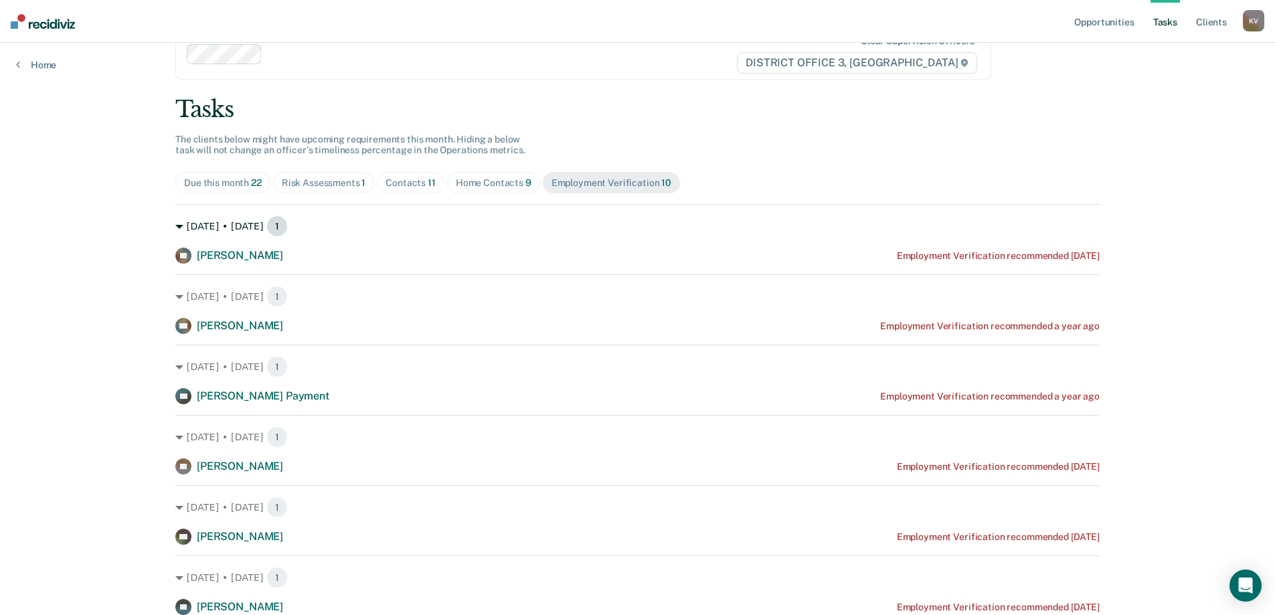
scroll to position [0, 0]
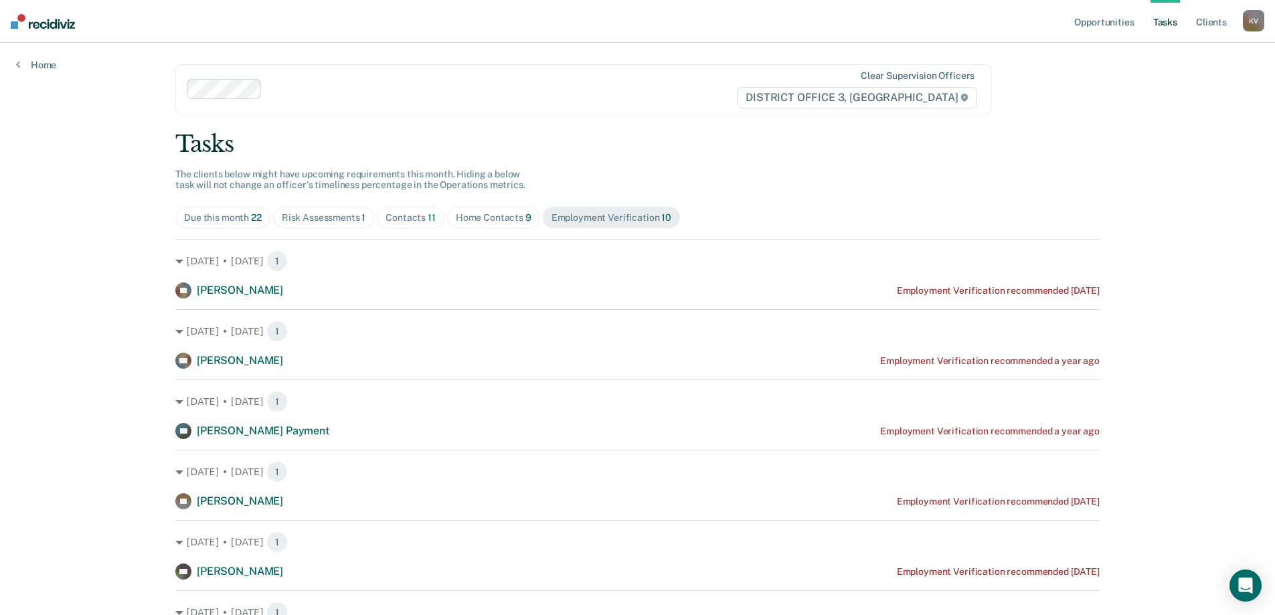
click at [497, 212] on div "Home Contacts 9" at bounding box center [494, 217] width 76 height 11
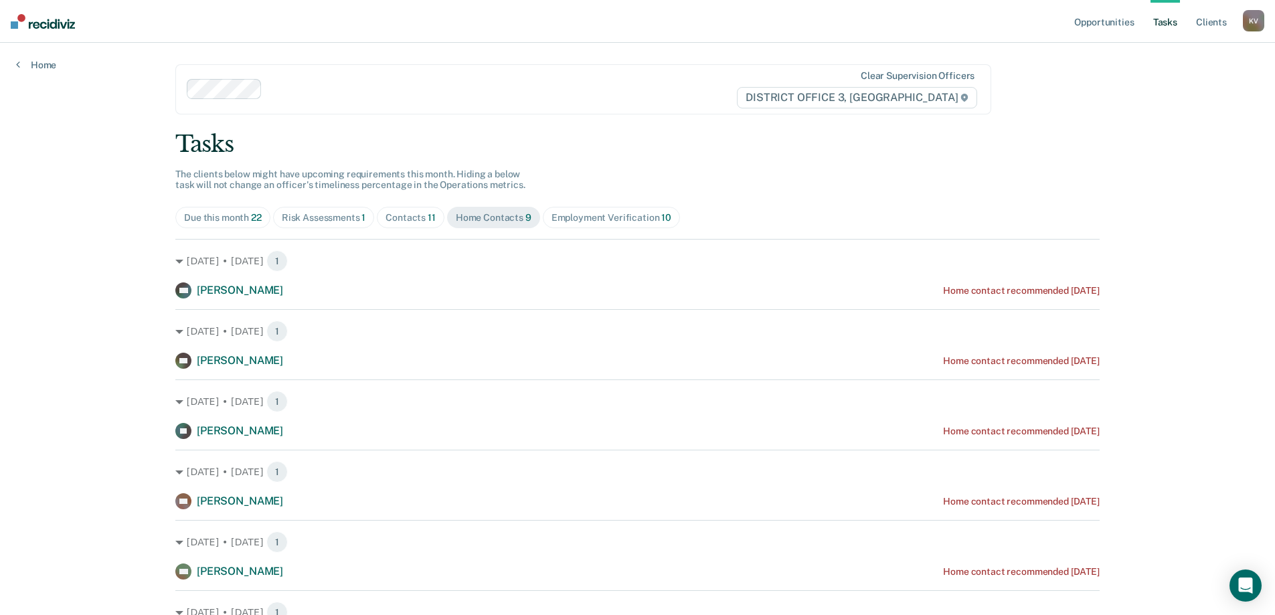
click at [406, 210] on span "Contacts 11" at bounding box center [411, 217] width 68 height 21
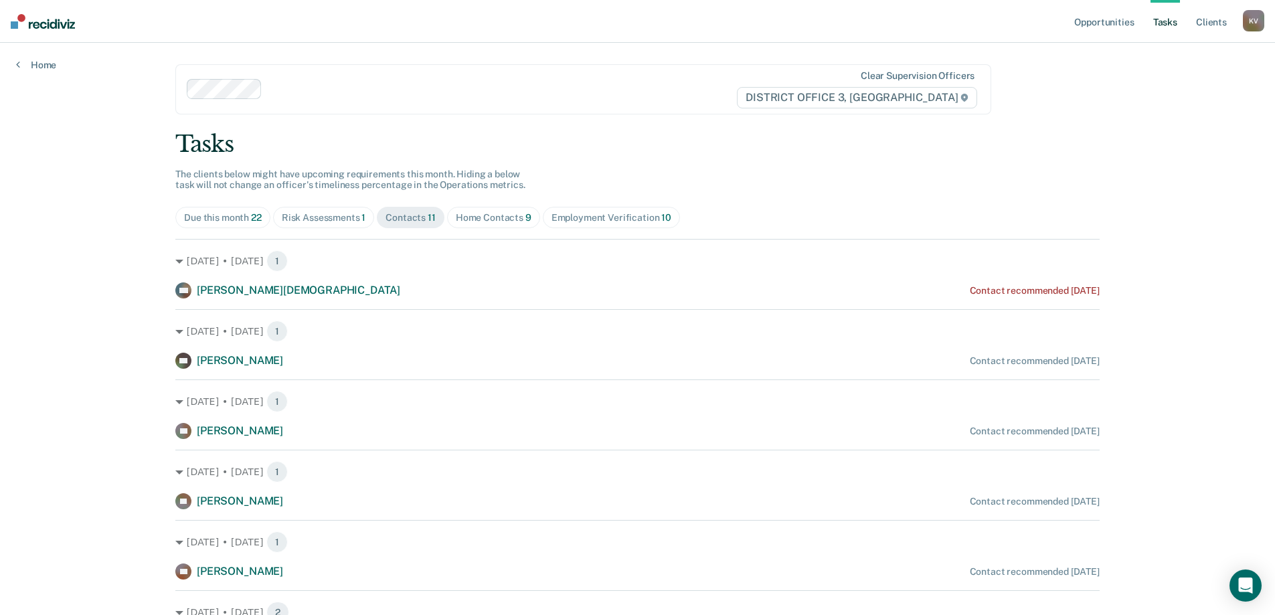
click at [572, 219] on div "Employment Verification 10" at bounding box center [611, 217] width 120 height 11
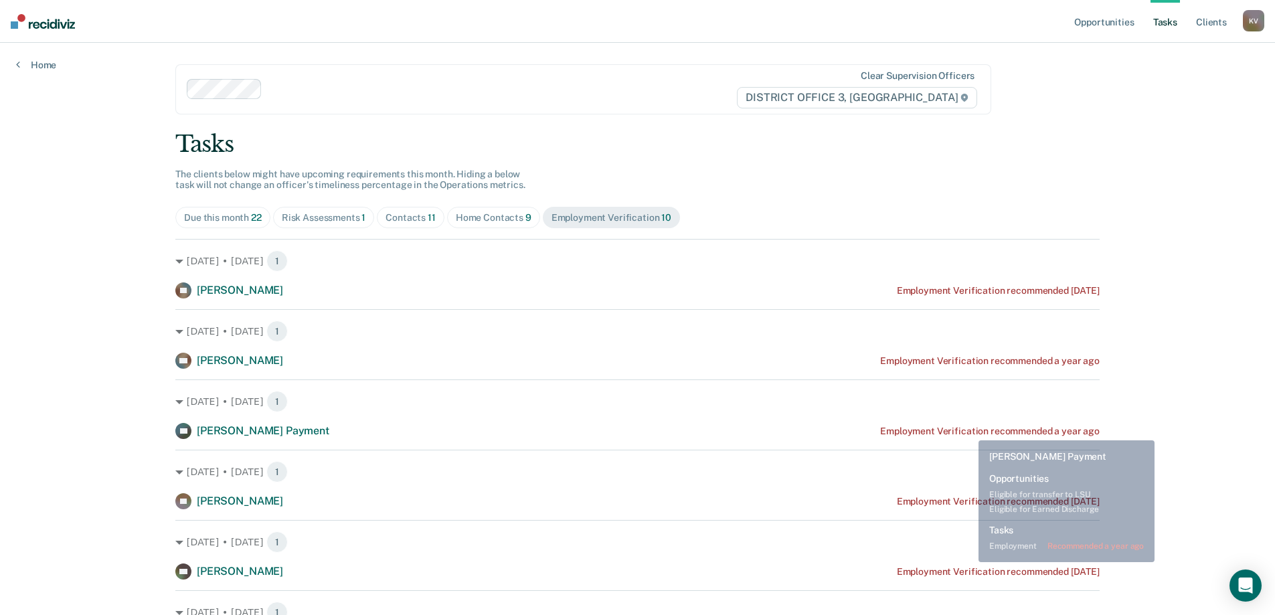
click at [980, 355] on div "Employment Verification recommended a year ago" at bounding box center [989, 360] width 219 height 11
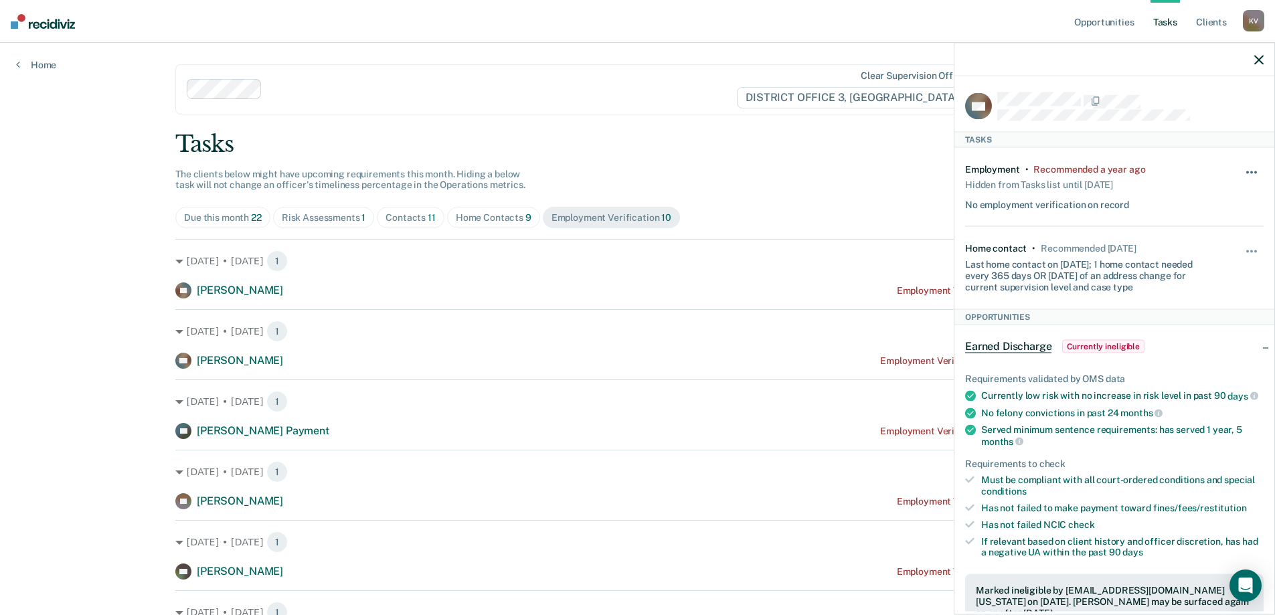
click at [1249, 169] on button "button" at bounding box center [1252, 179] width 23 height 21
click at [1188, 171] on div "Employment • Recommended a year ago Hidden from Tasks list until 4/21/25 No emp…" at bounding box center [1089, 187] width 249 height 47
click at [1245, 256] on button "button" at bounding box center [1252, 257] width 23 height 21
click at [1211, 226] on div "Home contact • Recommended in 5 days Last home contact on 5/9/25; 1 home contac…" at bounding box center [1114, 267] width 298 height 82
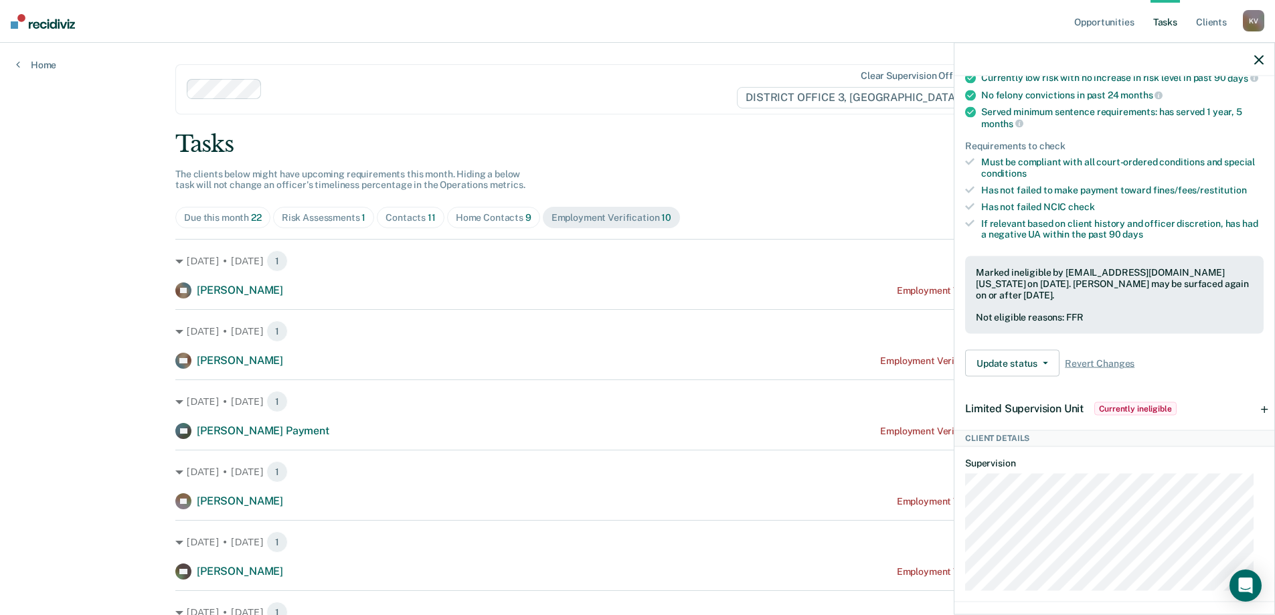
scroll to position [335, 0]
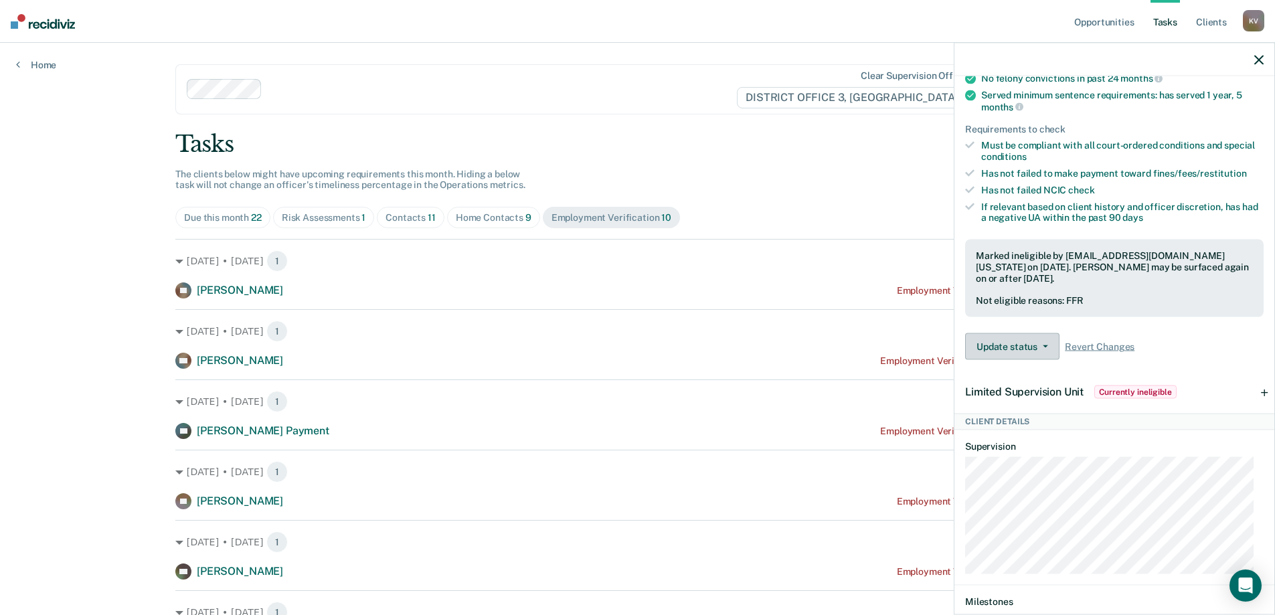
click at [1029, 360] on button "Update status" at bounding box center [1012, 346] width 94 height 27
click at [1043, 346] on button "Update status" at bounding box center [1012, 346] width 94 height 27
click at [1120, 306] on div "Not eligible reasons: FFR" at bounding box center [1114, 300] width 277 height 11
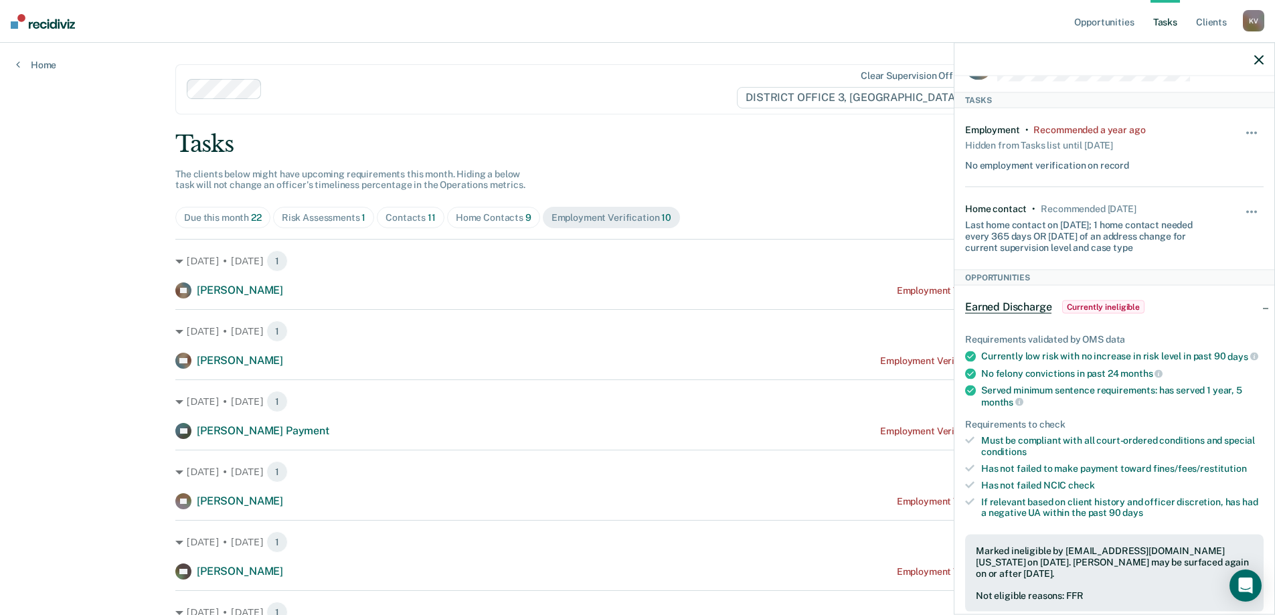
scroll to position [0, 0]
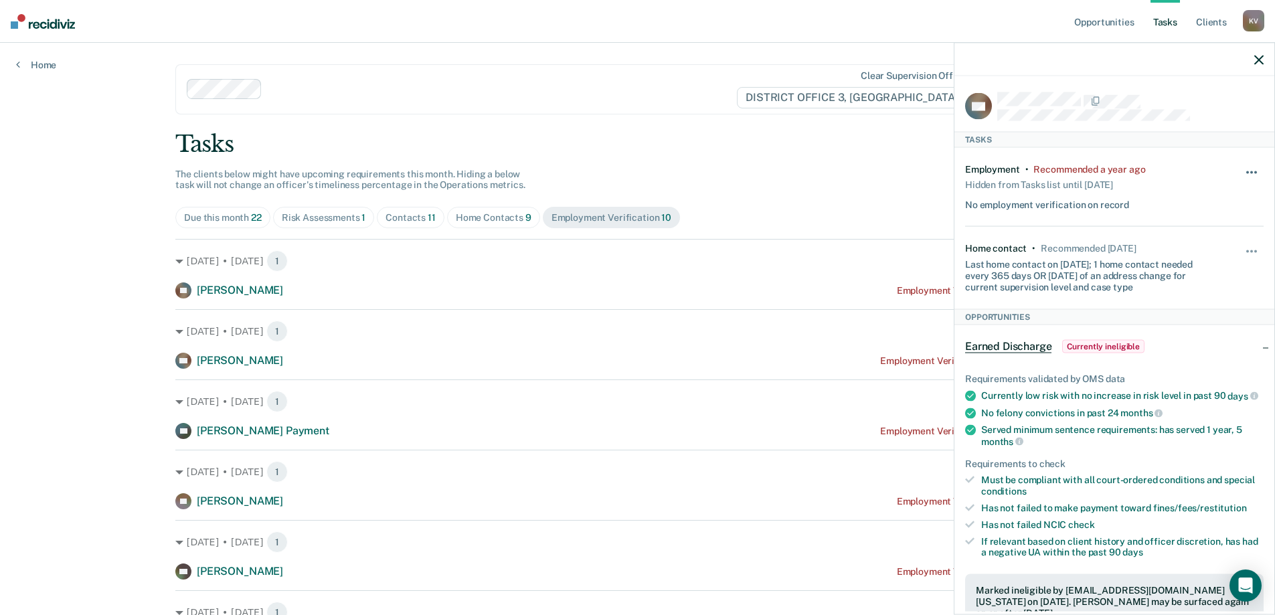
click at [1251, 173] on button "button" at bounding box center [1252, 179] width 23 height 21
click at [1207, 149] on div "Employment • Recommended a year ago Hidden from Tasks list until 4/21/25 No emp…" at bounding box center [1114, 187] width 298 height 79
click at [1259, 64] on icon "button" at bounding box center [1258, 59] width 9 height 9
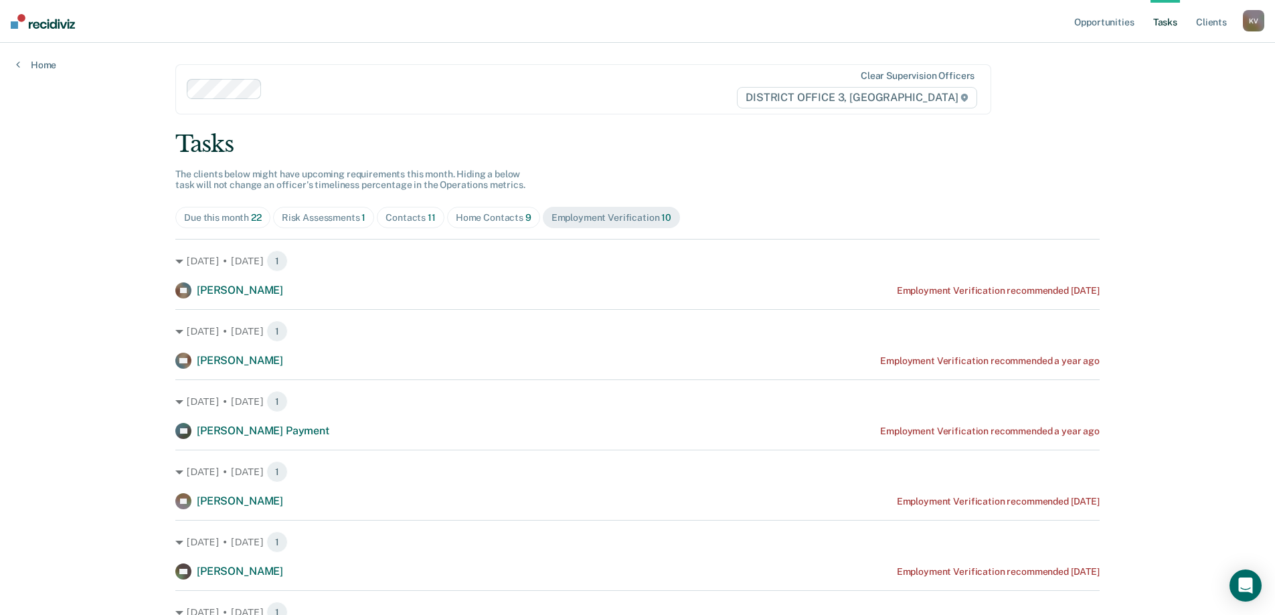
click at [39, 18] on img at bounding box center [43, 21] width 64 height 15
